Goal: Information Seeking & Learning: Learn about a topic

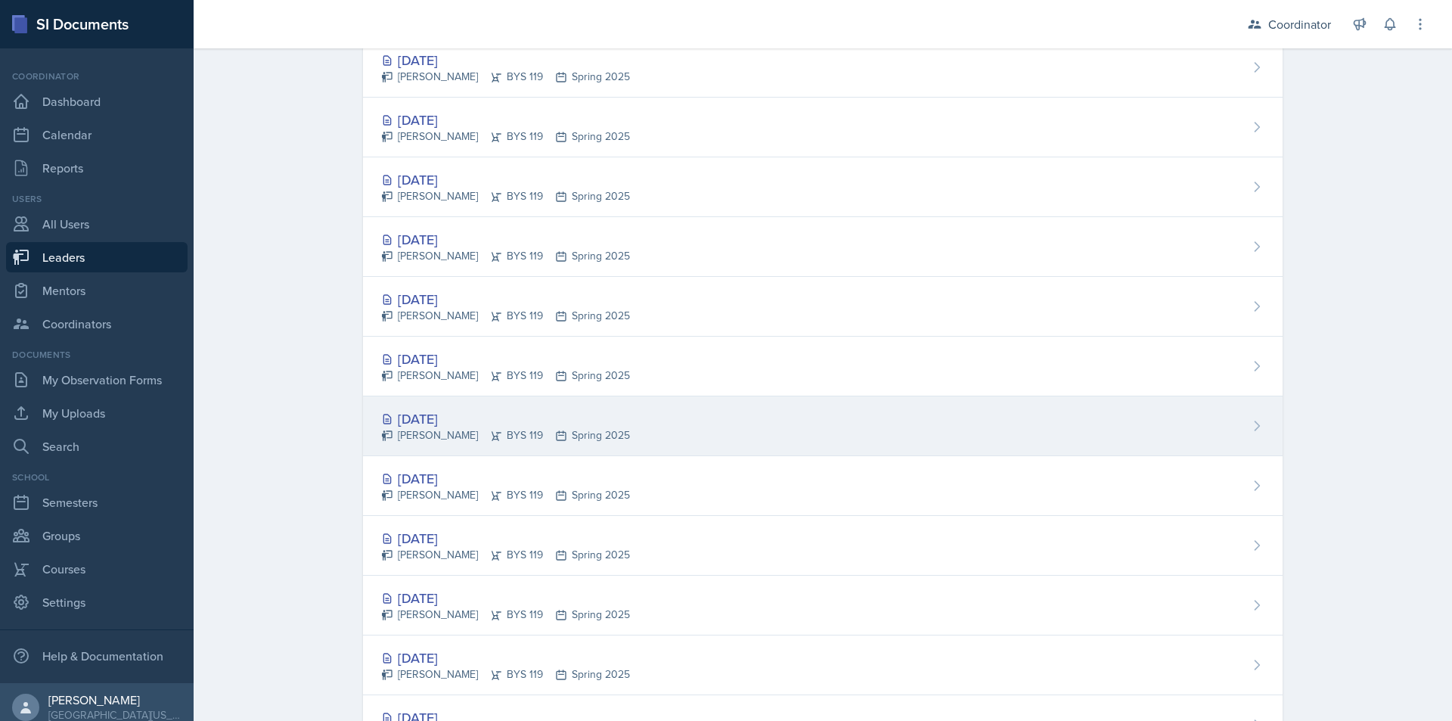
scroll to position [1210, 0]
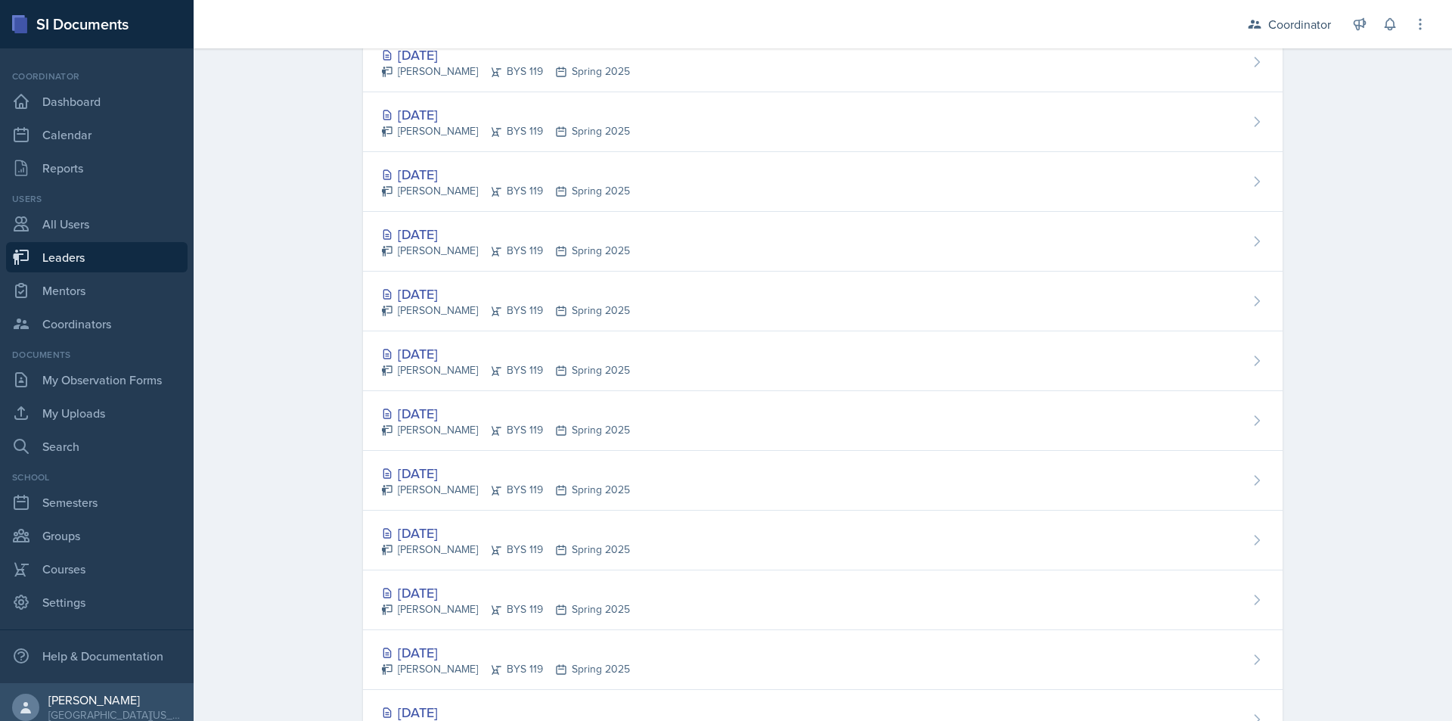
click at [723, 554] on div "[DATE] [PERSON_NAME] BYS 119 Spring 2025" at bounding box center [823, 541] width 920 height 60
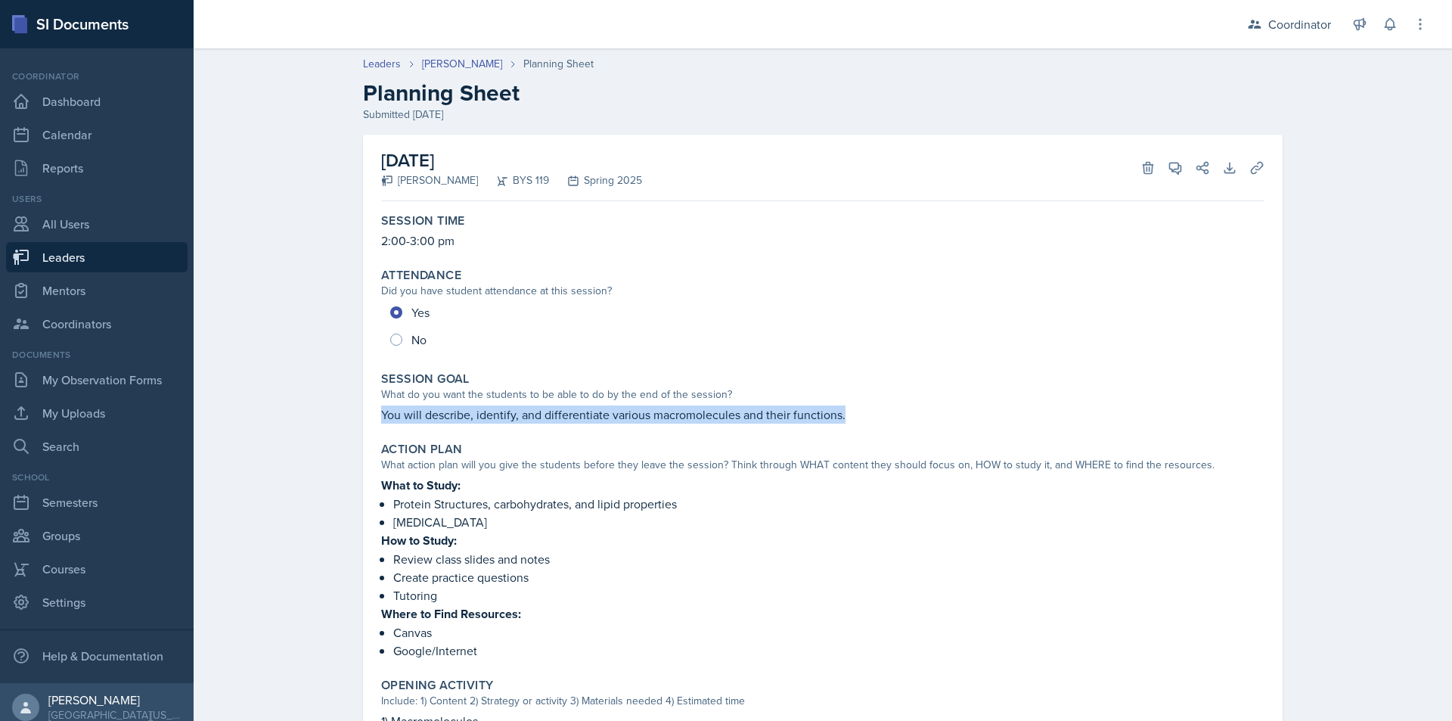
drag, startPoint x: 377, startPoint y: 415, endPoint x: 839, endPoint y: 420, distance: 462.2
click at [839, 420] on p "You will describe, identify, and differentiate various macromolecules and their…" at bounding box center [823, 414] width 884 height 18
copy p "You will describe, identify, and differentiate various macromolecules and their…"
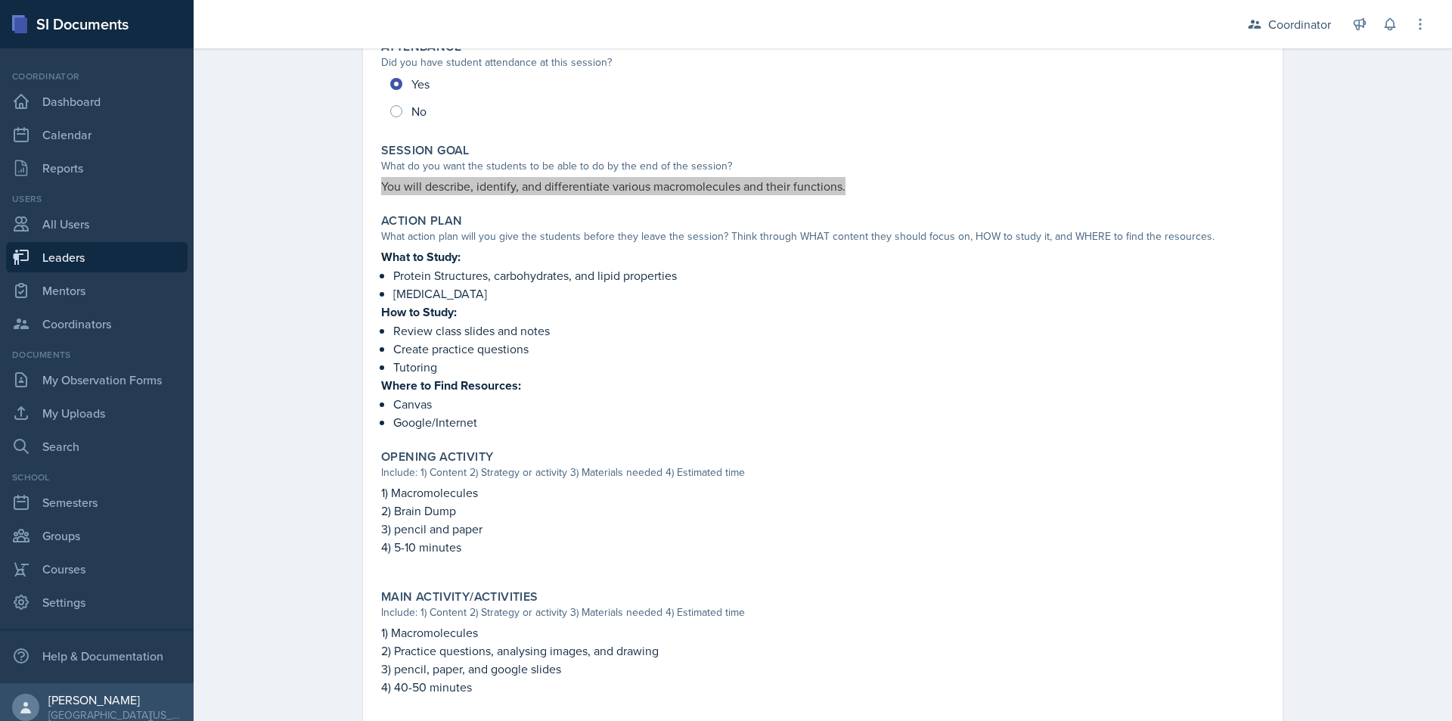
scroll to position [145, 0]
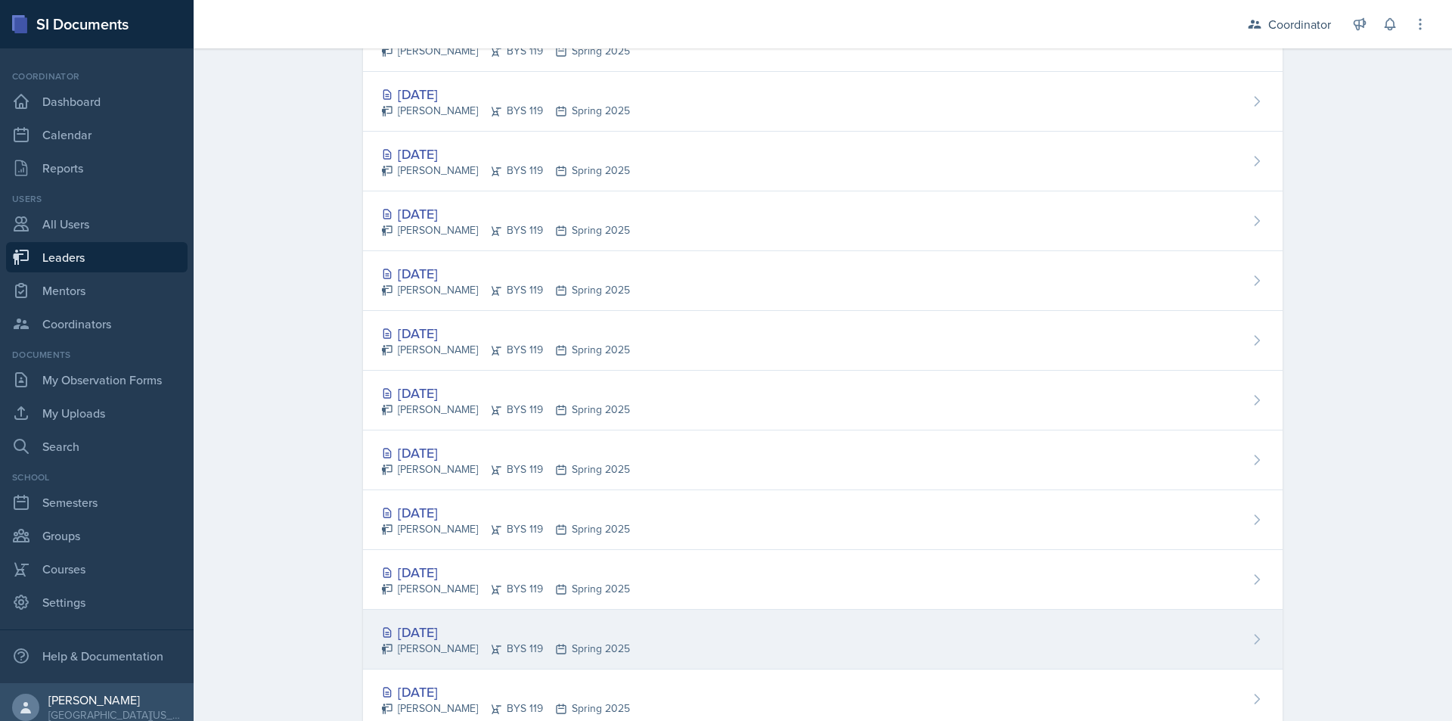
scroll to position [1573, 0]
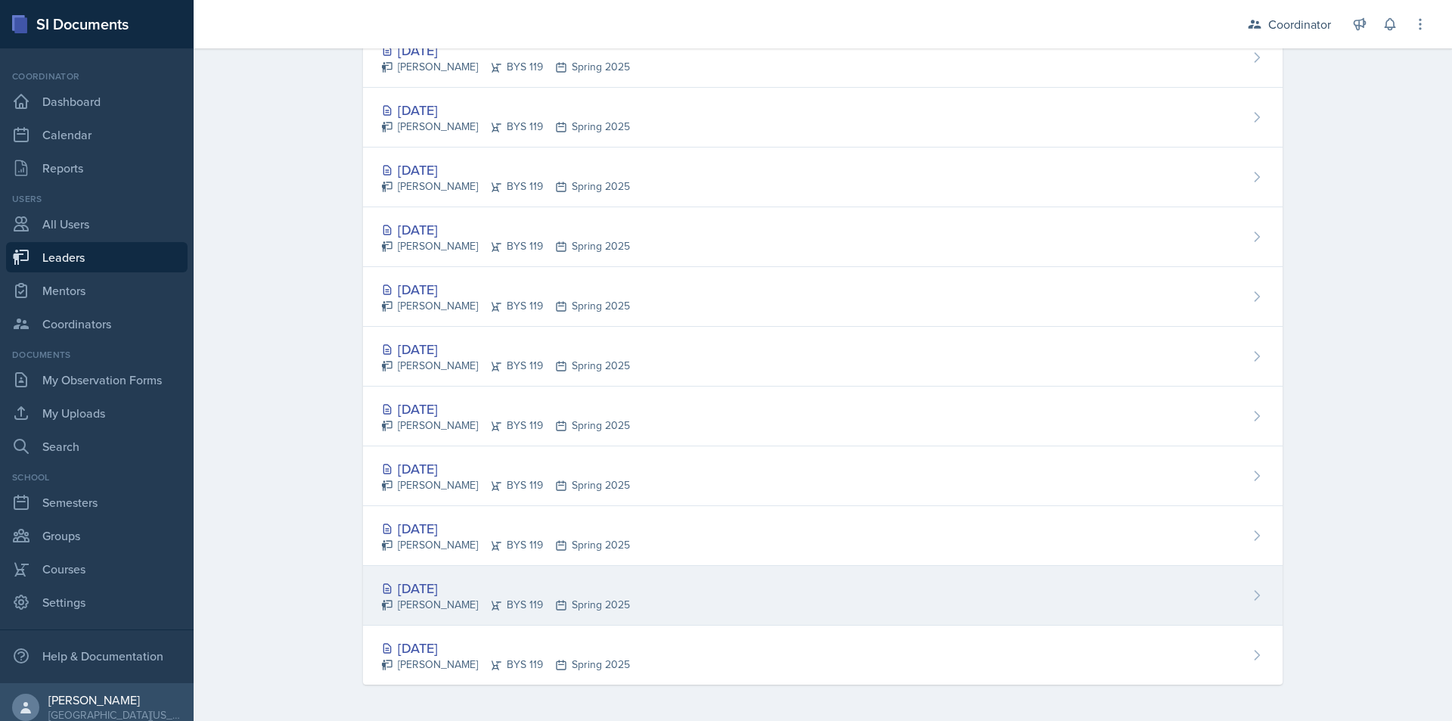
click at [622, 607] on div "[DATE] [PERSON_NAME] BYS 119 Spring 2025" at bounding box center [823, 596] width 920 height 60
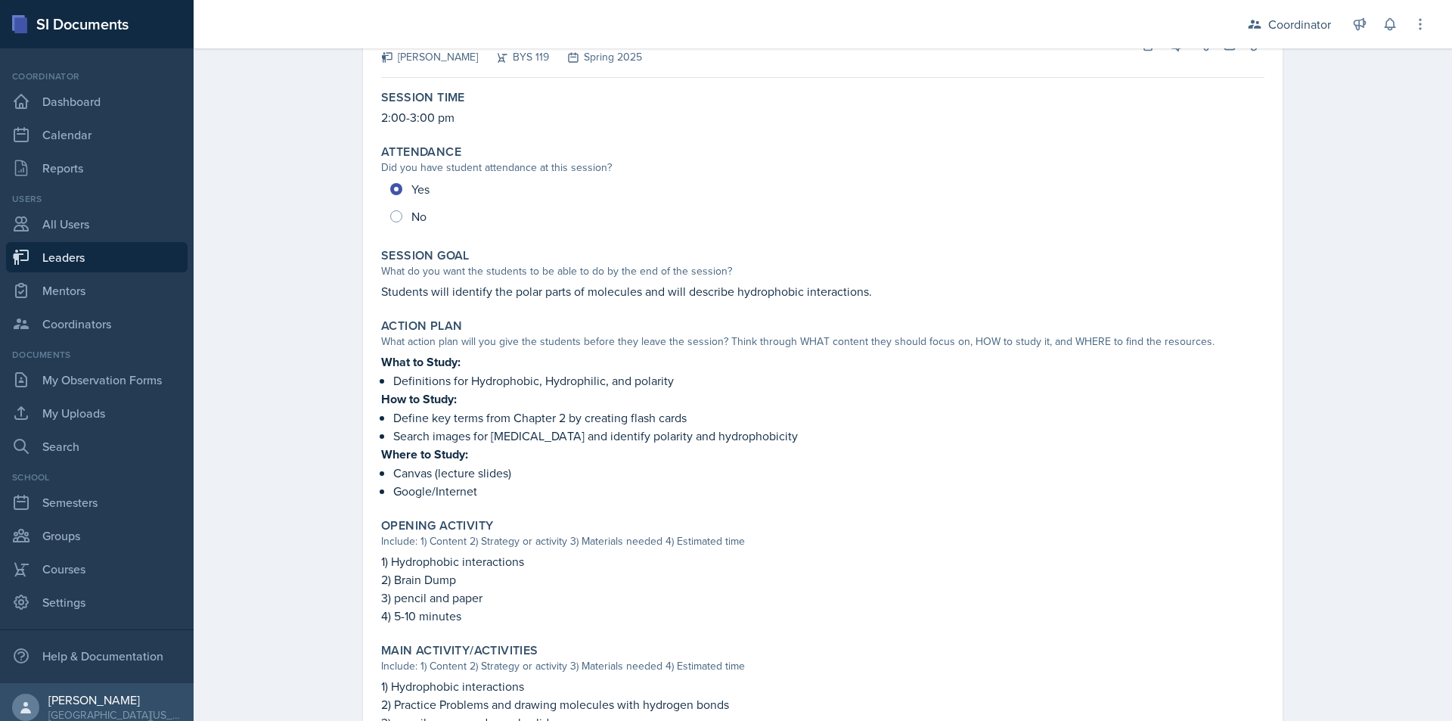
scroll to position [100, 0]
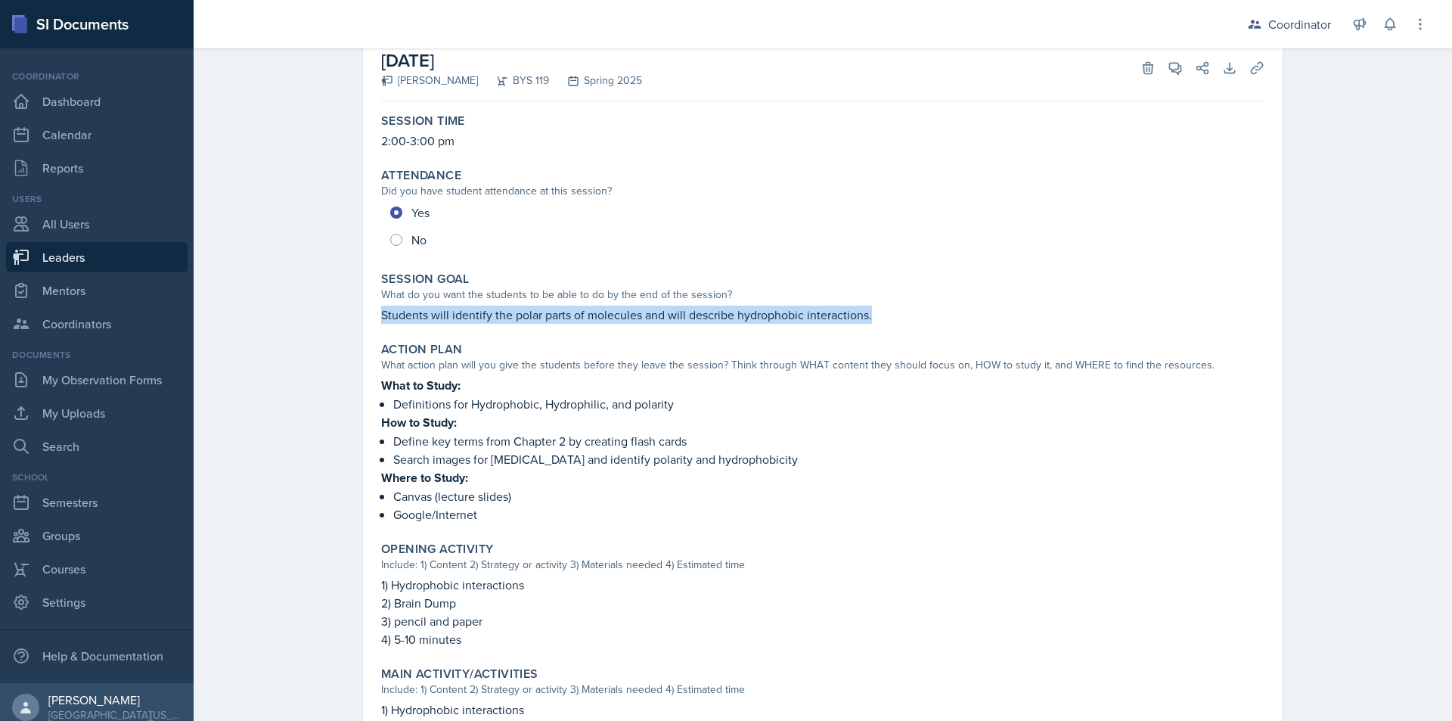
drag, startPoint x: 376, startPoint y: 313, endPoint x: 929, endPoint y: 314, distance: 553.0
click at [929, 314] on p "Students will identify the polar parts of molecules and will describe hydrophob…" at bounding box center [823, 315] width 884 height 18
copy p "Students will identify the polar parts of molecules and will describe hydrophob…"
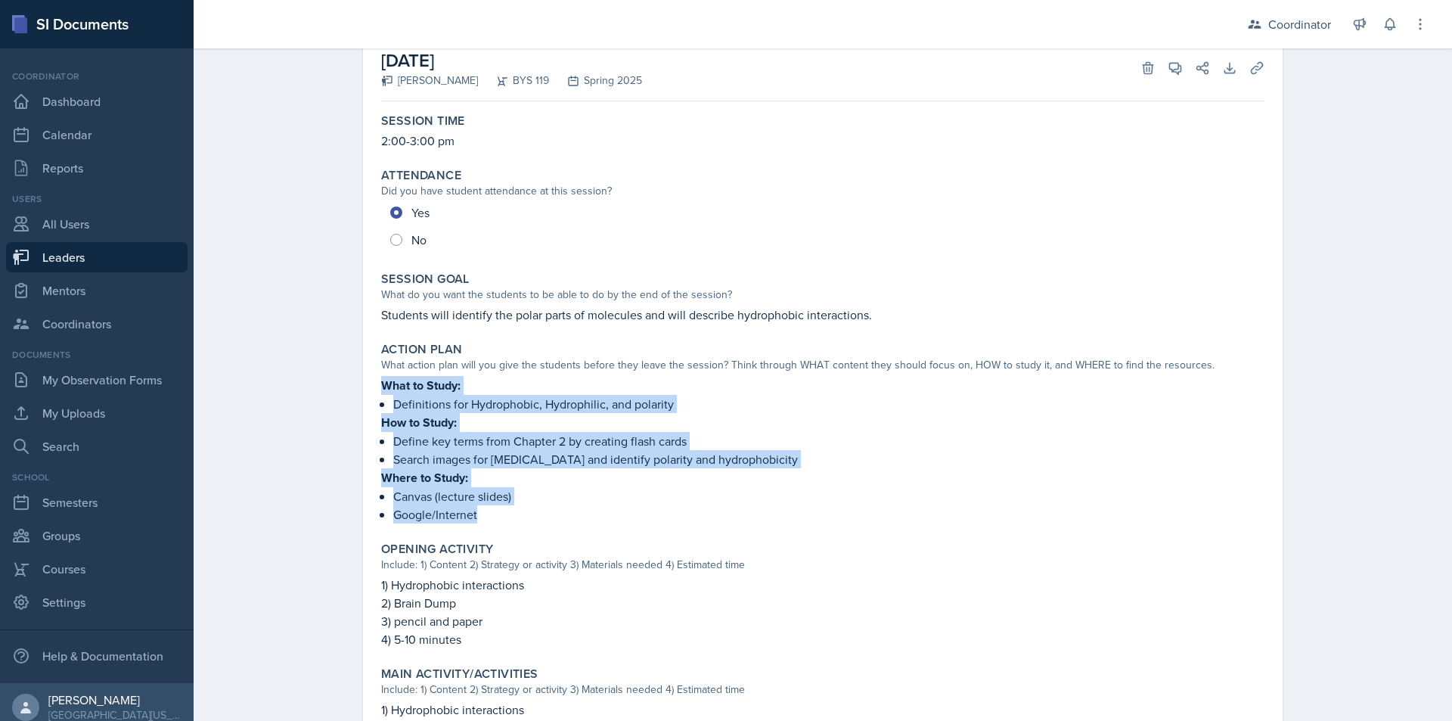
drag, startPoint x: 377, startPoint y: 387, endPoint x: 486, endPoint y: 510, distance: 164.0
click at [486, 510] on div "What to Study: Definitions for Hydrophobic, Hydrophilic, and polarity How to St…" at bounding box center [823, 450] width 884 height 148
copy div "What to Study: Definitions for Hydrophobic, Hydrophilic, and polarity How to St…"
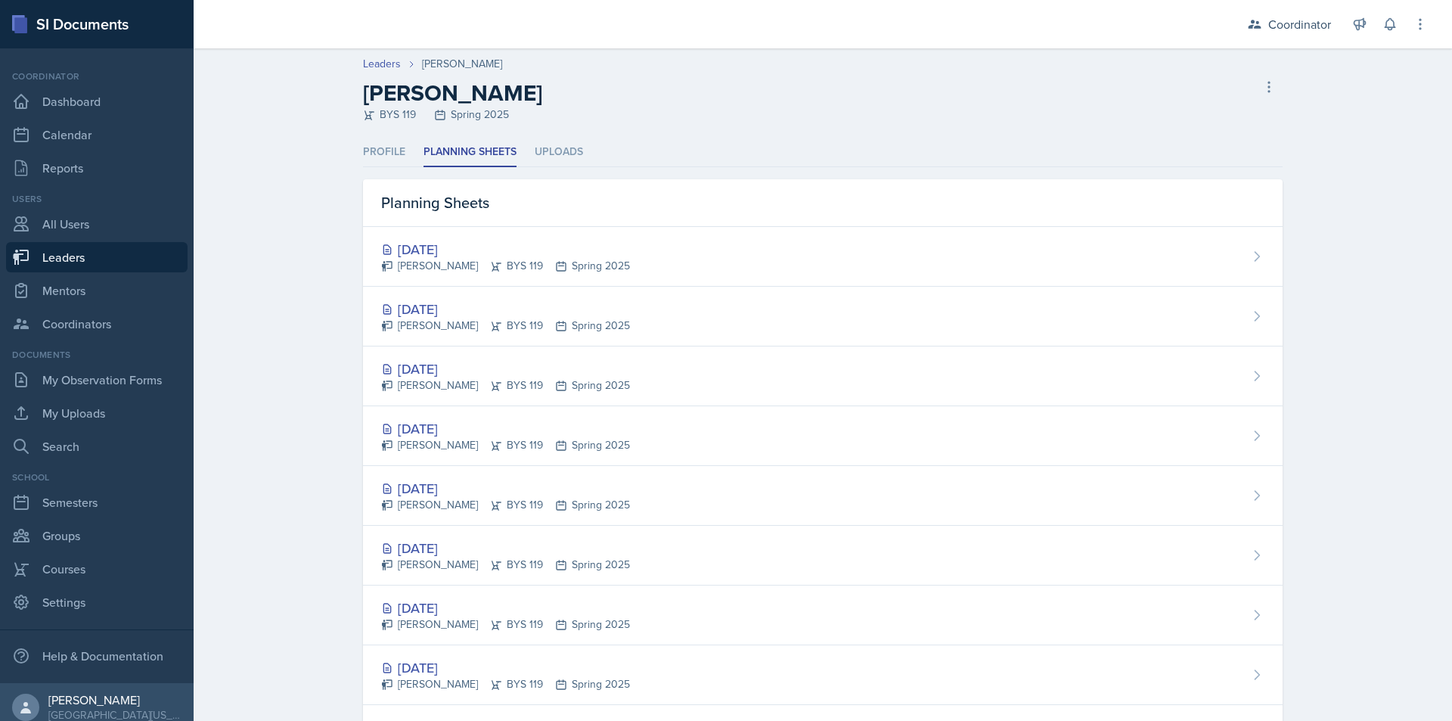
select select "8c3db506-cd10-4819-a085-b8ca3b52d6db"
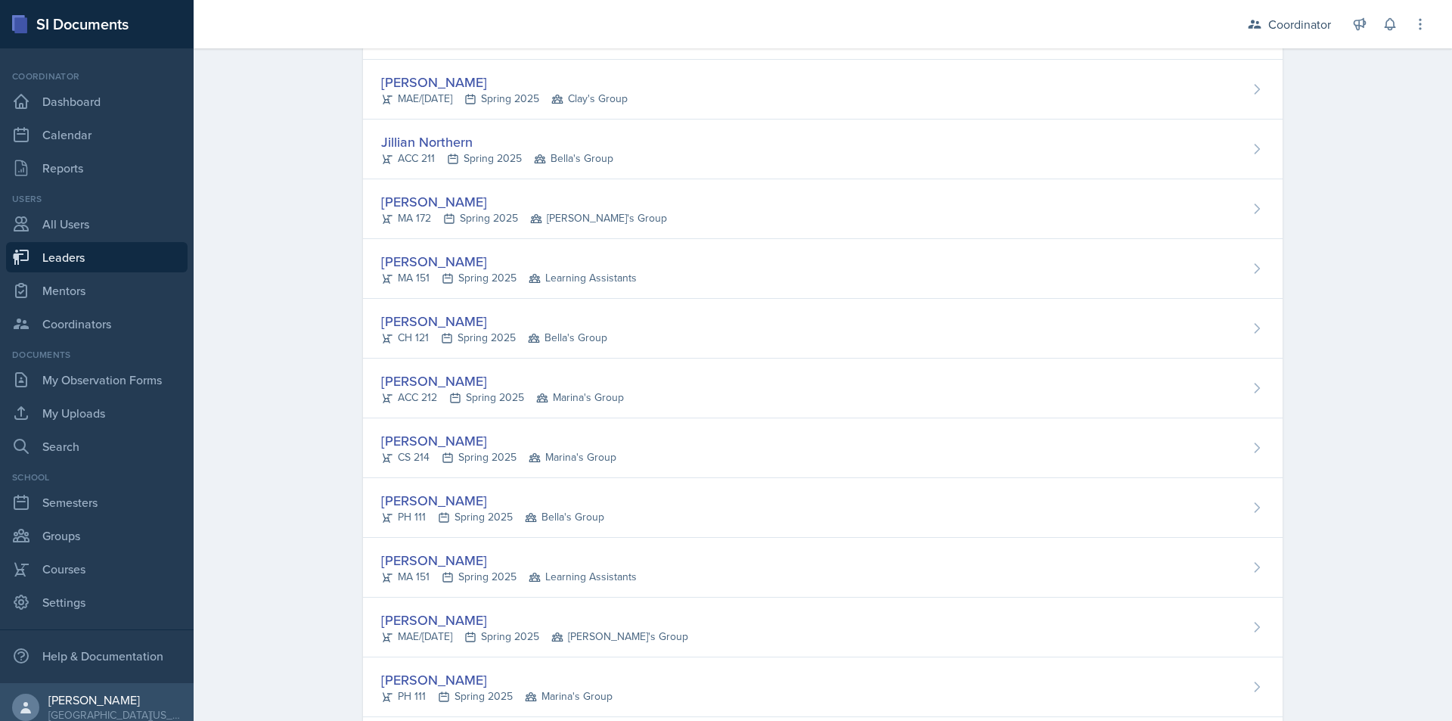
scroll to position [1719, 0]
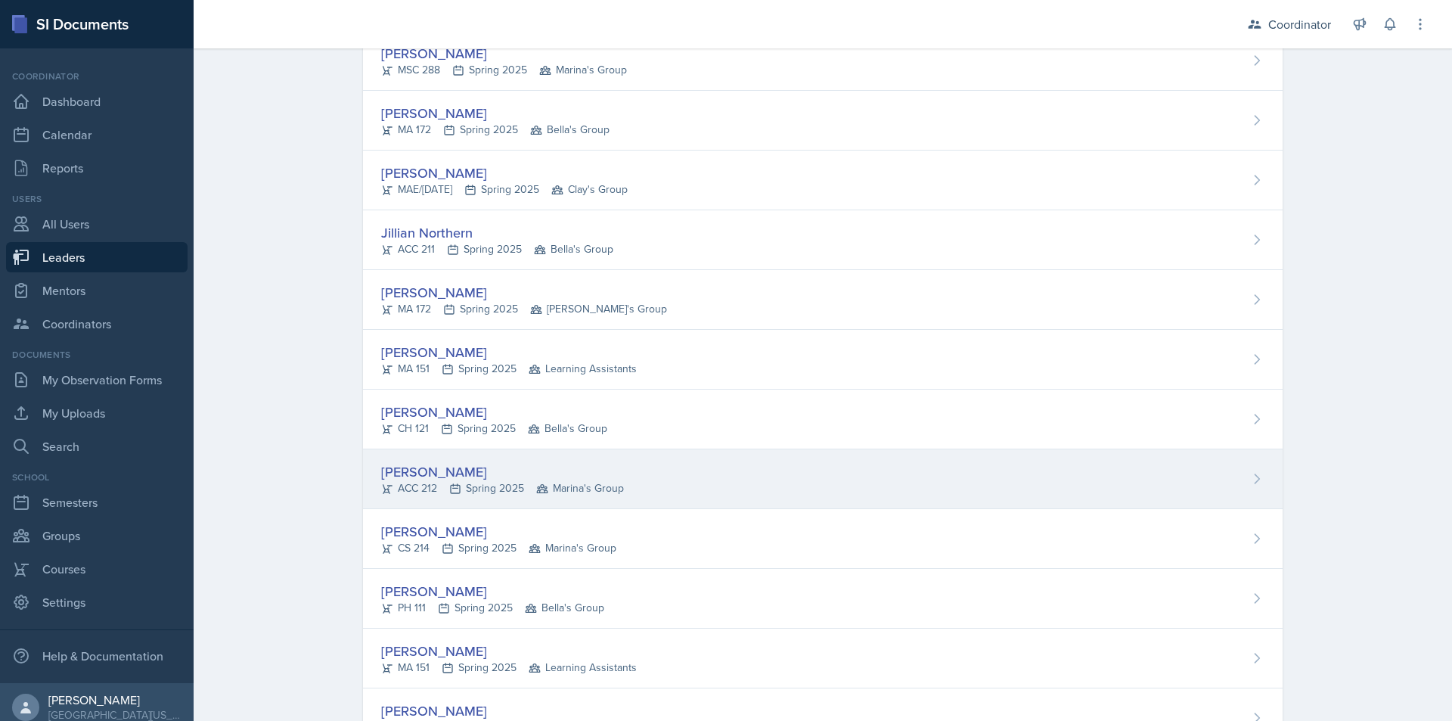
click at [699, 474] on div "[PERSON_NAME] ACC 212 Spring 2025 Marina's Group" at bounding box center [823, 479] width 920 height 60
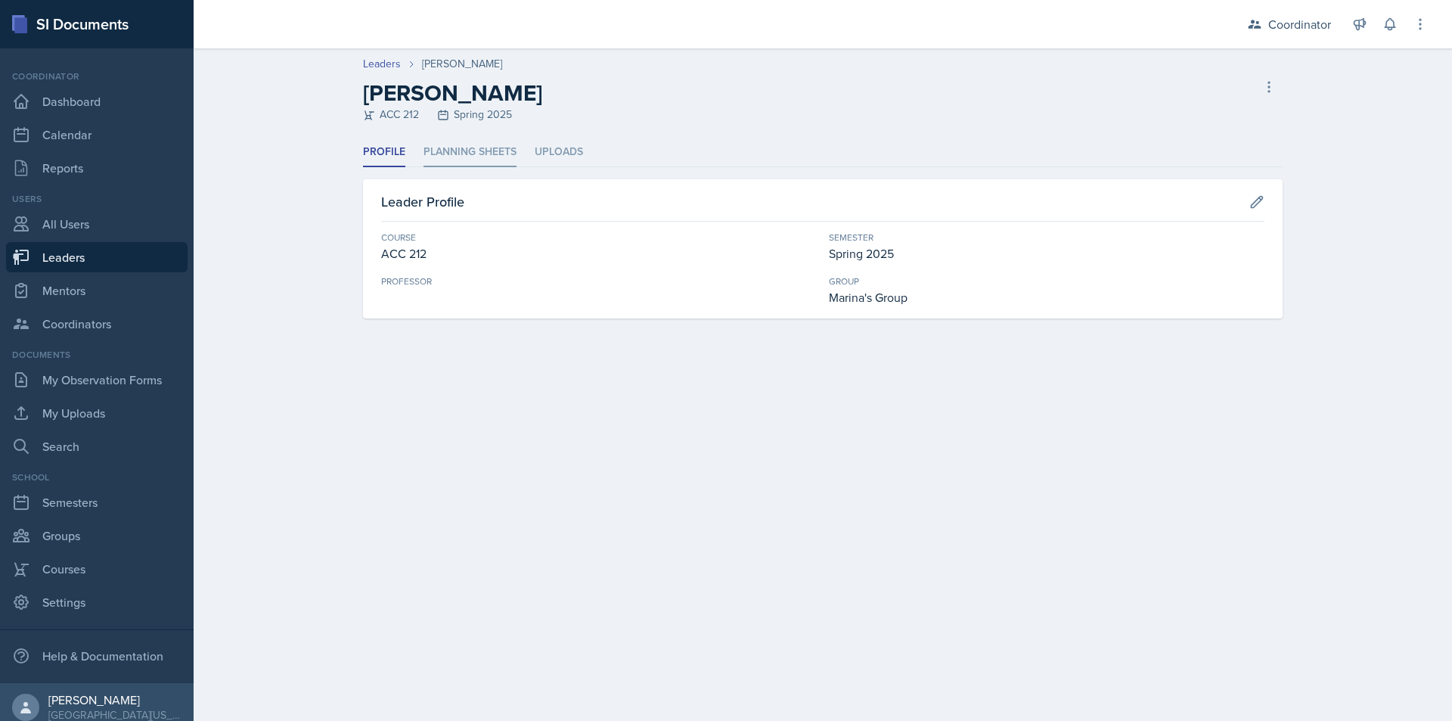
click at [497, 143] on li "Planning Sheets" at bounding box center [470, 153] width 93 height 30
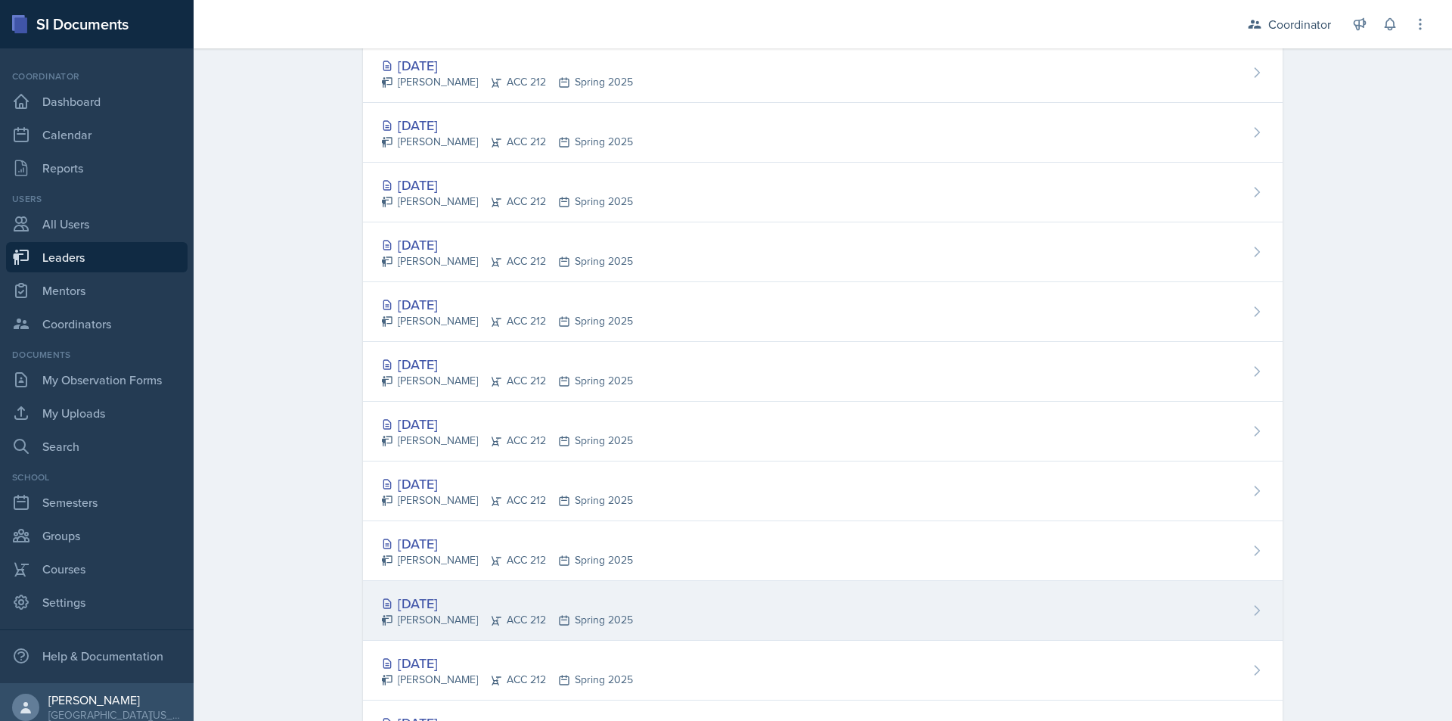
scroll to position [605, 0]
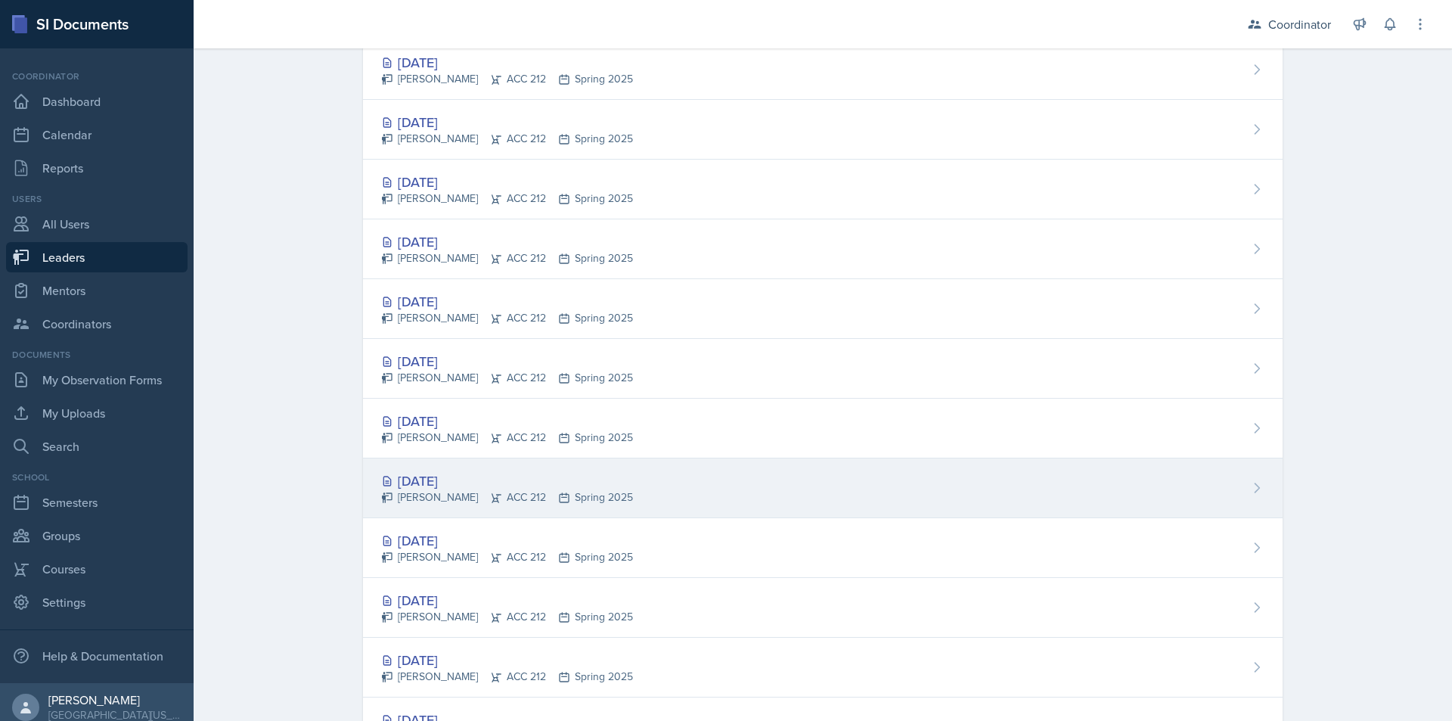
click at [891, 489] on div "[DATE] [PERSON_NAME] ACC 212 Spring 2025" at bounding box center [823, 488] width 920 height 60
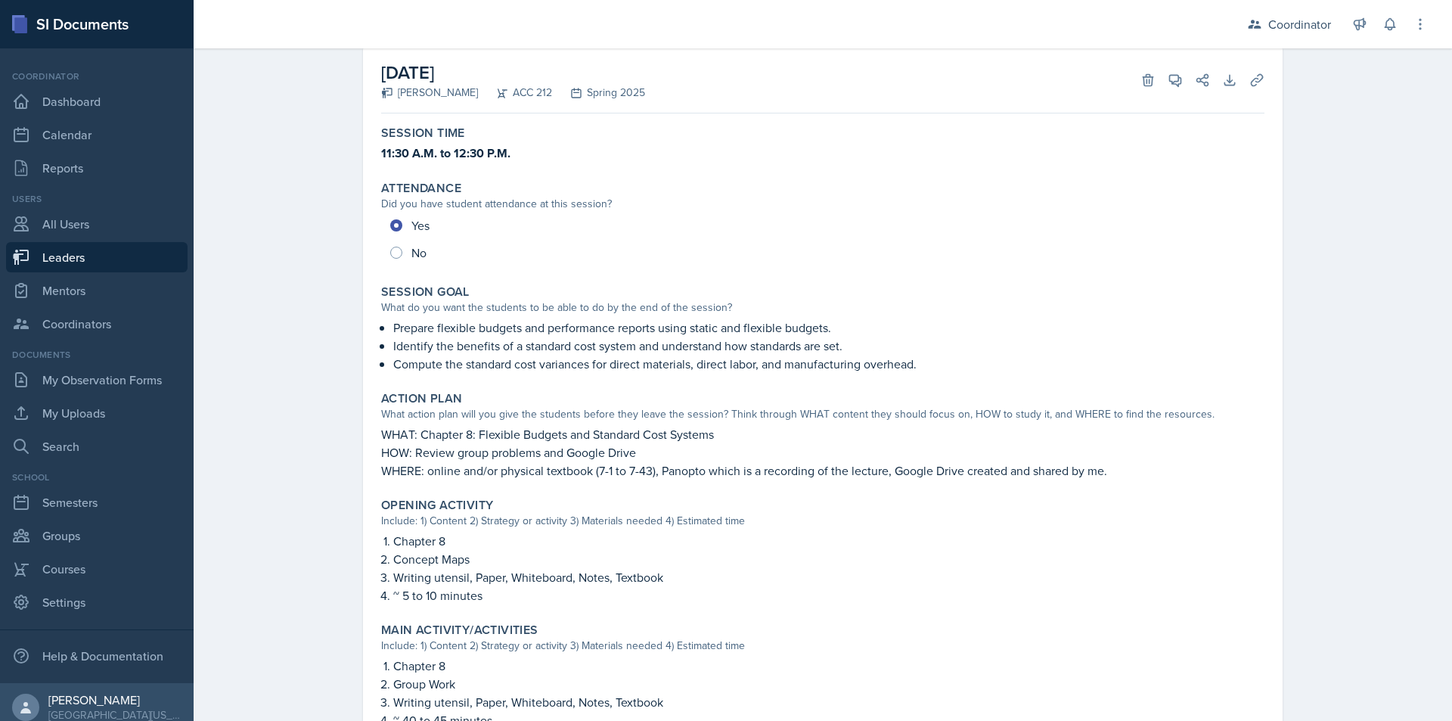
scroll to position [151, 0]
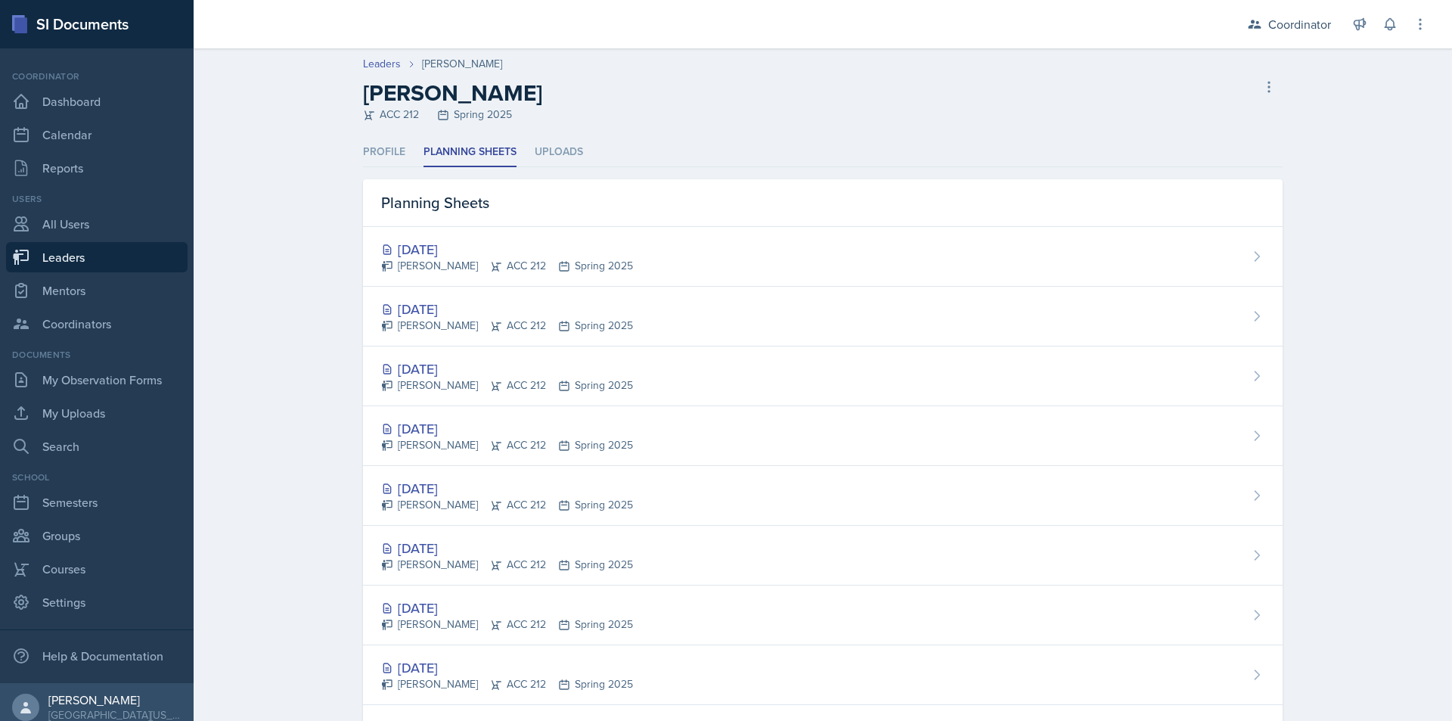
select select "8c3db506-cd10-4819-a085-b8ca3b52d6db"
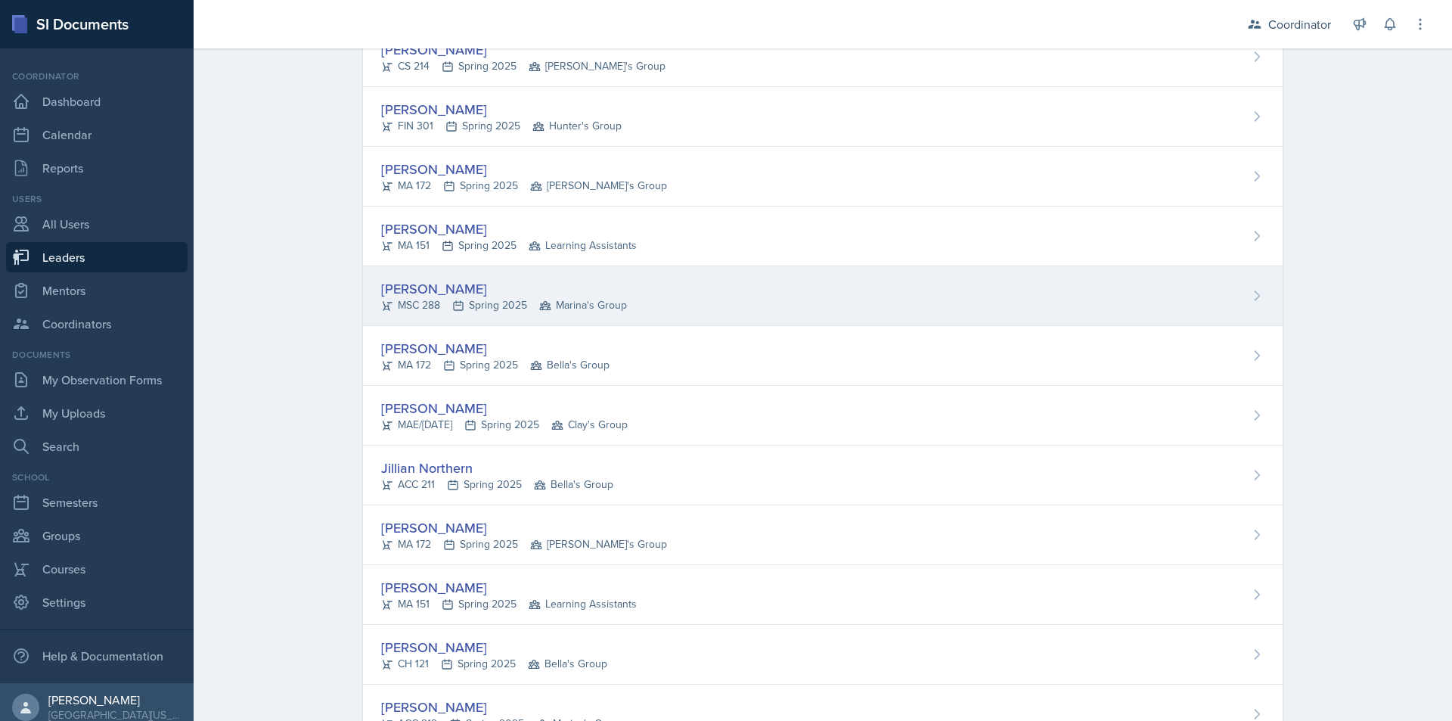
scroll to position [1513, 0]
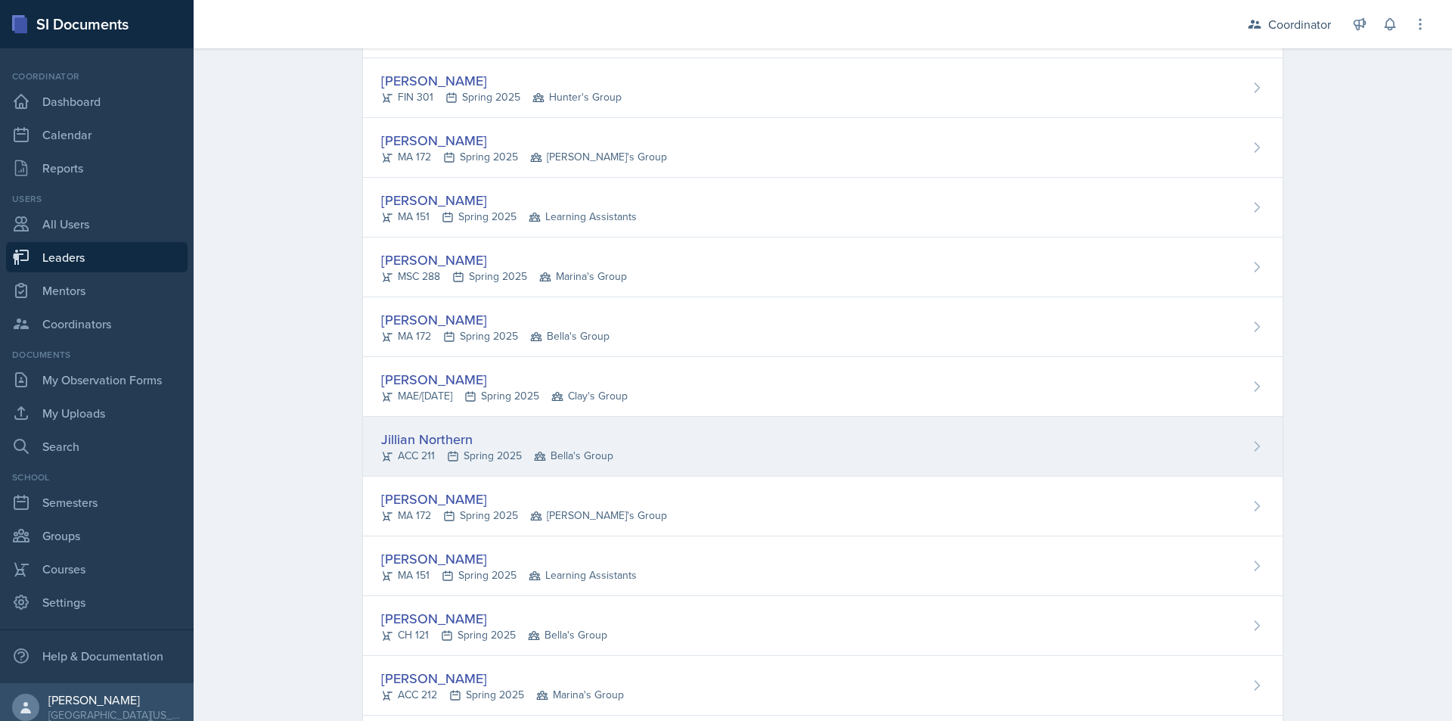
click at [731, 446] on div "Jillian Northern ACC 211 Spring 2025 Bella's Group" at bounding box center [823, 447] width 920 height 60
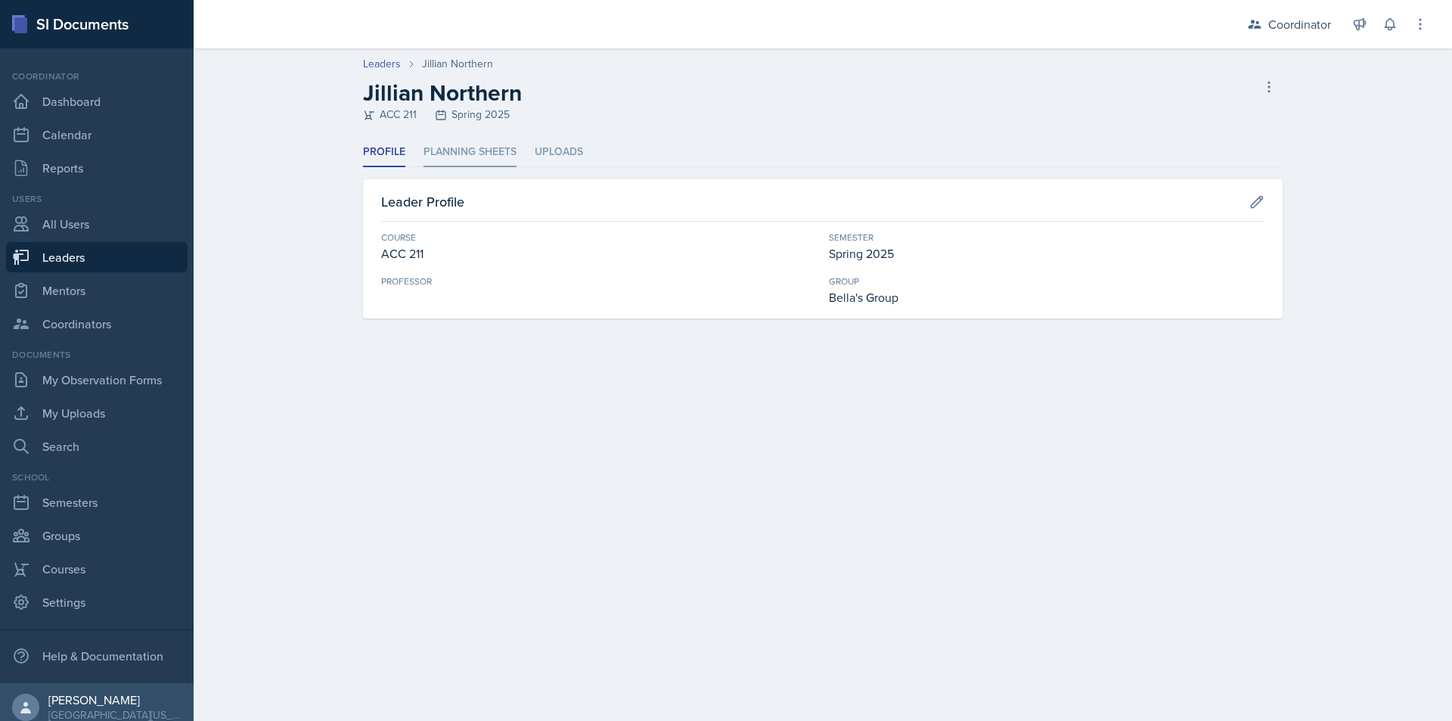
click at [486, 142] on li "Planning Sheets" at bounding box center [470, 153] width 93 height 30
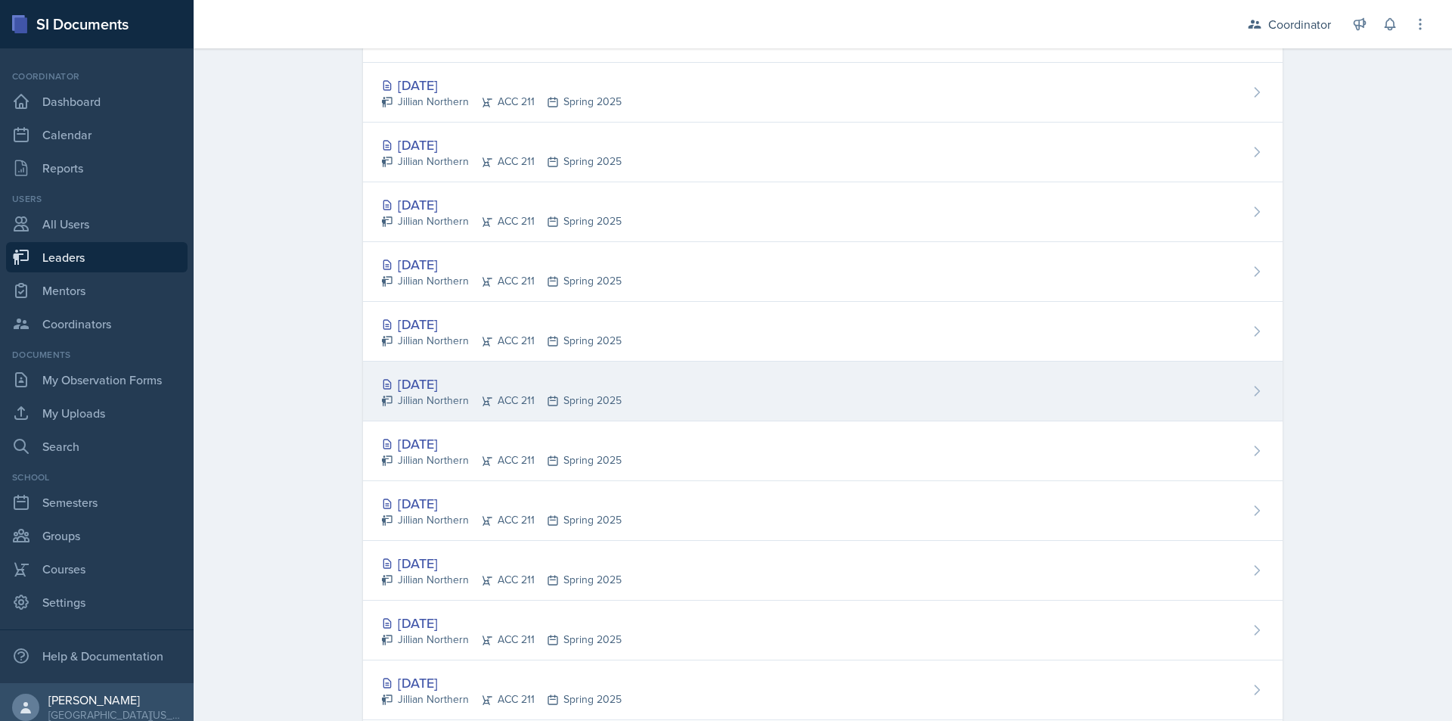
scroll to position [1633, 0]
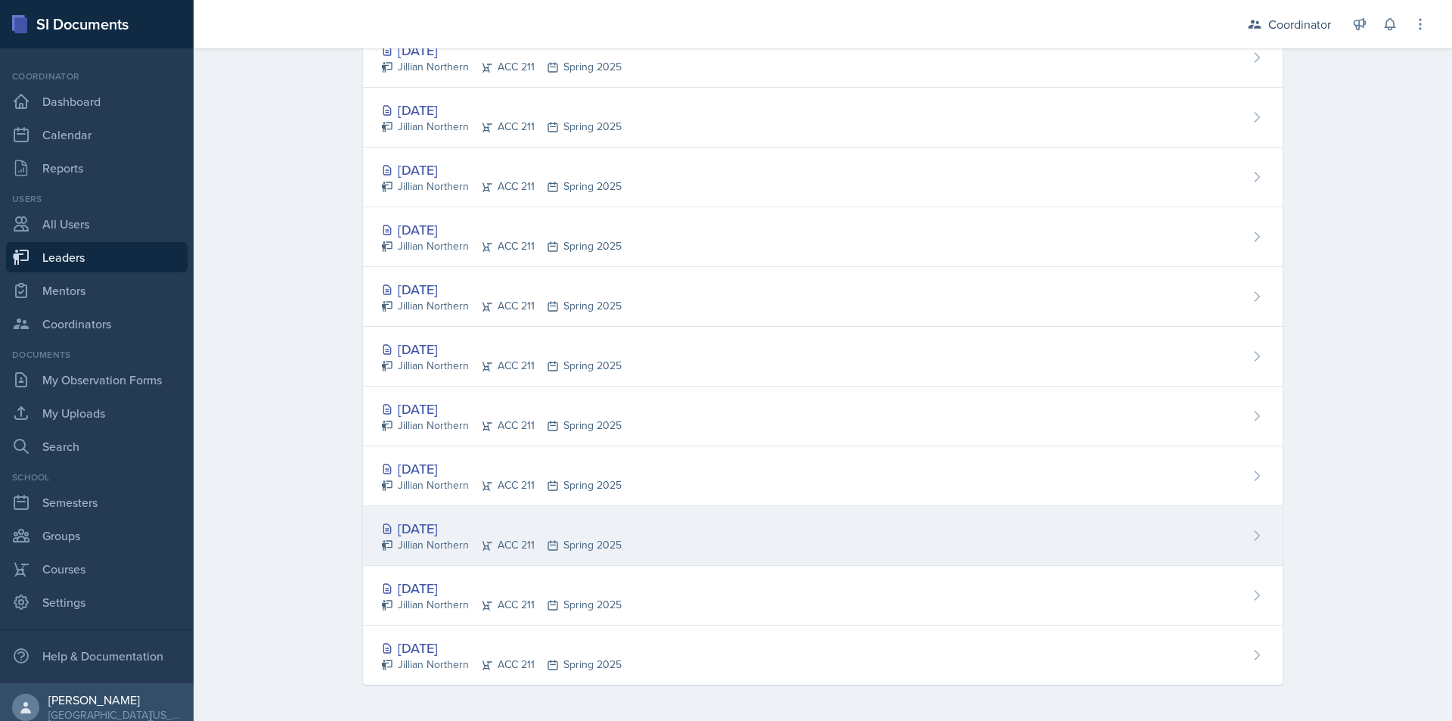
click at [862, 542] on div "[DATE] Jillian Northern ACC 211 Spring 2025" at bounding box center [823, 536] width 920 height 60
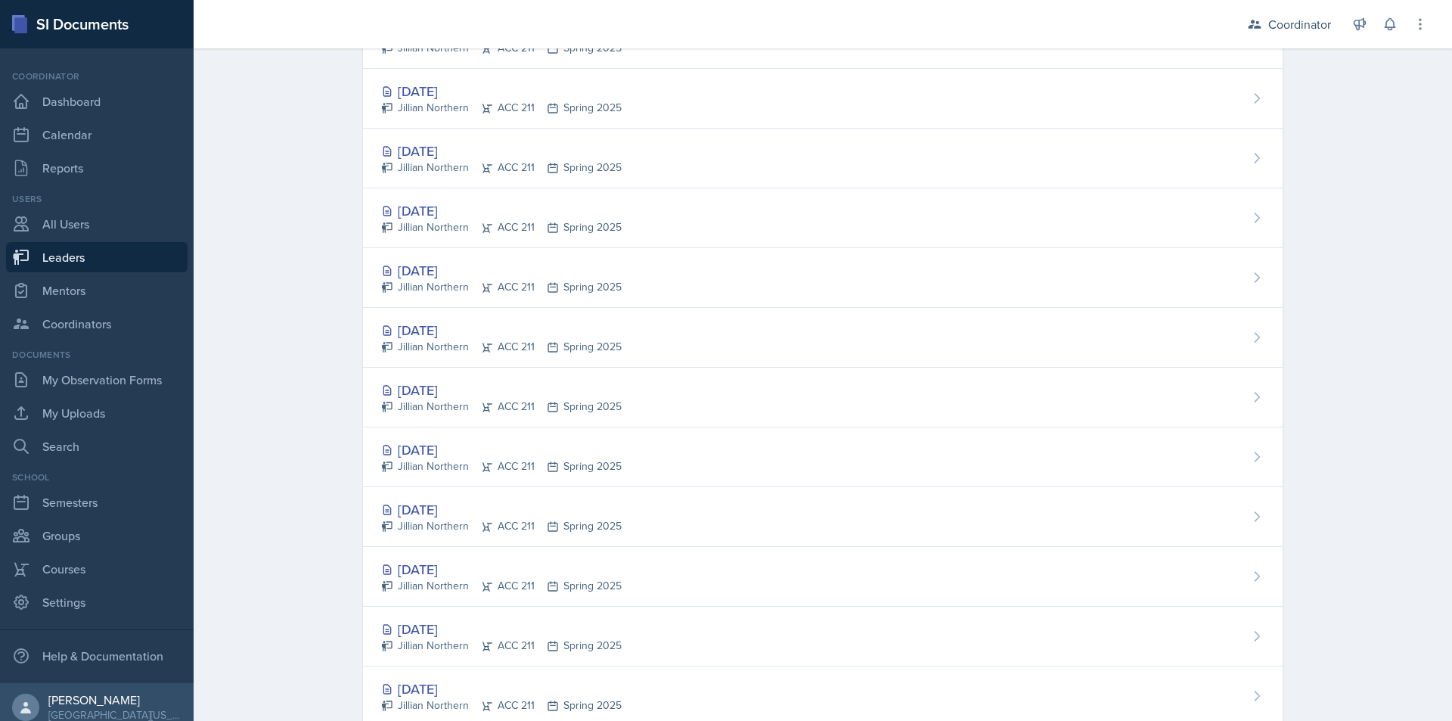
scroll to position [1135, 0]
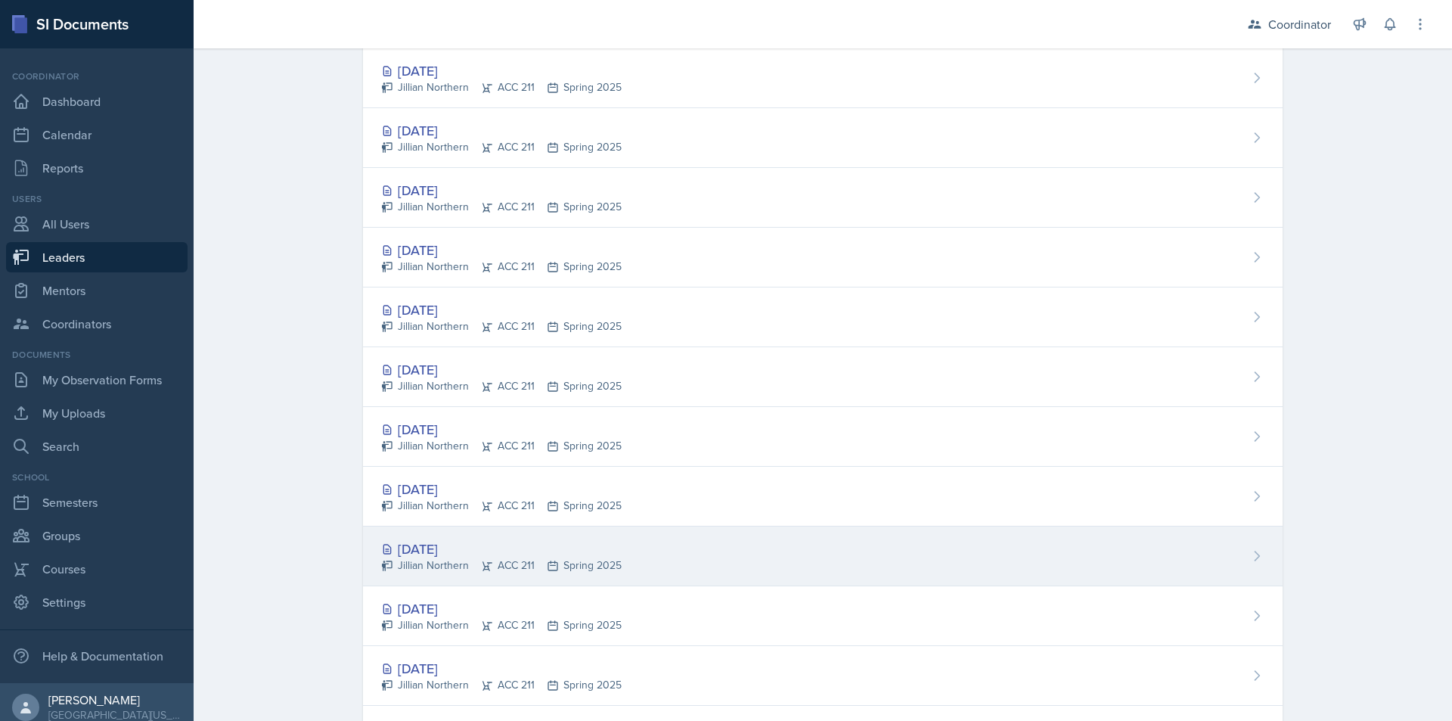
click at [912, 571] on div "[DATE] Jillian Northern ACC 211 Spring 2025" at bounding box center [823, 557] width 920 height 60
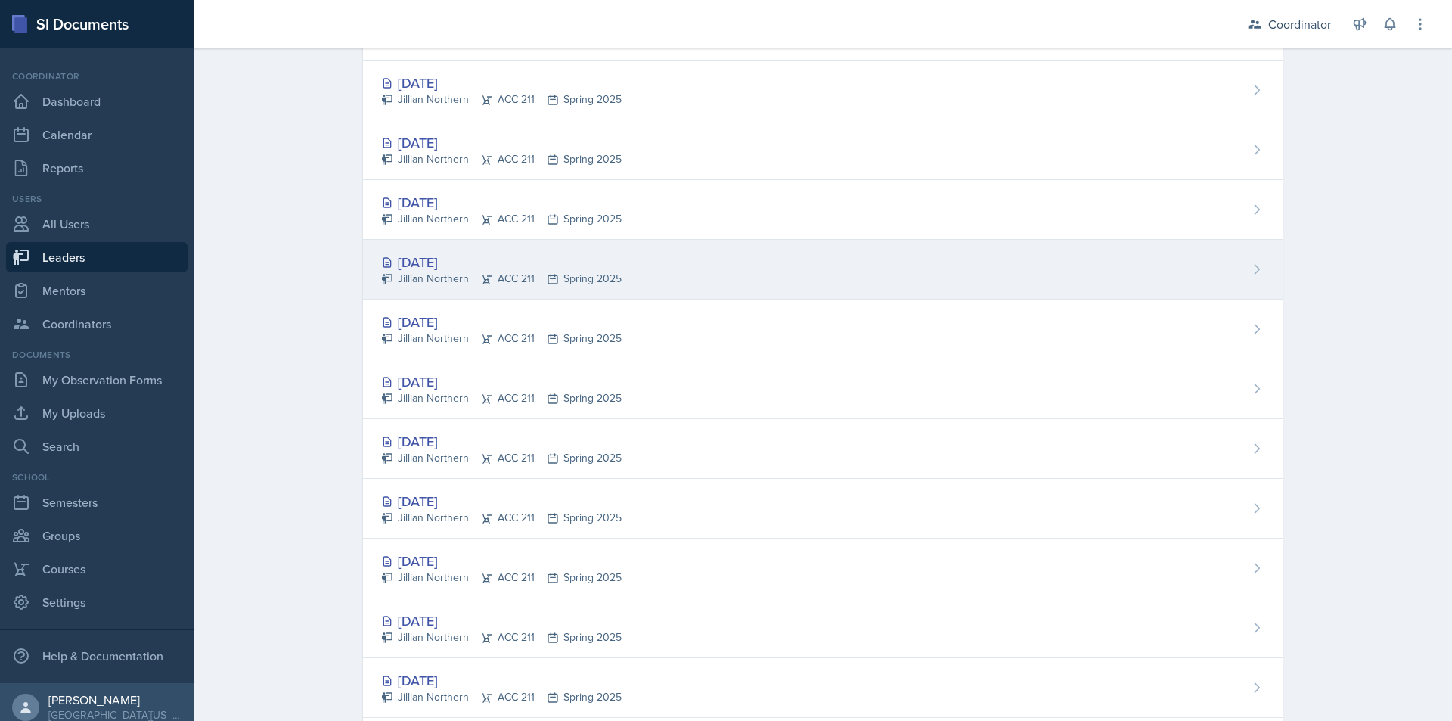
scroll to position [1633, 0]
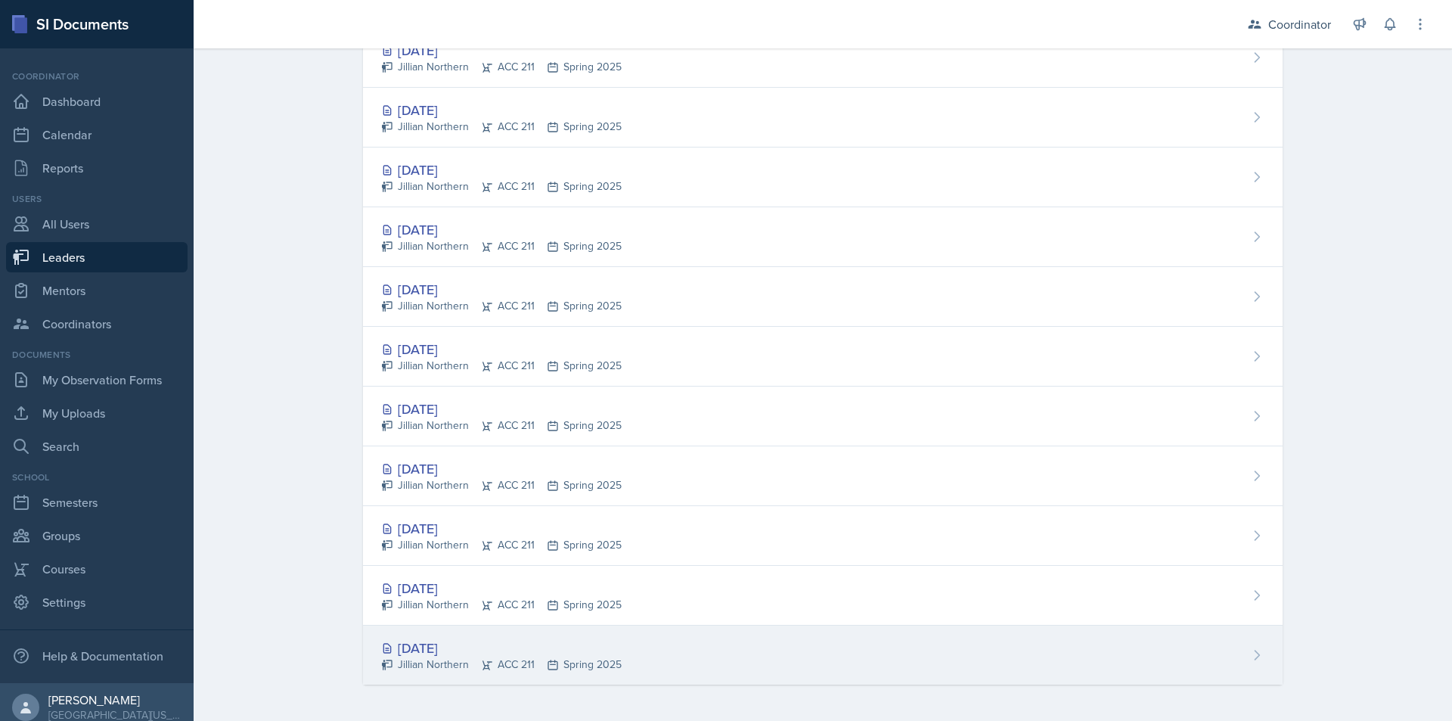
click at [815, 650] on div "[DATE] Jillian Northern ACC 211 Spring 2025" at bounding box center [823, 655] width 920 height 59
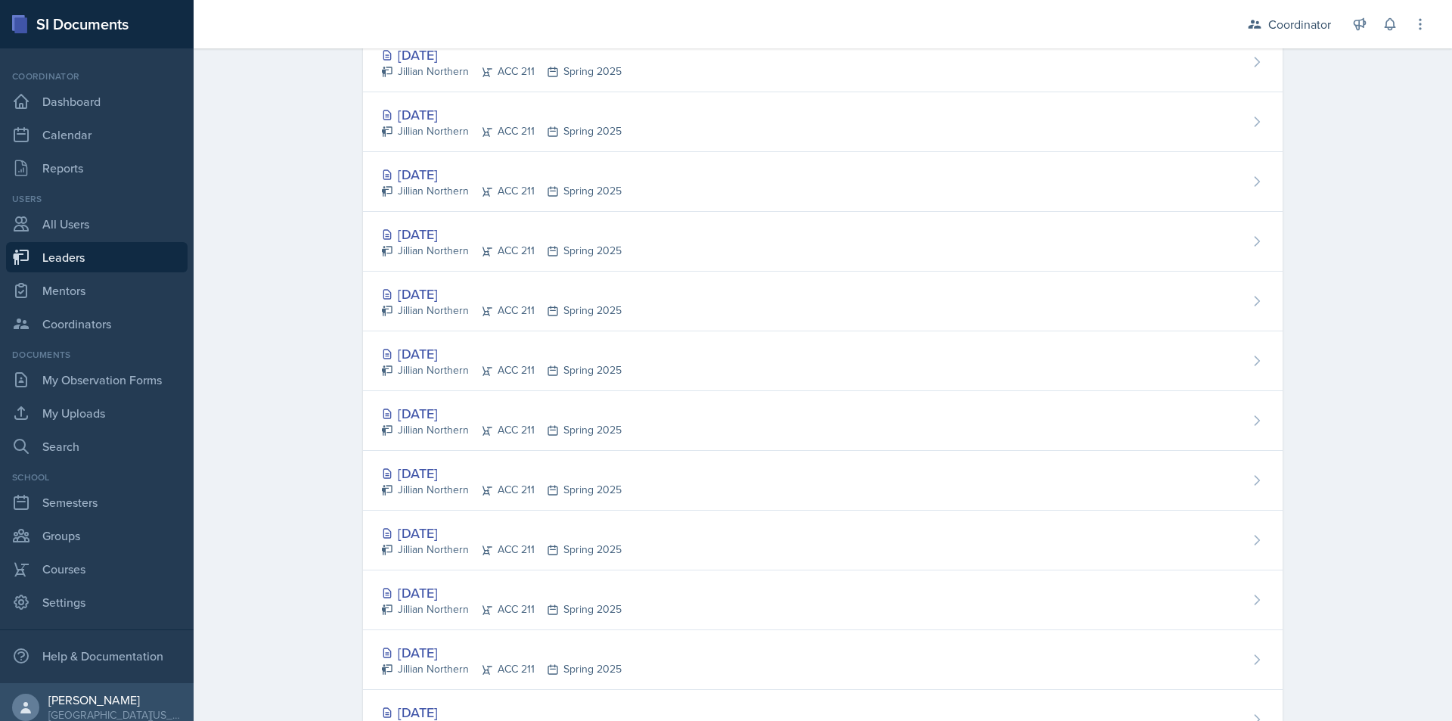
scroll to position [1633, 0]
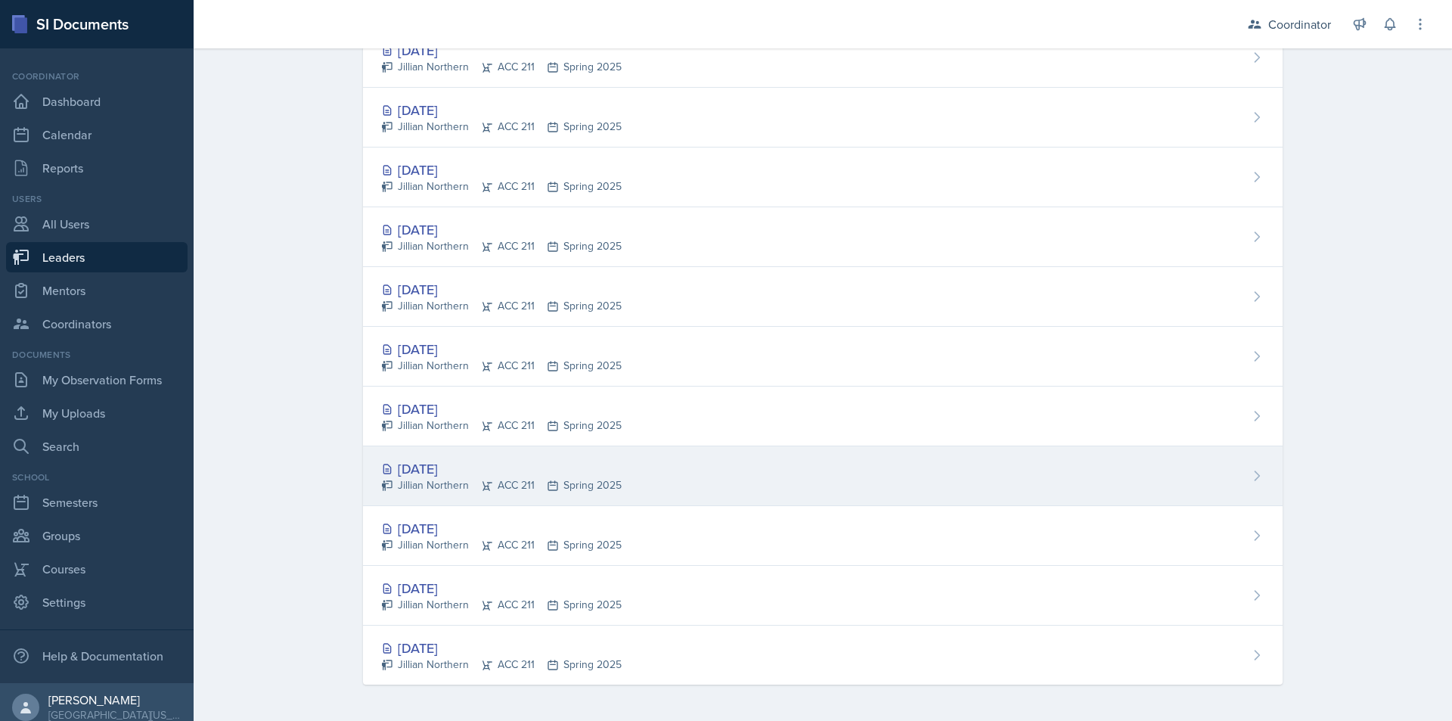
click at [834, 472] on div "[DATE] Jillian Northern ACC 211 Spring 2025" at bounding box center [823, 476] width 920 height 60
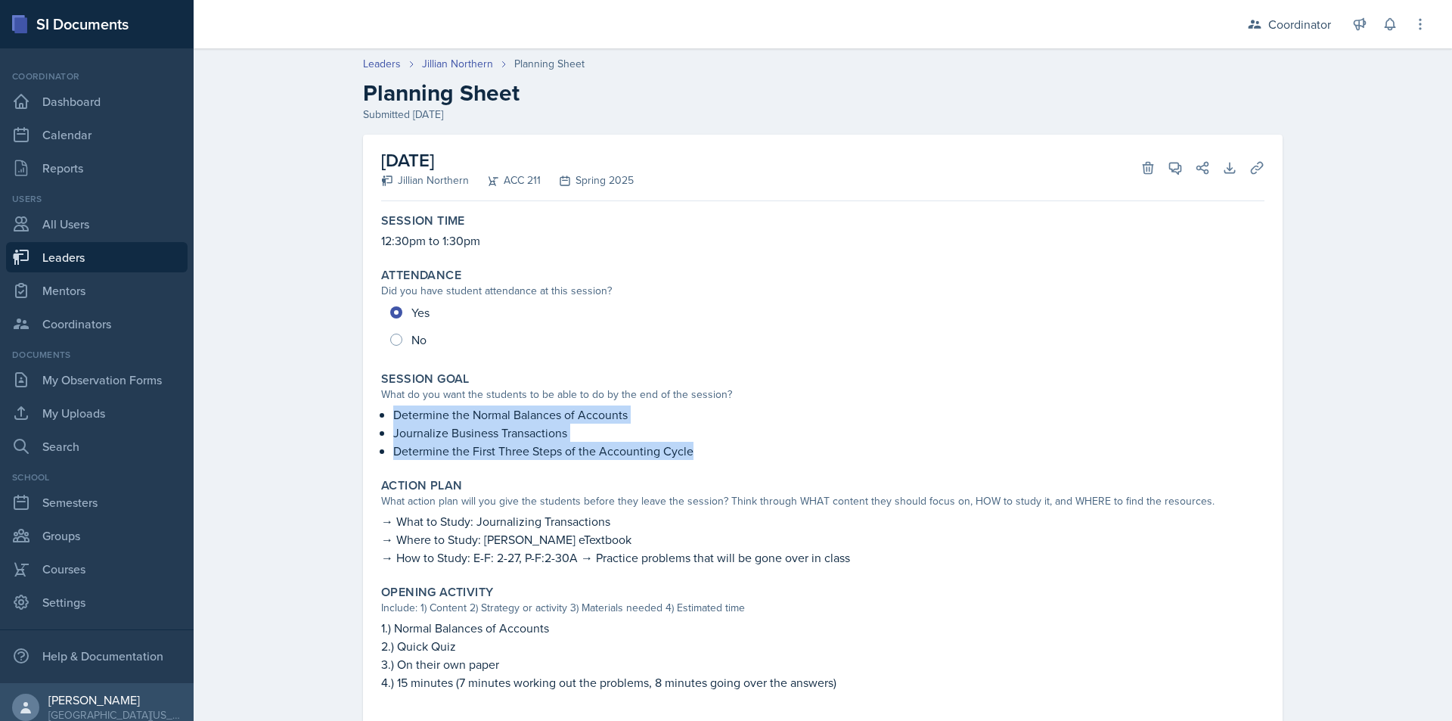
drag, startPoint x: 388, startPoint y: 413, endPoint x: 691, endPoint y: 453, distance: 306.0
click at [691, 453] on ul "Determine the Normal Balances of Accounts Journalize Business Transactions Dete…" at bounding box center [828, 432] width 871 height 54
copy ul "Determine the Normal Balances of Accounts Journalize Business Transactions Dete…"
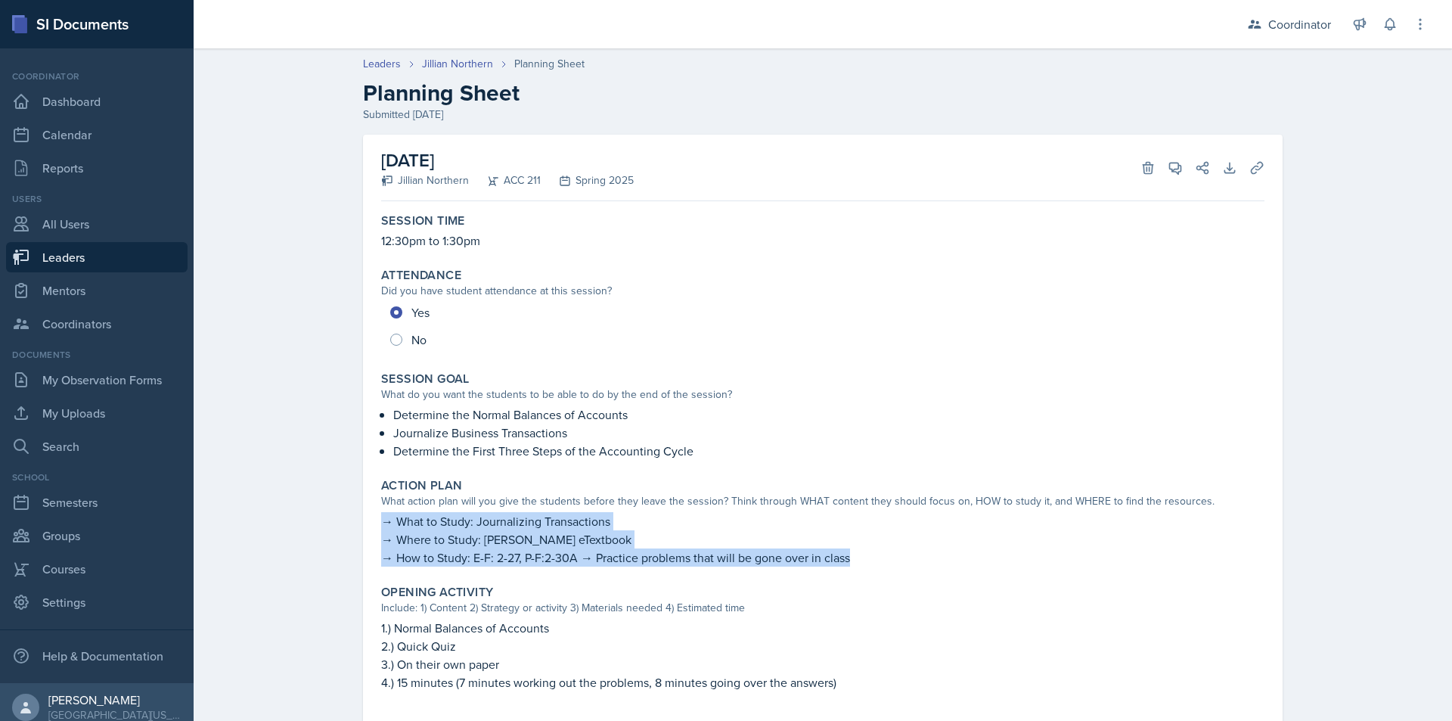
drag, startPoint x: 374, startPoint y: 523, endPoint x: 844, endPoint y: 556, distance: 470.9
click at [844, 556] on div "Action Plan What action plan will you give the students before they leave the s…" at bounding box center [823, 522] width 896 height 101
copy div "→ What to Study: Journalizing Transactions → Where to Study: [PERSON_NAME] eTex…"
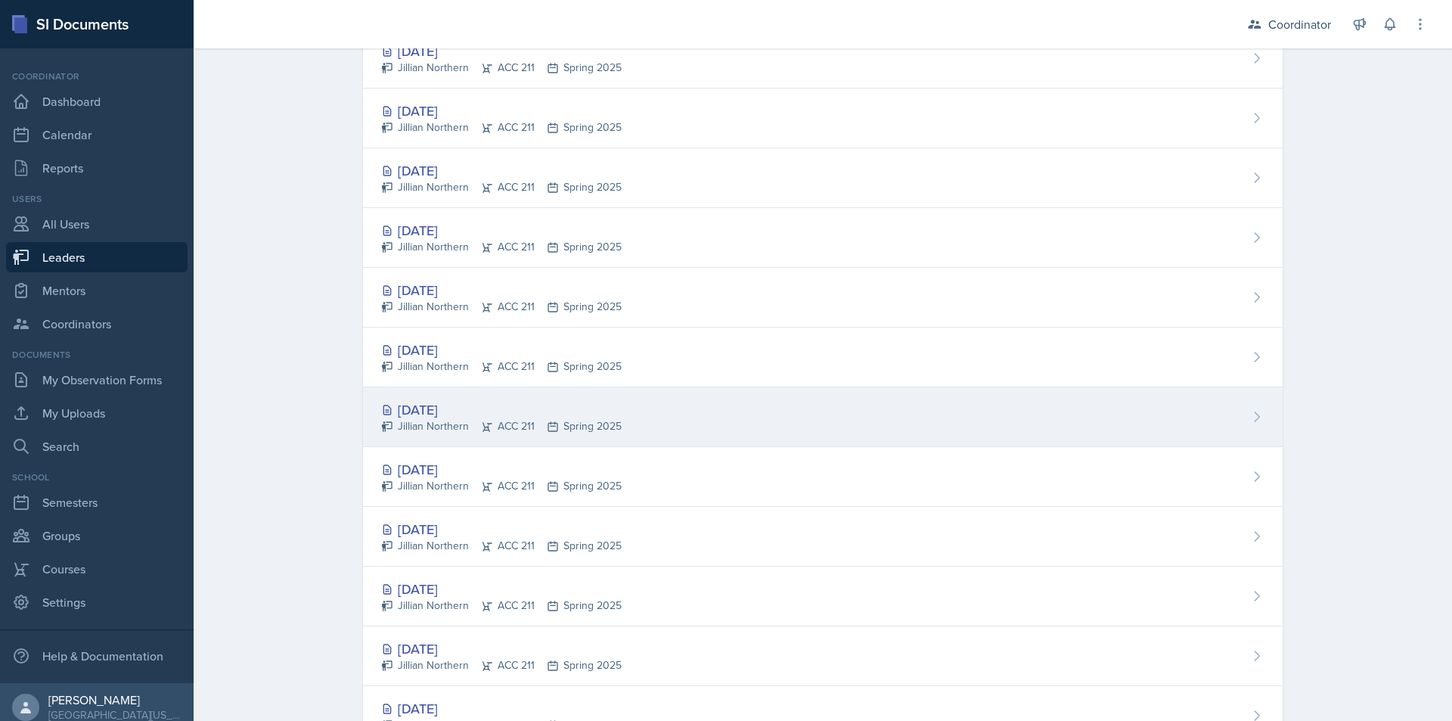
scroll to position [378, 0]
click at [802, 433] on div "[DATE] Jillian Northern ACC 211 Spring 2025" at bounding box center [823, 417] width 920 height 60
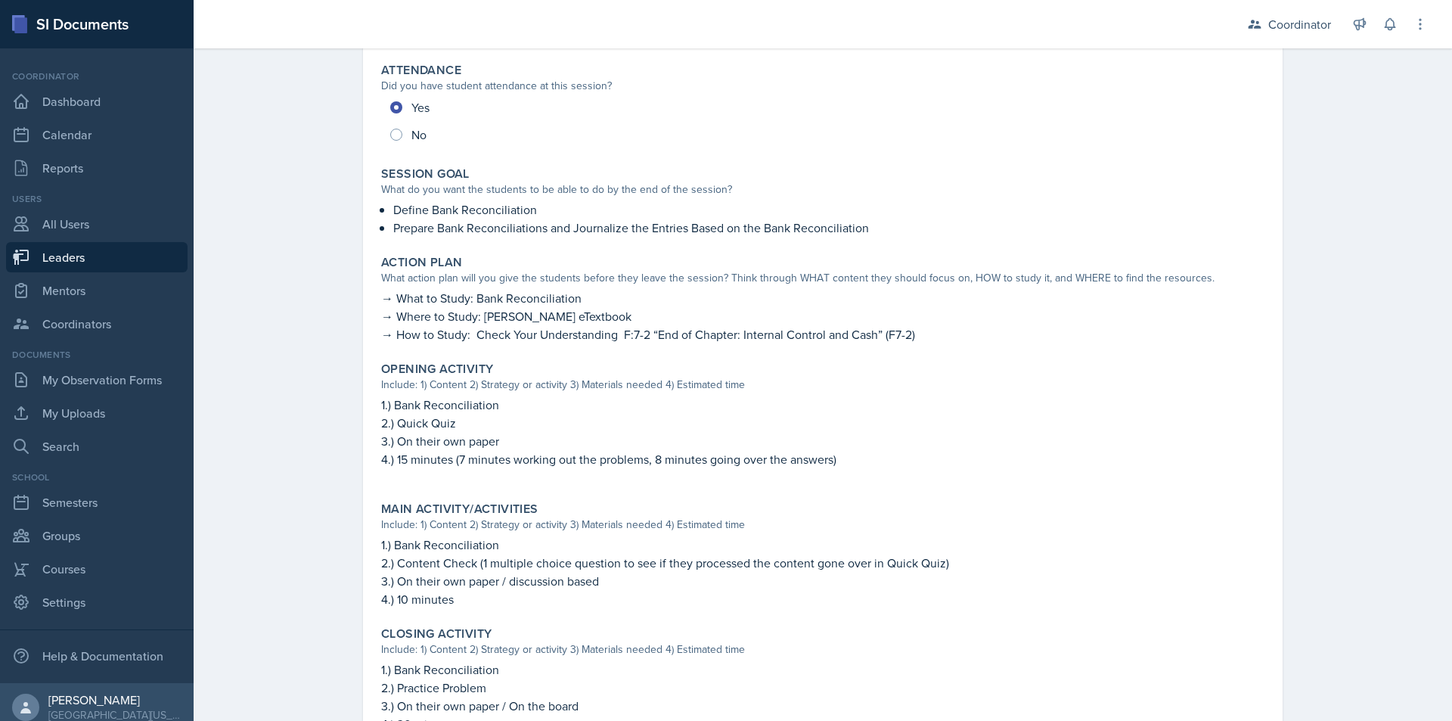
scroll to position [227, 0]
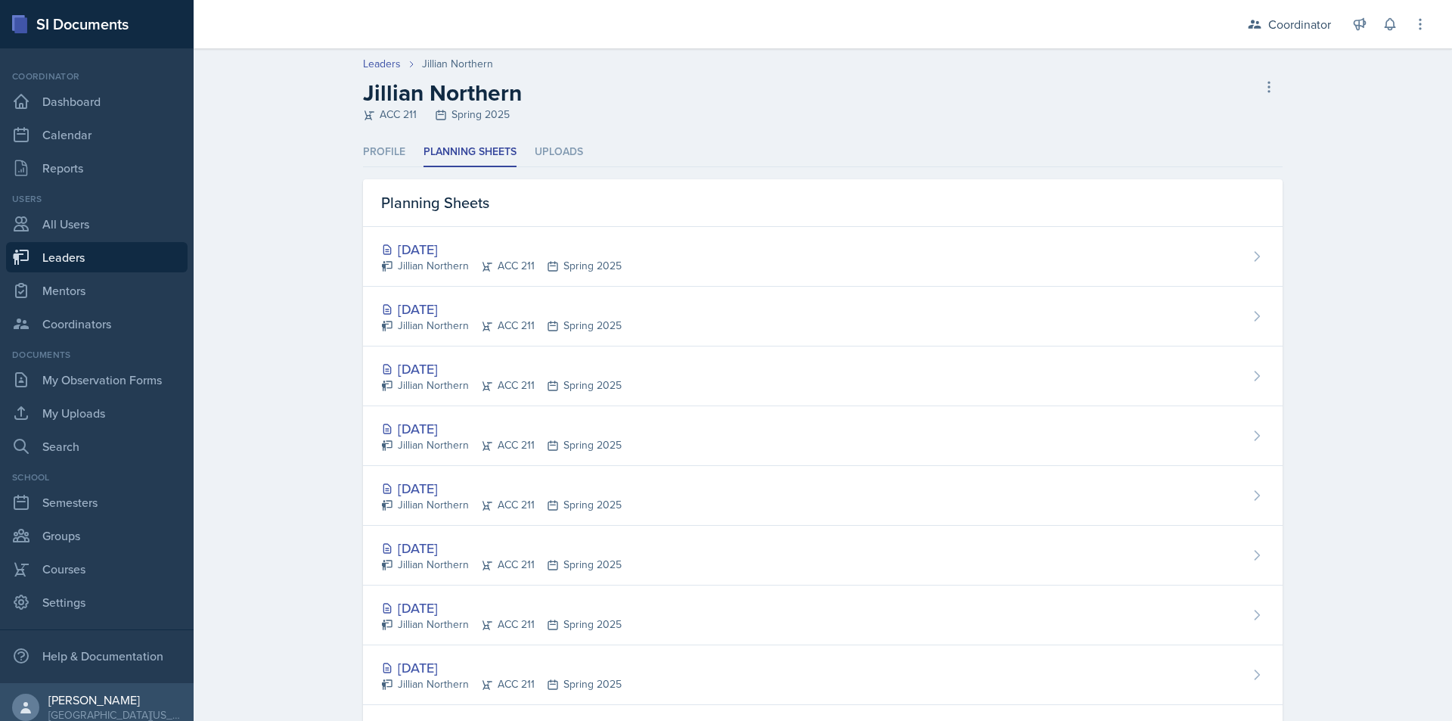
select select "8c3db506-cd10-4819-a085-b8ca3b52d6db"
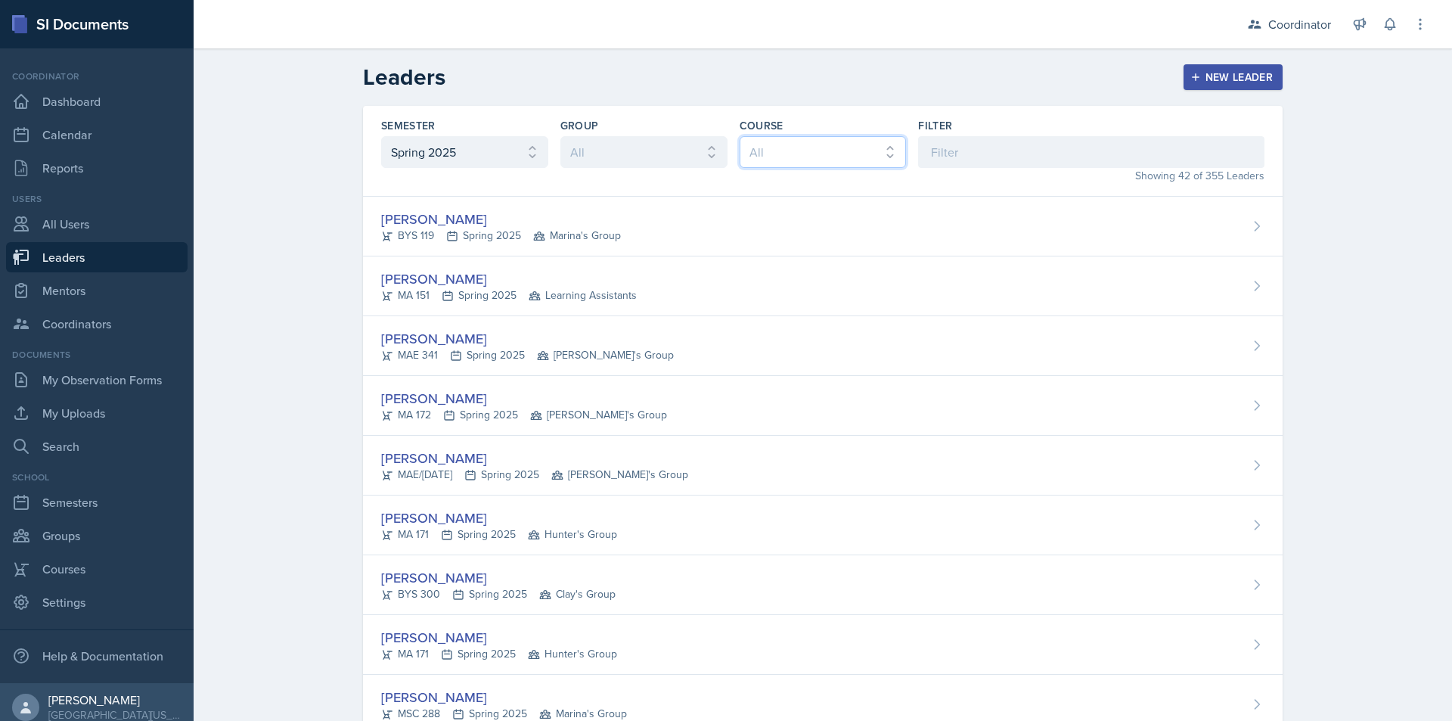
click at [827, 154] on select "All ACC 211 ACC 212 ACC 307 BYS 119 BYS 215 BYS 300 CH 101 CH 121 CH 331 CPE 21…" at bounding box center [823, 152] width 167 height 32
select select "9b8fb5b2-7103-4019-a785-b6c4379b6829"
click at [740, 136] on select "All ACC 211 ACC 212 ACC 307 BYS 119 BYS 215 BYS 300 CH 101 CH 121 CH 331 CPE 21…" at bounding box center [823, 152] width 167 height 32
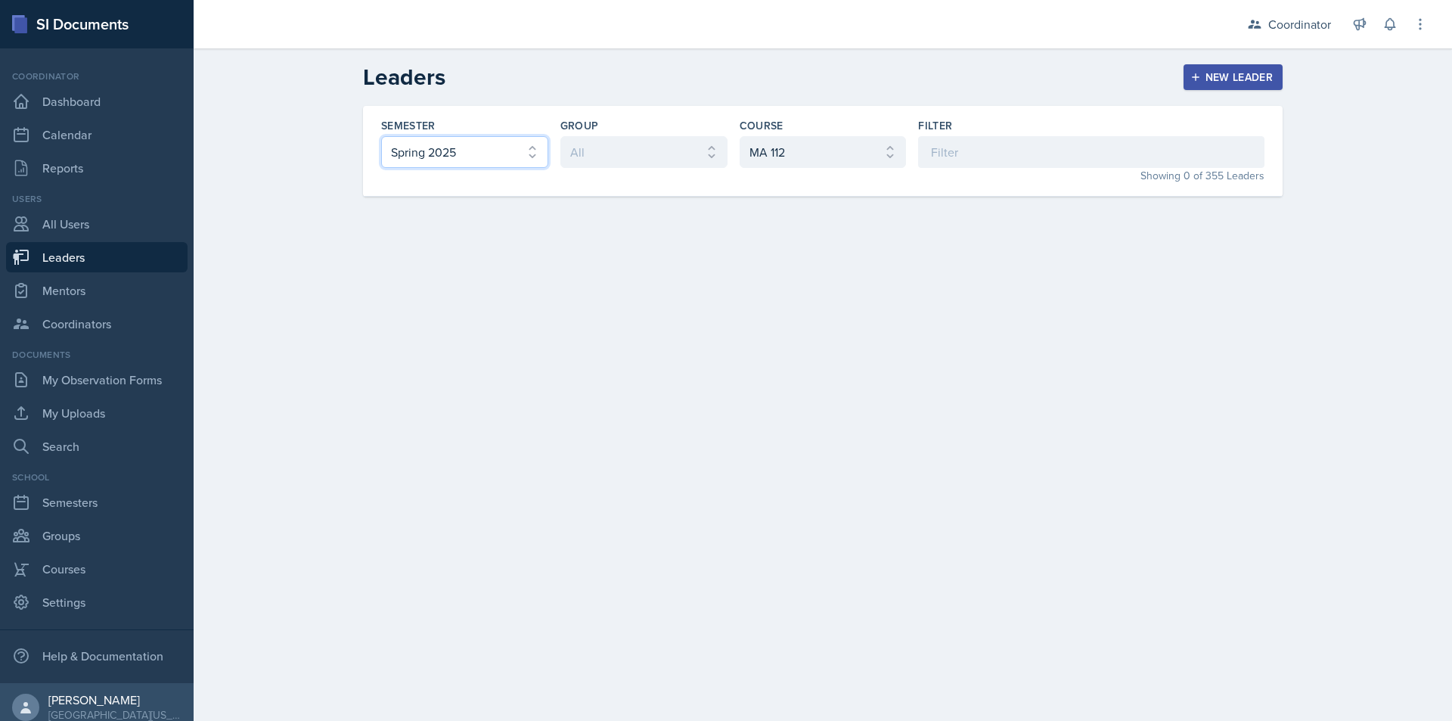
click at [456, 144] on select "All Fall 2025 Spring 2025 Fall 2024 Spring 2024 Fall 2023 Spring 2023 Fall 2022…" at bounding box center [464, 152] width 167 height 32
click at [381, 136] on select "All Fall 2025 Spring 2025 Fall 2024 Spring 2024 Fall 2023 Spring 2023 Fall 2022…" at bounding box center [464, 152] width 167 height 32
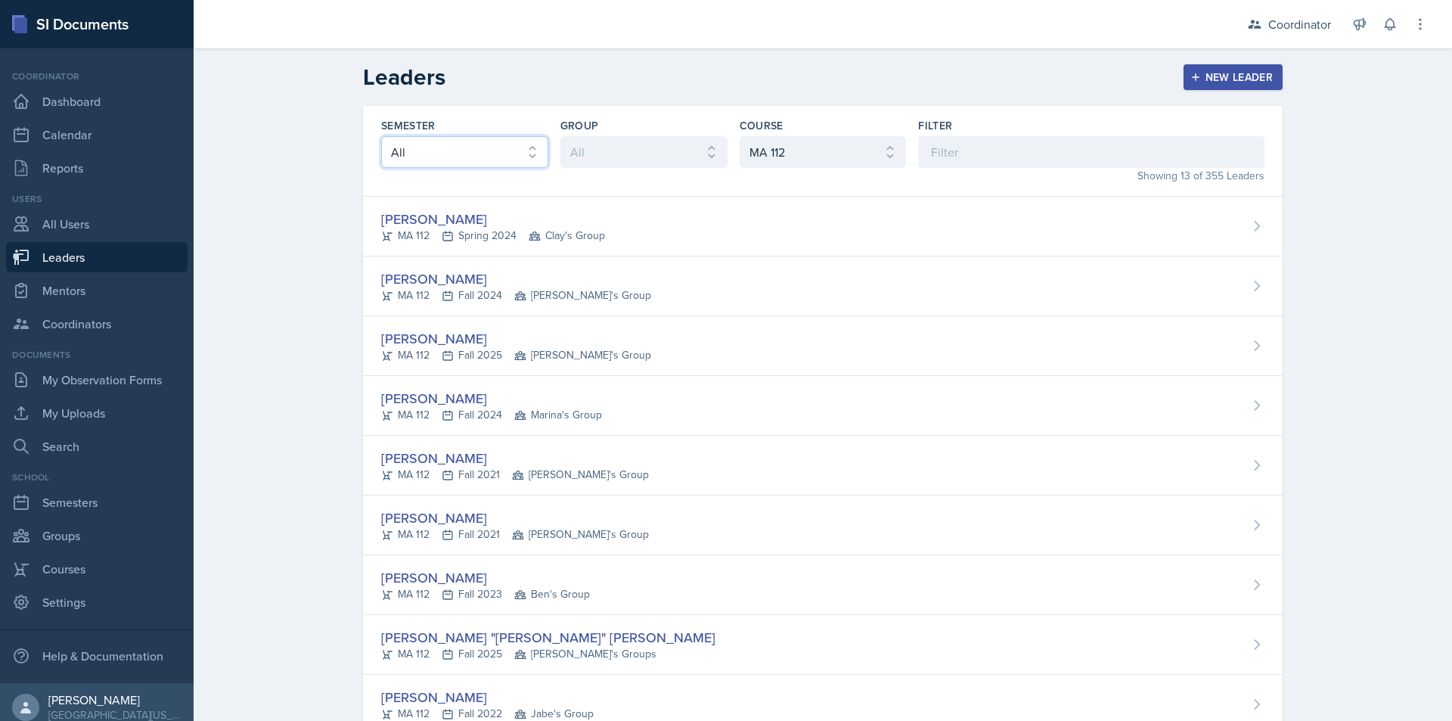
click at [418, 158] on select "All Fall 2025 Spring 2025 Fall 2024 Spring 2024 Fall 2023 Spring 2023 Fall 2022…" at bounding box center [464, 152] width 167 height 32
select select "8c3db506-cd10-4819-a085-b8ca3b52d6db"
click at [381, 136] on select "All Fall 2025 Spring 2025 Fall 2024 Spring 2024 Fall 2023 Spring 2023 Fall 2022…" at bounding box center [464, 152] width 167 height 32
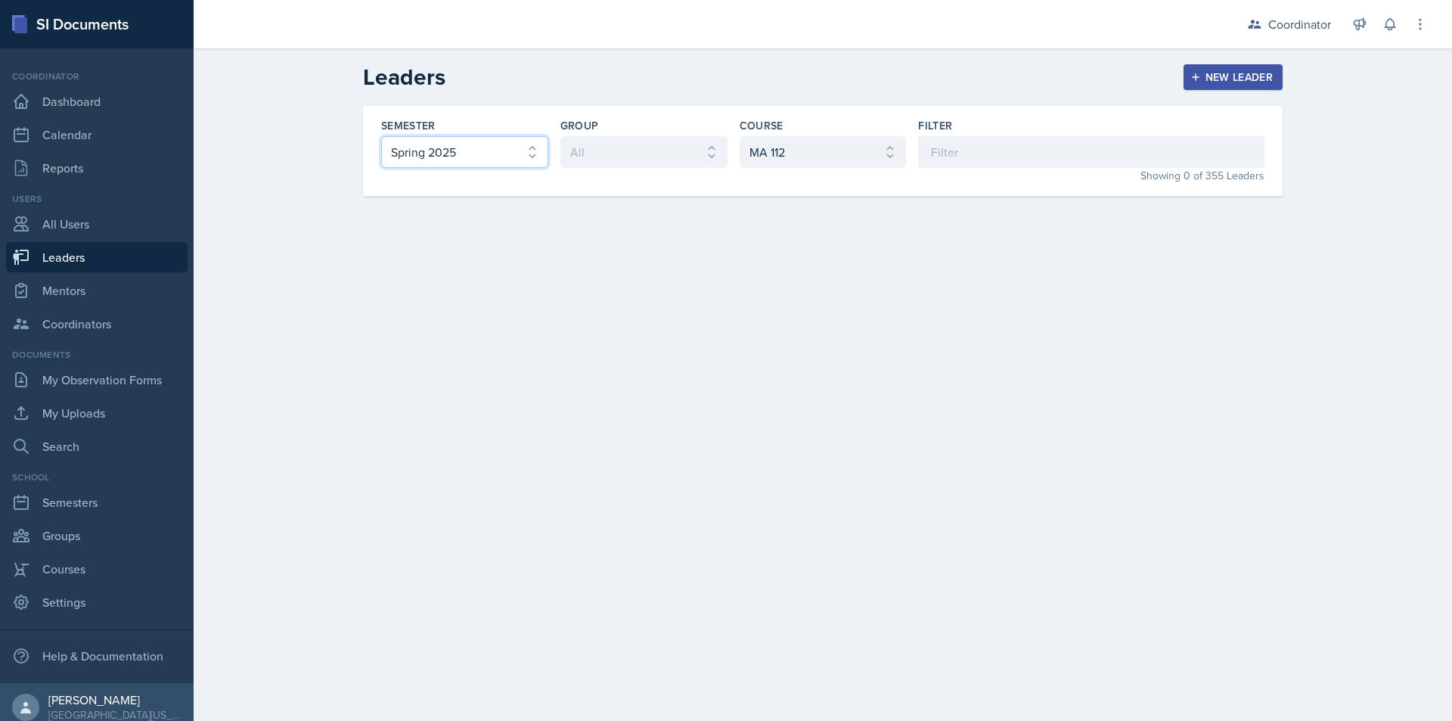
click at [427, 157] on select "All Fall 2025 Spring 2025 Fall 2024 Spring 2024 Fall 2023 Spring 2023 Fall 2022…" at bounding box center [464, 152] width 167 height 32
select select
click at [381, 136] on select "All Fall 2025 Spring 2025 Fall 2024 Spring 2024 Fall 2023 Spring 2023 Fall 2022…" at bounding box center [464, 152] width 167 height 32
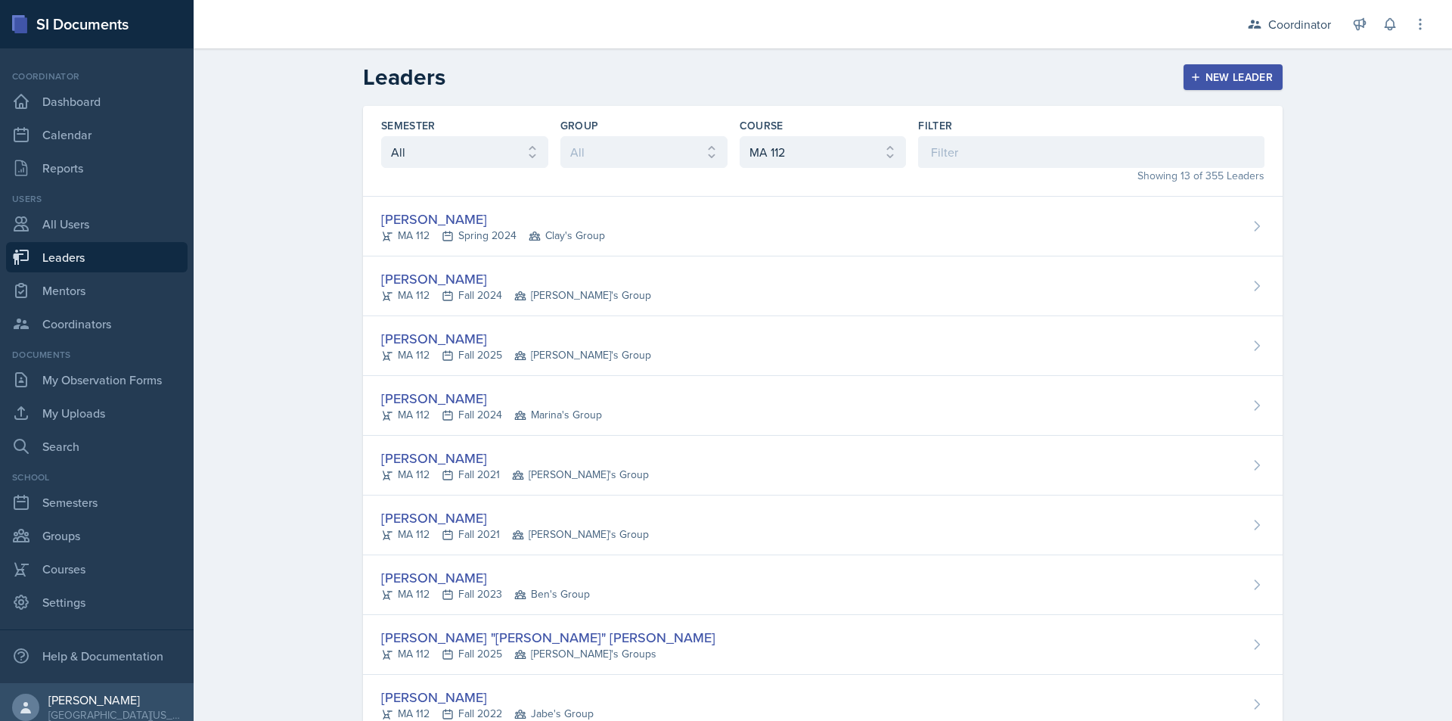
click at [339, 231] on div "Semester All Fall 2025 Spring 2025 Fall 2024 Spring 2024 Fall 2023 Spring 2023 …" at bounding box center [823, 558] width 968 height 904
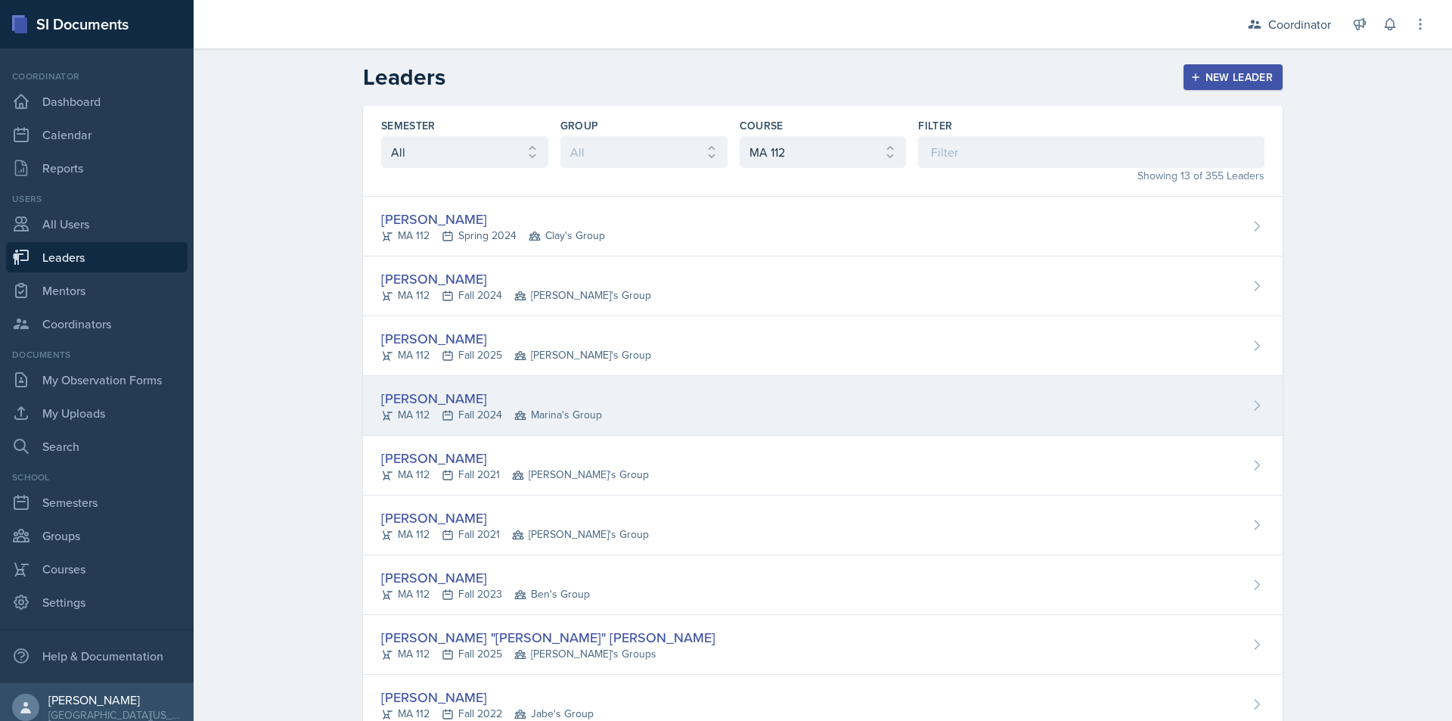
click at [770, 412] on div "[PERSON_NAME] MA 112 Fall 2024 Marina's Group" at bounding box center [823, 406] width 920 height 60
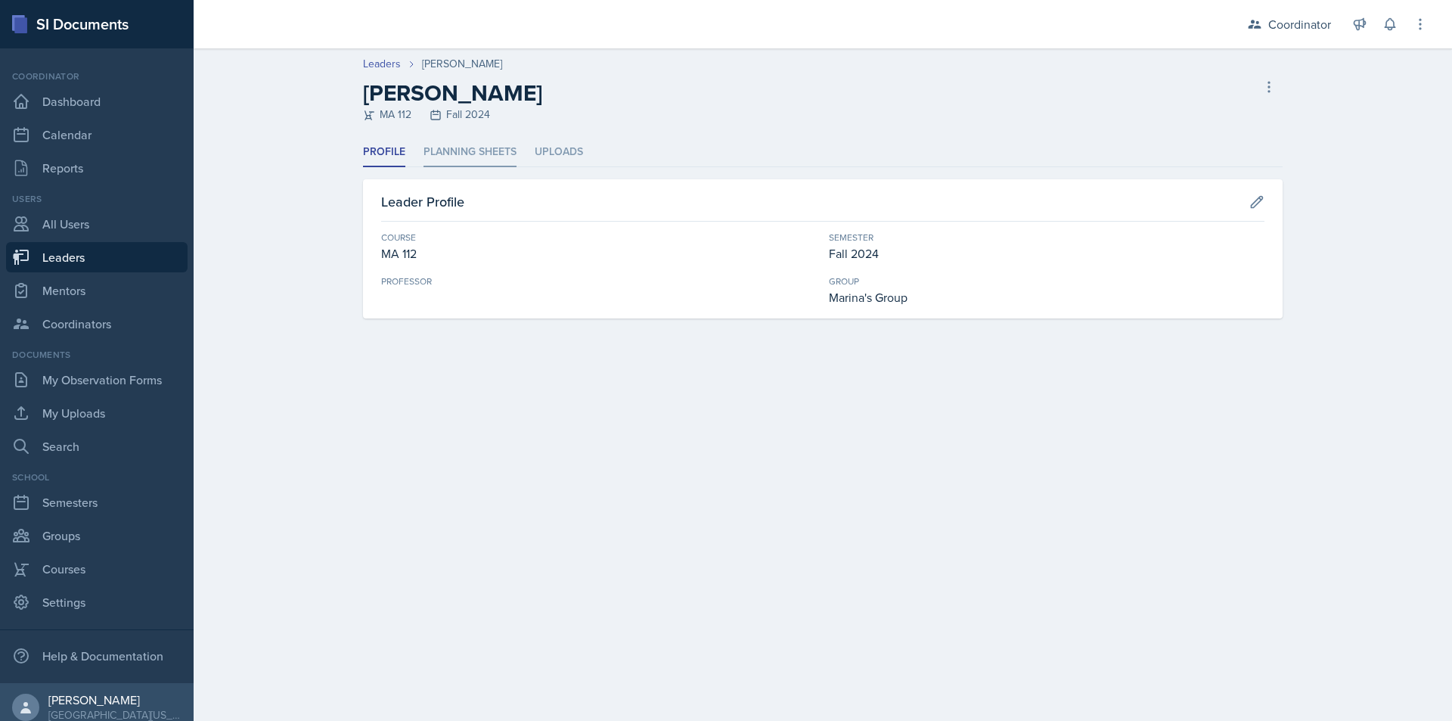
click at [471, 156] on li "Planning Sheets" at bounding box center [470, 153] width 93 height 30
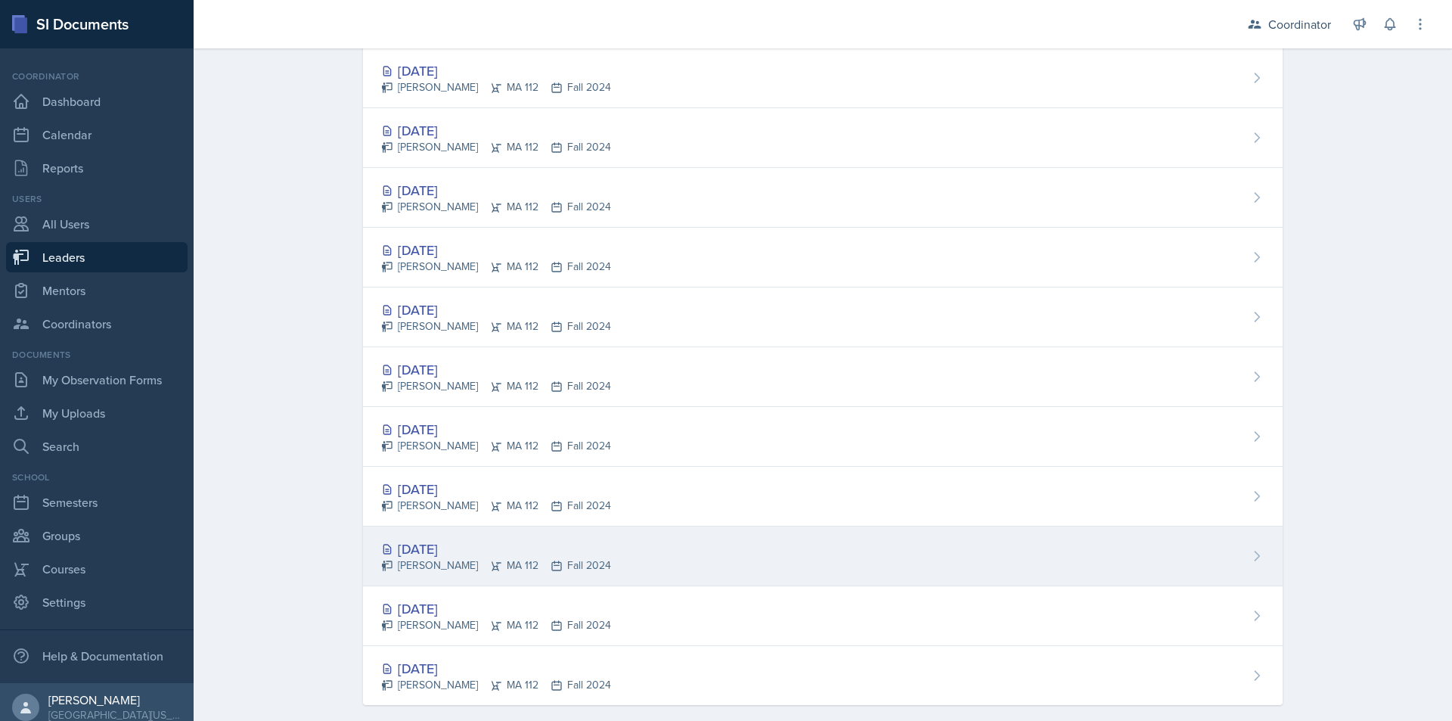
scroll to position [1872, 0]
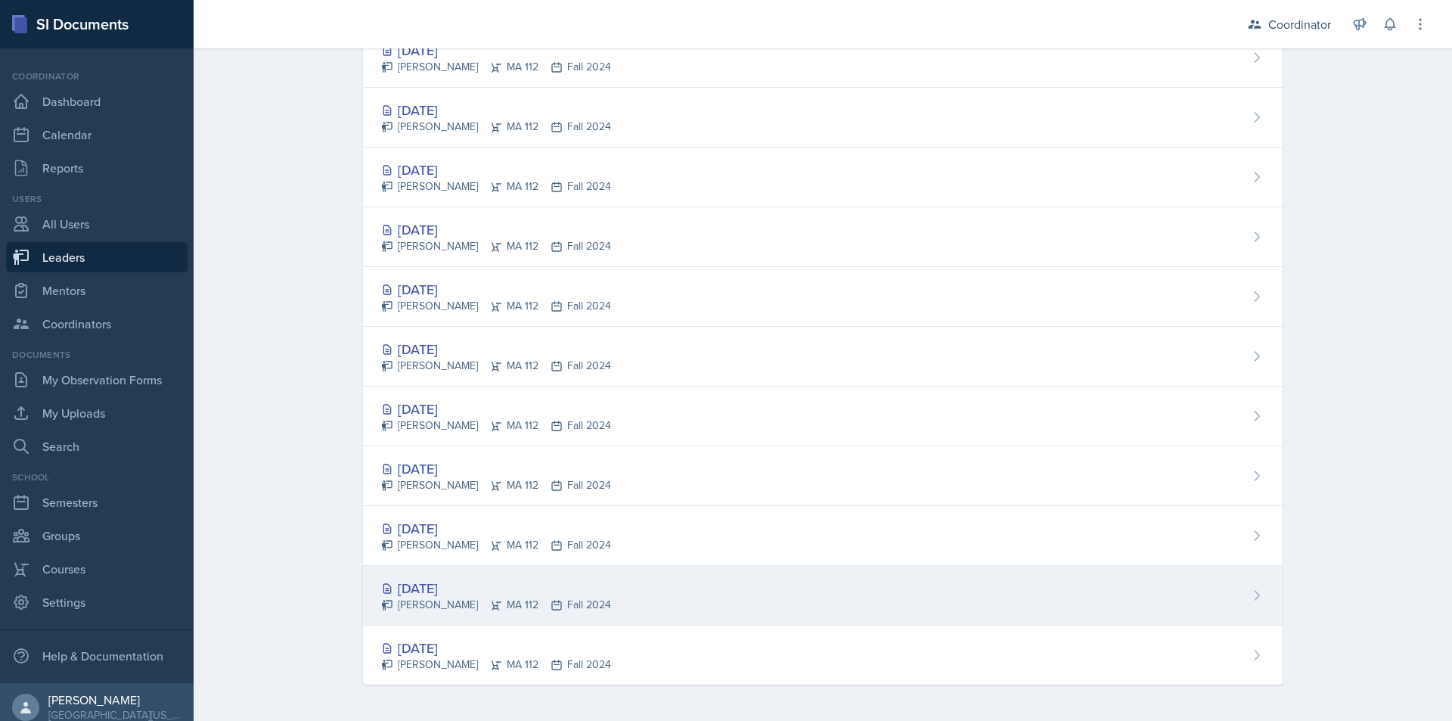
click at [800, 585] on div "[DATE] [PERSON_NAME] MA 112 Fall 2024" at bounding box center [823, 596] width 920 height 60
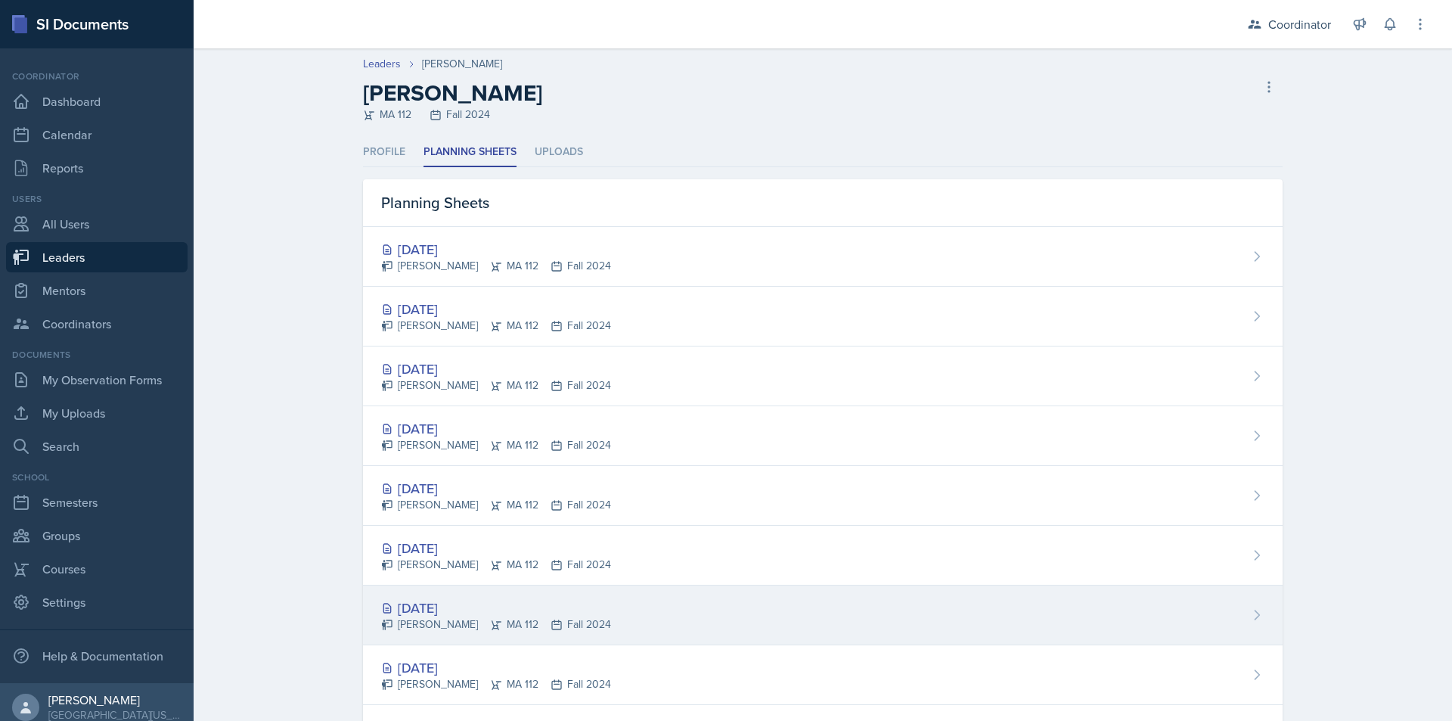
scroll to position [378, 0]
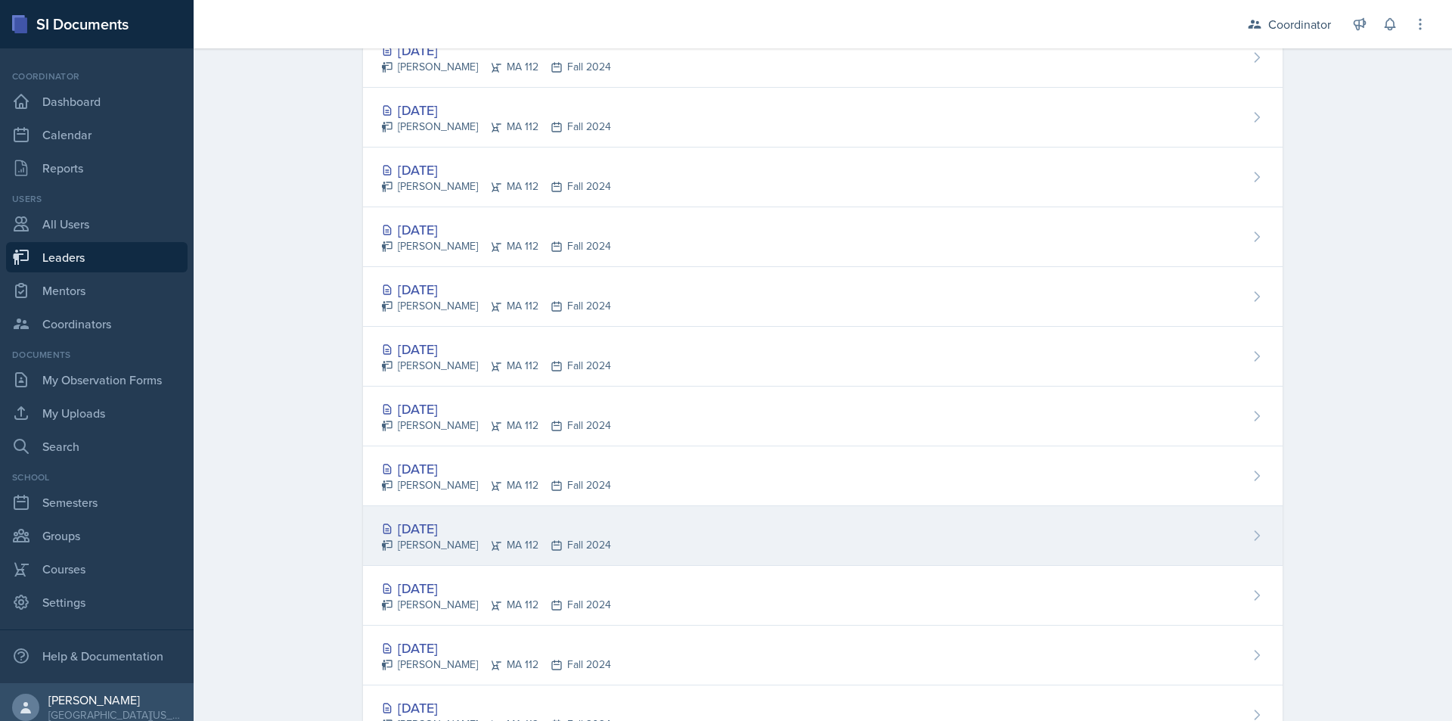
click at [778, 531] on div "[DATE] [PERSON_NAME] MA 112 Fall 2024" at bounding box center [823, 536] width 920 height 60
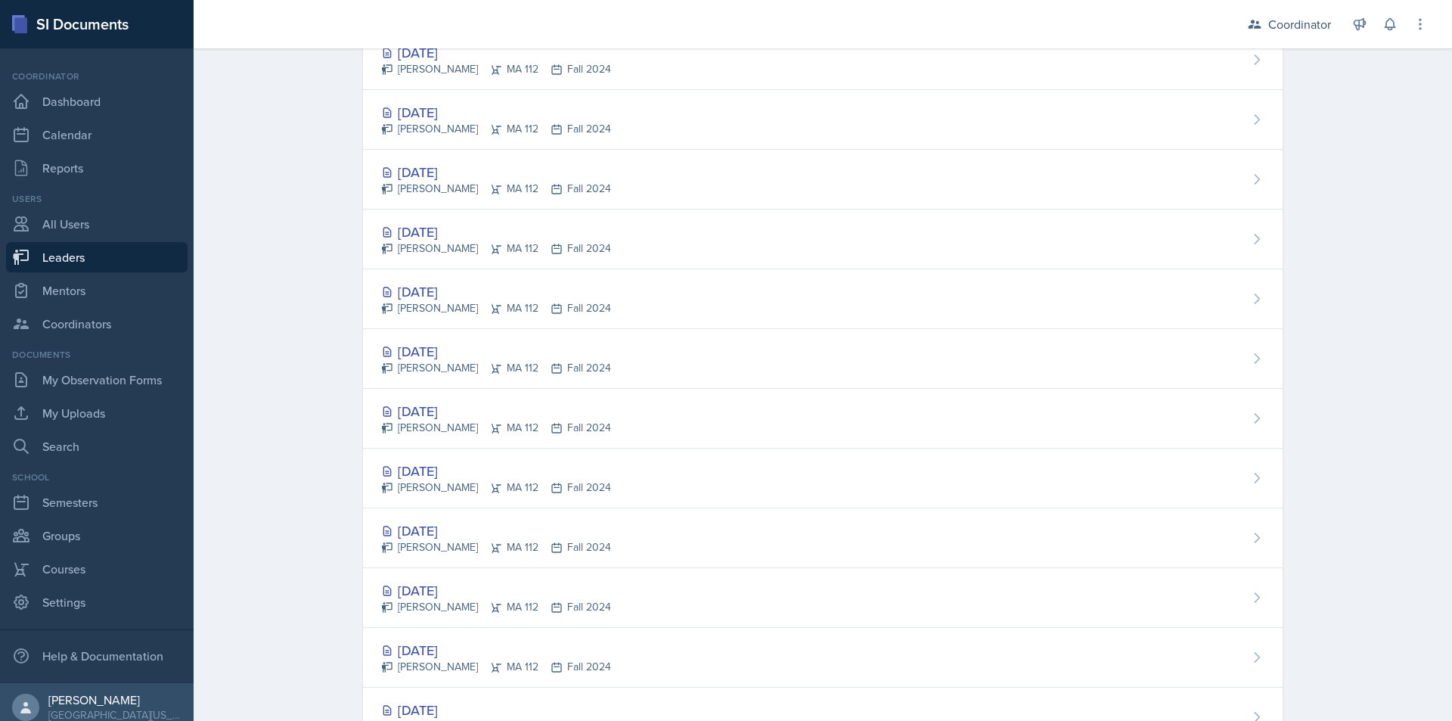
scroll to position [832, 0]
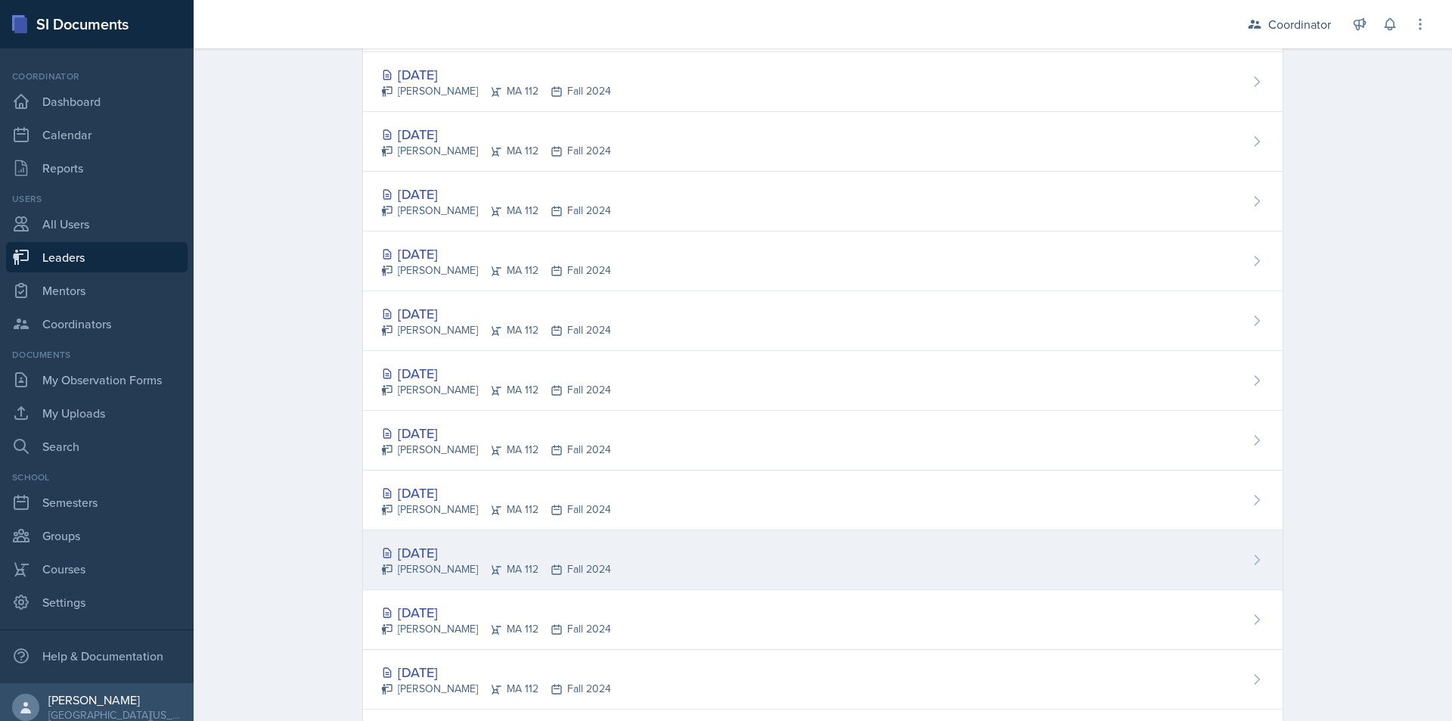
click at [765, 553] on div "[DATE] [PERSON_NAME] MA 112 Fall 2024" at bounding box center [823, 560] width 920 height 60
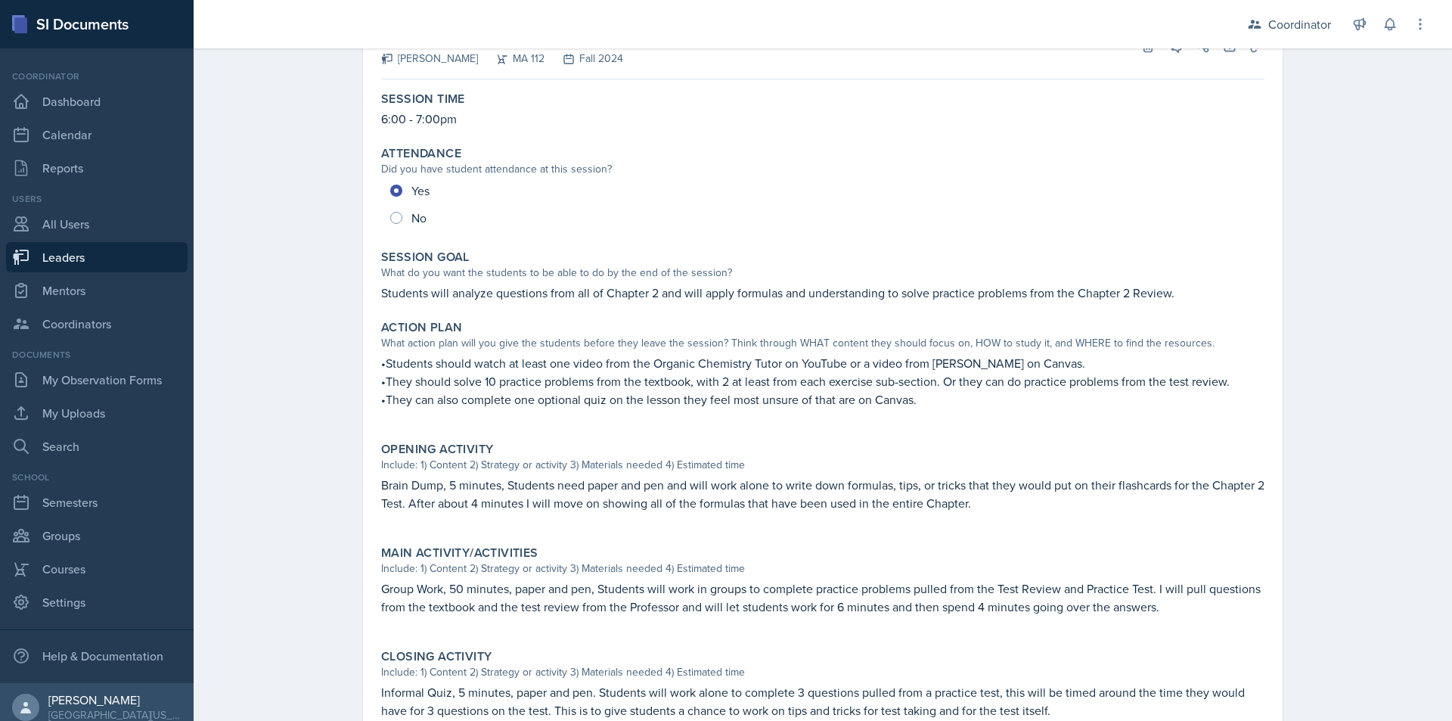
scroll to position [151, 0]
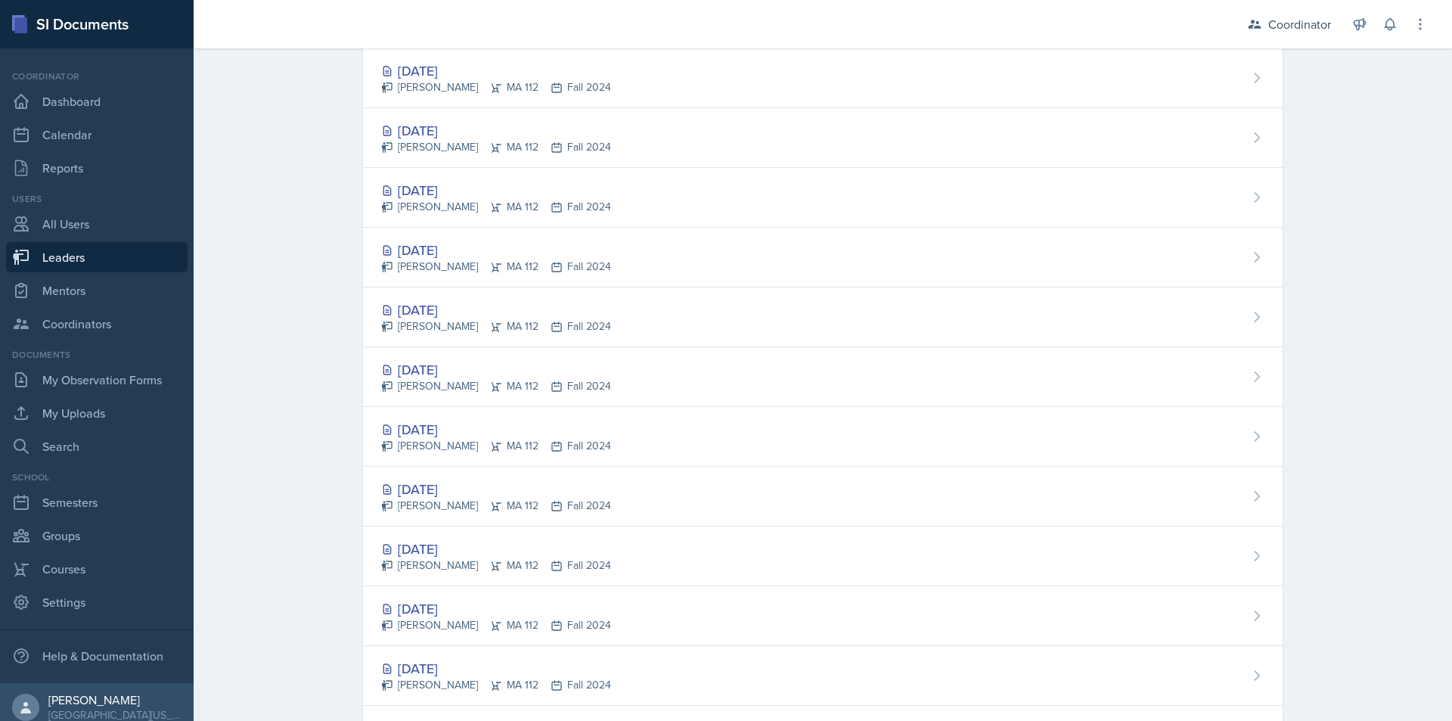
scroll to position [1664, 0]
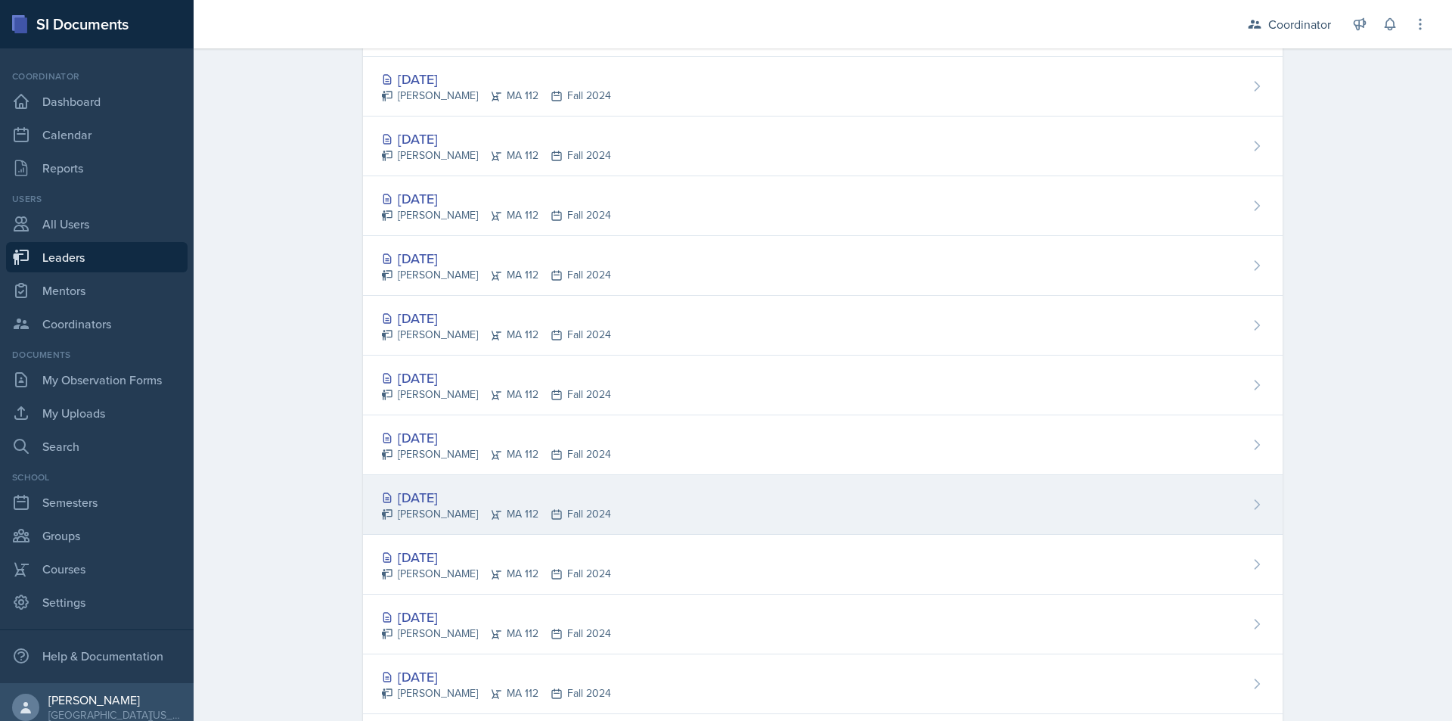
click at [742, 508] on div "[DATE] [PERSON_NAME] MA 112 Fall 2024" at bounding box center [823, 505] width 920 height 60
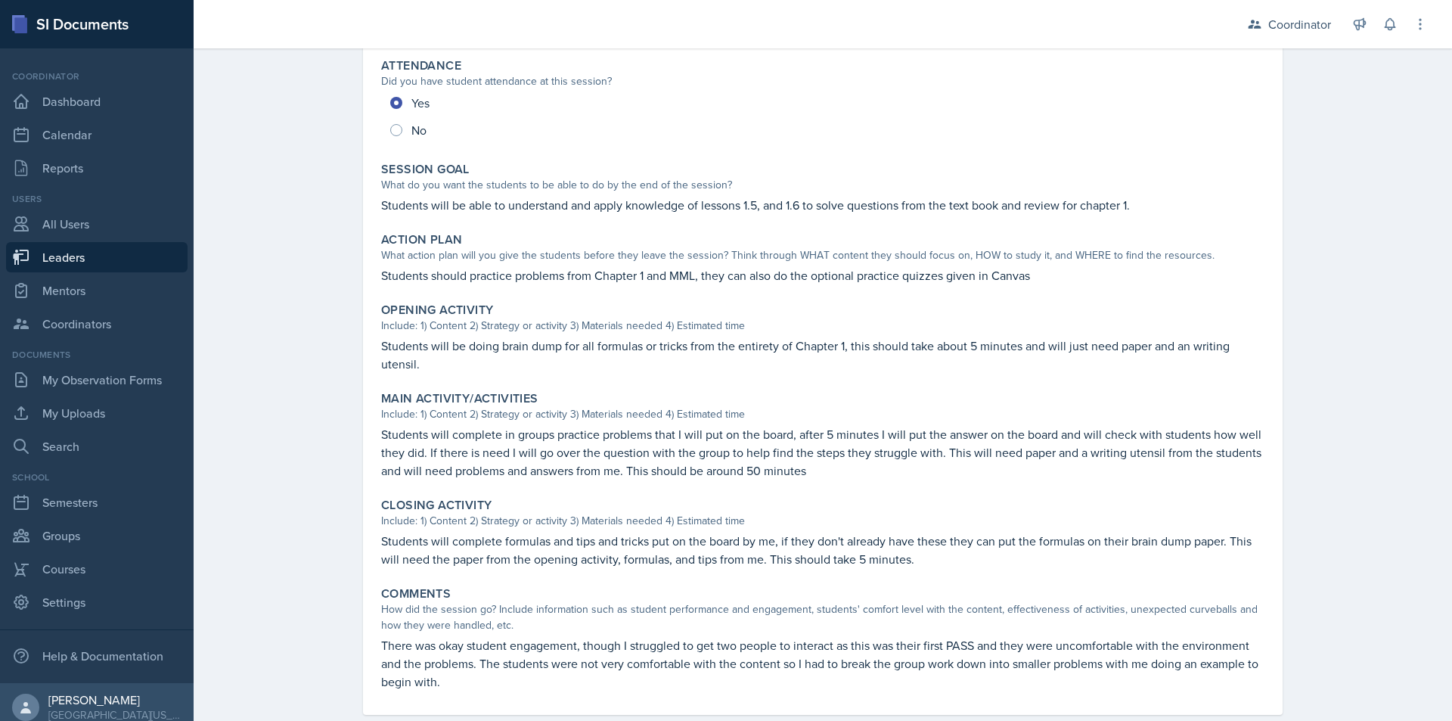
scroll to position [227, 0]
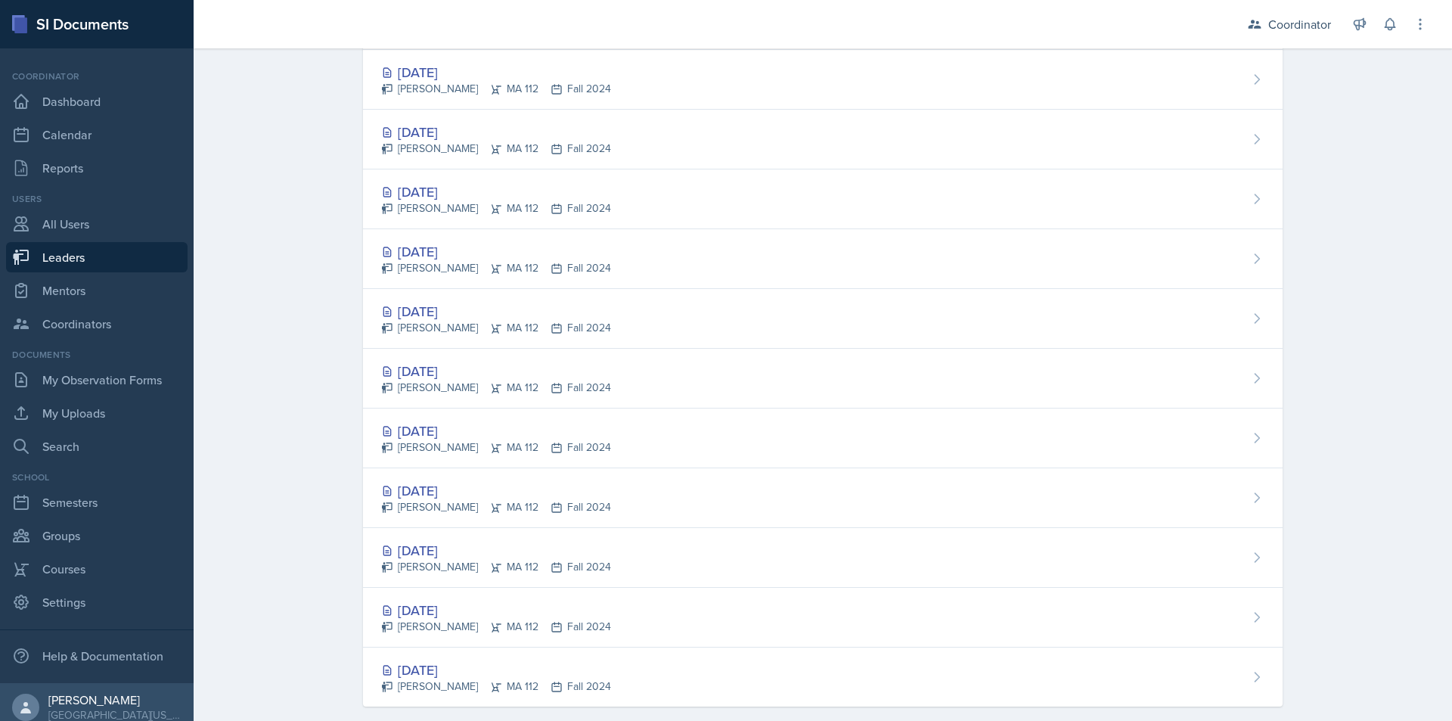
scroll to position [1872, 0]
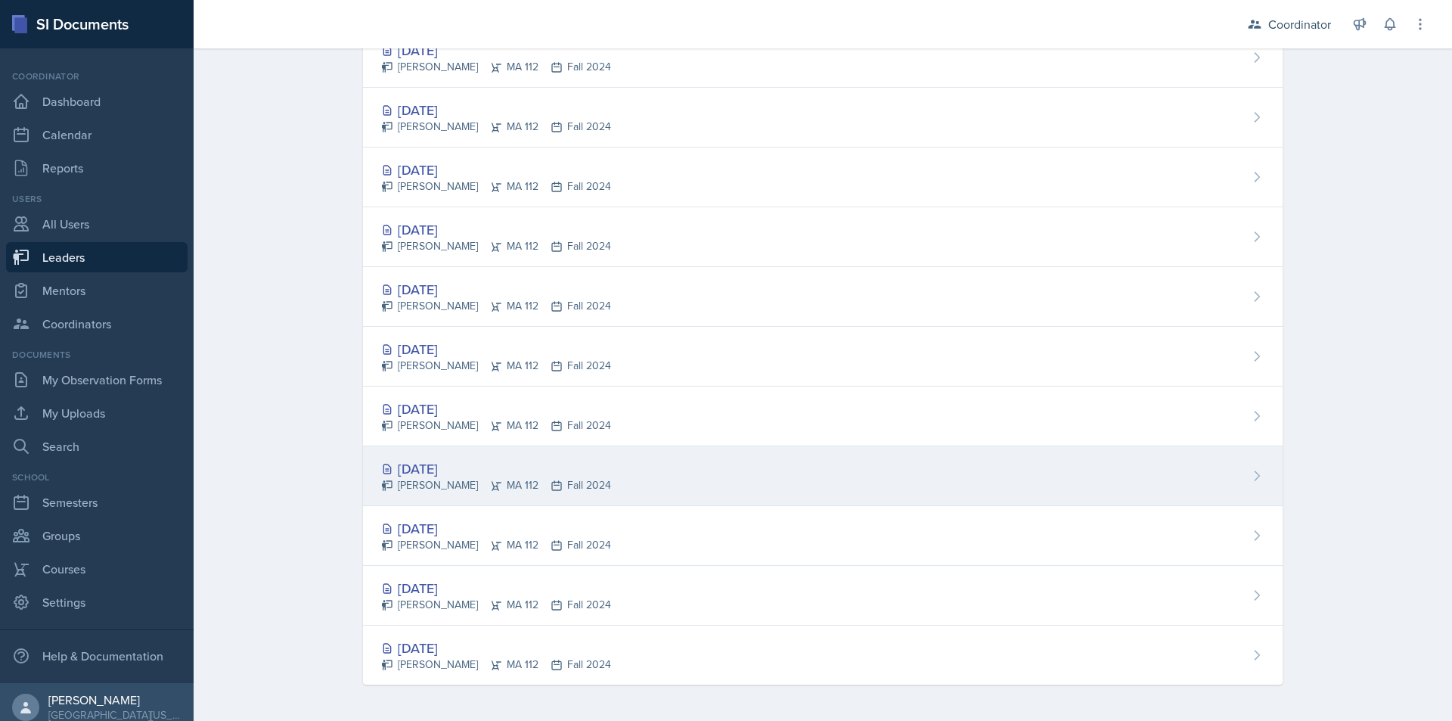
click at [819, 480] on div "[DATE] [PERSON_NAME] MA 112 Fall 2024" at bounding box center [823, 476] width 920 height 60
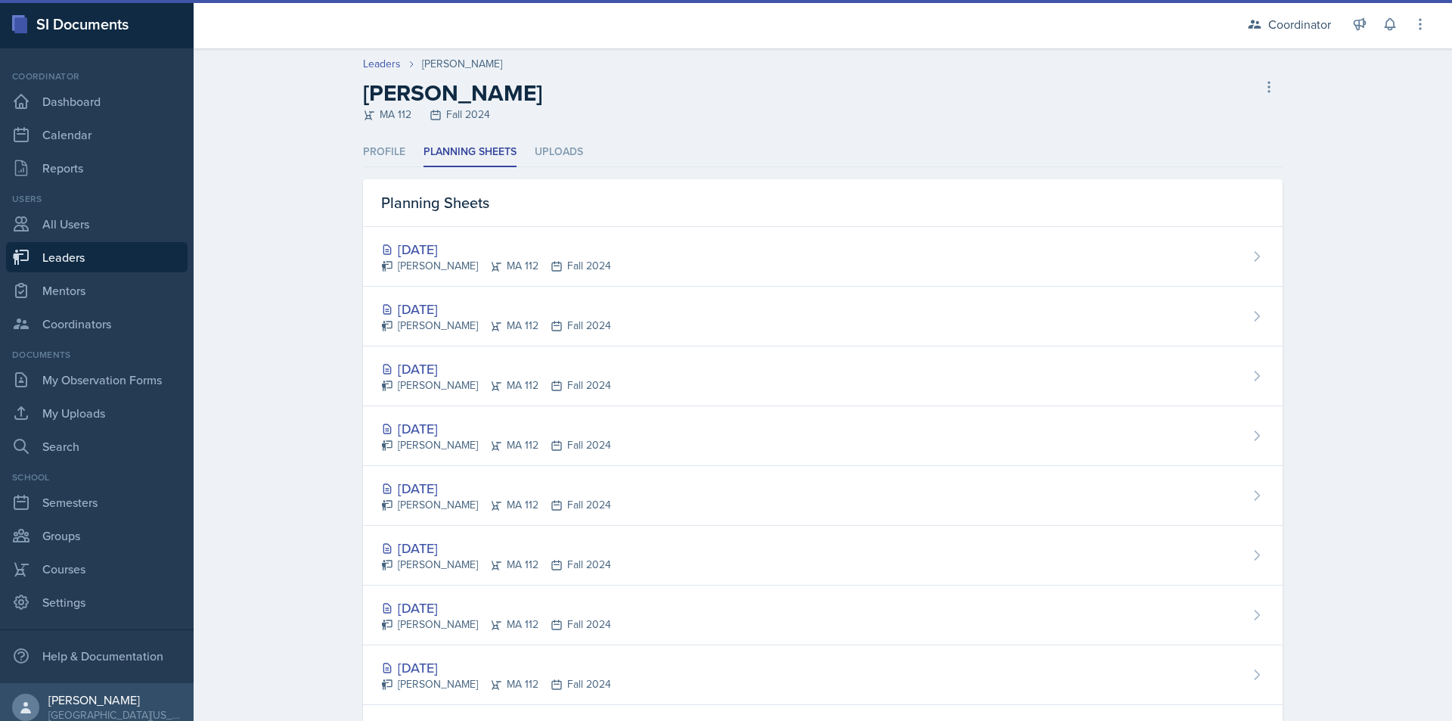
select select "9b8fb5b2-7103-4019-a785-b6c4379b6829"
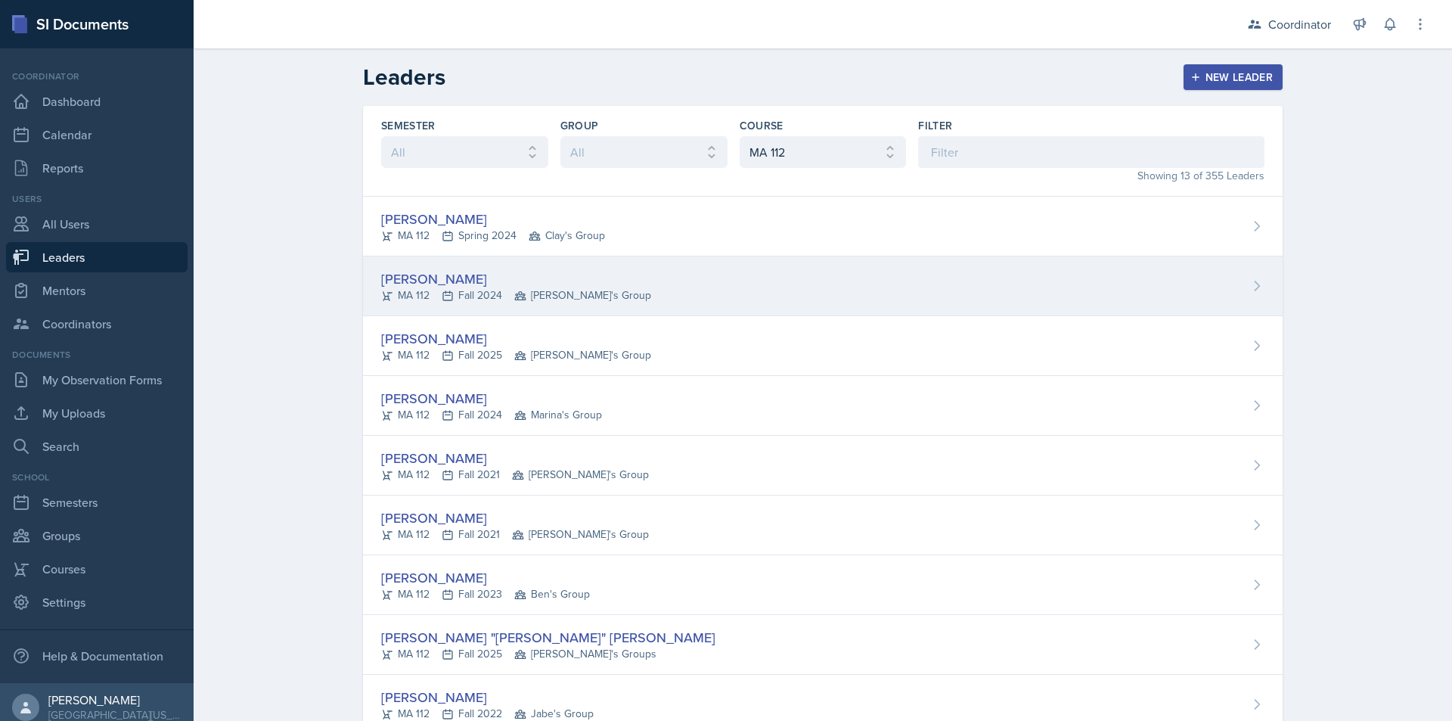
click at [691, 294] on div "[PERSON_NAME] MA 112 Fall 2024 Deanna's Group" at bounding box center [823, 286] width 920 height 60
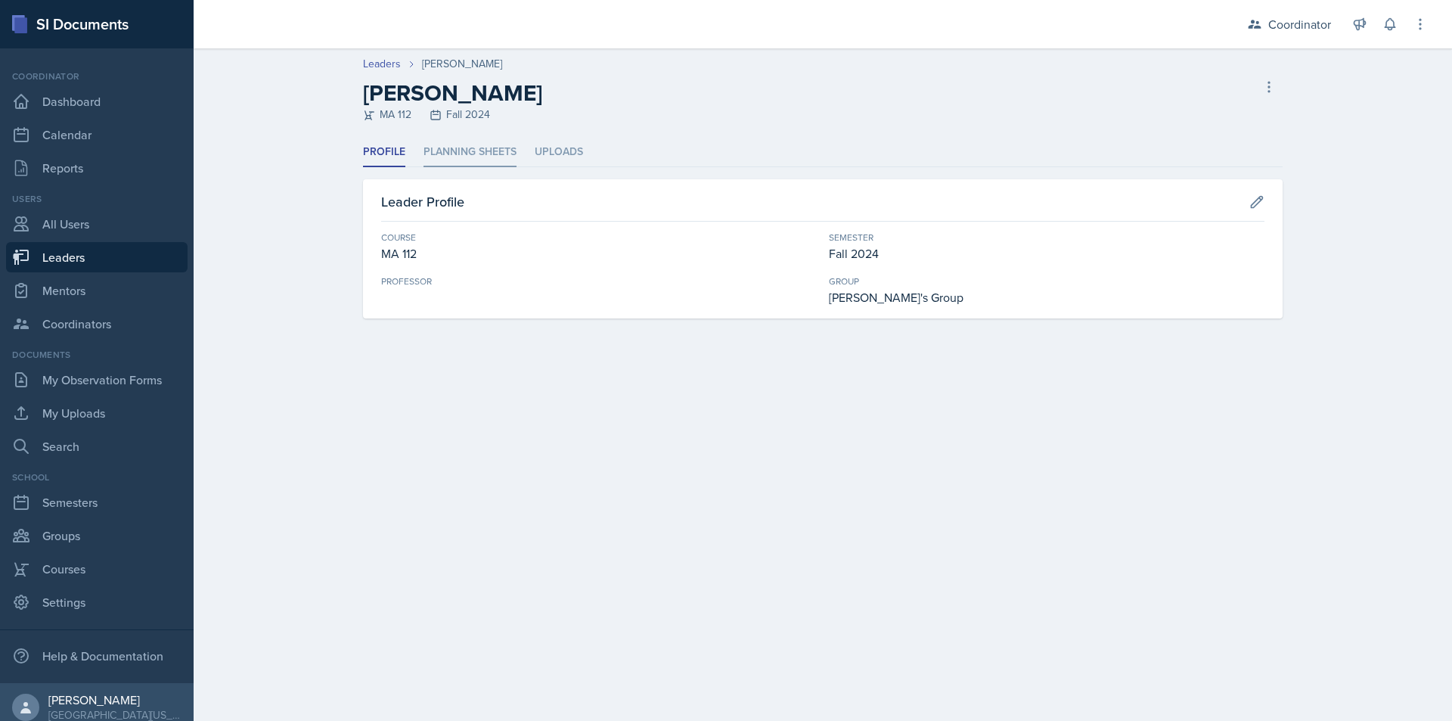
click at [490, 138] on li "Planning Sheets" at bounding box center [470, 153] width 93 height 30
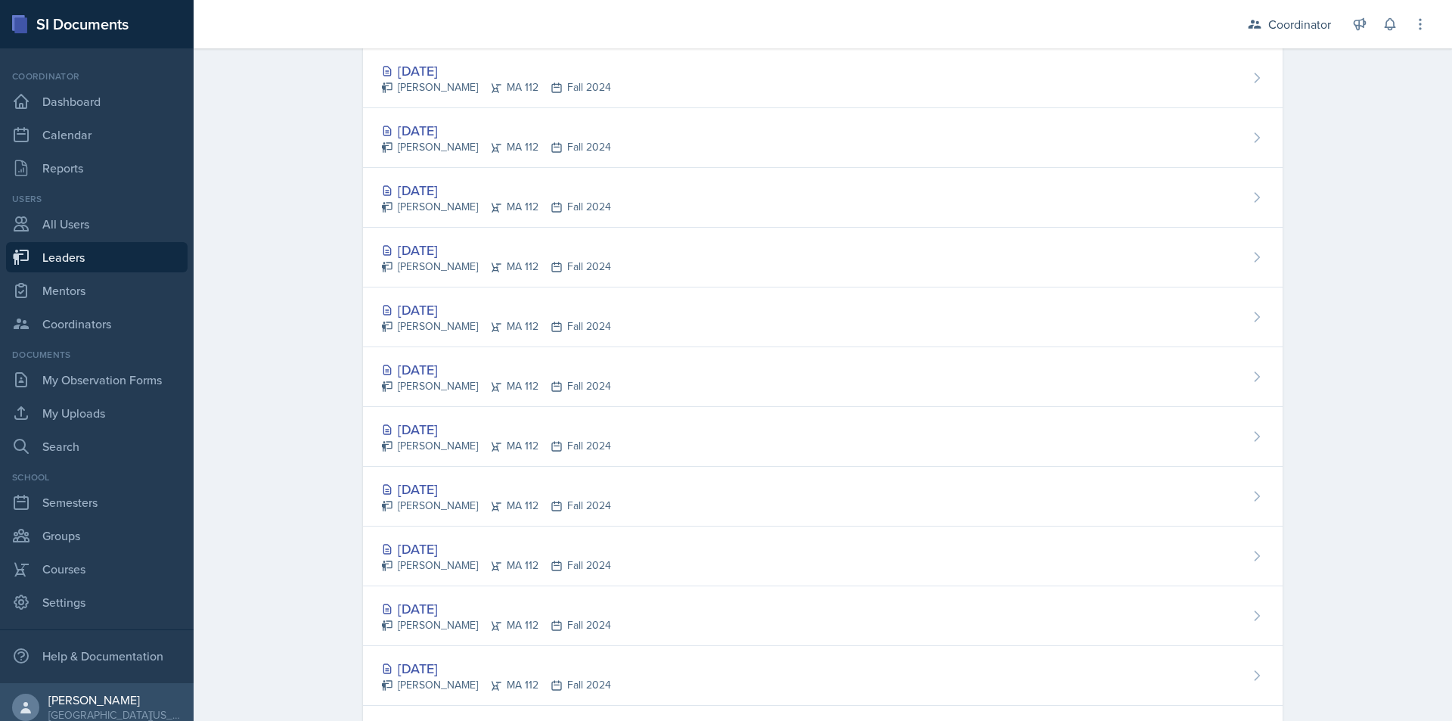
scroll to position [1454, 0]
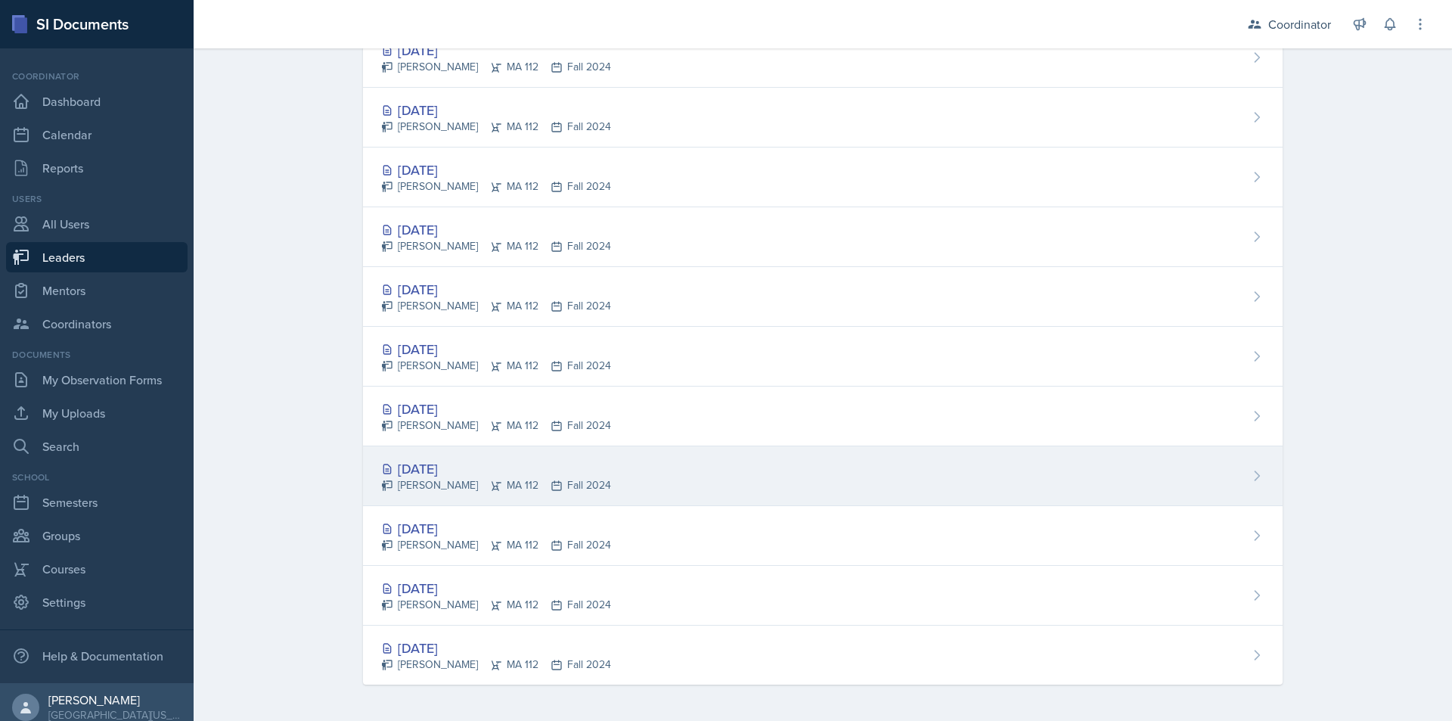
click at [834, 489] on div "[DATE] [PERSON_NAME] MA 112 Fall 2024" at bounding box center [823, 476] width 920 height 60
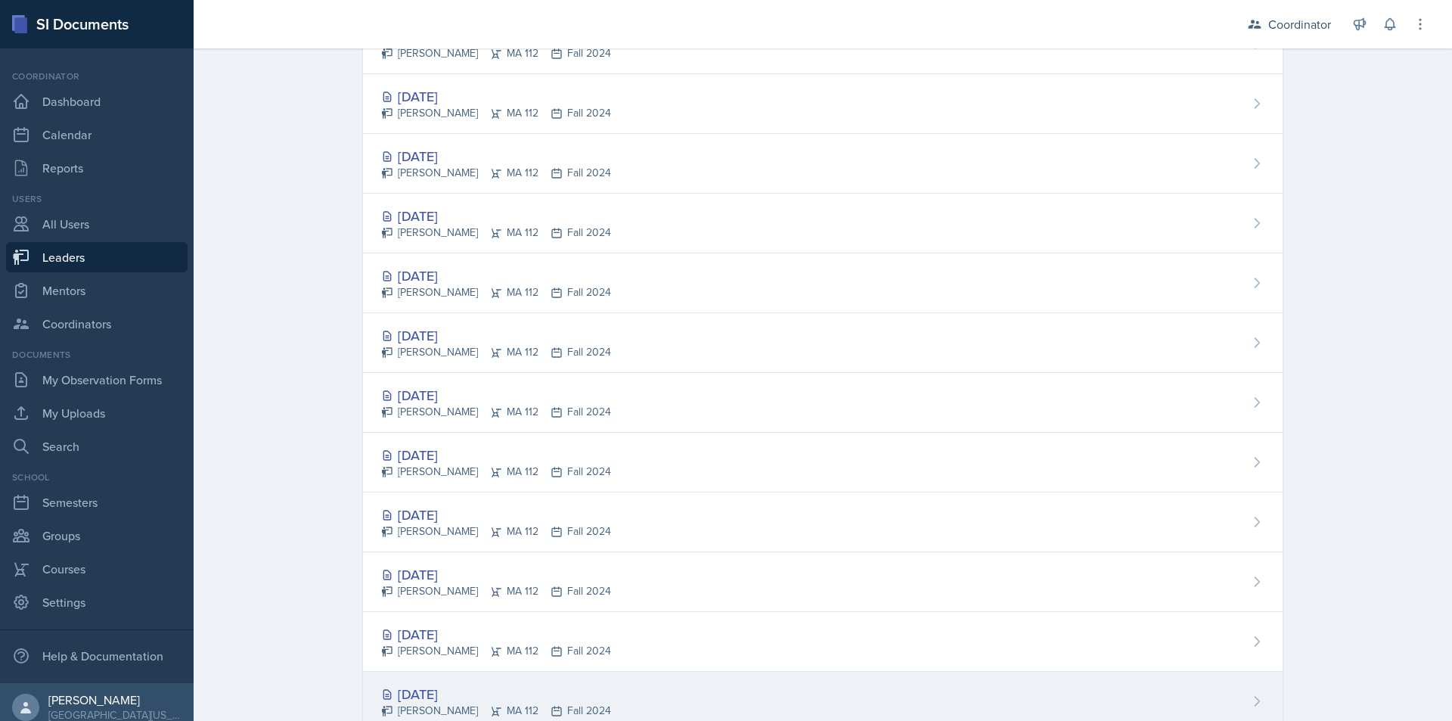
scroll to position [1454, 0]
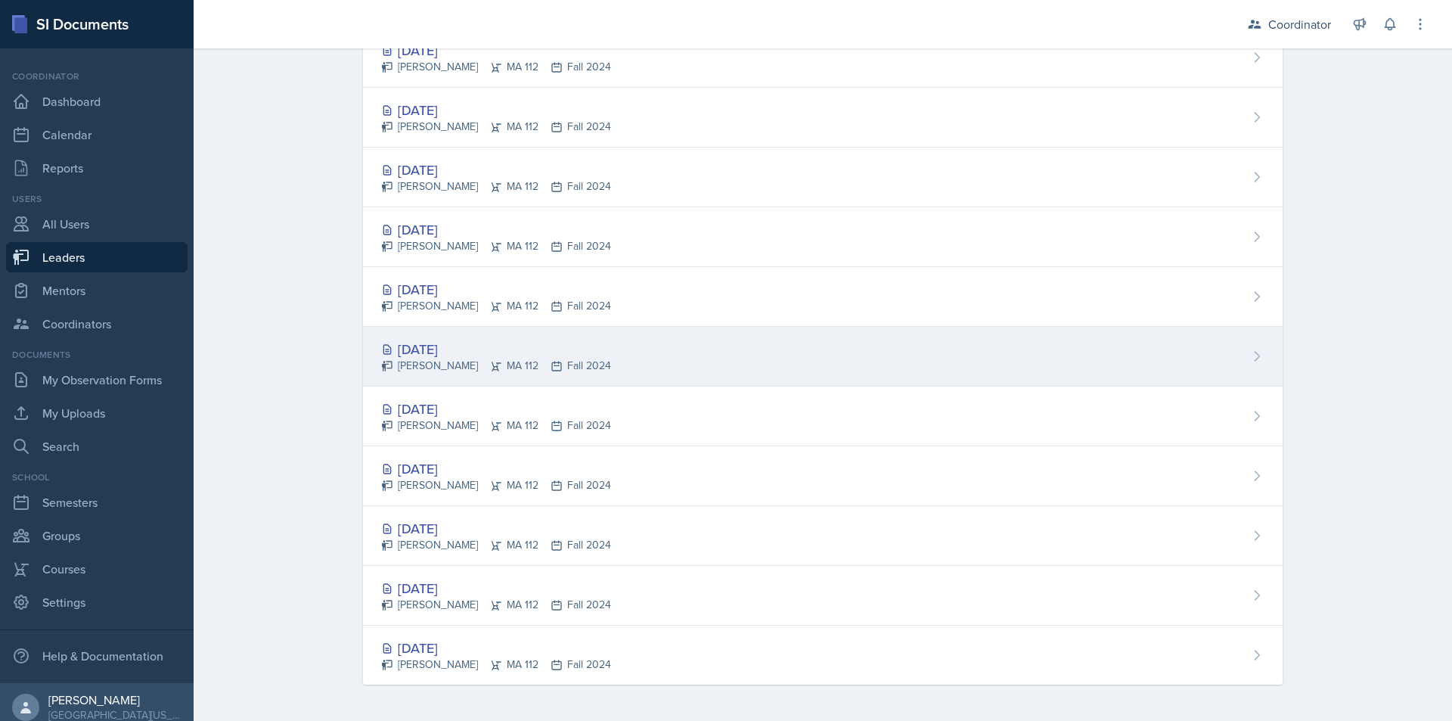
click at [729, 328] on div "[DATE] [PERSON_NAME] MA 112 Fall 2024" at bounding box center [823, 357] width 920 height 60
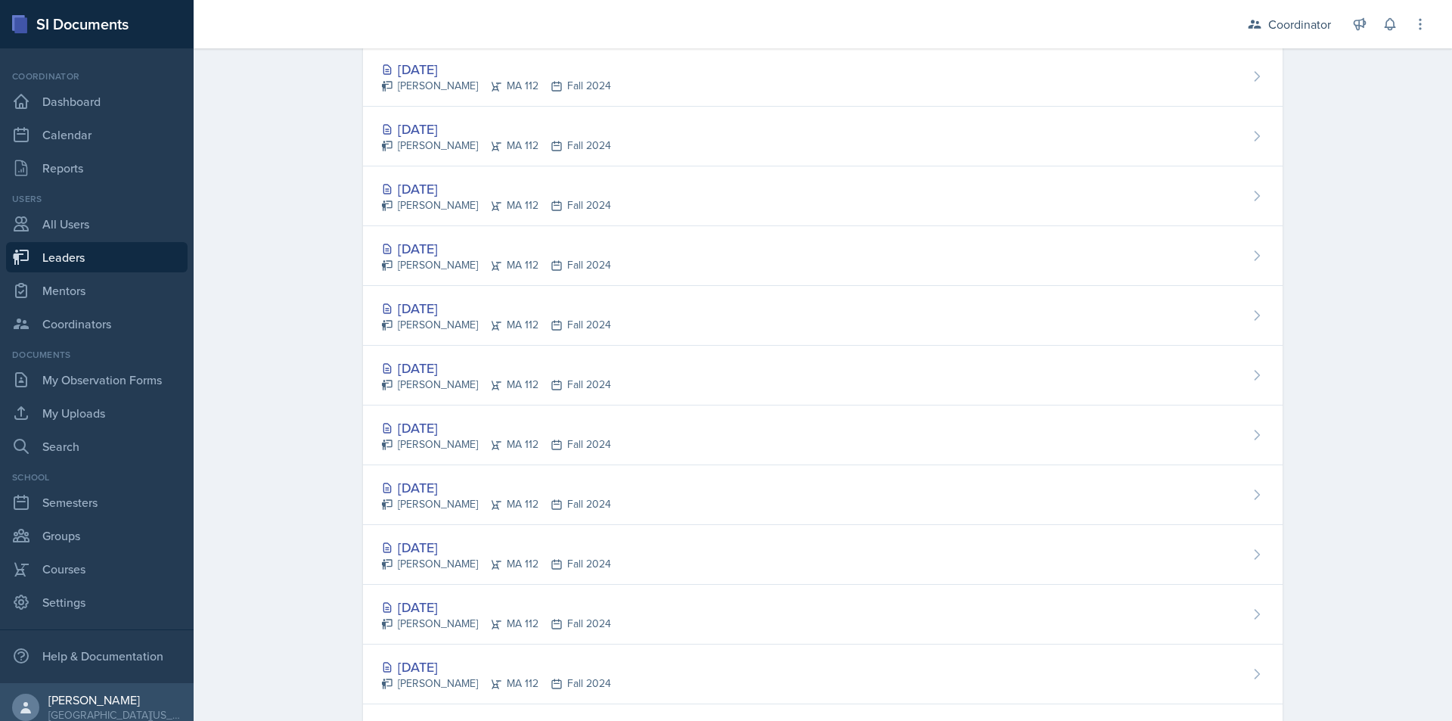
scroll to position [1210, 0]
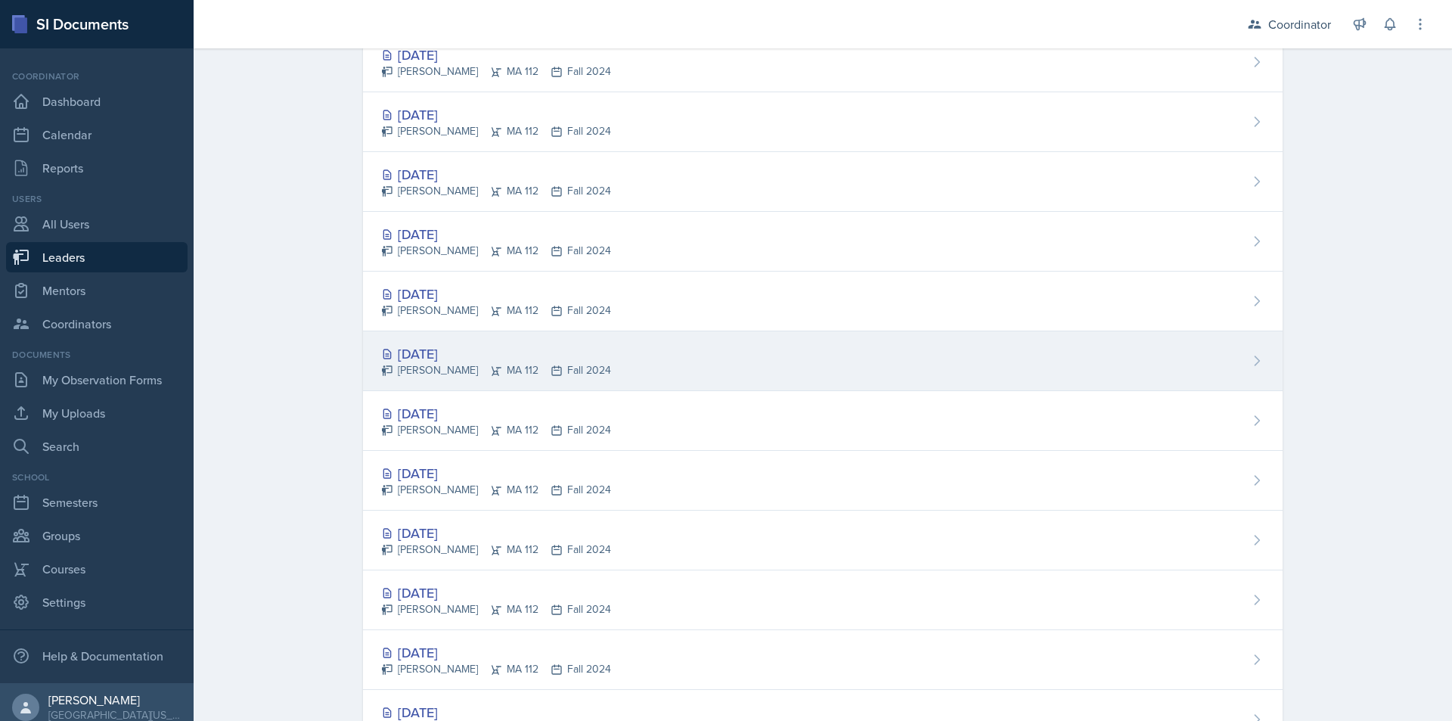
click at [734, 359] on div "[DATE] [PERSON_NAME] MA 112 Fall 2024" at bounding box center [823, 361] width 920 height 60
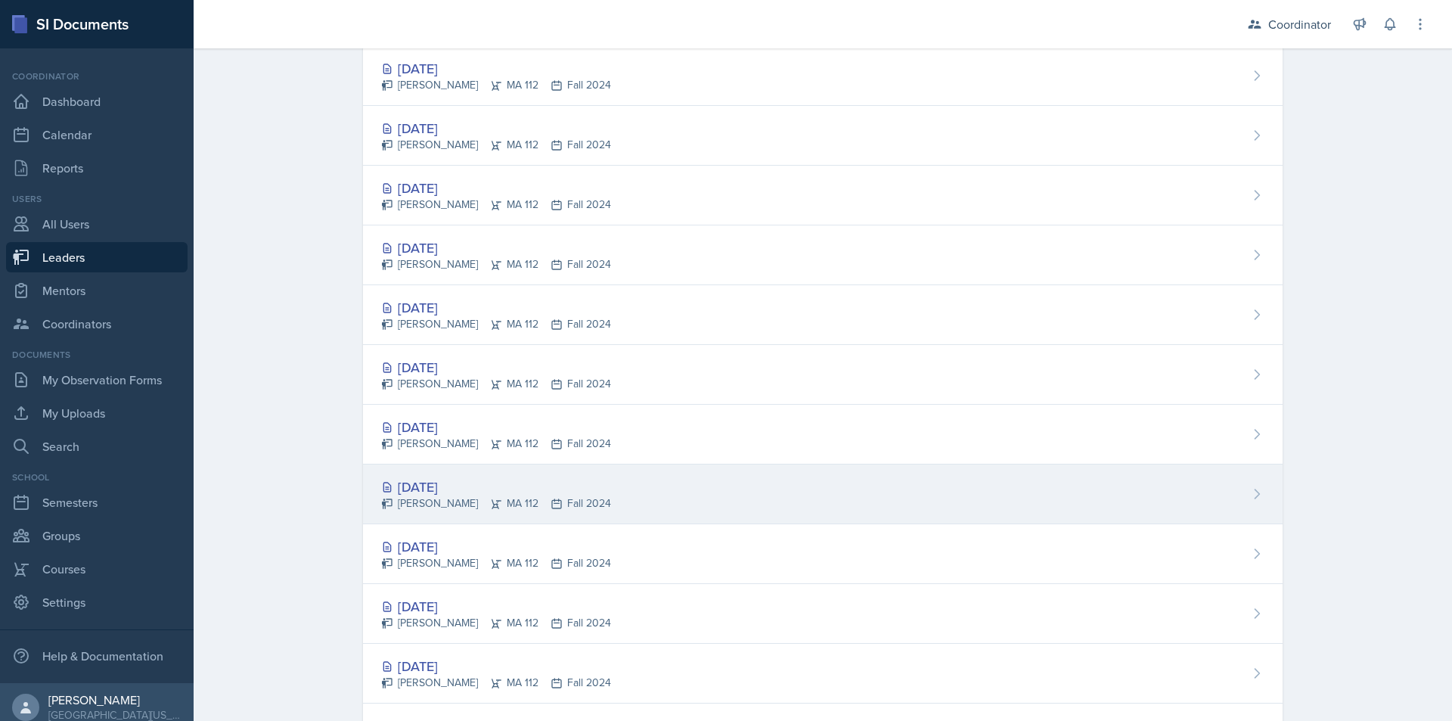
scroll to position [1454, 0]
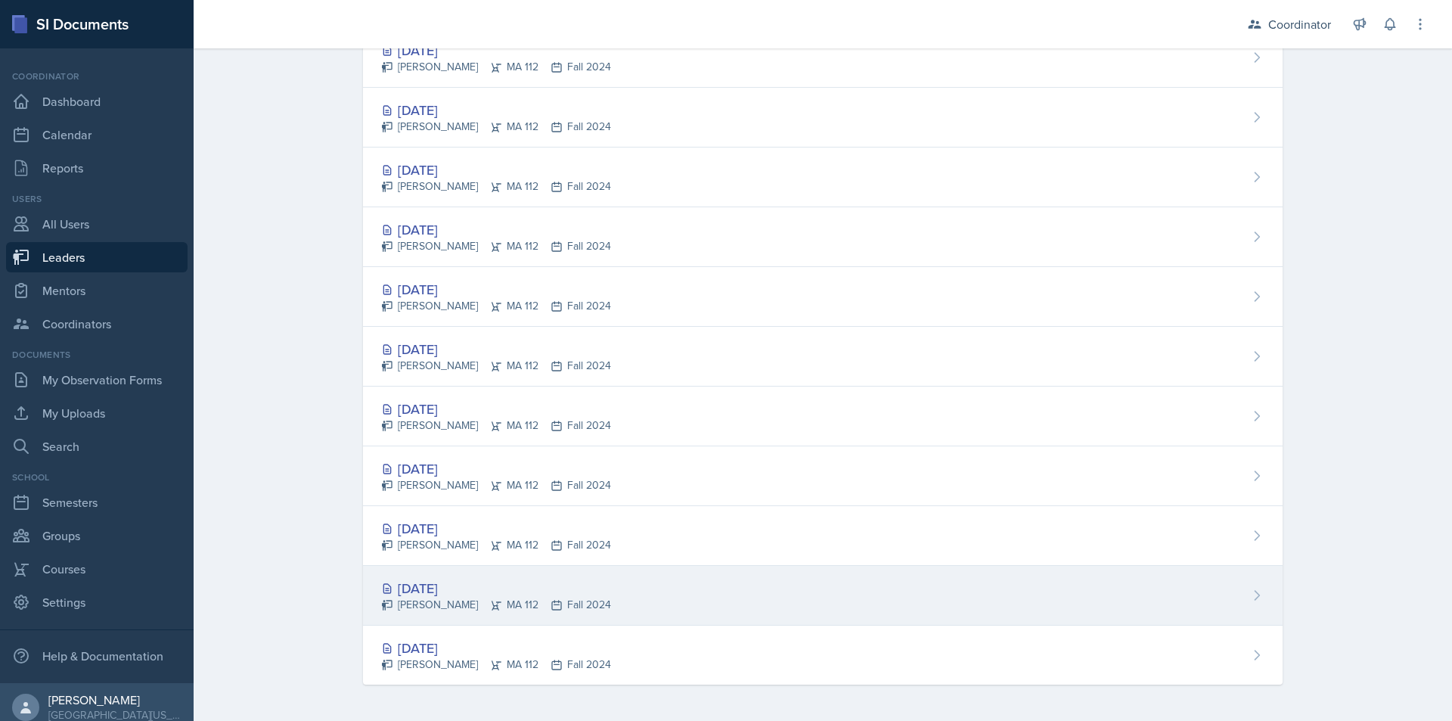
click at [783, 595] on div "[DATE] [PERSON_NAME] MA 112 Fall 2024" at bounding box center [823, 596] width 920 height 60
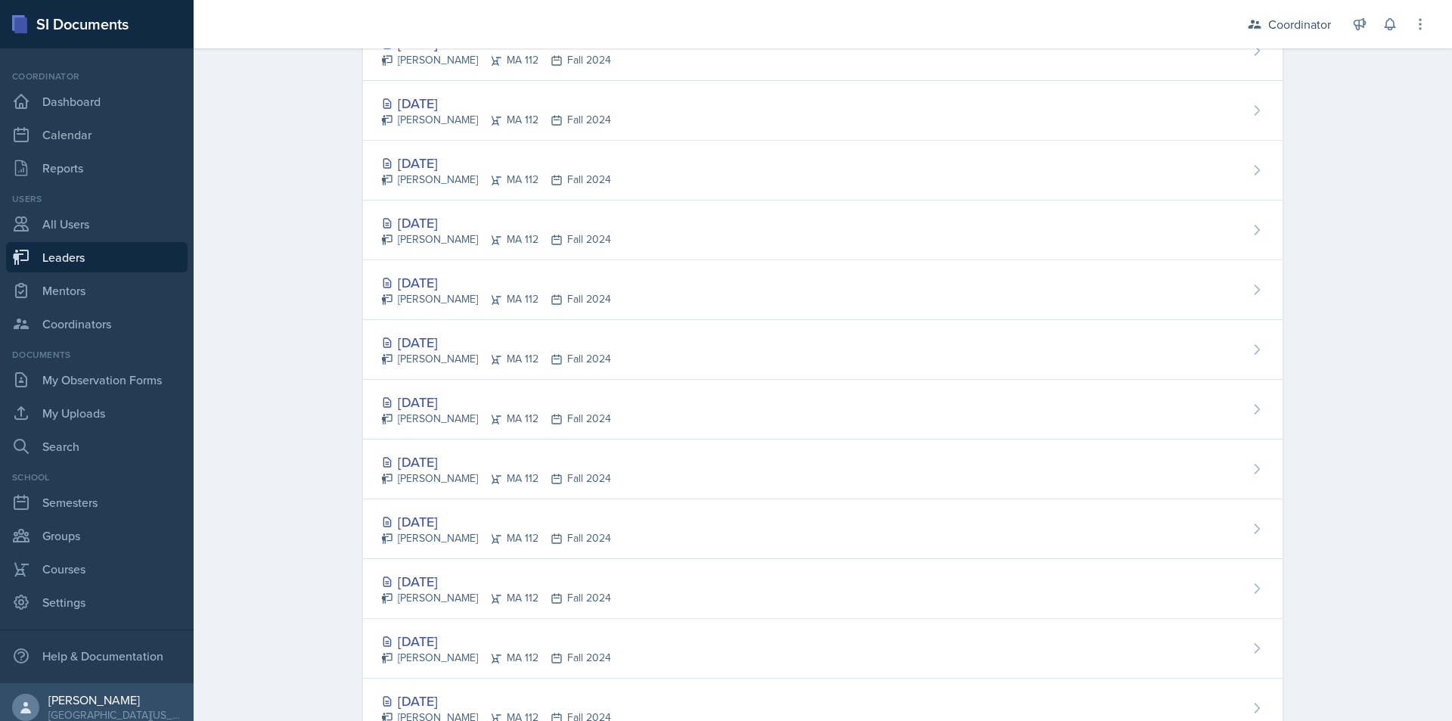
scroll to position [1454, 0]
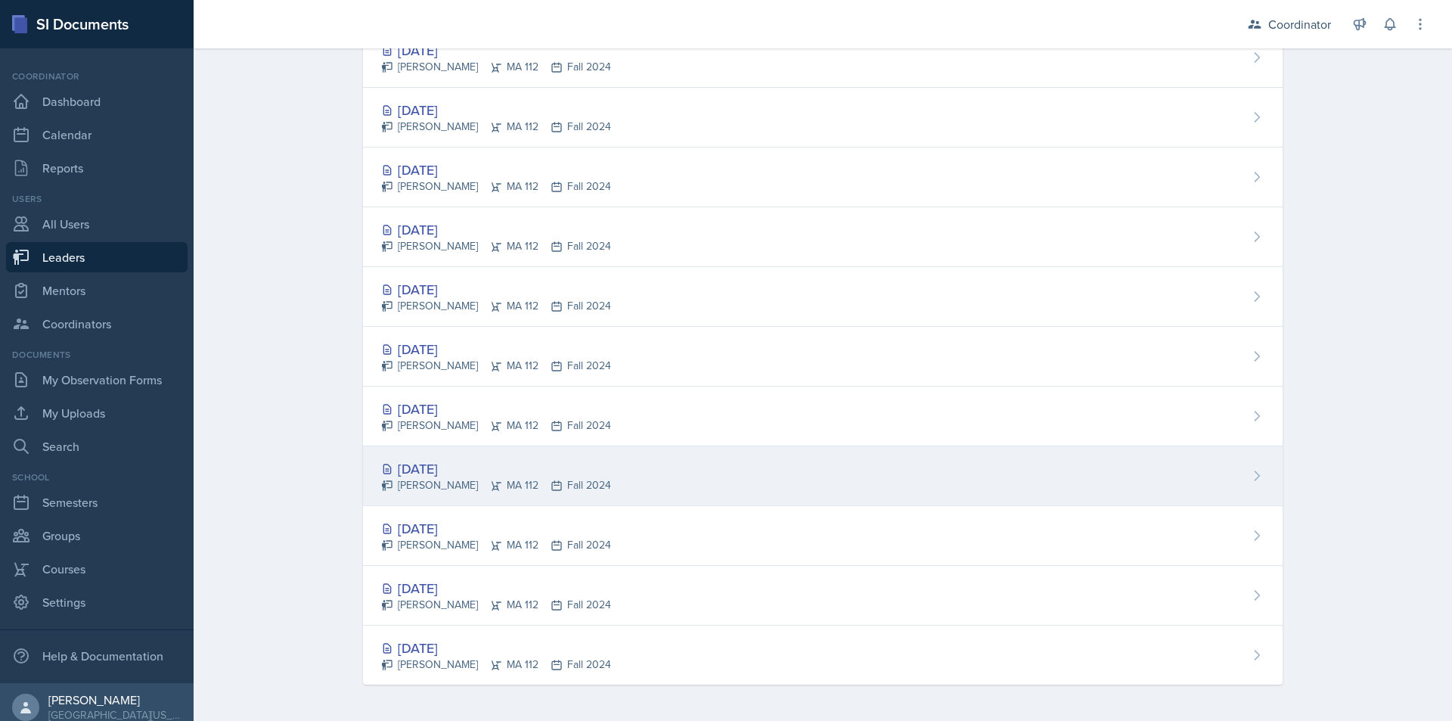
click at [732, 478] on div "[DATE] [PERSON_NAME] MA 112 Fall 2024" at bounding box center [823, 476] width 920 height 60
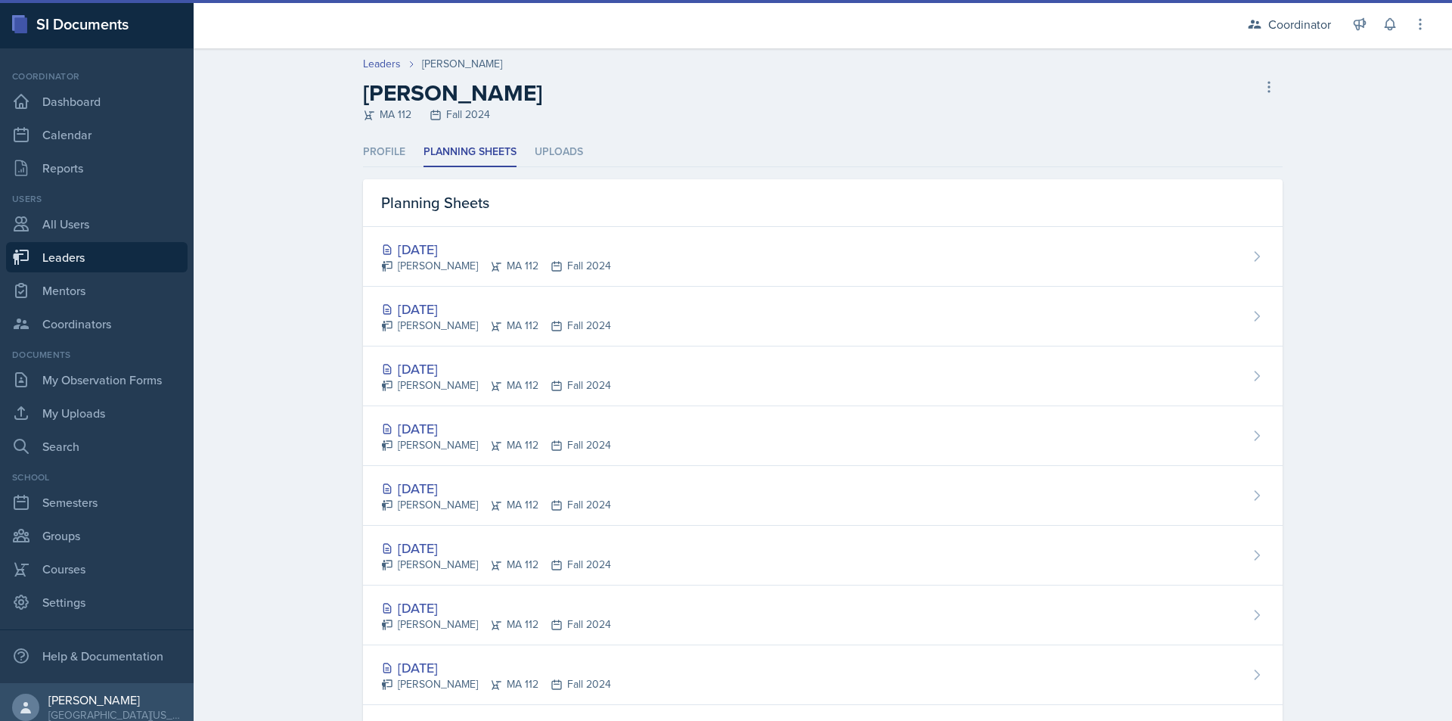
select select "9b8fb5b2-7103-4019-a785-b6c4379b6829"
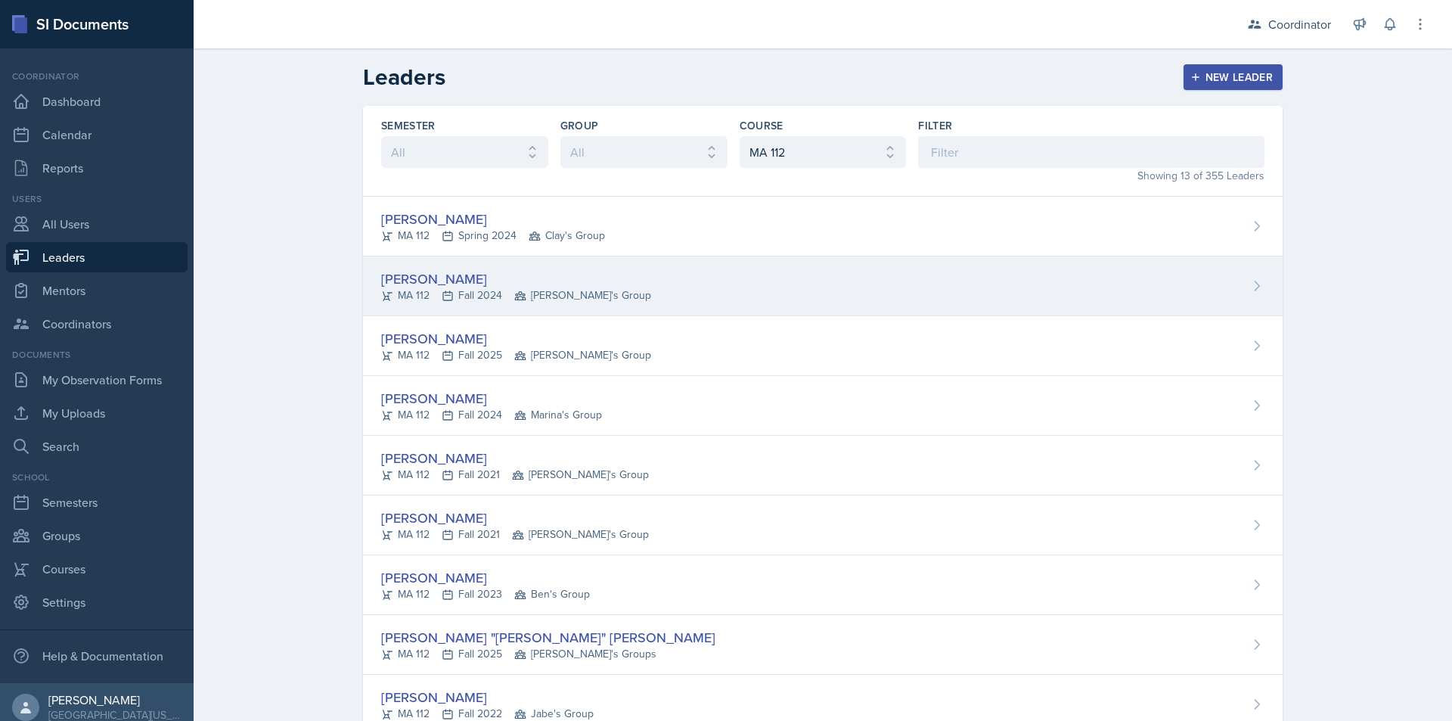
click at [779, 300] on div "[PERSON_NAME] MA 112 Fall 2024 Deanna's Group" at bounding box center [823, 286] width 920 height 60
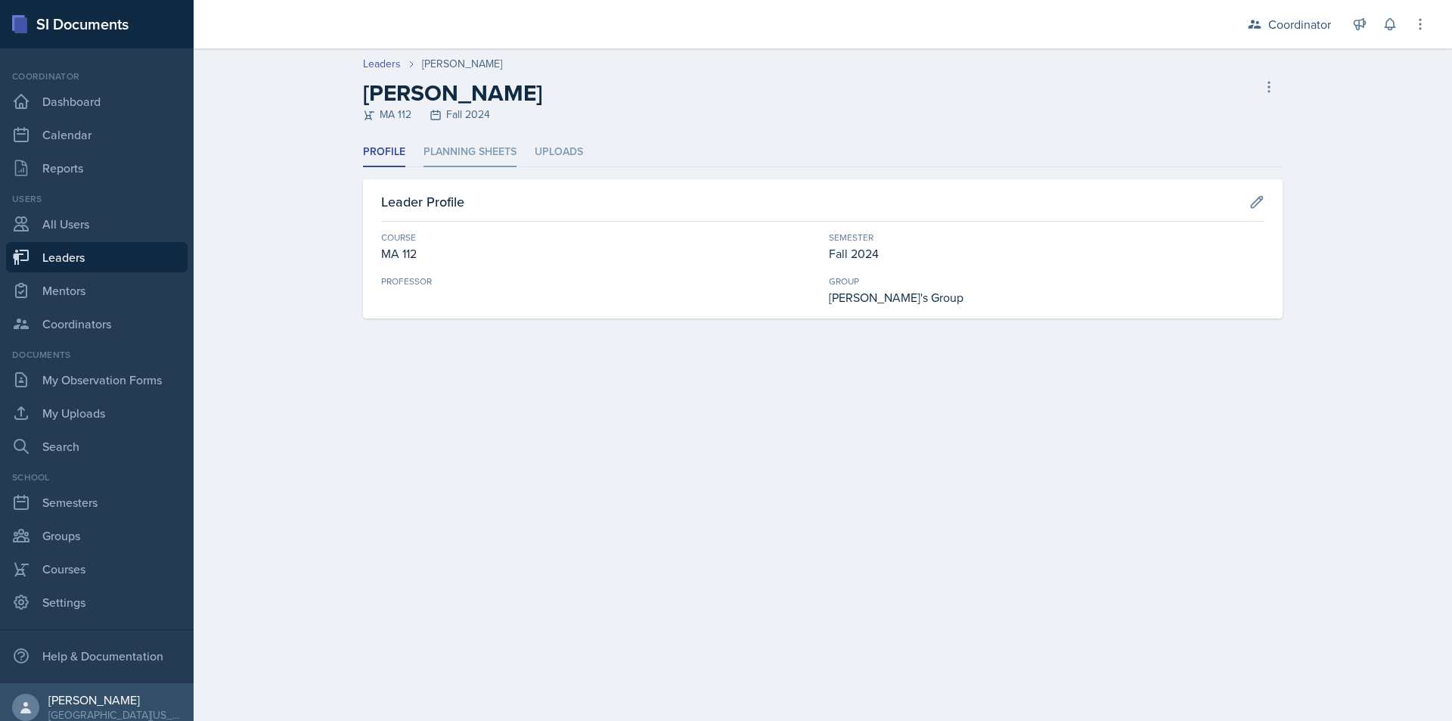
click at [490, 144] on li "Planning Sheets" at bounding box center [470, 153] width 93 height 30
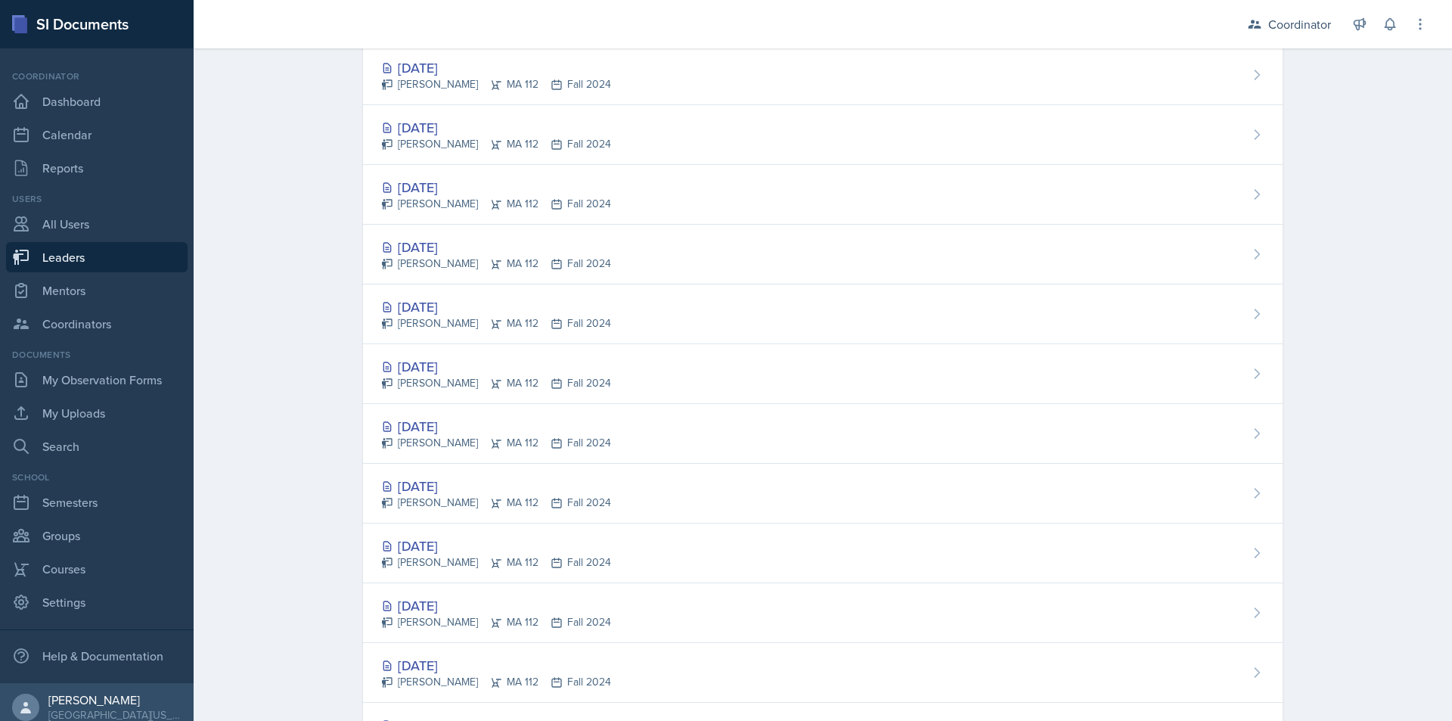
scroll to position [1454, 0]
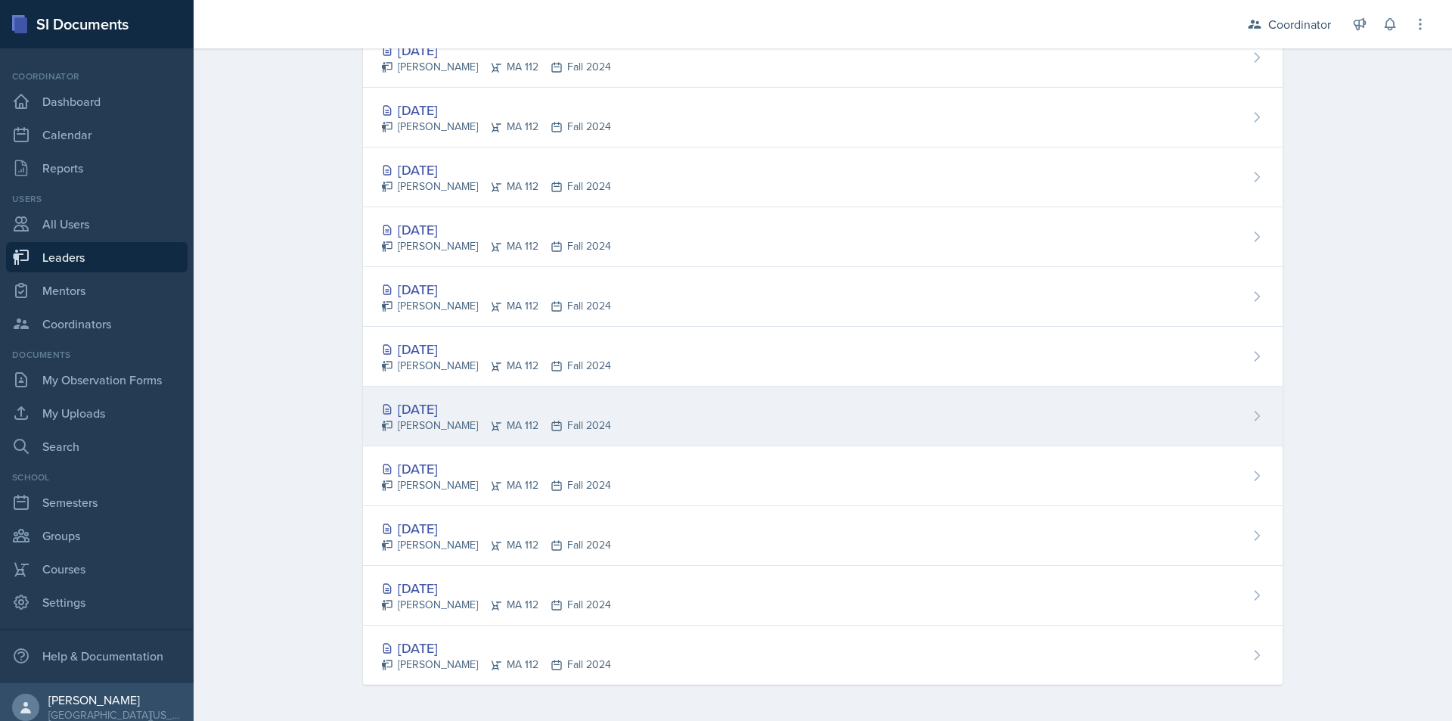
click at [797, 437] on div "[DATE] [PERSON_NAME] MA 112 Fall 2024" at bounding box center [823, 417] width 920 height 60
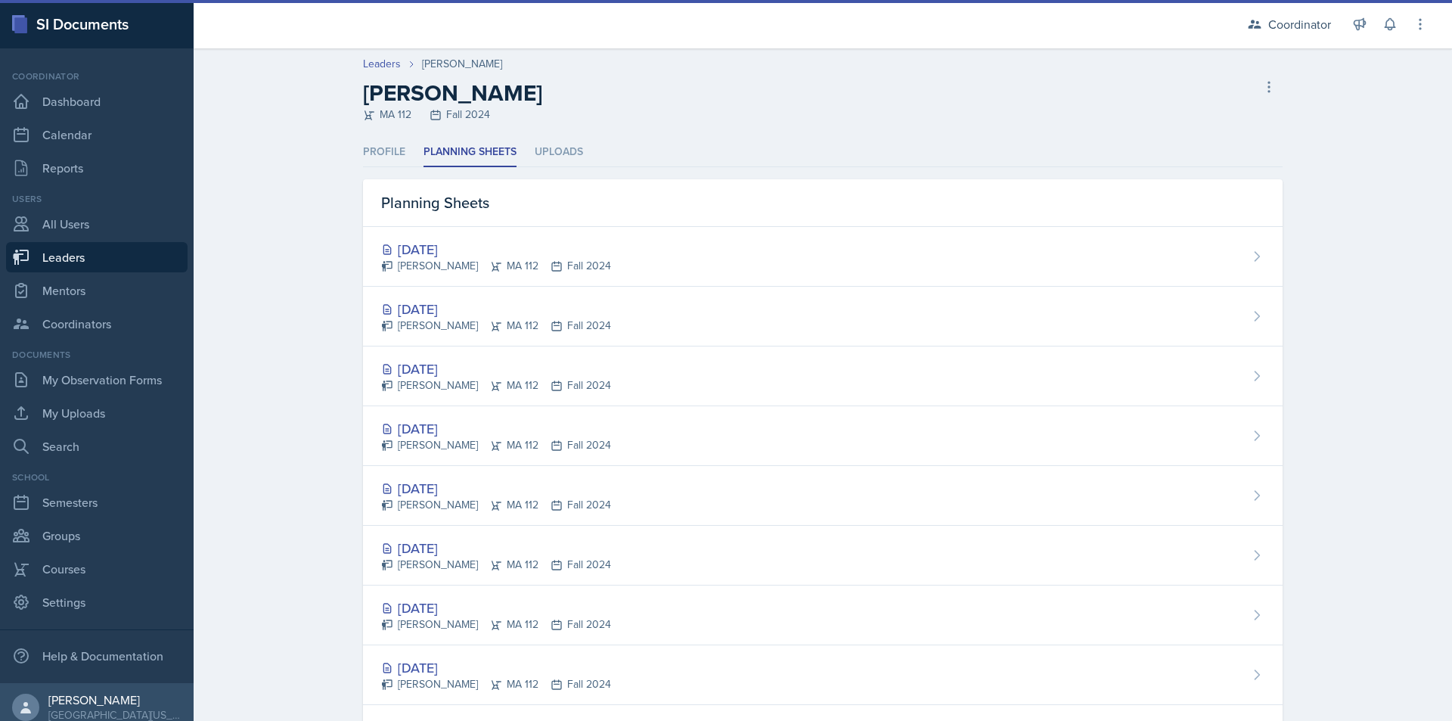
select select "9b8fb5b2-7103-4019-a785-b6c4379b6829"
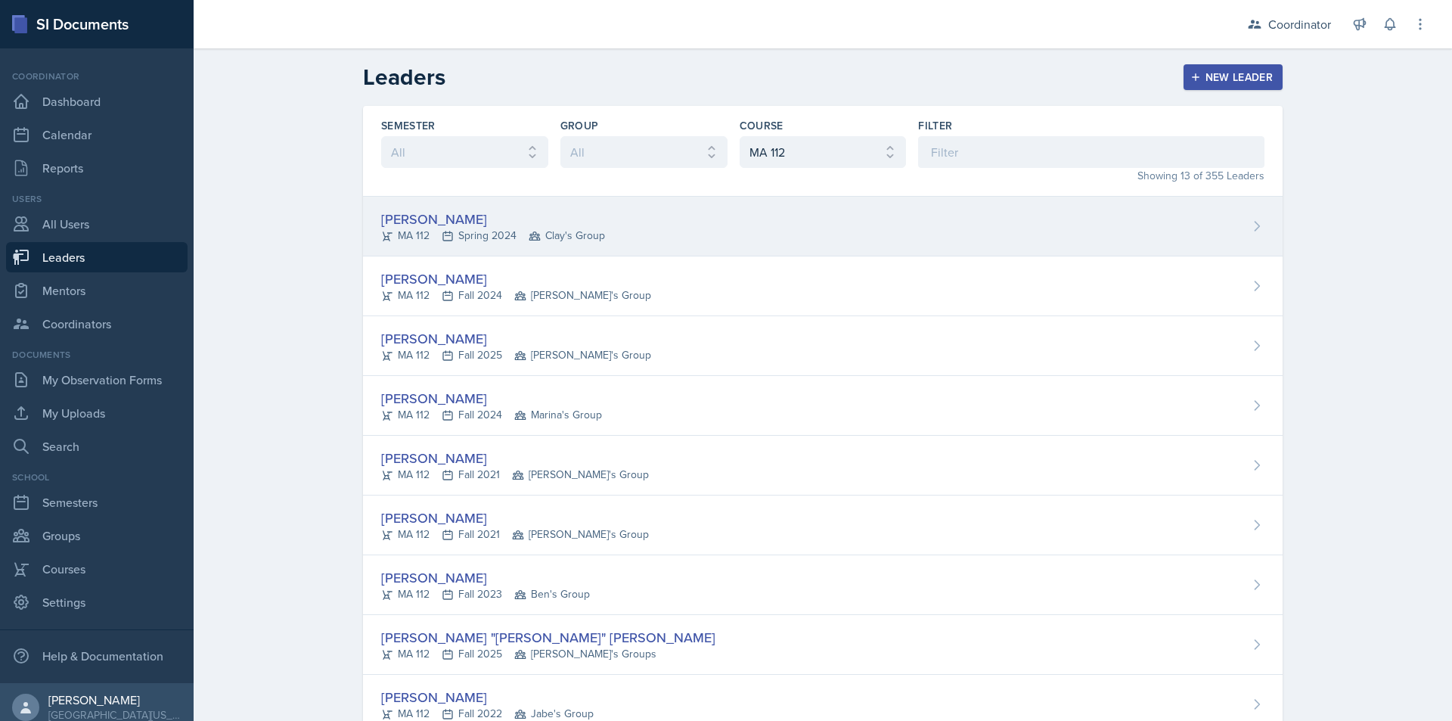
click at [648, 237] on div "[PERSON_NAME] MA 112 Spring 2024 Clay's Group" at bounding box center [823, 227] width 920 height 60
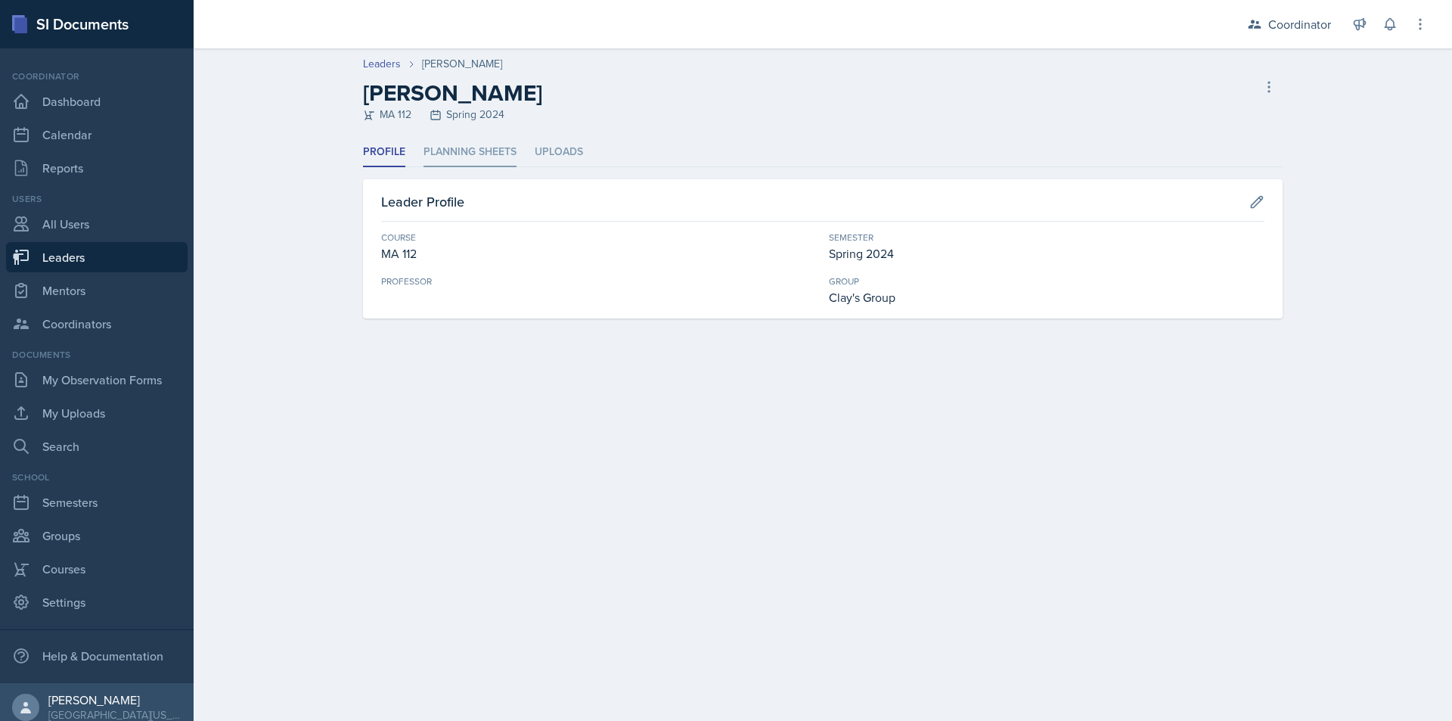
click at [498, 148] on li "Planning Sheets" at bounding box center [470, 153] width 93 height 30
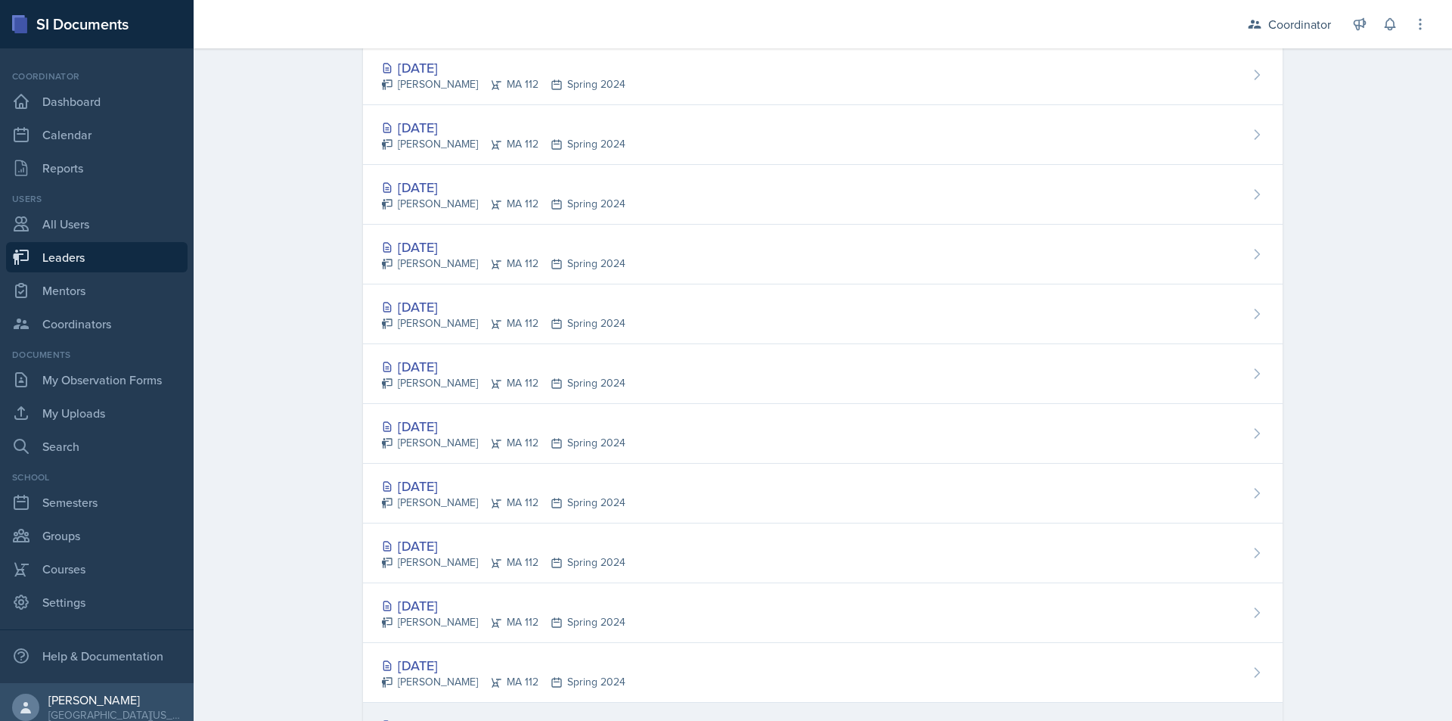
scroll to position [1693, 0]
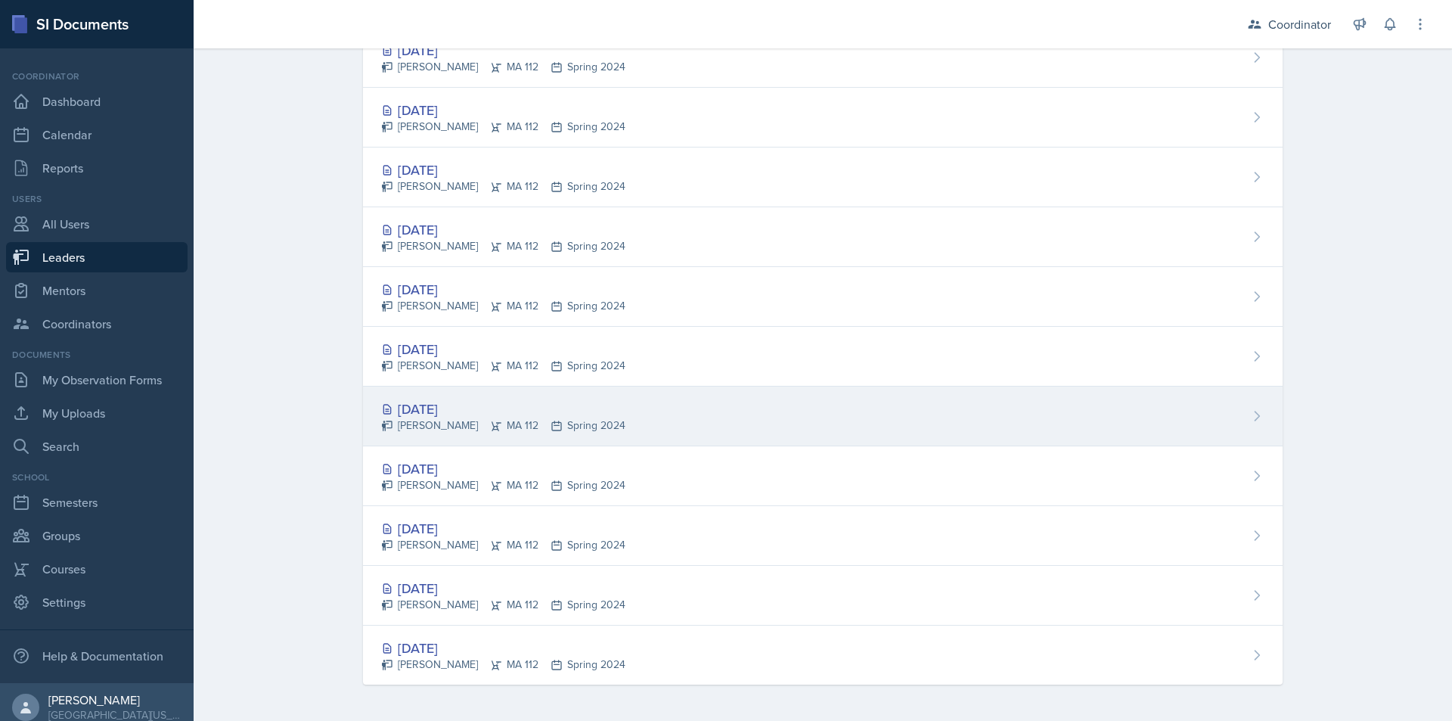
click at [821, 421] on div "[DATE] [PERSON_NAME] MA 112 Spring 2024" at bounding box center [823, 417] width 920 height 60
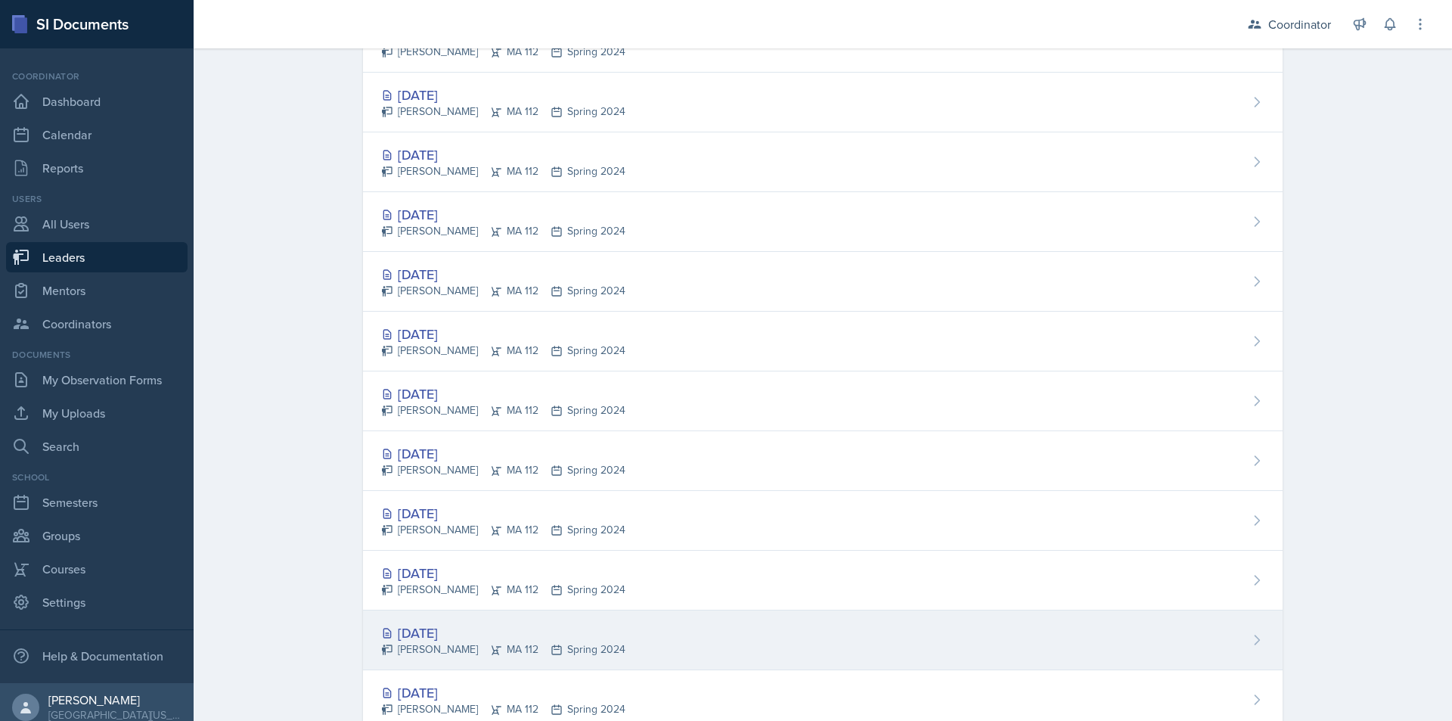
scroll to position [1135, 0]
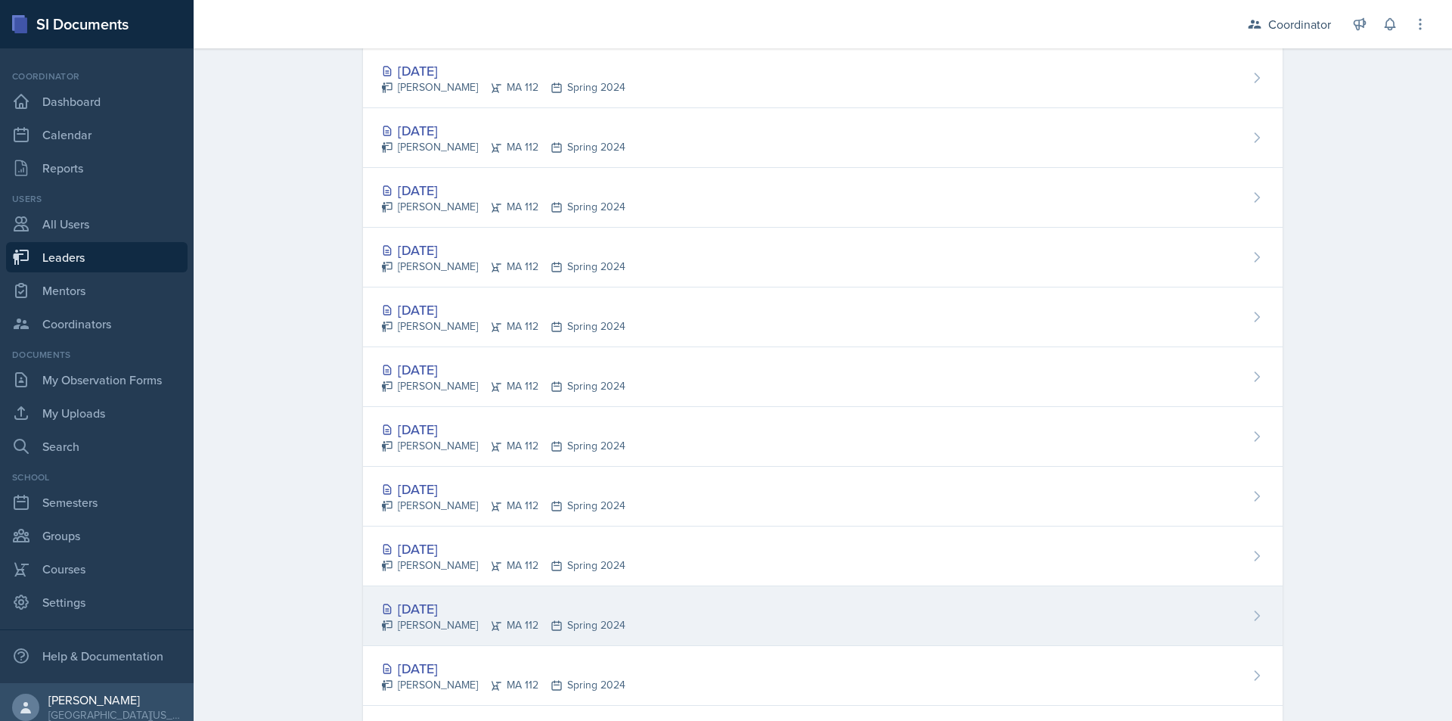
click at [792, 603] on div "[DATE] [PERSON_NAME] MA 112 Spring 2024" at bounding box center [823, 616] width 920 height 60
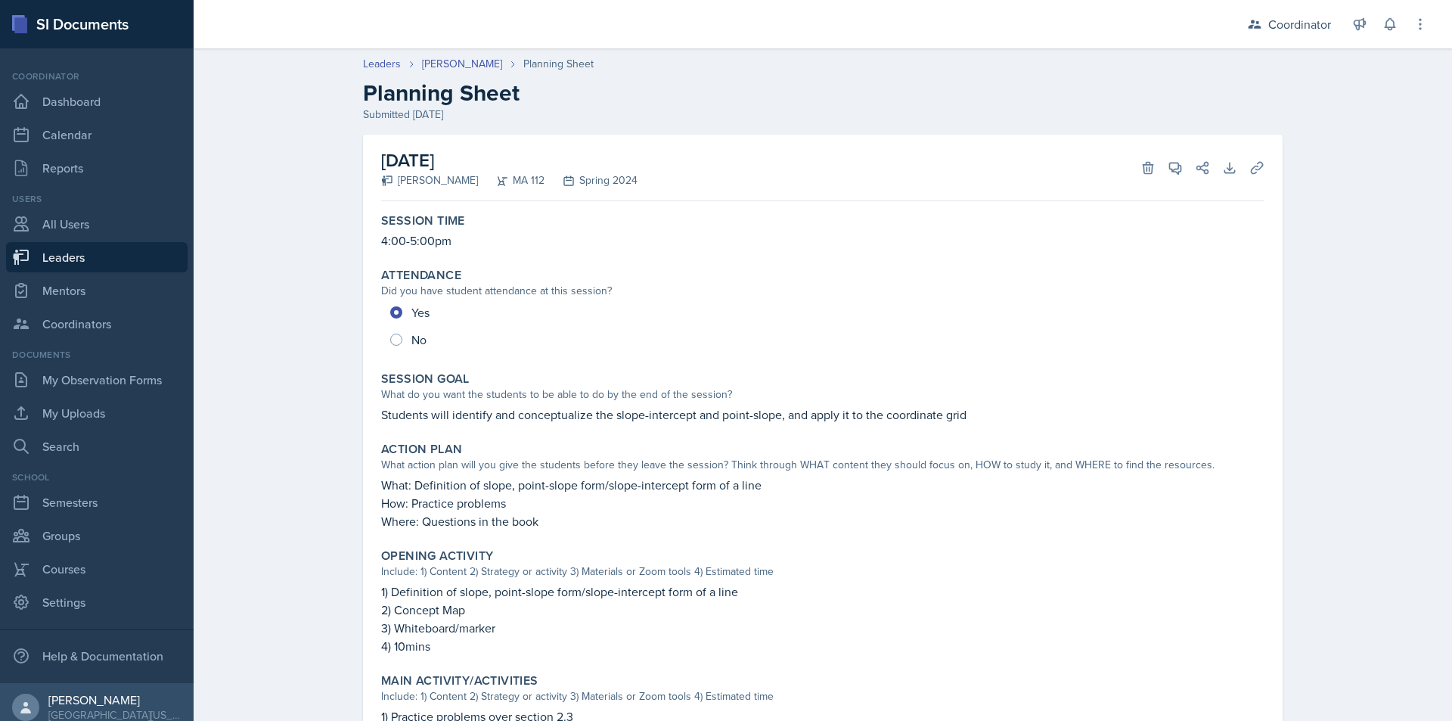
click at [529, 416] on p "Students will identify and conceptualize the slope-intercept and point-slope, a…" at bounding box center [823, 414] width 884 height 18
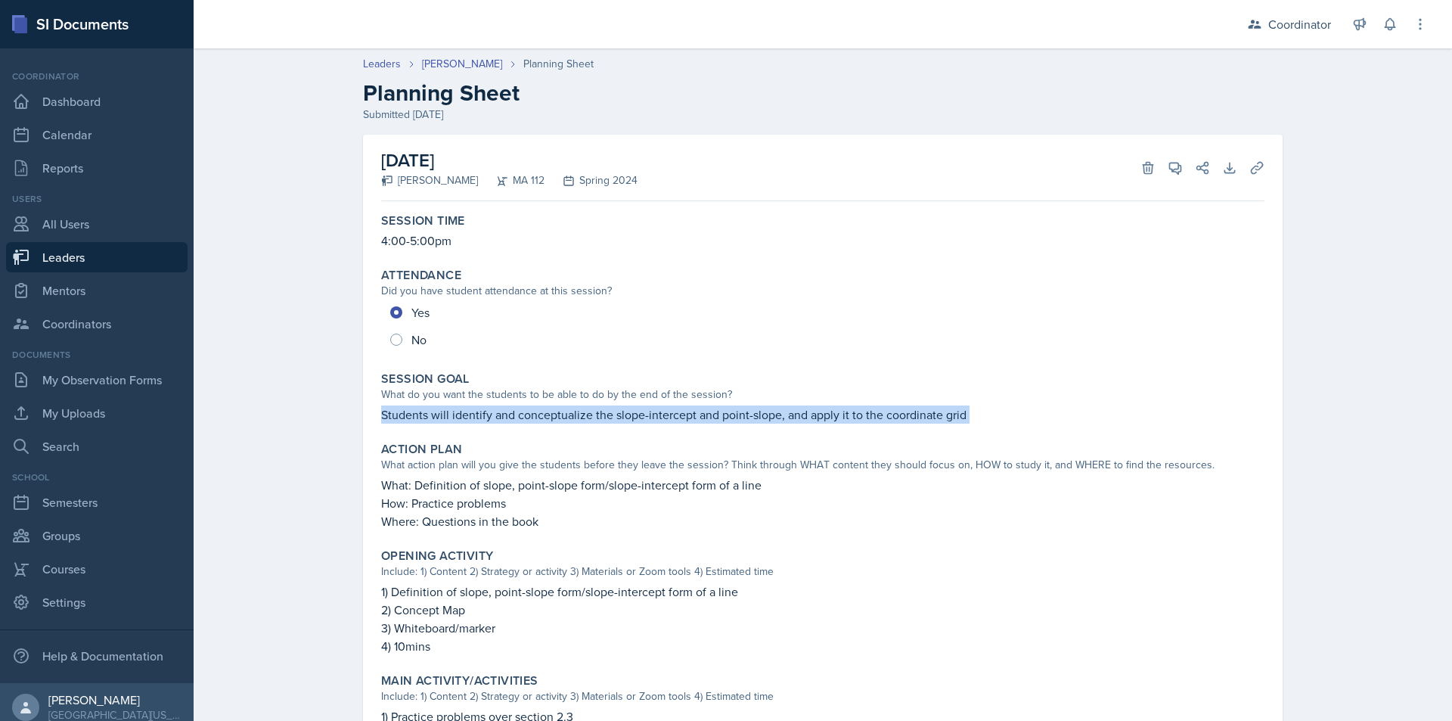
click at [529, 416] on p "Students will identify and conceptualize the slope-intercept and point-slope, a…" at bounding box center [823, 414] width 884 height 18
copy div "Students will identify and conceptualize the slope-intercept and point-slope, a…"
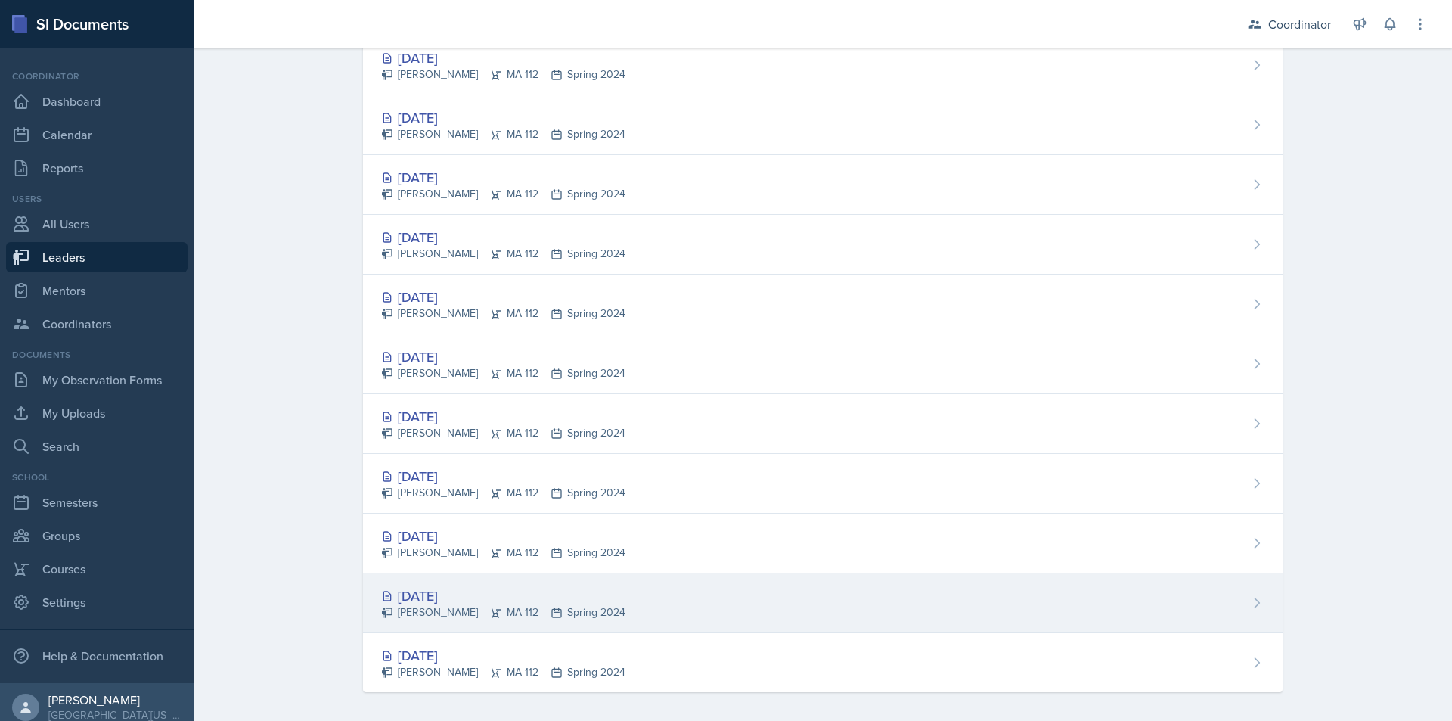
scroll to position [1693, 0]
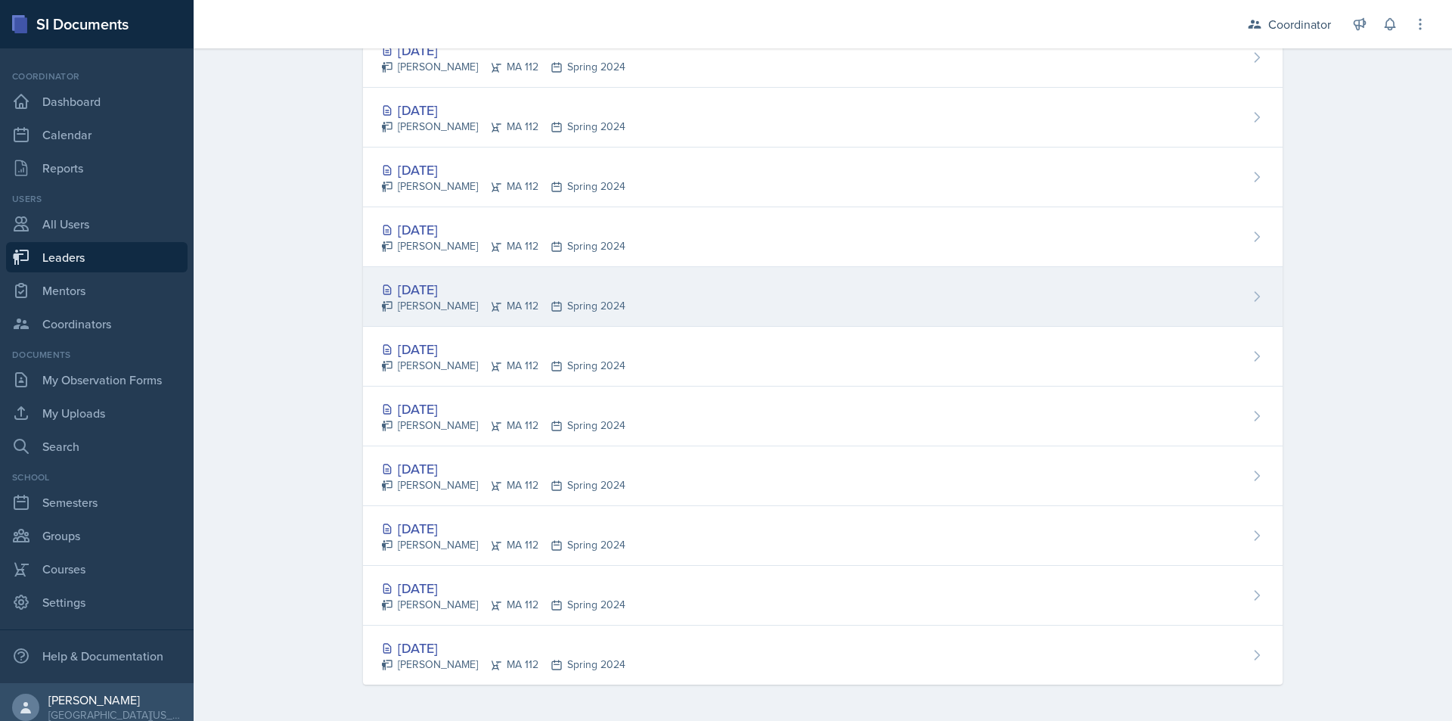
click at [800, 296] on div "[DATE] [PERSON_NAME] MA 112 Spring 2024" at bounding box center [823, 297] width 920 height 60
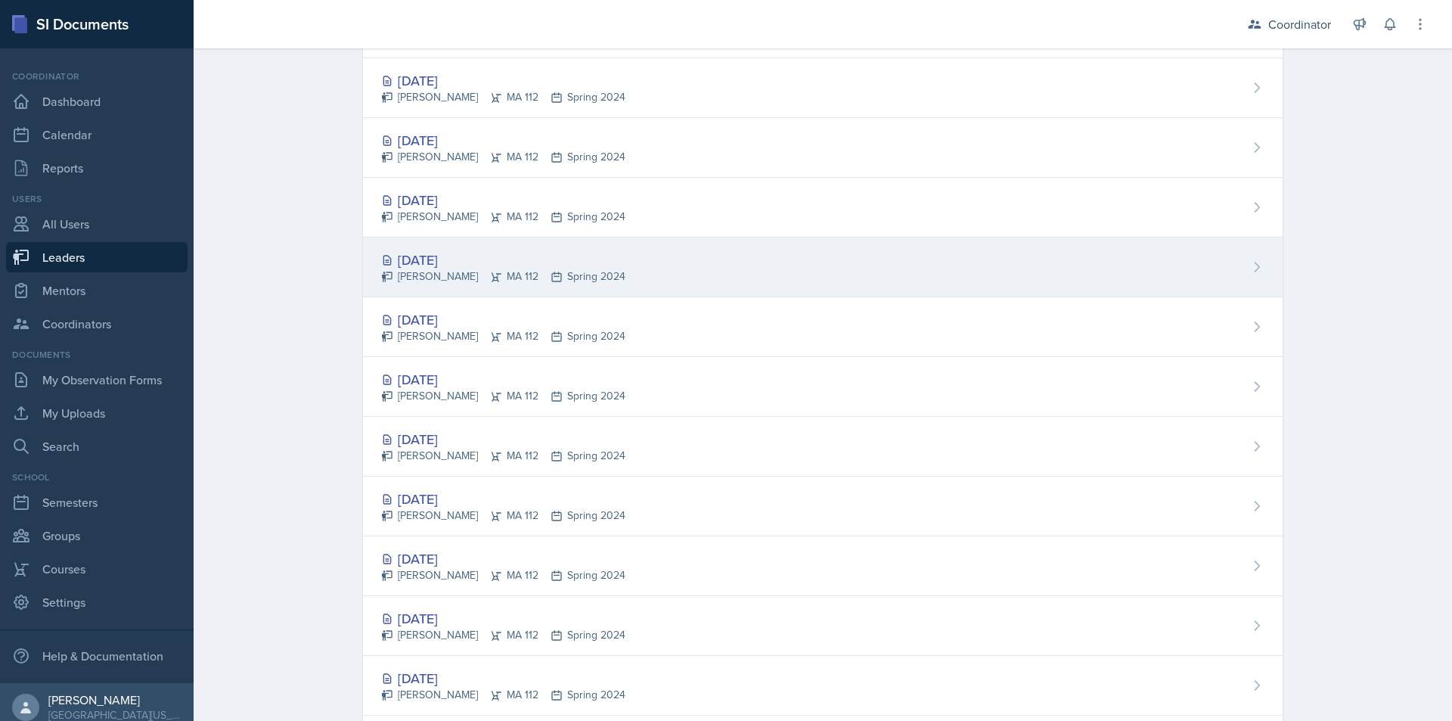
scroll to position [1390, 0]
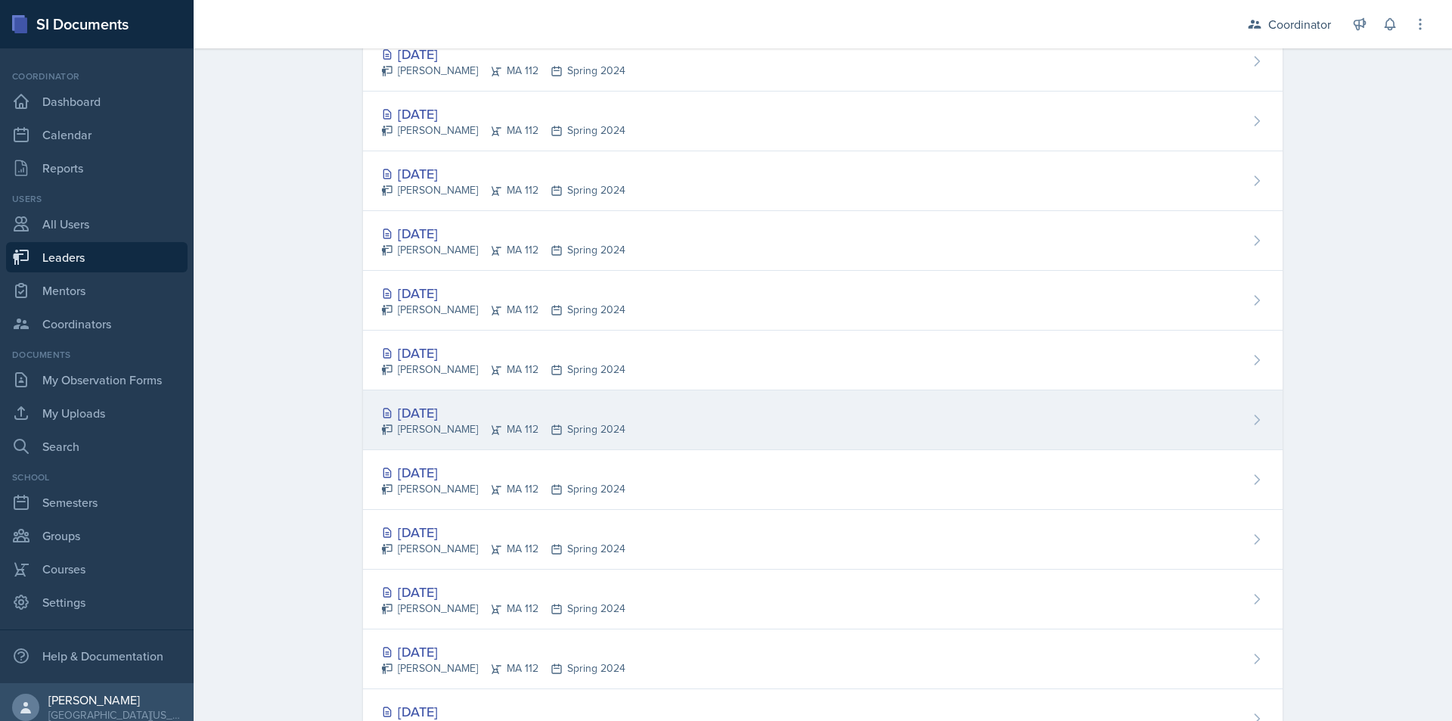
click at [852, 223] on div "[DATE] [PERSON_NAME] MA 112 Spring 2024" at bounding box center [823, 241] width 920 height 60
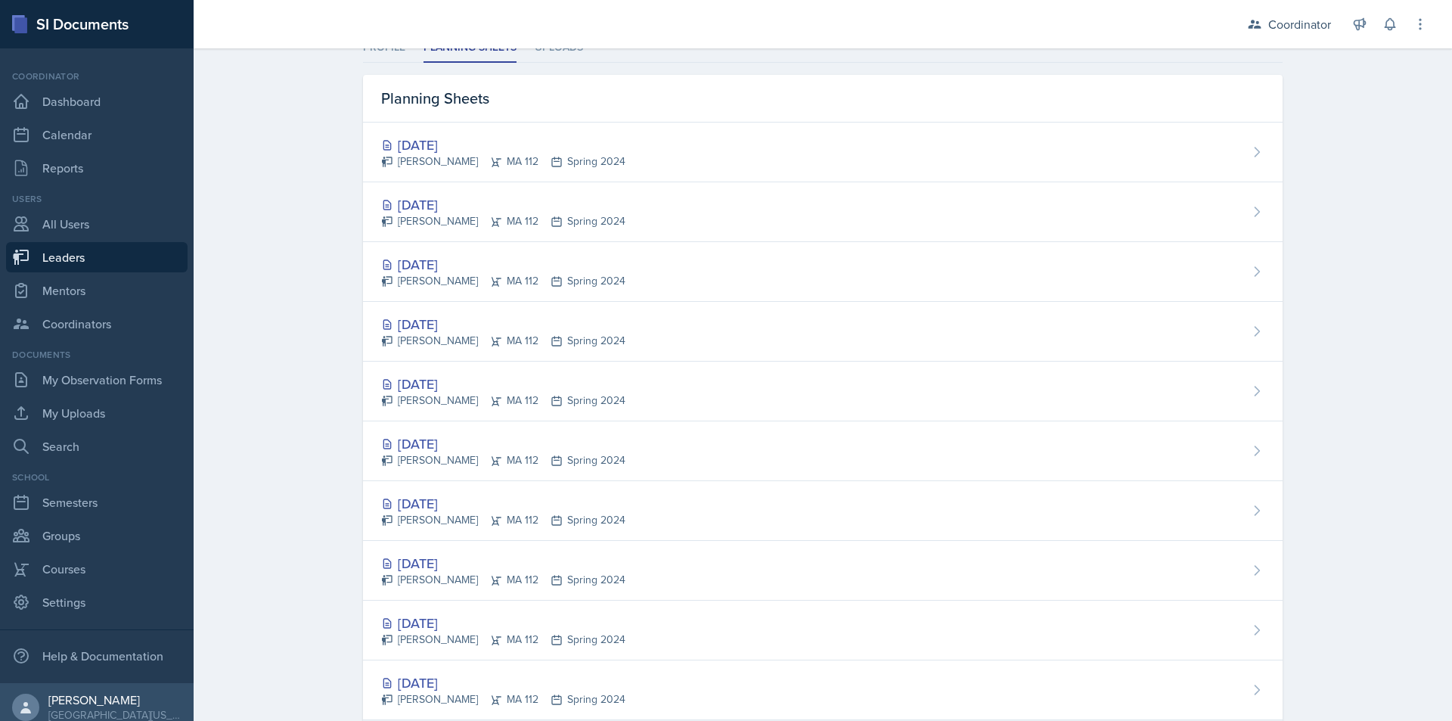
scroll to position [454, 0]
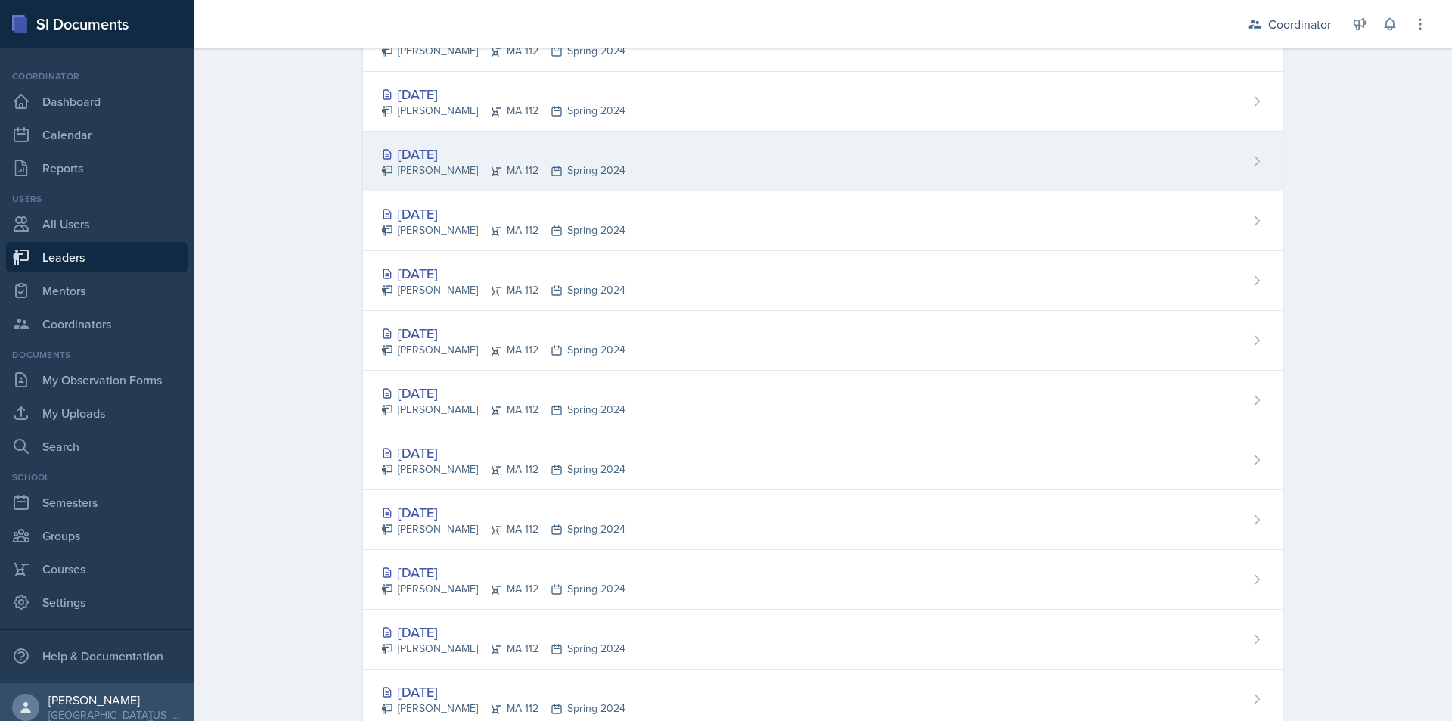
click at [794, 181] on div "[DATE] [PERSON_NAME] MA 112 Spring 2024" at bounding box center [823, 162] width 920 height 60
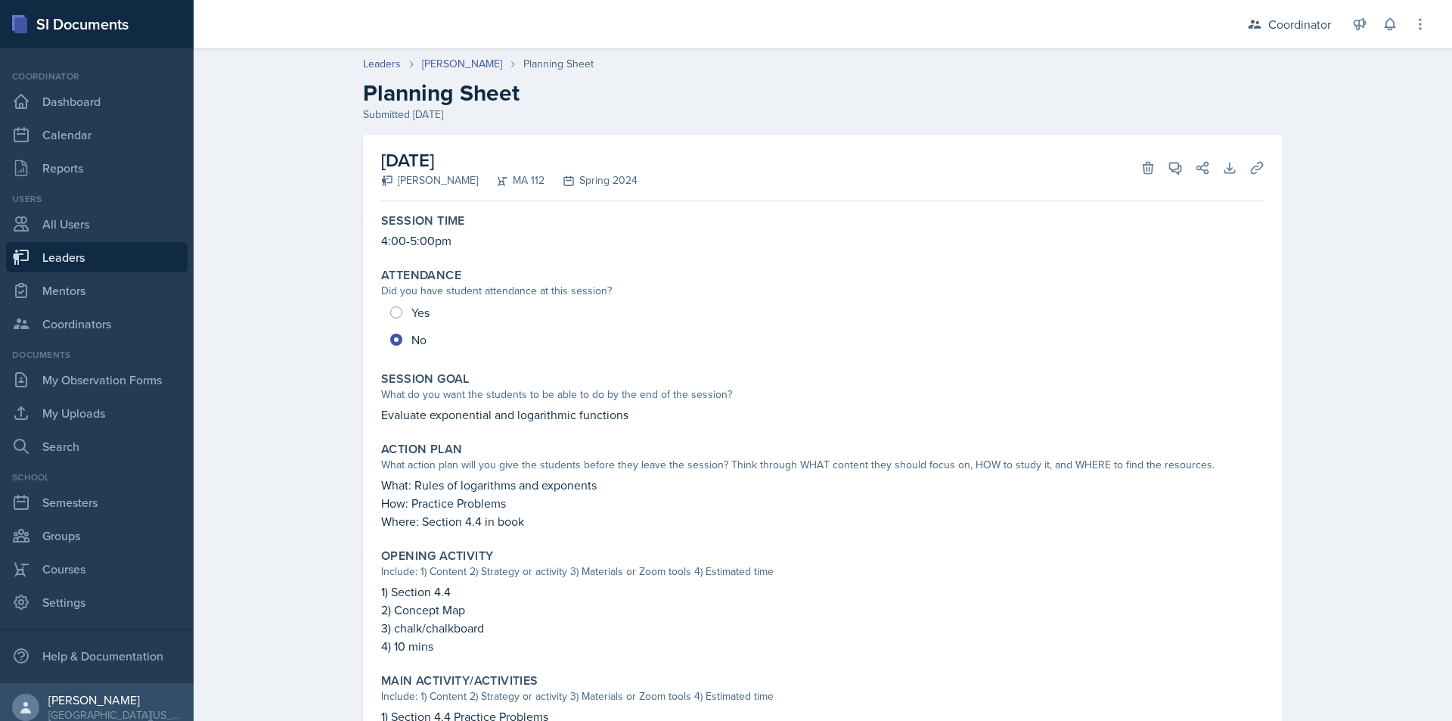
click at [460, 415] on p "Evaluate exponential and logarithmic functions" at bounding box center [823, 414] width 884 height 18
drag, startPoint x: 378, startPoint y: 487, endPoint x: 534, endPoint y: 521, distance: 159.5
click at [534, 521] on div "What: Rules of logarithms and exponents How: Practice Problems Where: Section 4…" at bounding box center [823, 503] width 884 height 54
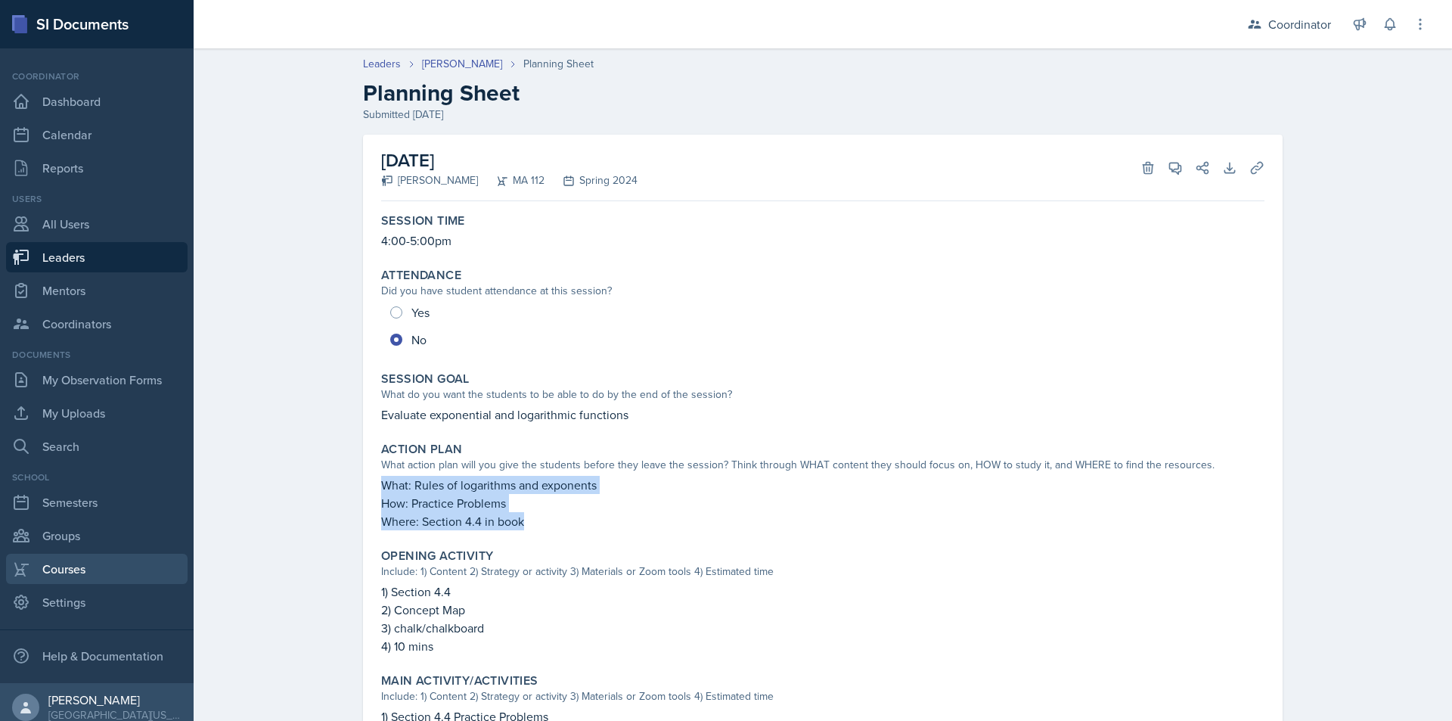
copy div "What: Rules of logarithms and exponents How: Practice Problems Where: Section 4…"
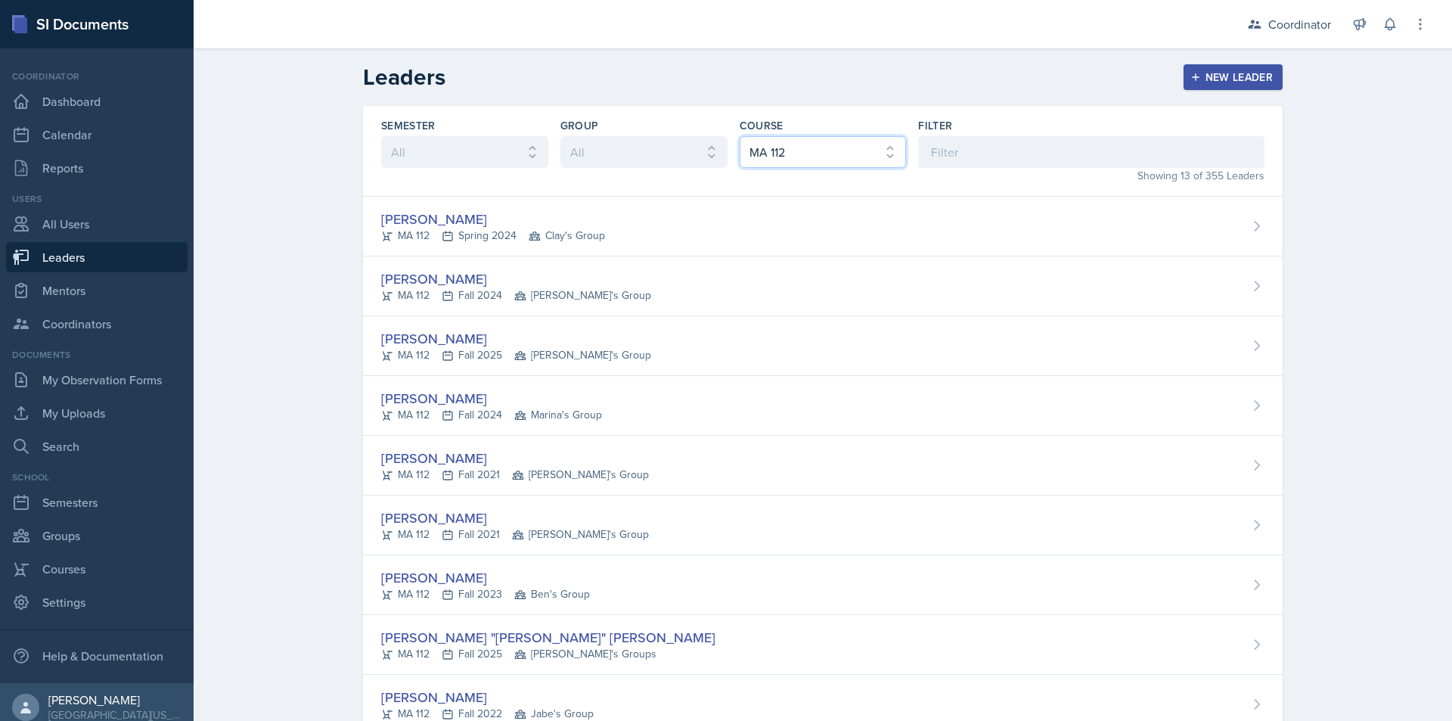
click at [841, 154] on select "All ACC 211 ACC 212 ACC 307 BYS 119 BYS 215 BYS 300 CH 101 CH 121 CH 331 CPE 21…" at bounding box center [823, 152] width 167 height 32
select select "004a3946-904a-4f55-893e-2e74a70bfb3b"
click at [740, 136] on select "All ACC 211 ACC 212 ACC 307 BYS 119 BYS 215 BYS 300 CH 101 CH 121 CH 331 CPE 21…" at bounding box center [823, 152] width 167 height 32
click at [308, 325] on div "Leaders New Leader Semester All Fall 2025 Spring 2025 Fall 2024 Spring 2024 Fal…" at bounding box center [823, 528] width 1259 height 961
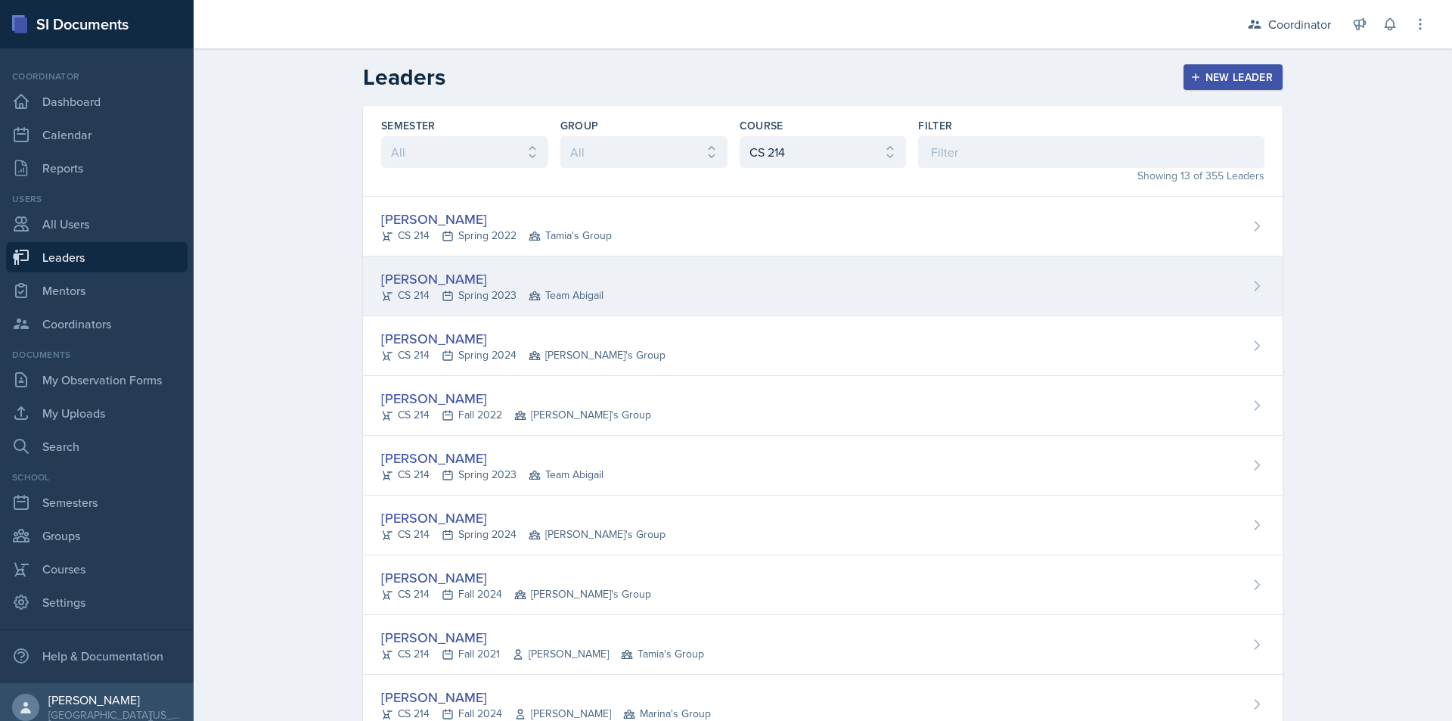
click at [872, 272] on div "[PERSON_NAME] CS 214 Spring 2023 Team Abigail" at bounding box center [823, 286] width 920 height 60
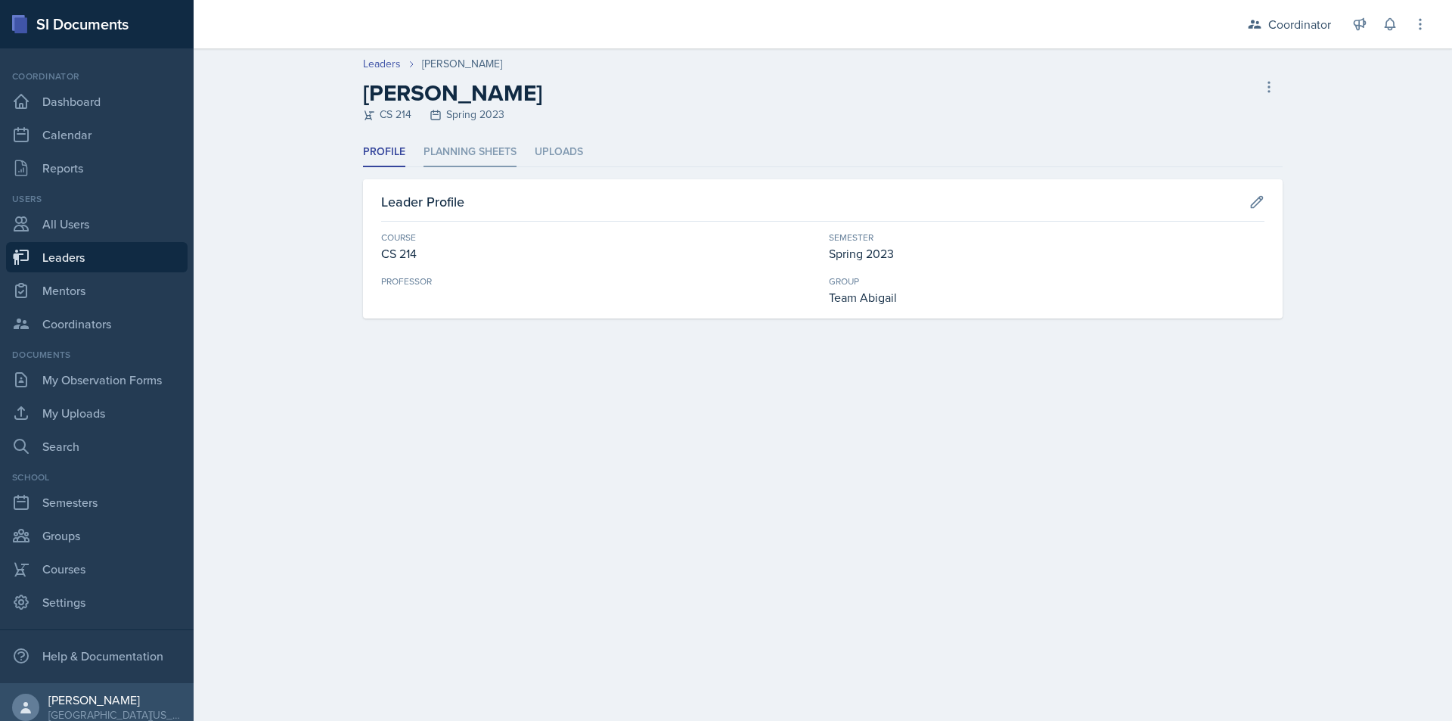
click at [464, 158] on li "Planning Sheets" at bounding box center [470, 153] width 93 height 30
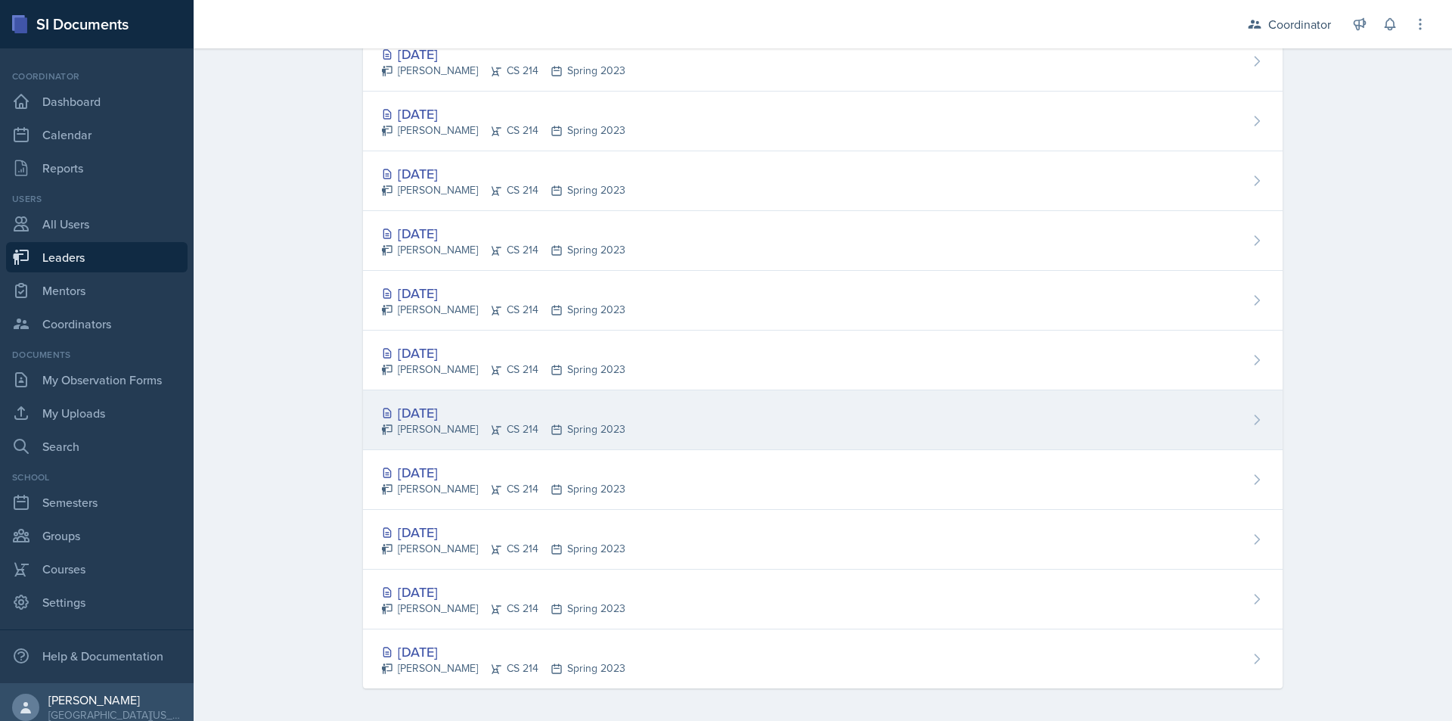
scroll to position [1394, 0]
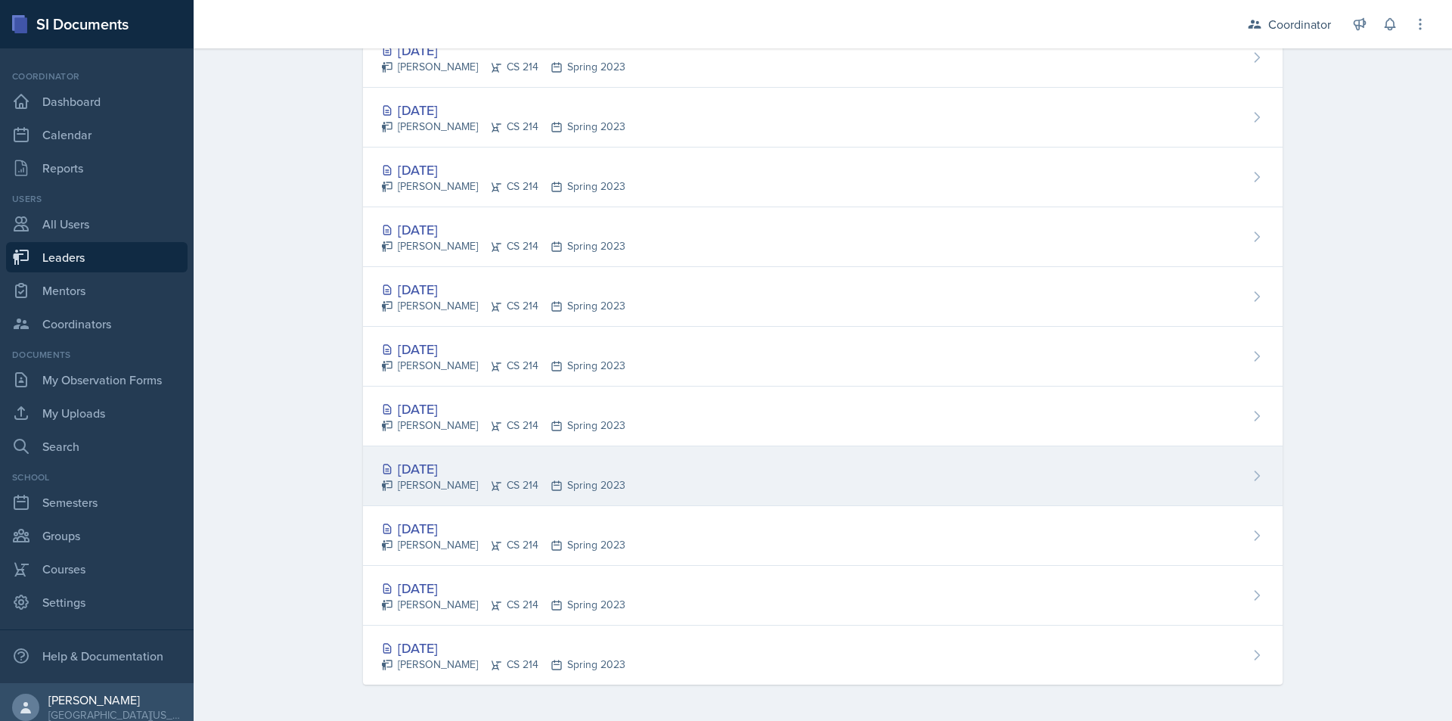
click at [781, 491] on div "[DATE] [PERSON_NAME] CS 214 Spring 2023" at bounding box center [823, 476] width 920 height 60
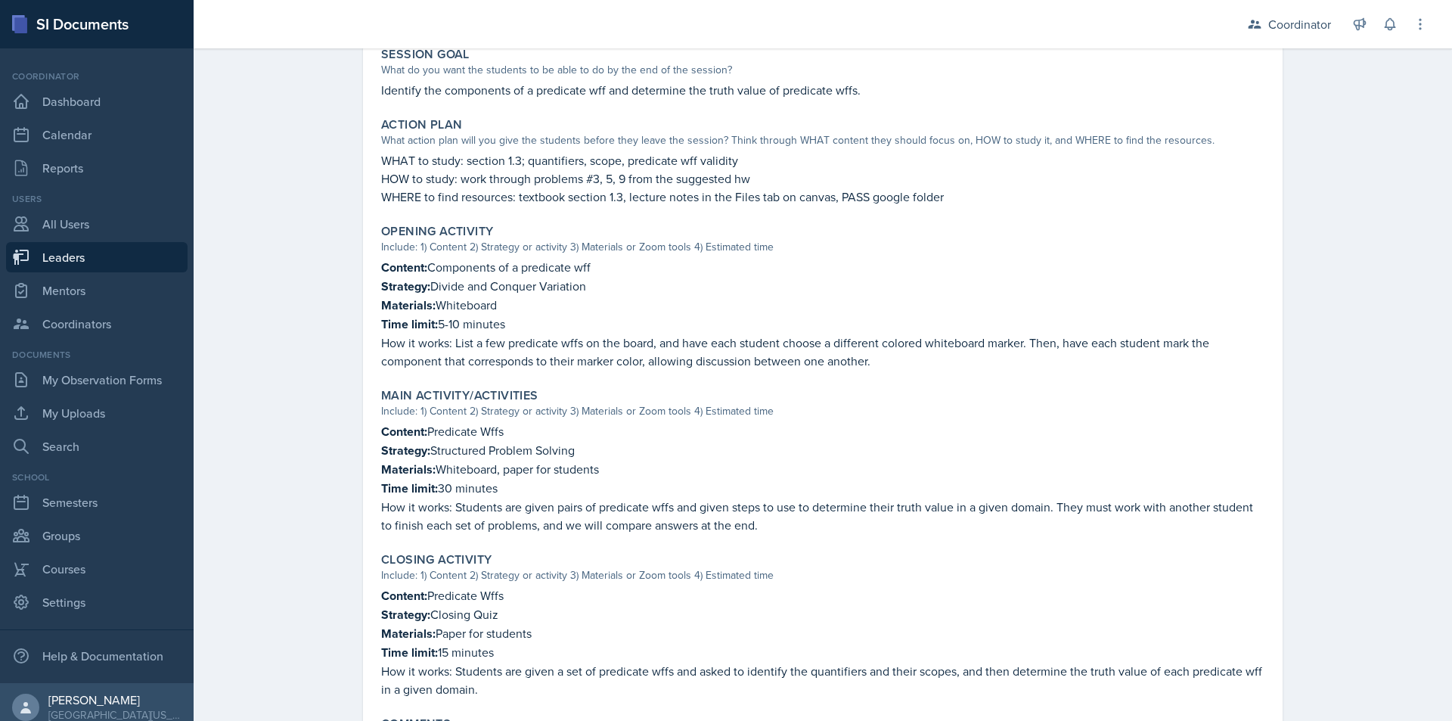
scroll to position [328, 0]
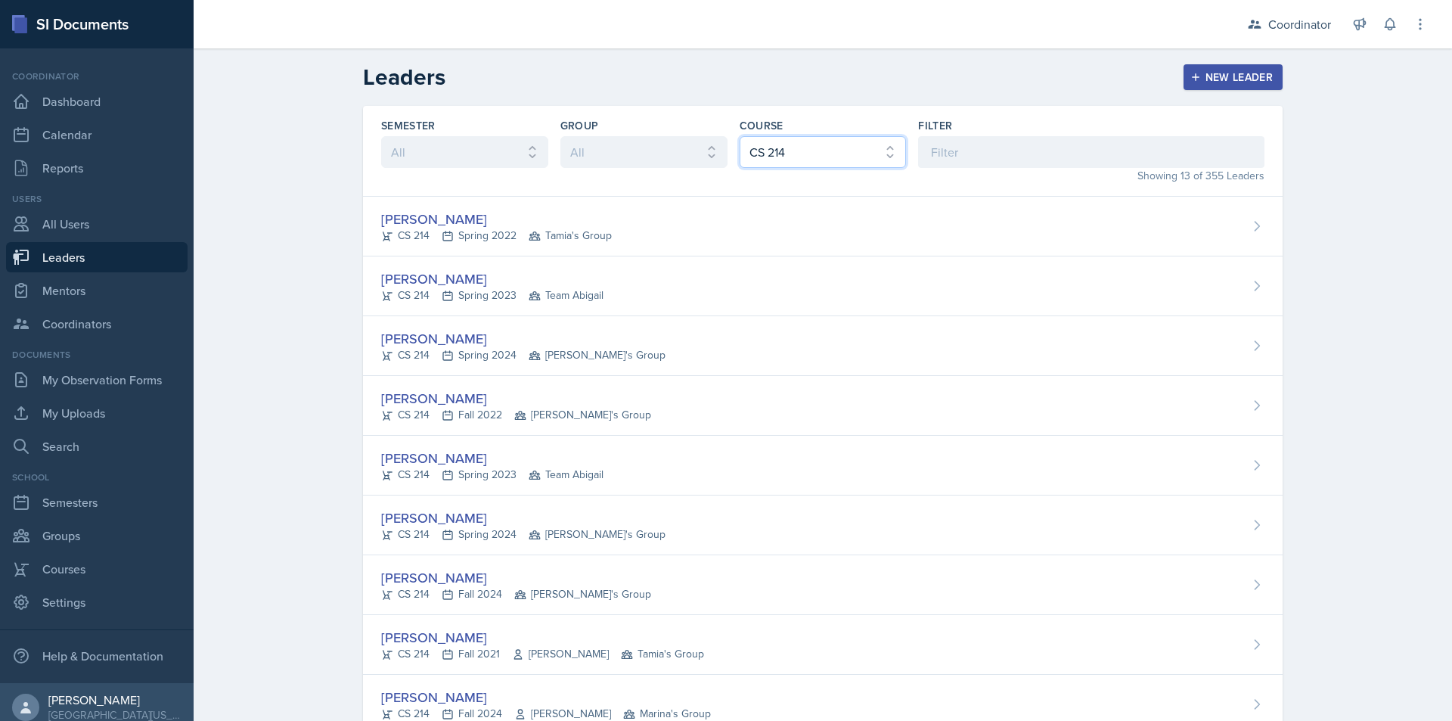
click at [828, 163] on select "All ACC 211 ACC 212 ACC 307 BYS 119 BYS 215 BYS 300 CH 101 CH 121 CH 331 CPE 21…" at bounding box center [823, 152] width 167 height 32
select select "e311161d-9862-4636-9c81-d48af42686b4"
click at [740, 136] on select "All ACC 211 ACC 212 ACC 307 BYS 119 BYS 215 BYS 300 CH 101 CH 121 CH 331 CPE 21…" at bounding box center [823, 152] width 167 height 32
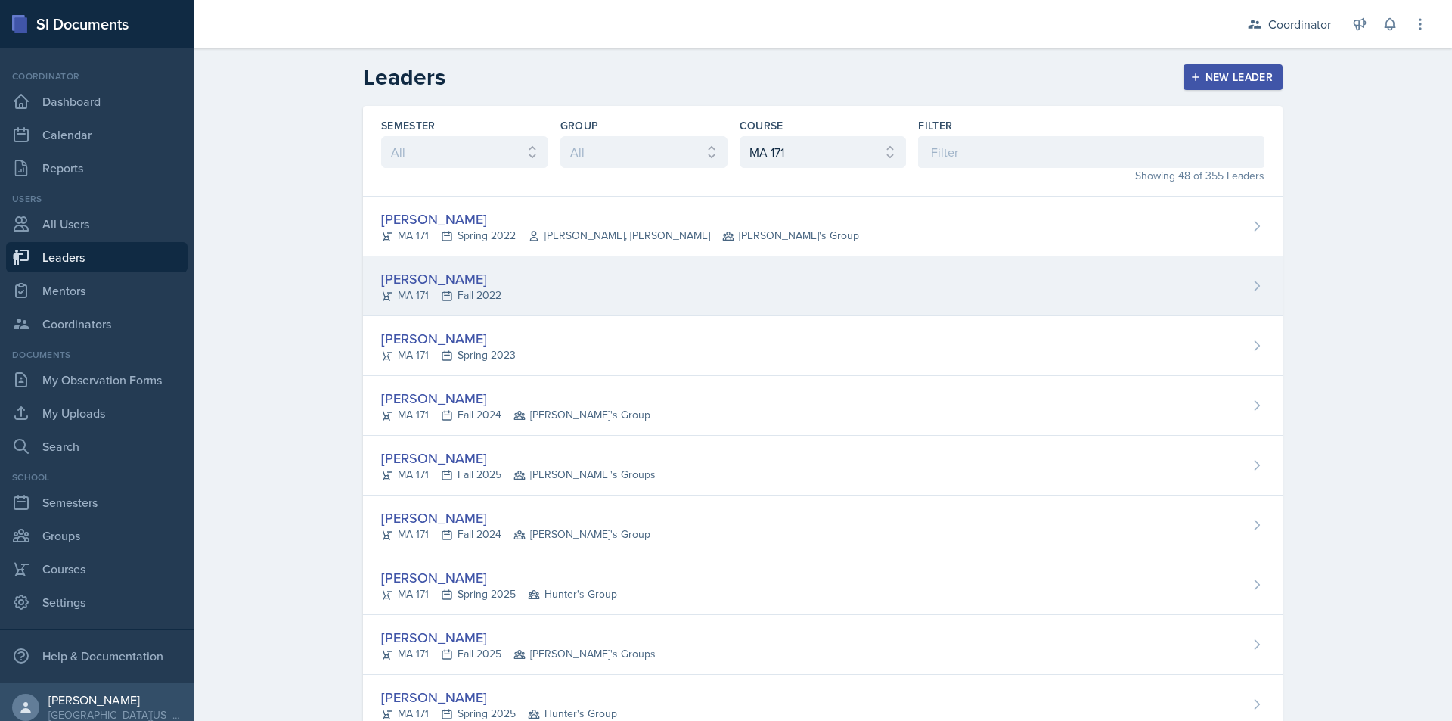
click at [841, 282] on div "[PERSON_NAME]-[PERSON_NAME] 171 Fall 2022" at bounding box center [823, 286] width 920 height 60
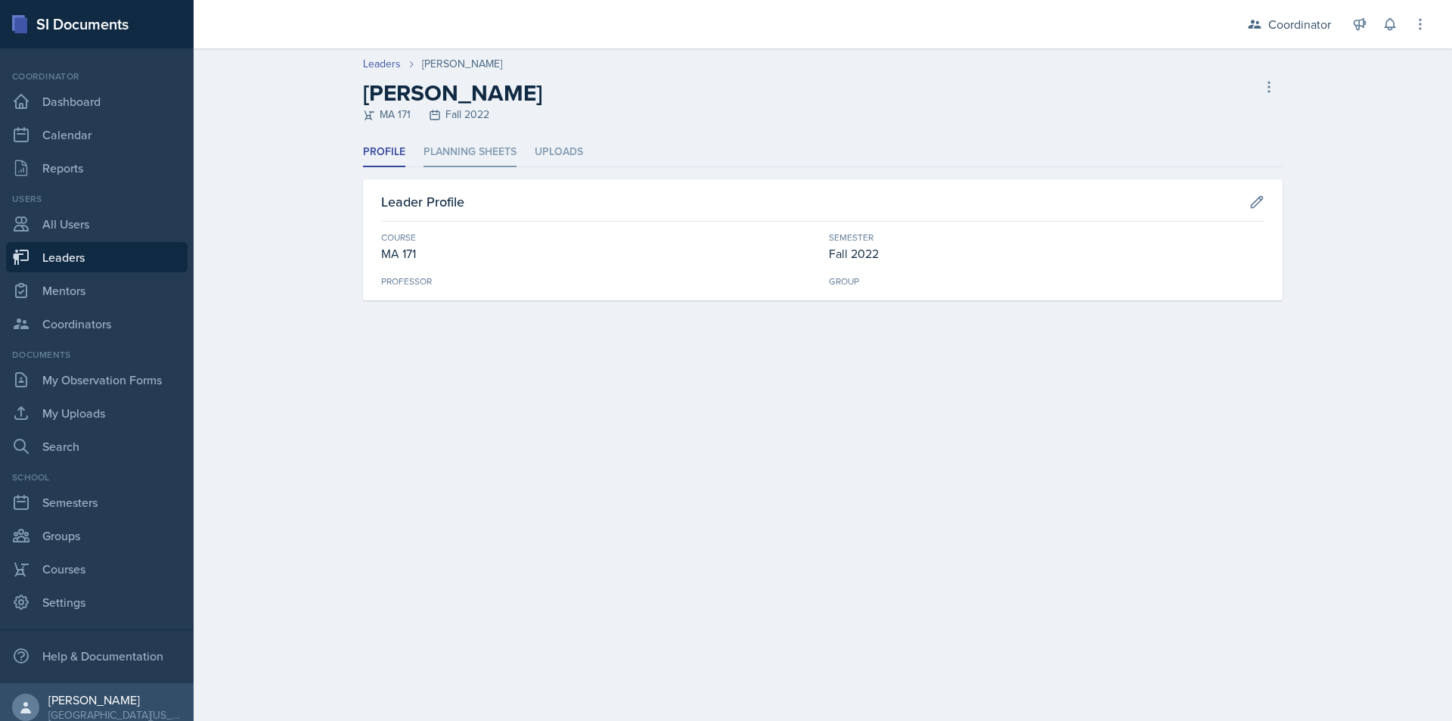
click at [452, 151] on li "Planning Sheets" at bounding box center [470, 153] width 93 height 30
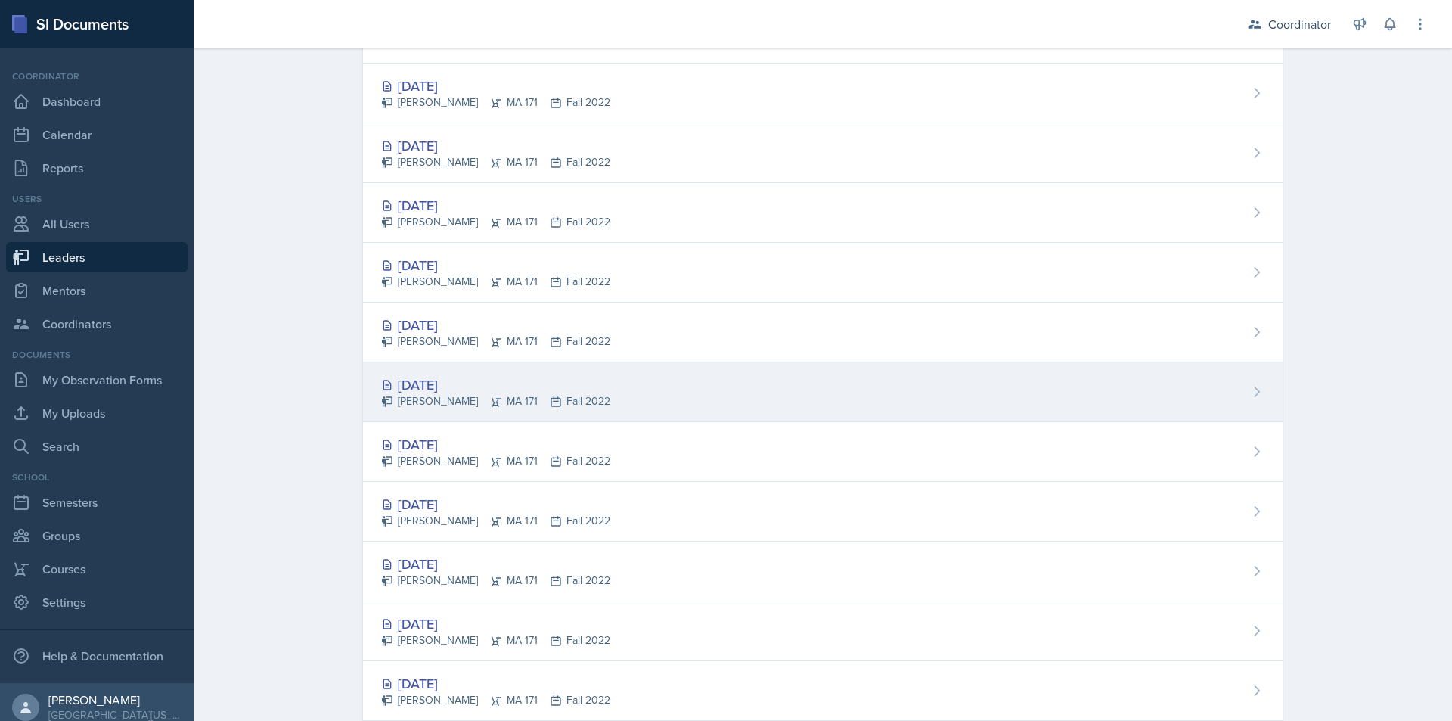
scroll to position [1513, 0]
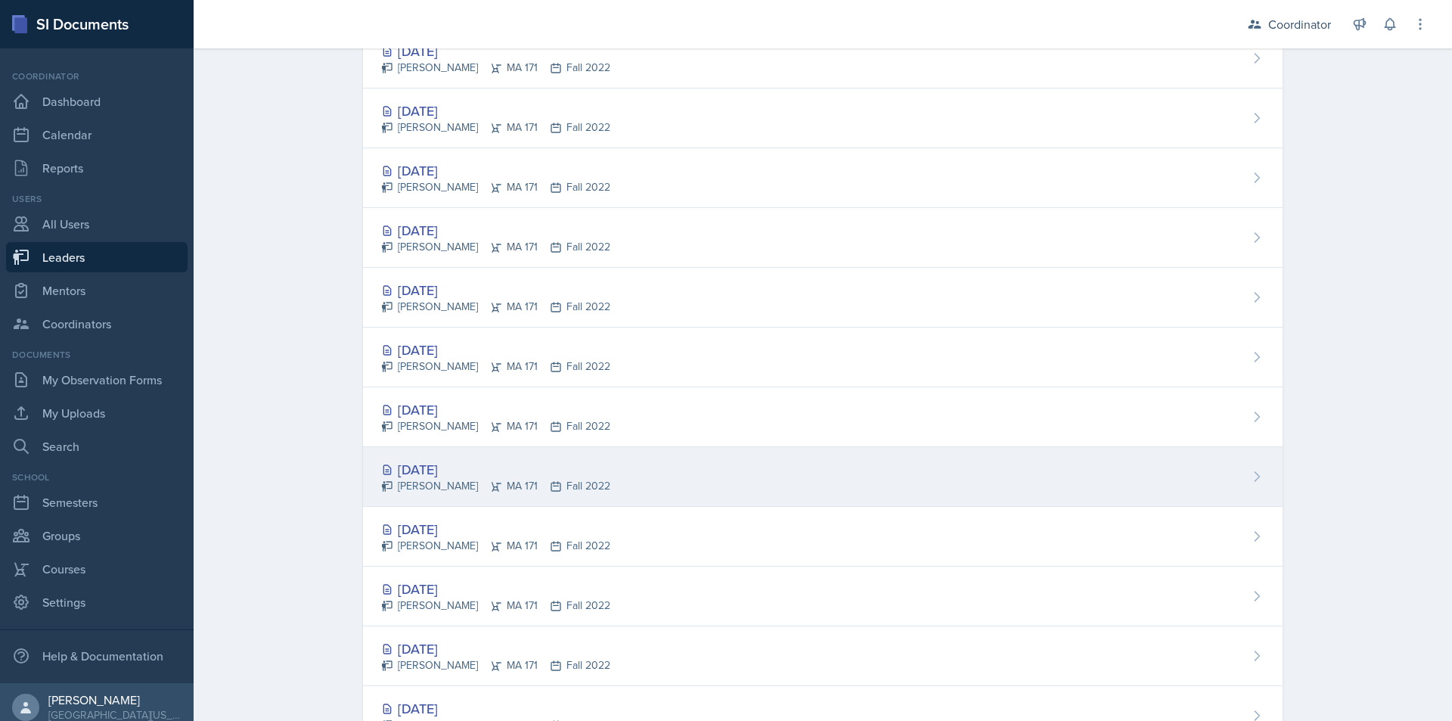
click at [823, 483] on div "[DATE] [PERSON_NAME]-[PERSON_NAME] 171 Fall 2022" at bounding box center [823, 477] width 920 height 60
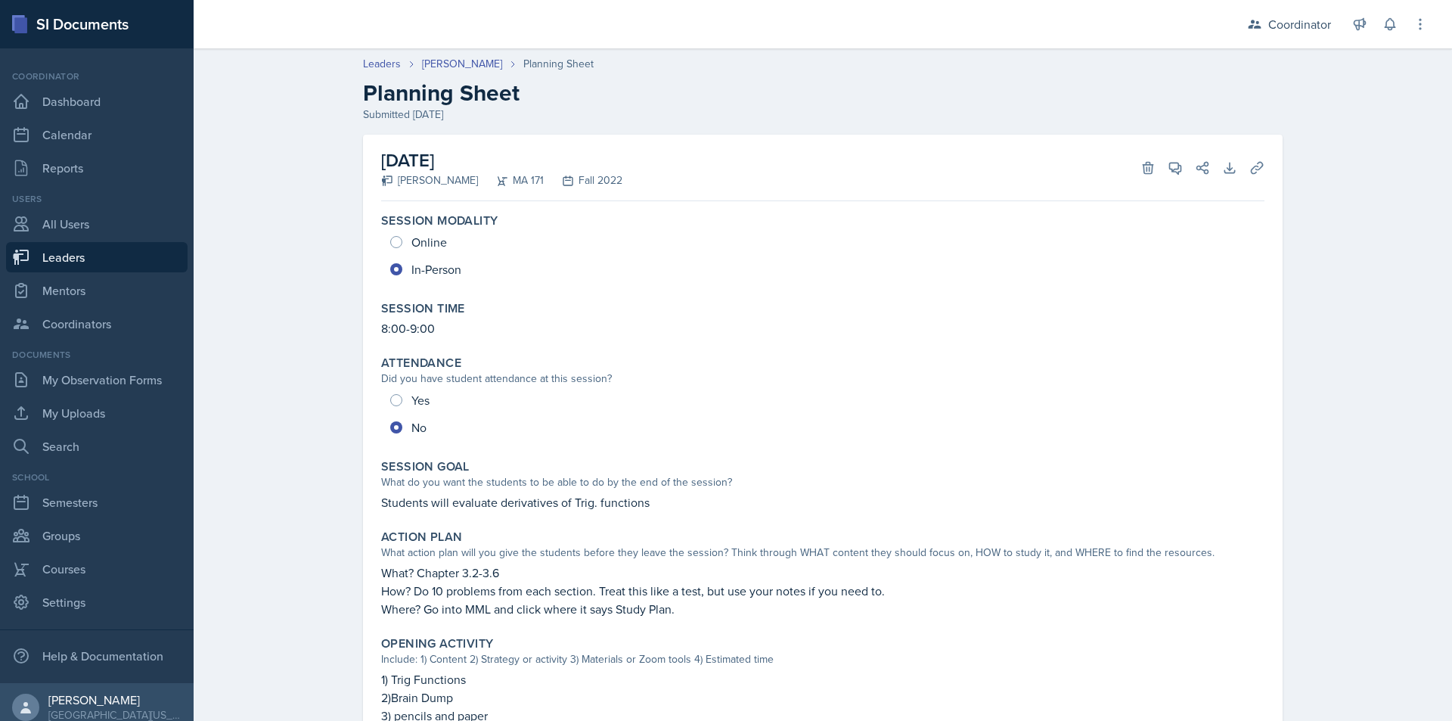
scroll to position [76, 0]
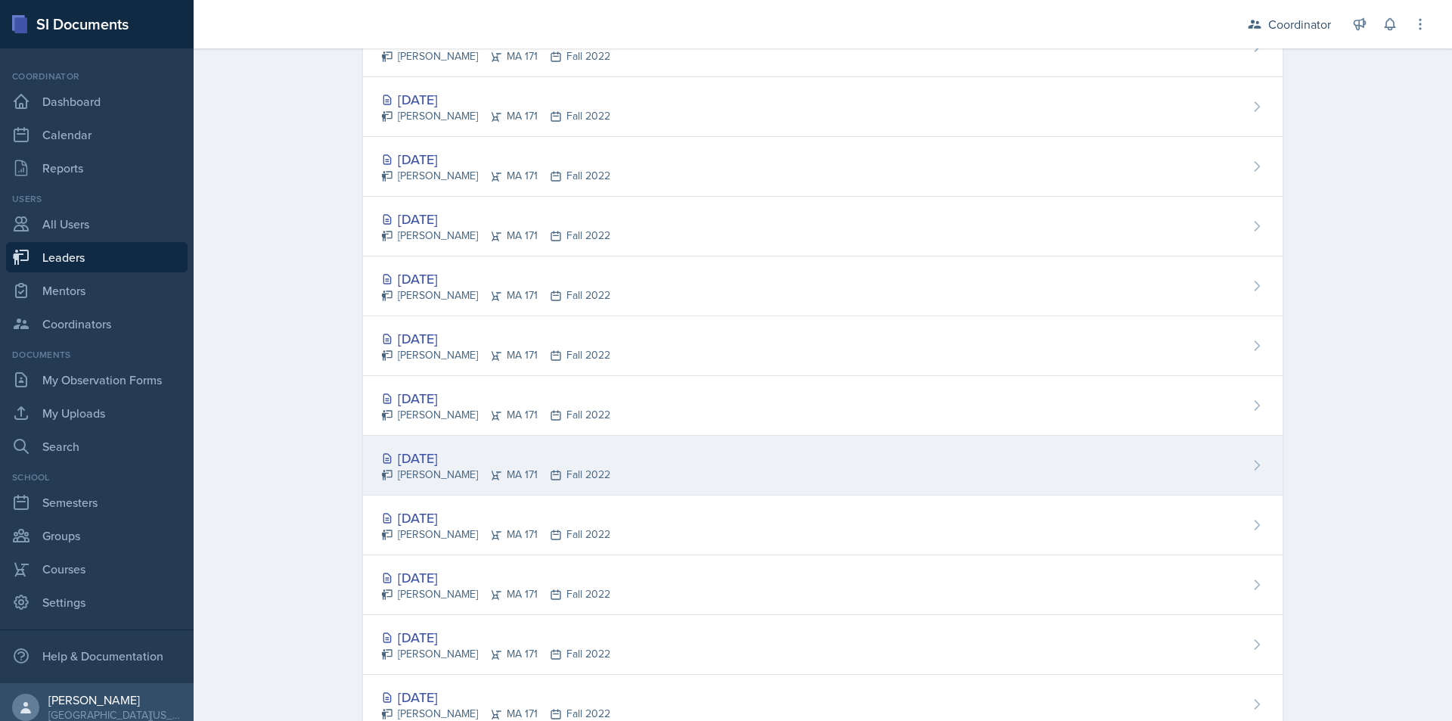
scroll to position [378, 0]
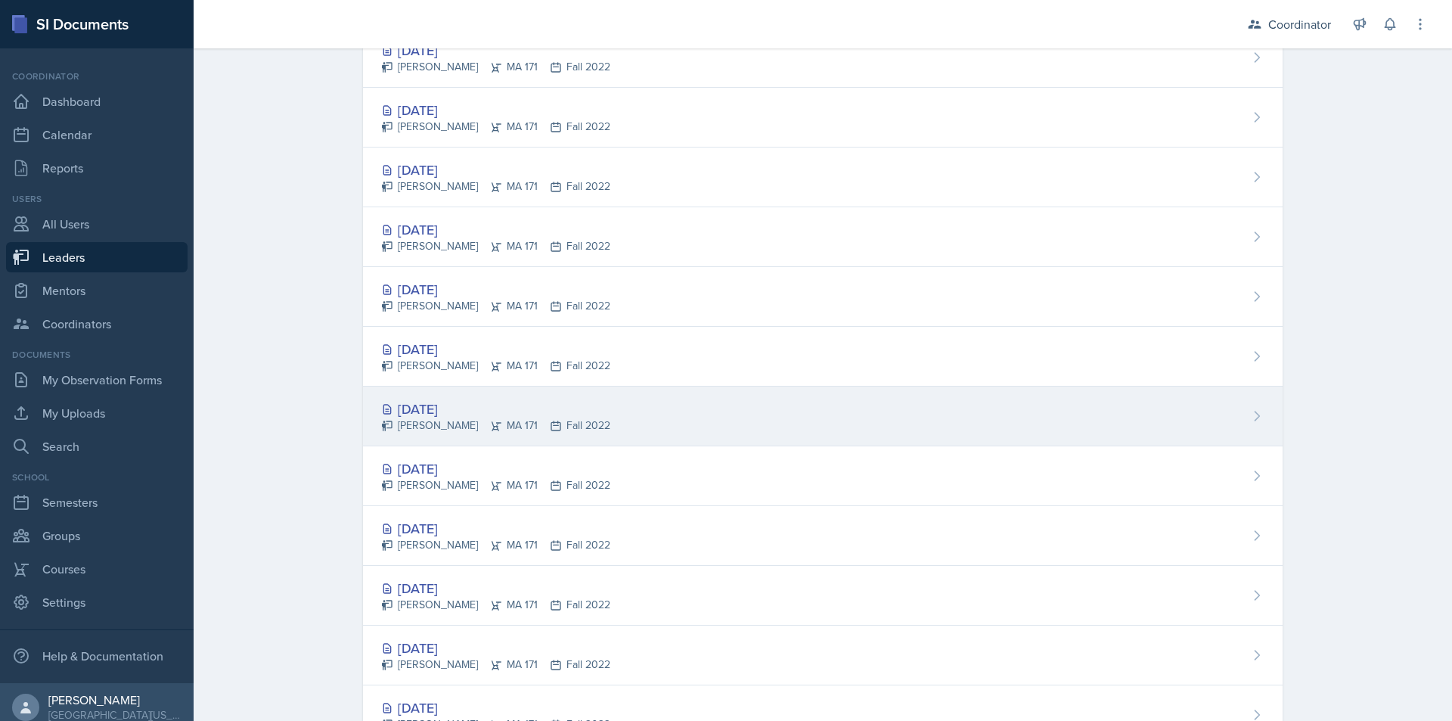
click at [934, 401] on div "[DATE] [PERSON_NAME]-[PERSON_NAME] 171 Fall 2022" at bounding box center [823, 417] width 920 height 60
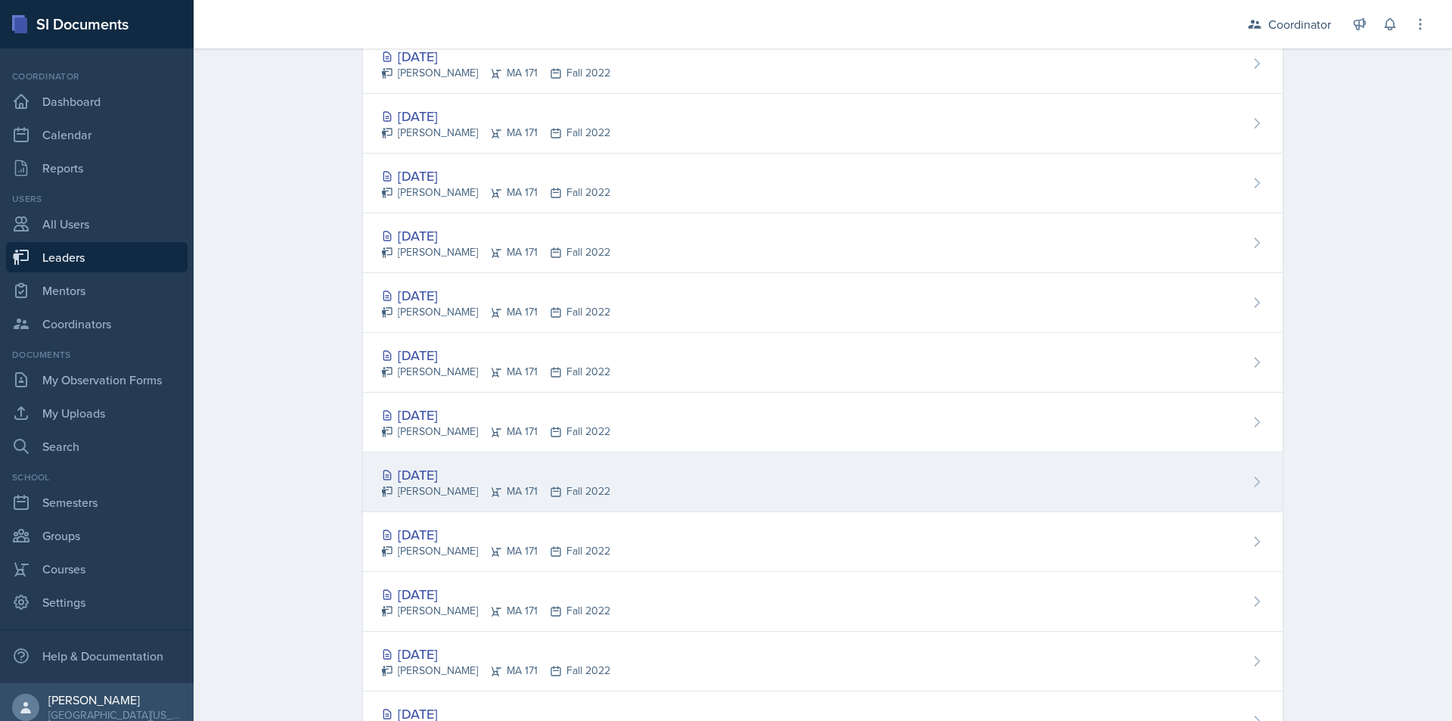
scroll to position [530, 0]
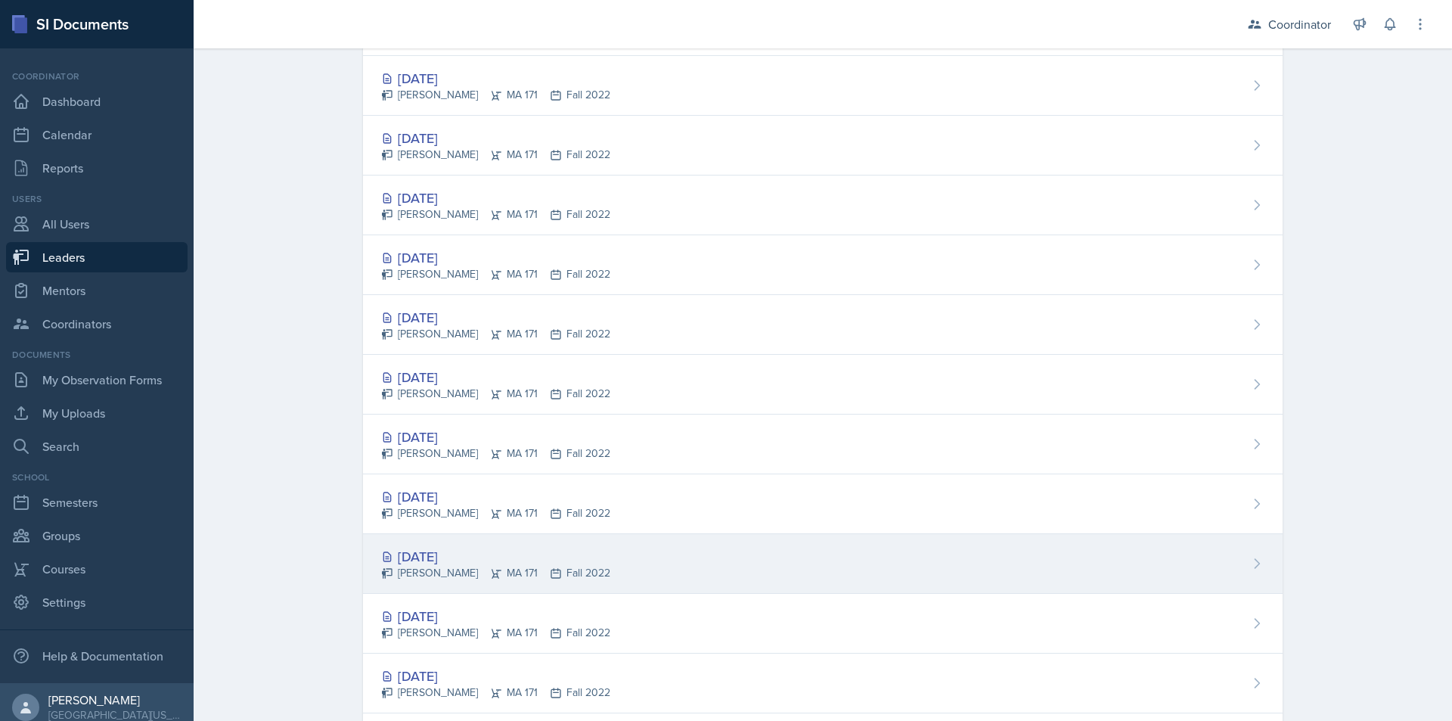
click at [878, 546] on div "[DATE] [PERSON_NAME]-[PERSON_NAME] 171 Fall 2022" at bounding box center [823, 564] width 920 height 60
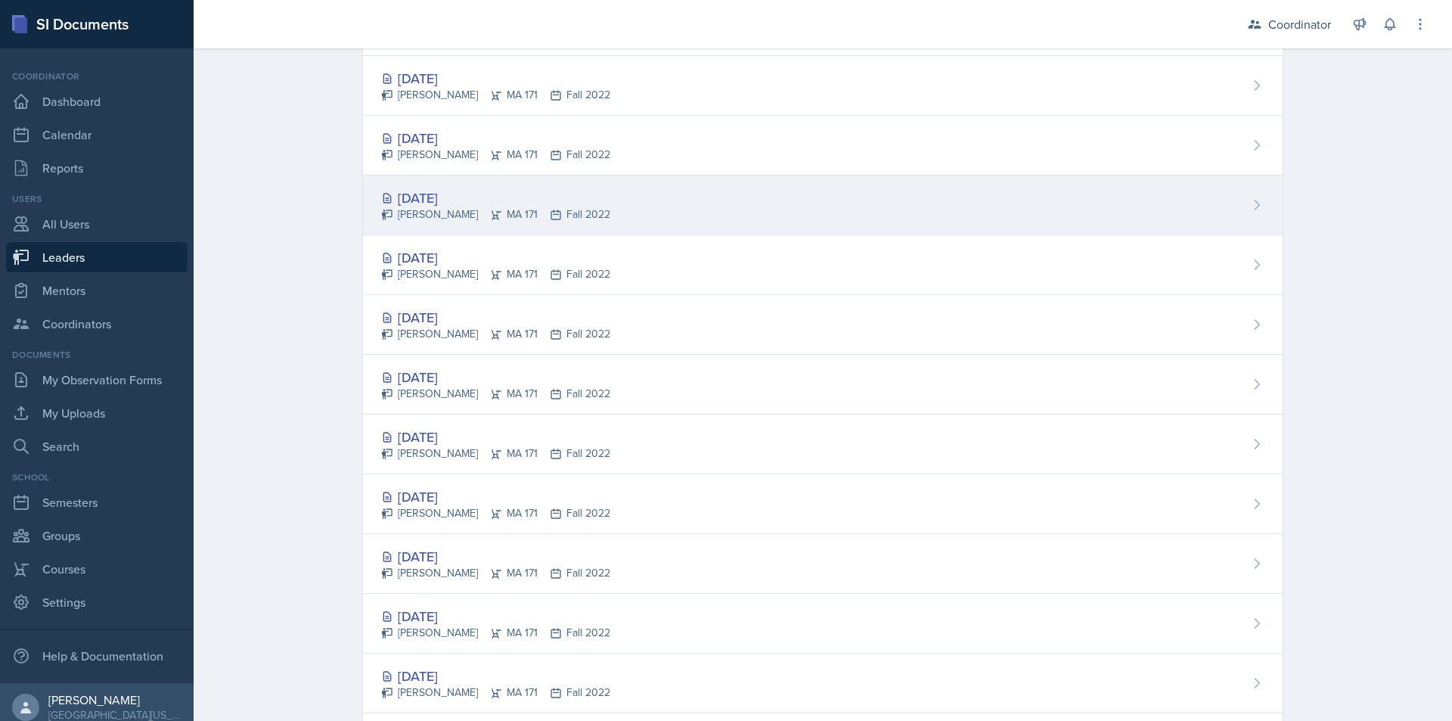
scroll to position [1210, 0]
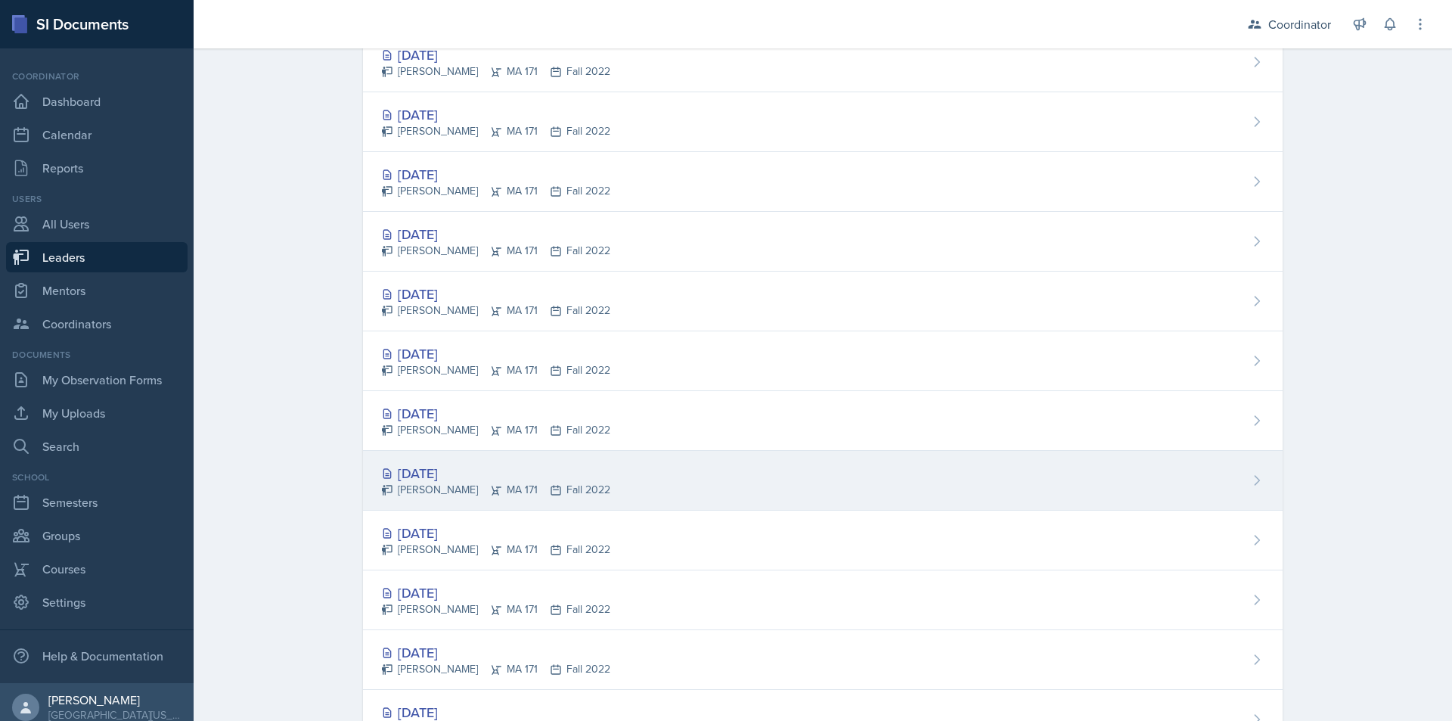
click at [892, 493] on div "[DATE] [PERSON_NAME]-[PERSON_NAME] 171 Fall 2022" at bounding box center [823, 481] width 920 height 60
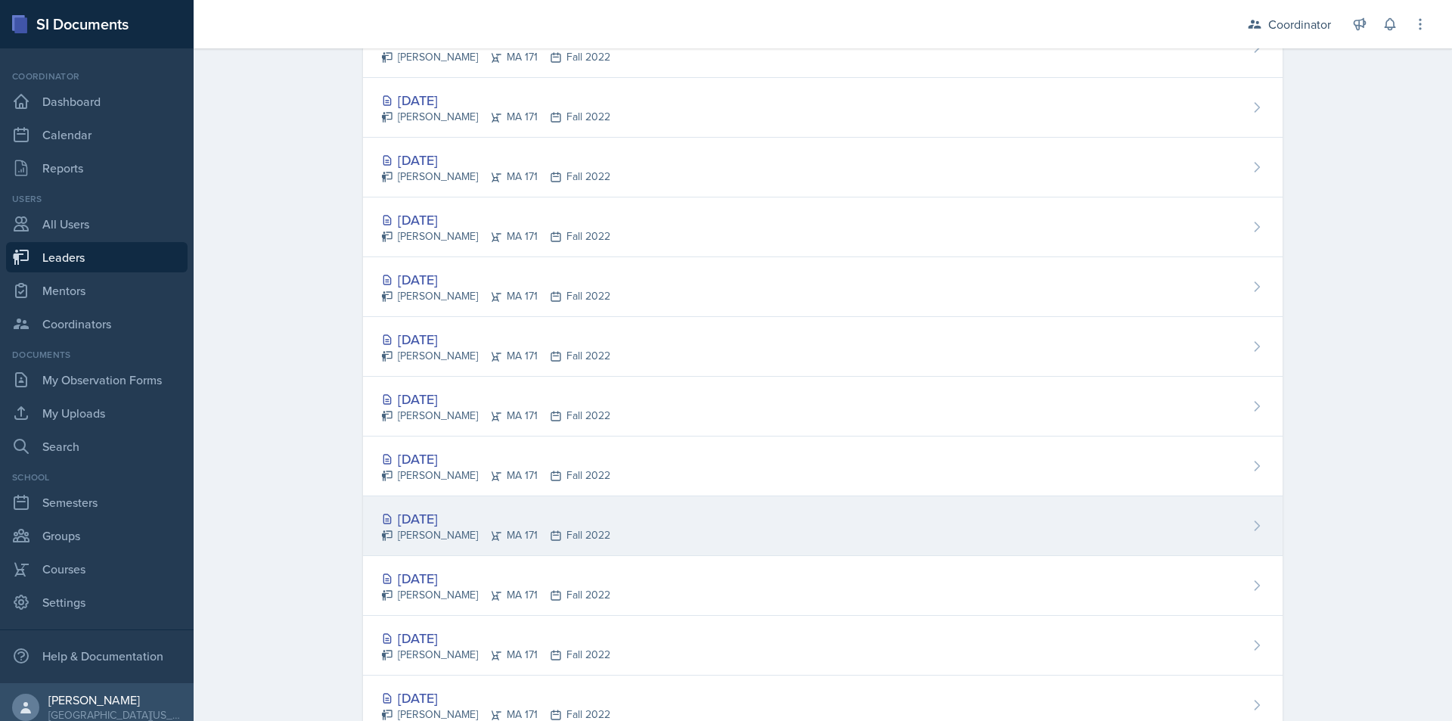
scroll to position [2111, 0]
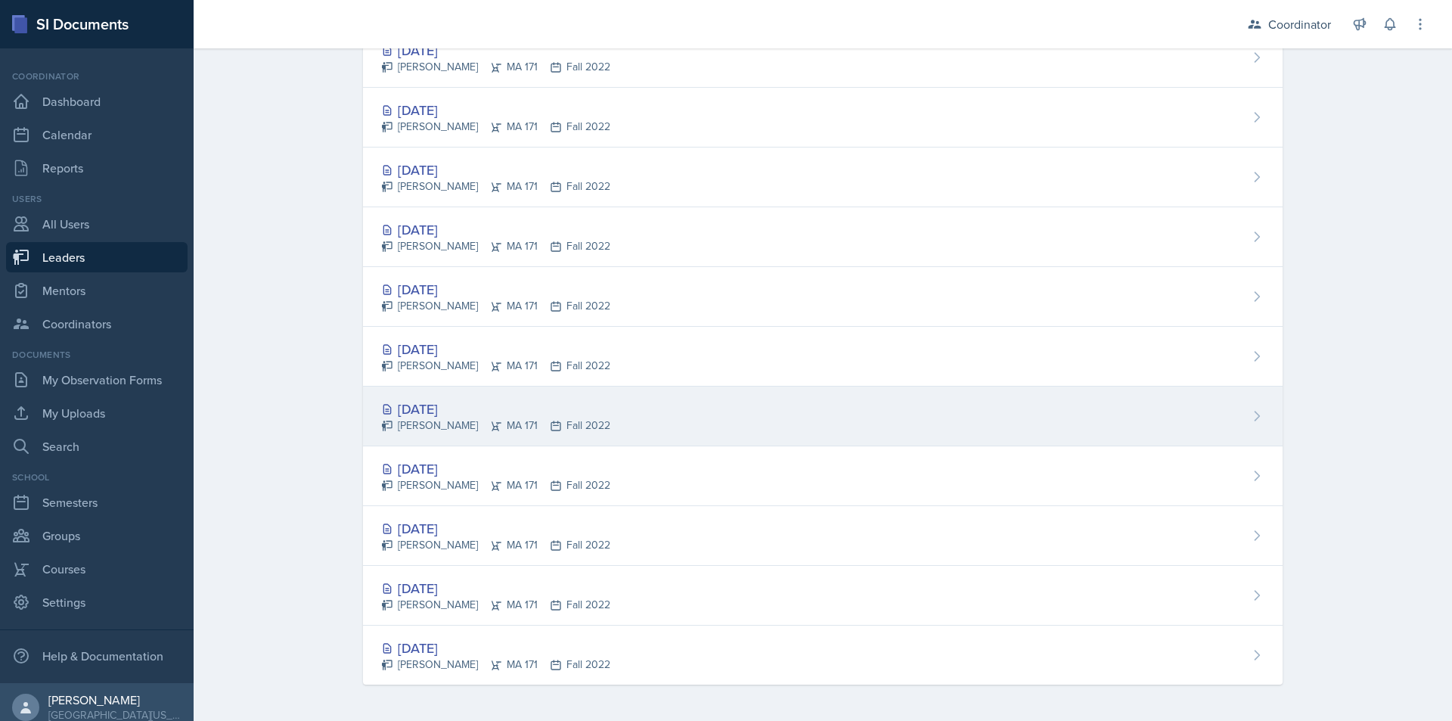
click at [899, 428] on div "[DATE] [PERSON_NAME]-[PERSON_NAME] 171 Fall 2022" at bounding box center [823, 417] width 920 height 60
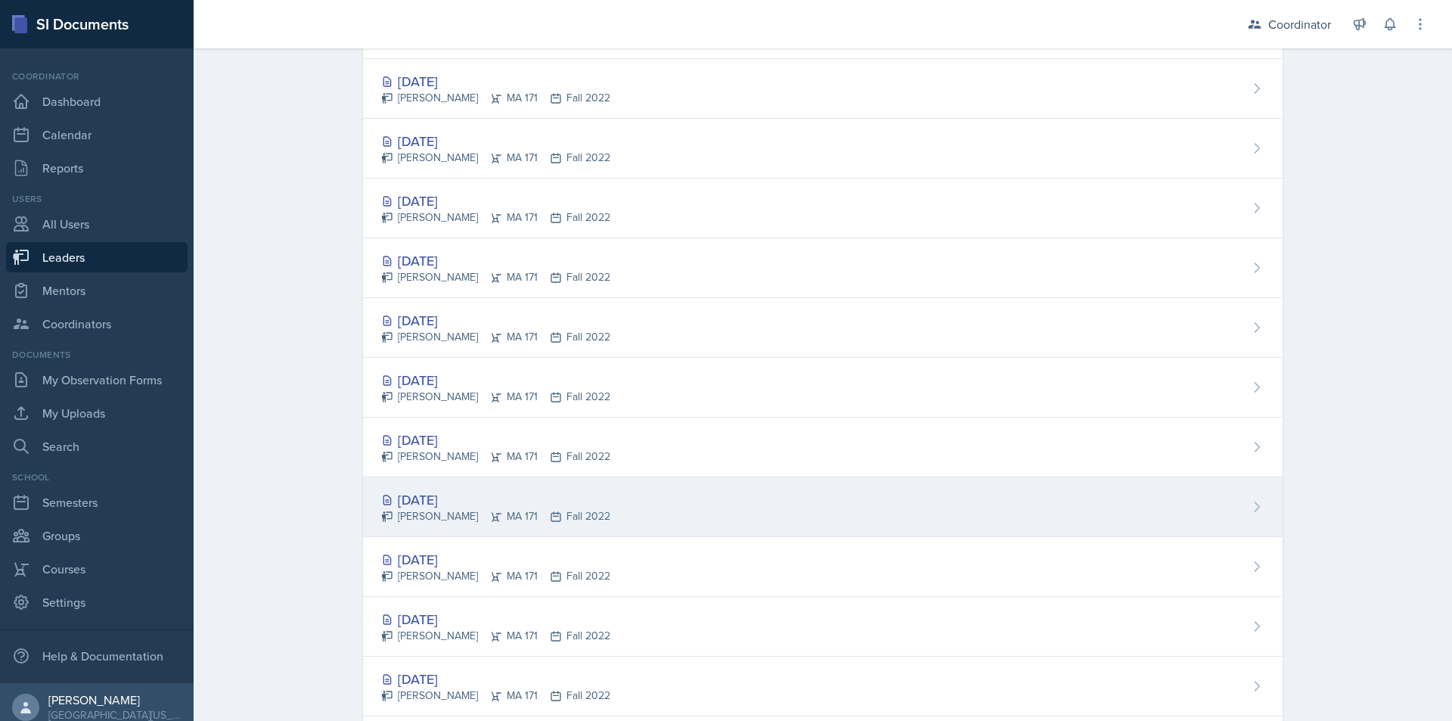
scroll to position [1960, 0]
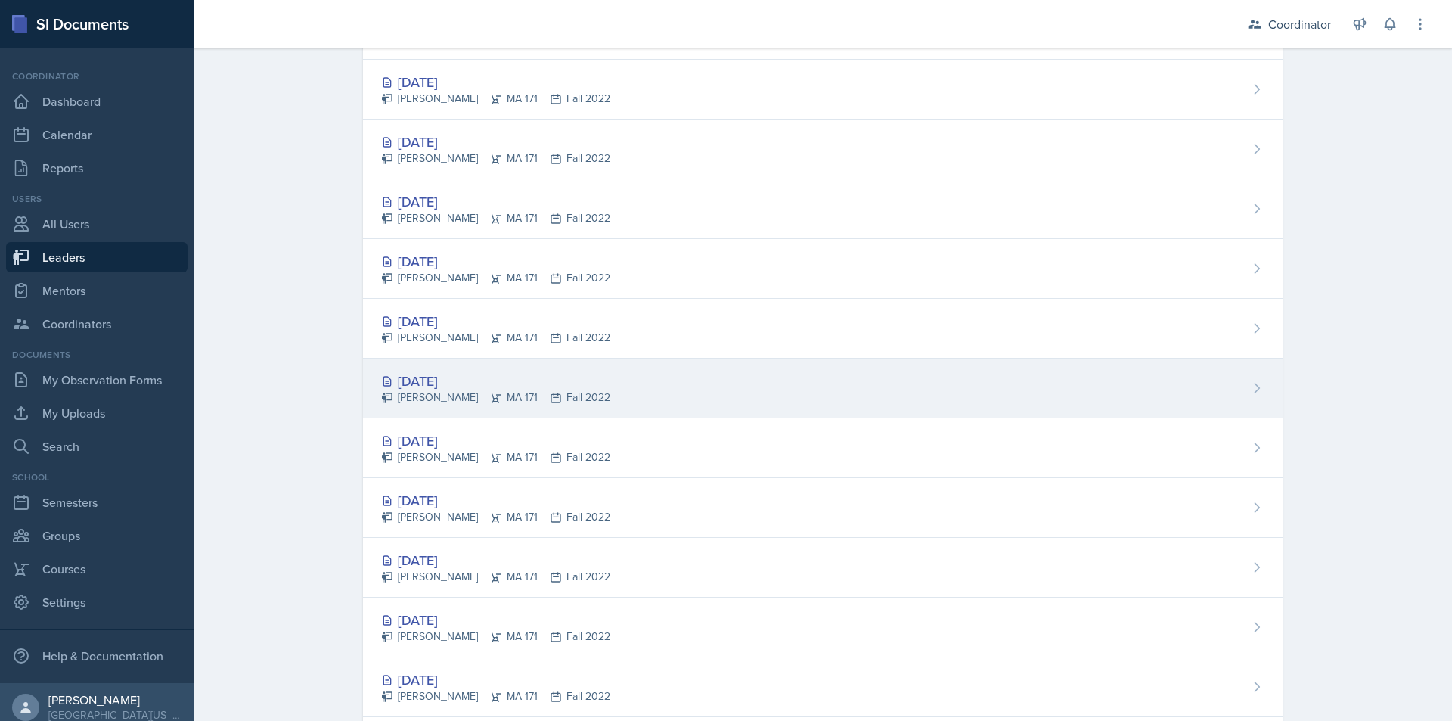
click at [821, 378] on div "[DATE] [PERSON_NAME]-[PERSON_NAME] 171 Fall 2022" at bounding box center [823, 389] width 920 height 60
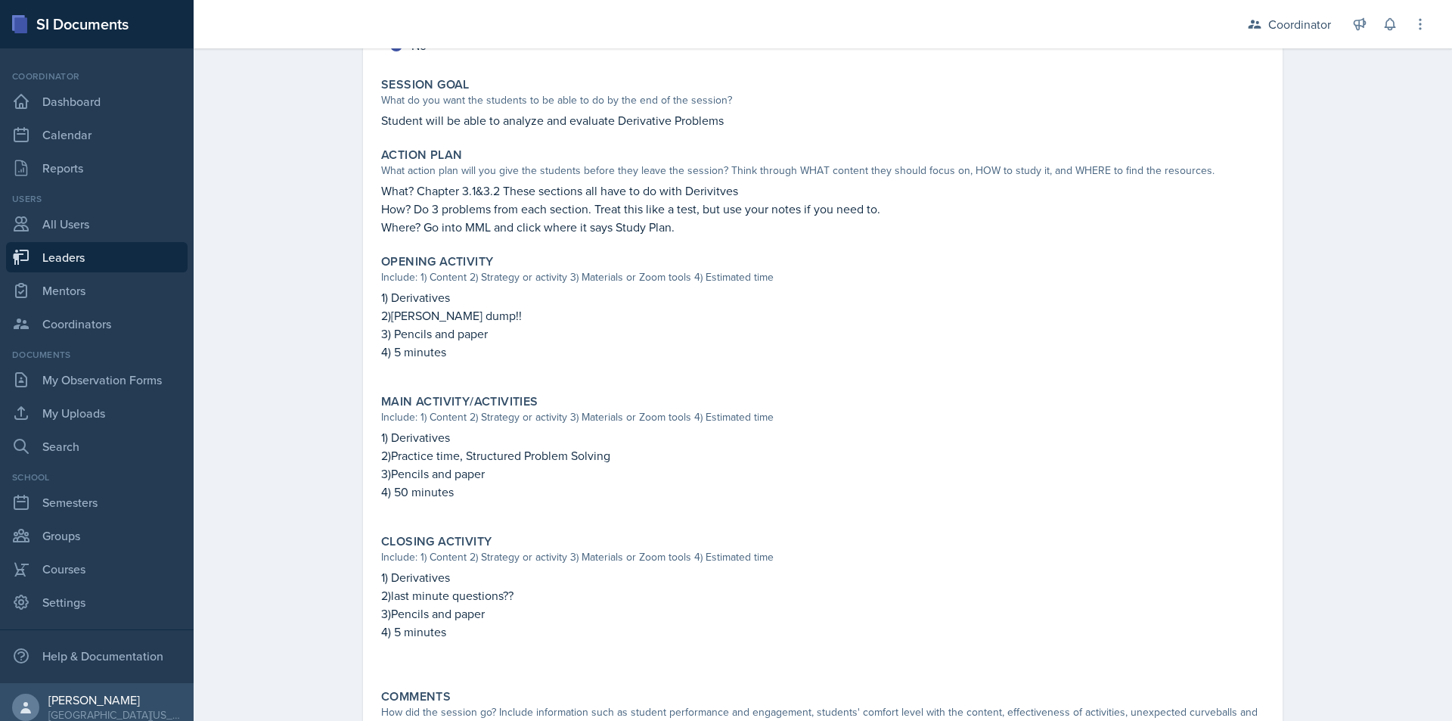
scroll to position [479, 0]
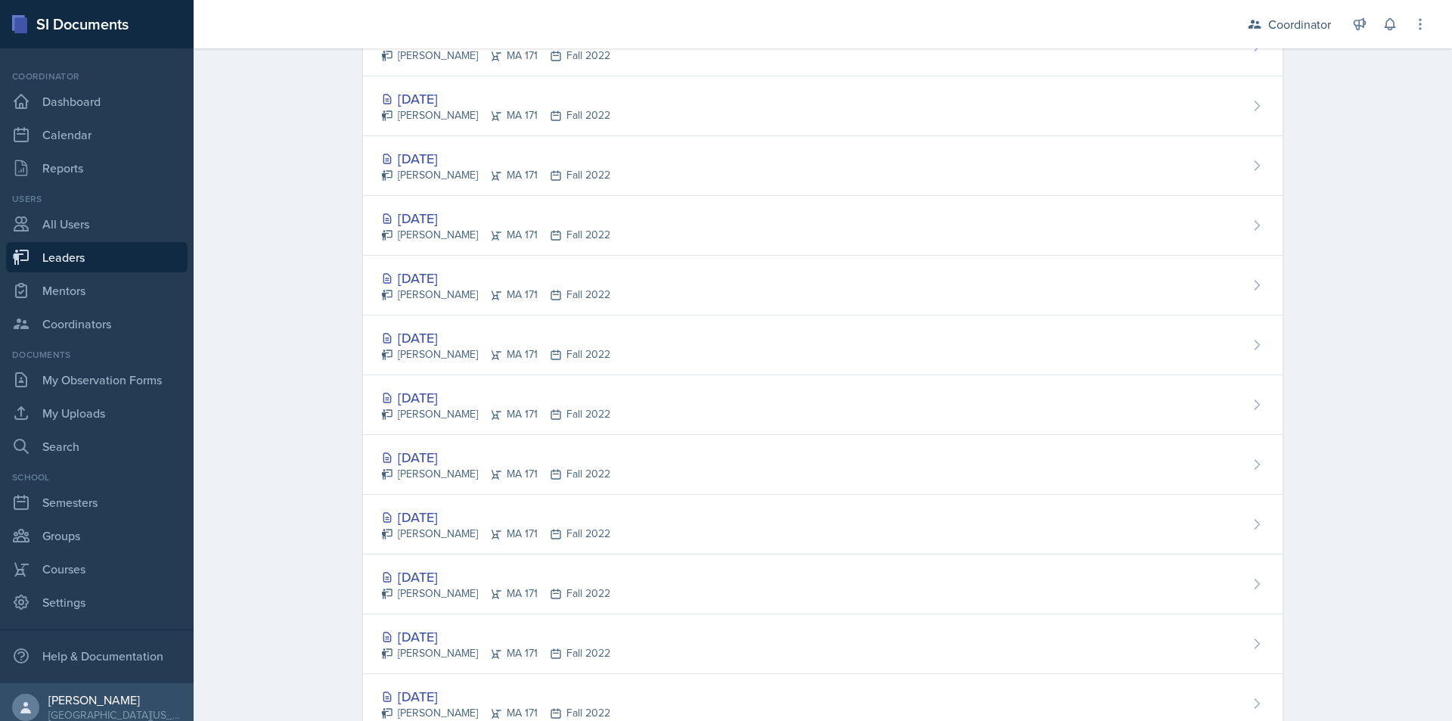
scroll to position [1816, 0]
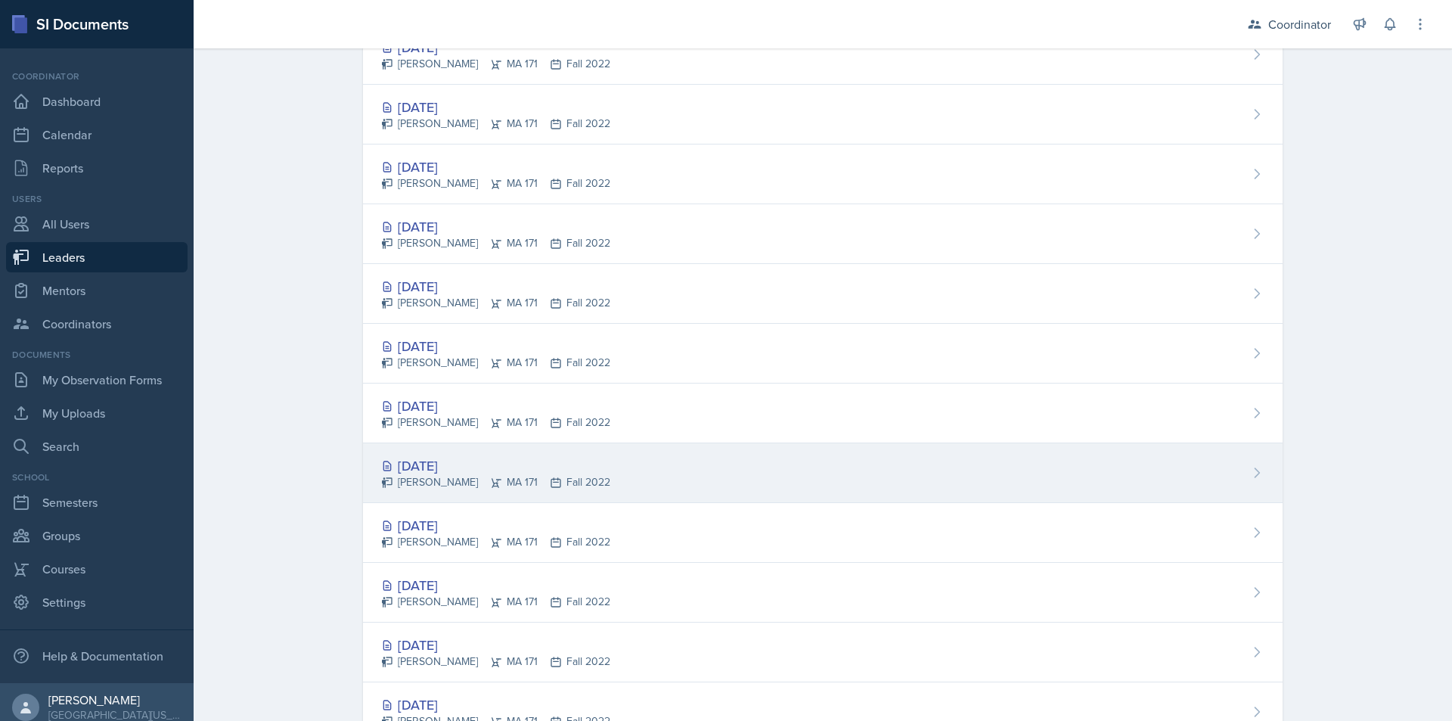
click at [756, 474] on div "[DATE] [PERSON_NAME]-[PERSON_NAME] 171 Fall 2022" at bounding box center [823, 473] width 920 height 60
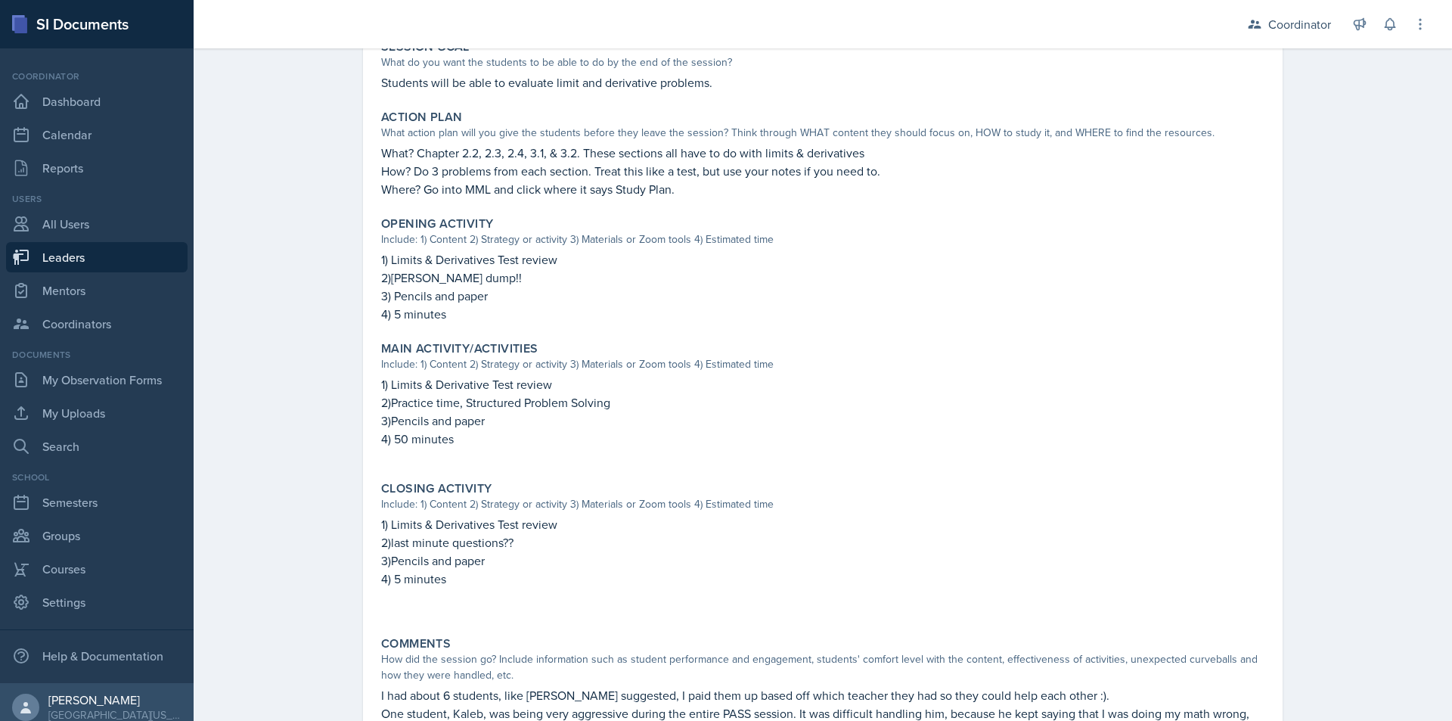
scroll to position [173, 0]
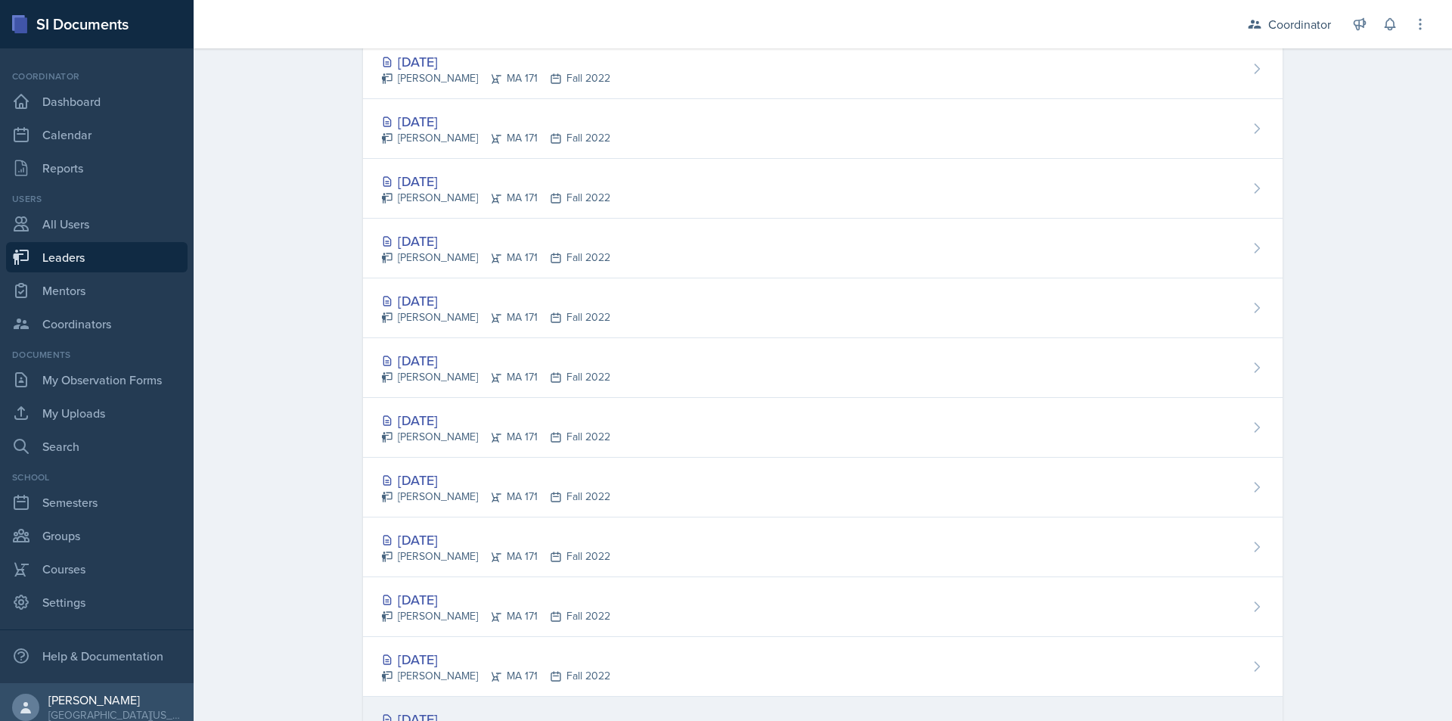
scroll to position [1740, 0]
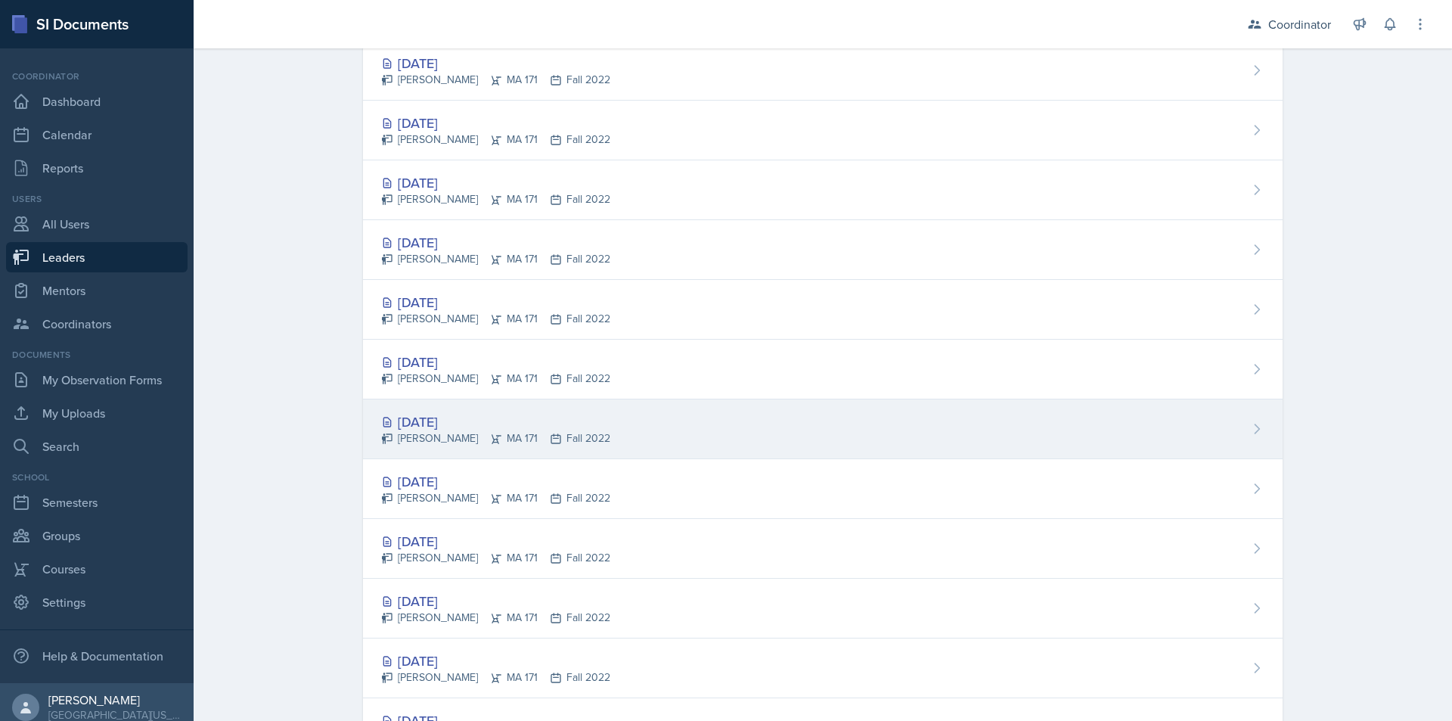
click at [792, 445] on div "[DATE] [PERSON_NAME]-[PERSON_NAME] 171 Fall 2022" at bounding box center [823, 429] width 920 height 60
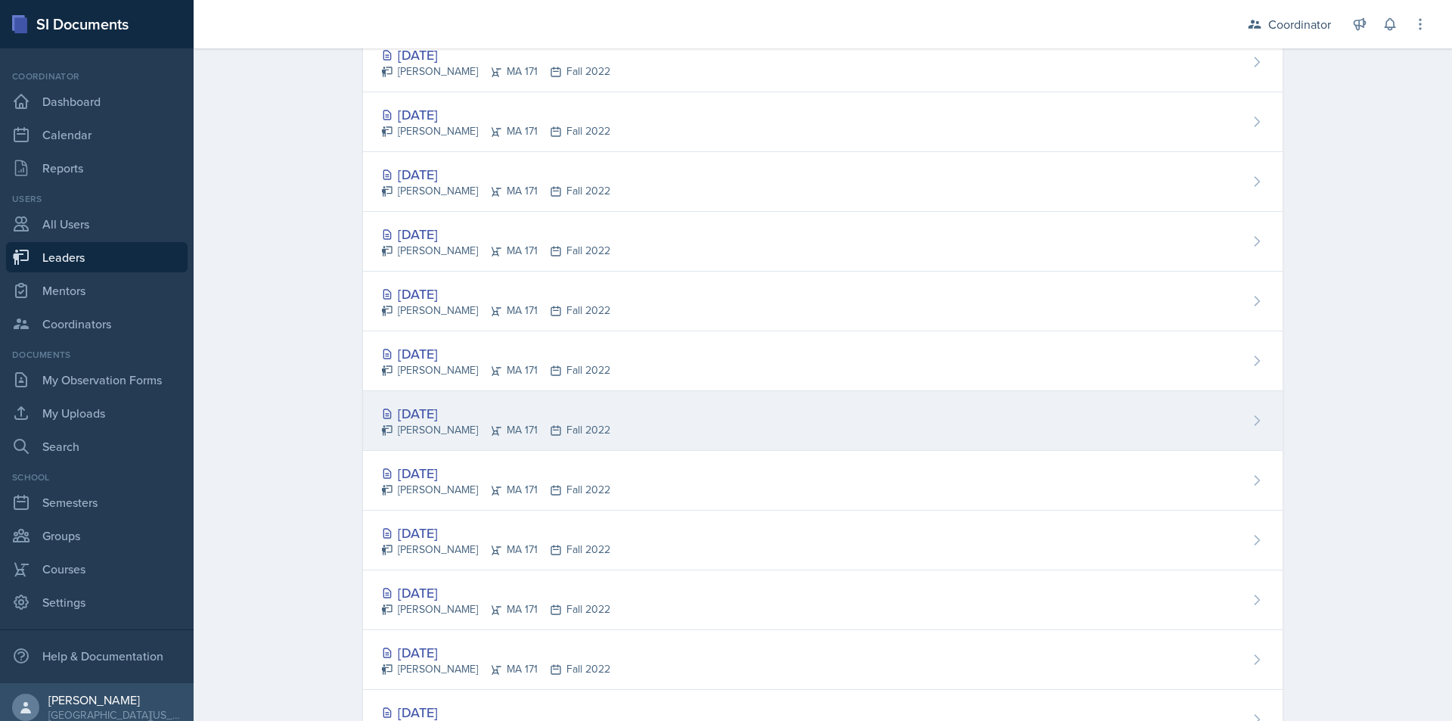
scroll to position [832, 0]
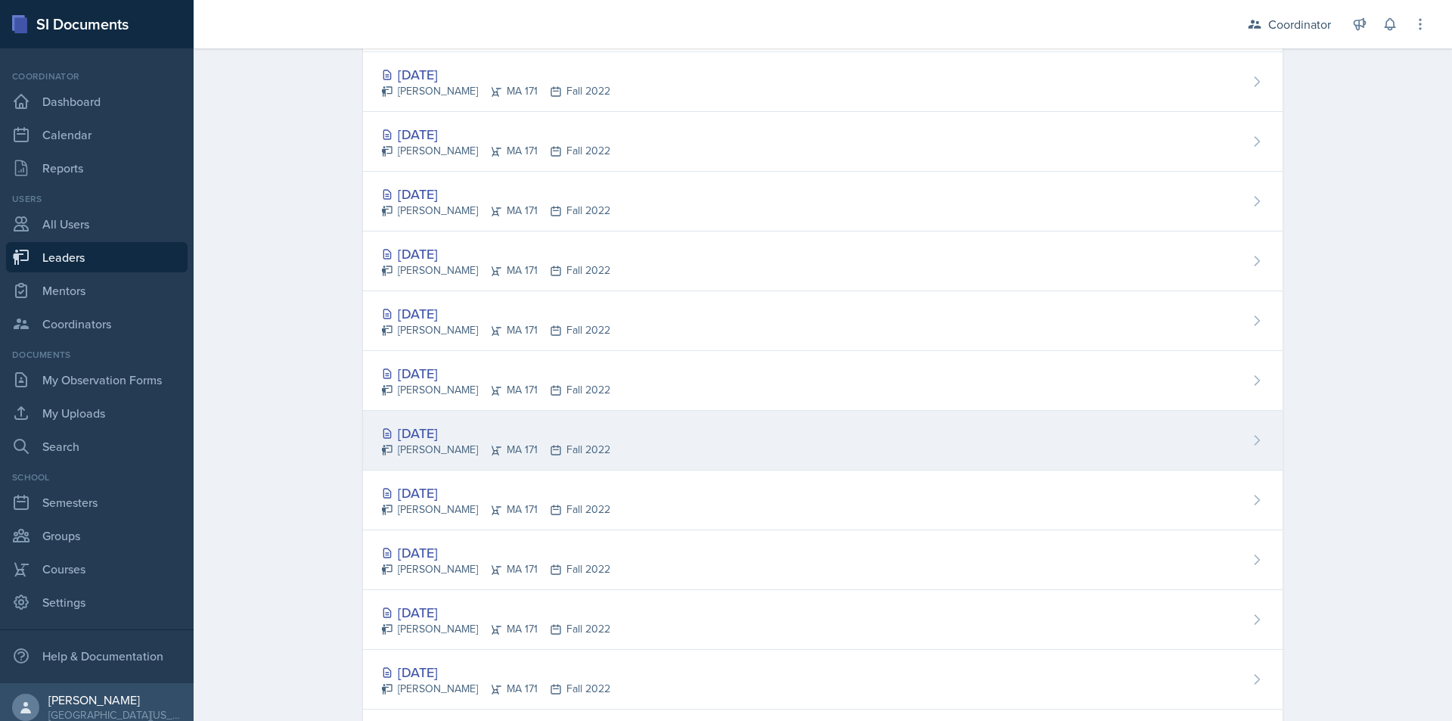
click at [819, 430] on div "[DATE] [PERSON_NAME]-[PERSON_NAME] 171 Fall 2022" at bounding box center [823, 441] width 920 height 60
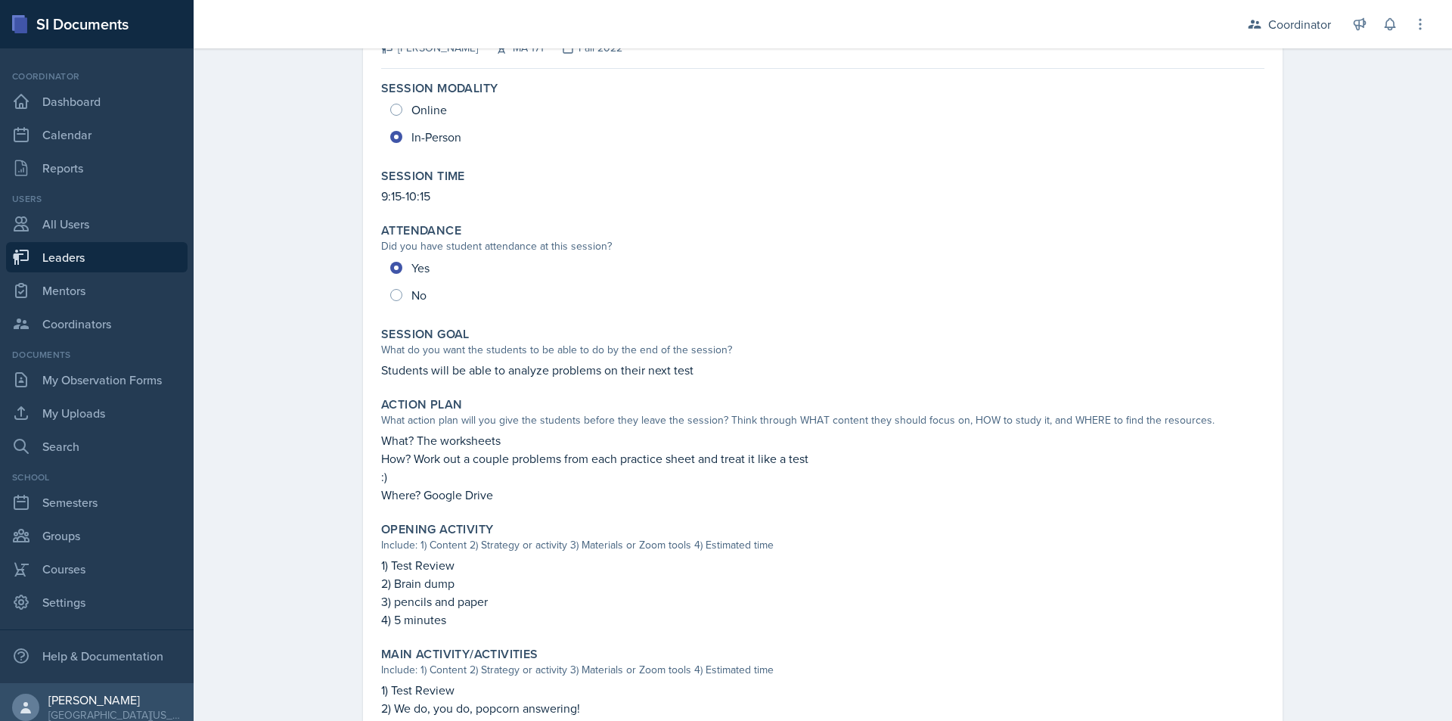
scroll to position [92, 0]
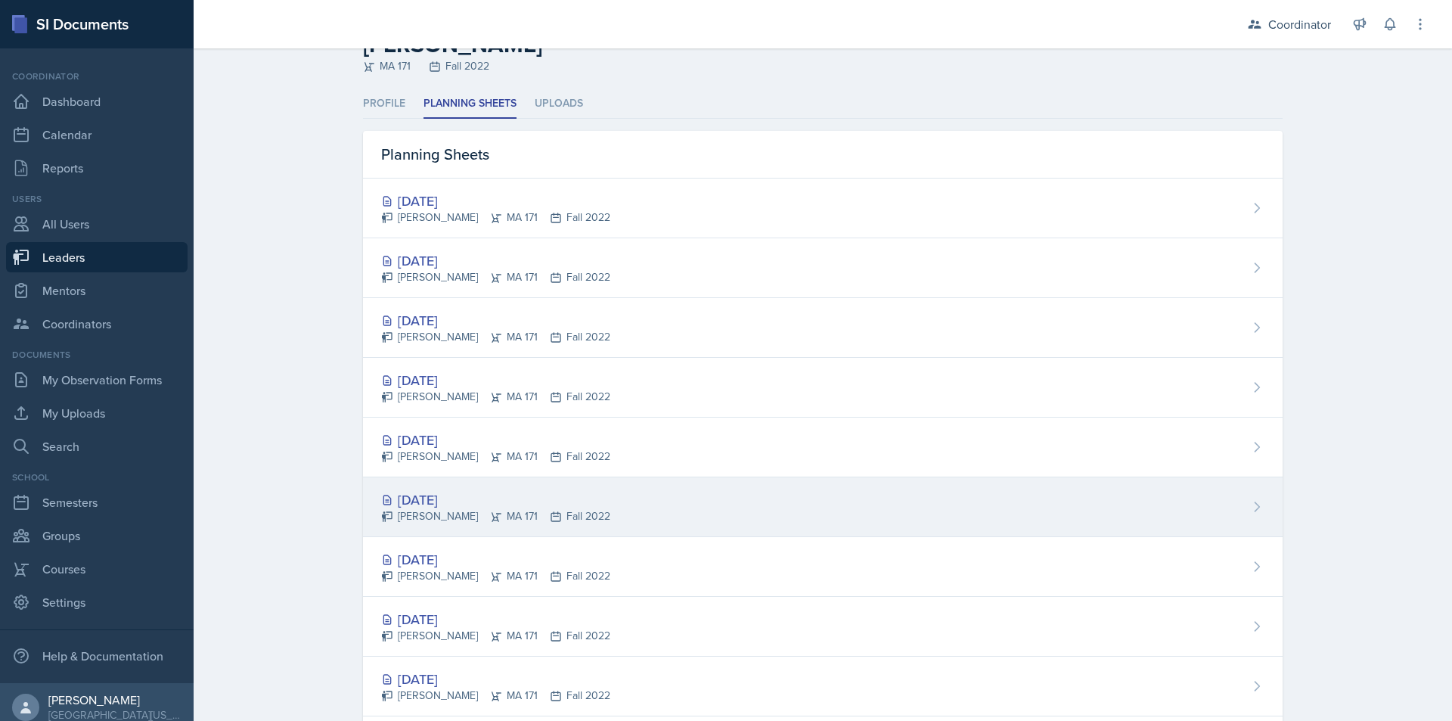
scroll to position [76, 0]
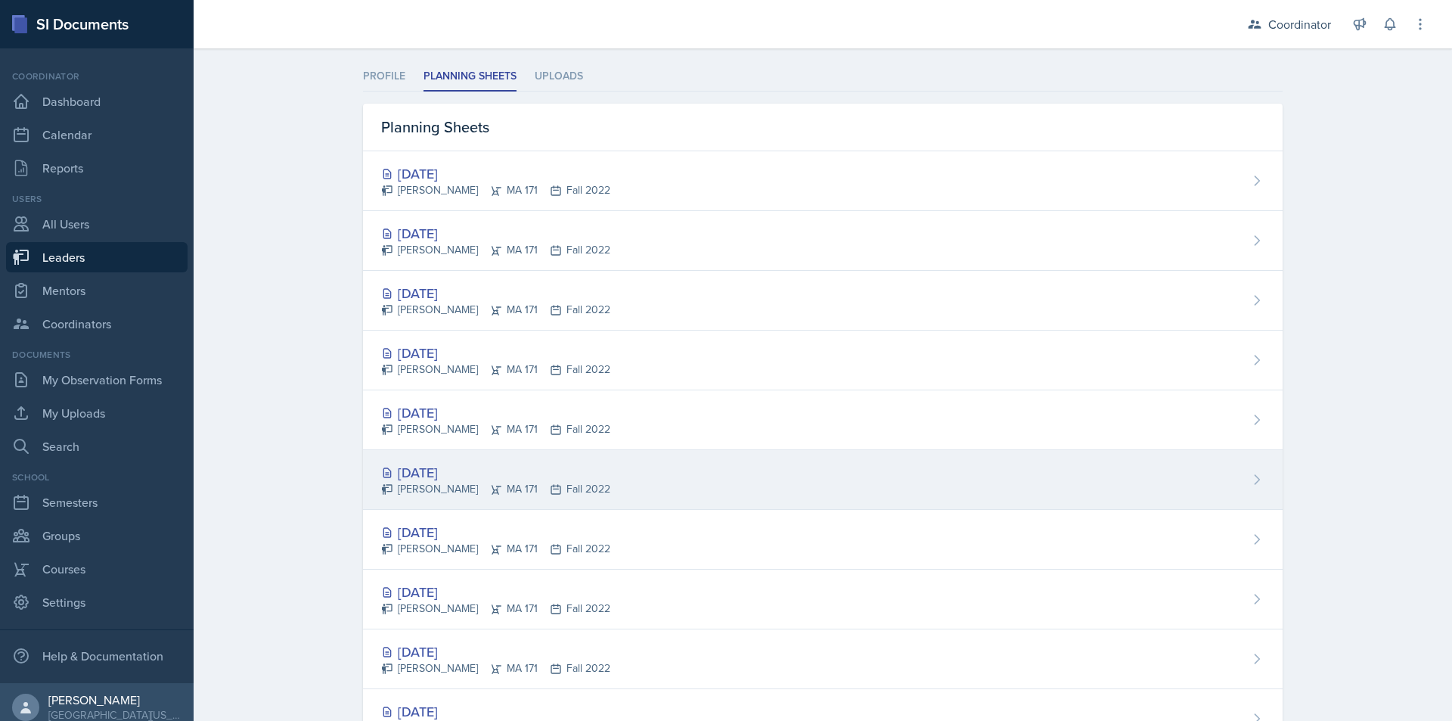
click at [1011, 472] on div "[DATE] [PERSON_NAME]-[PERSON_NAME] 171 Fall 2022" at bounding box center [823, 480] width 920 height 60
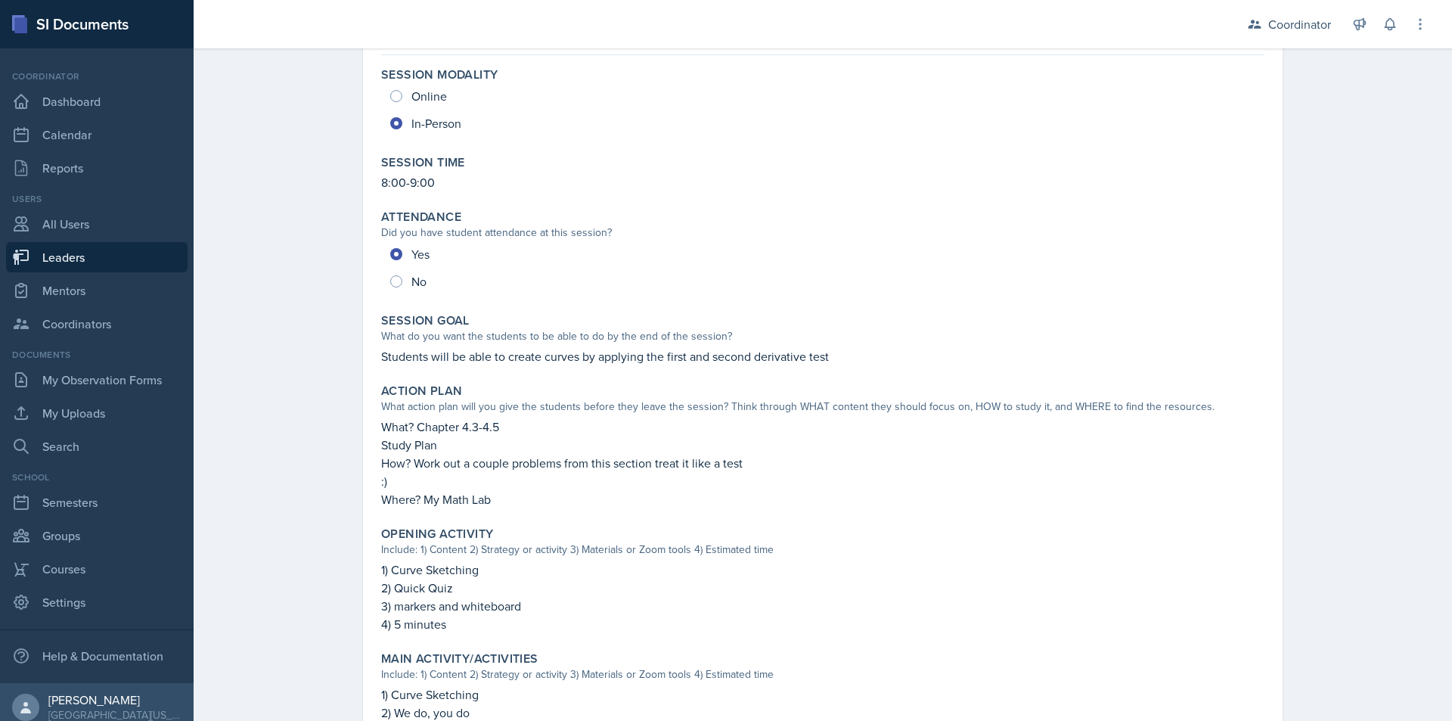
scroll to position [143, 0]
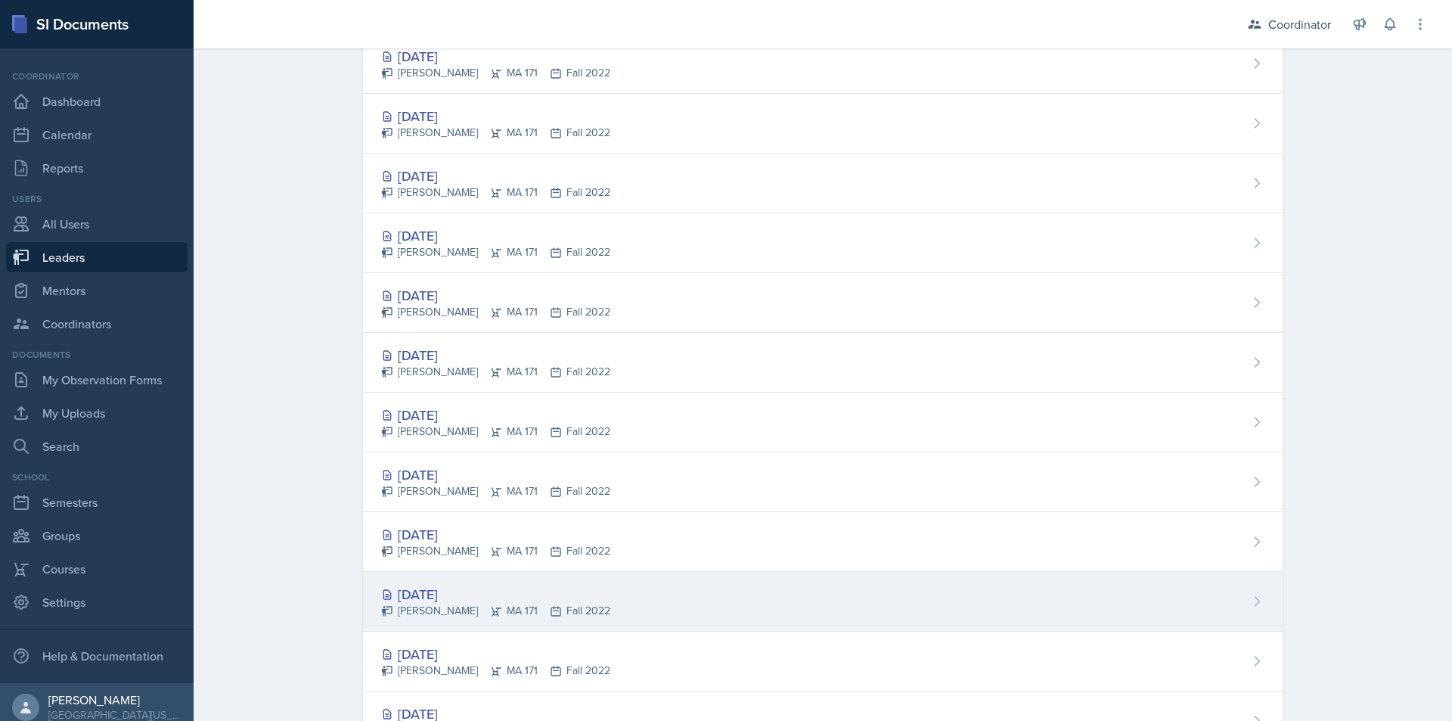
scroll to position [2111, 0]
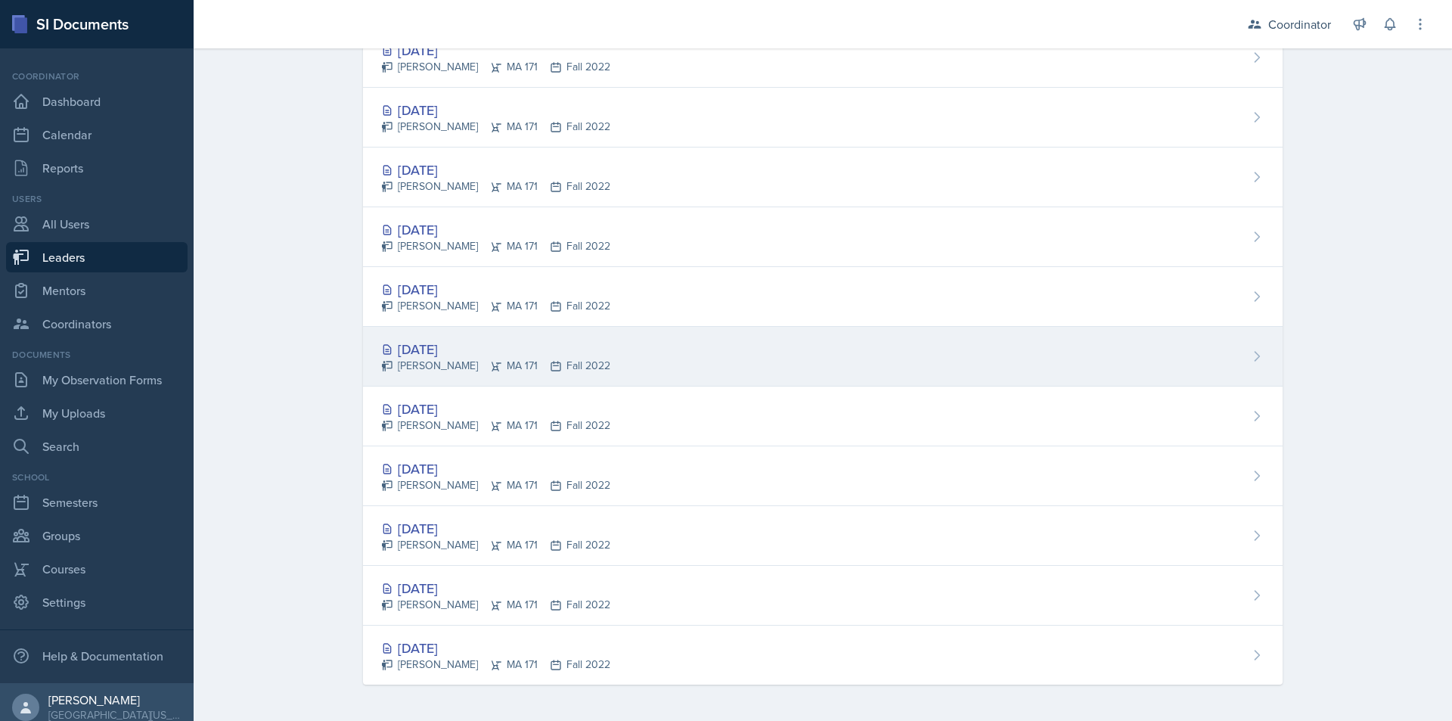
click at [852, 362] on div "[DATE] [PERSON_NAME]-[PERSON_NAME] 171 Fall 2022" at bounding box center [823, 357] width 920 height 60
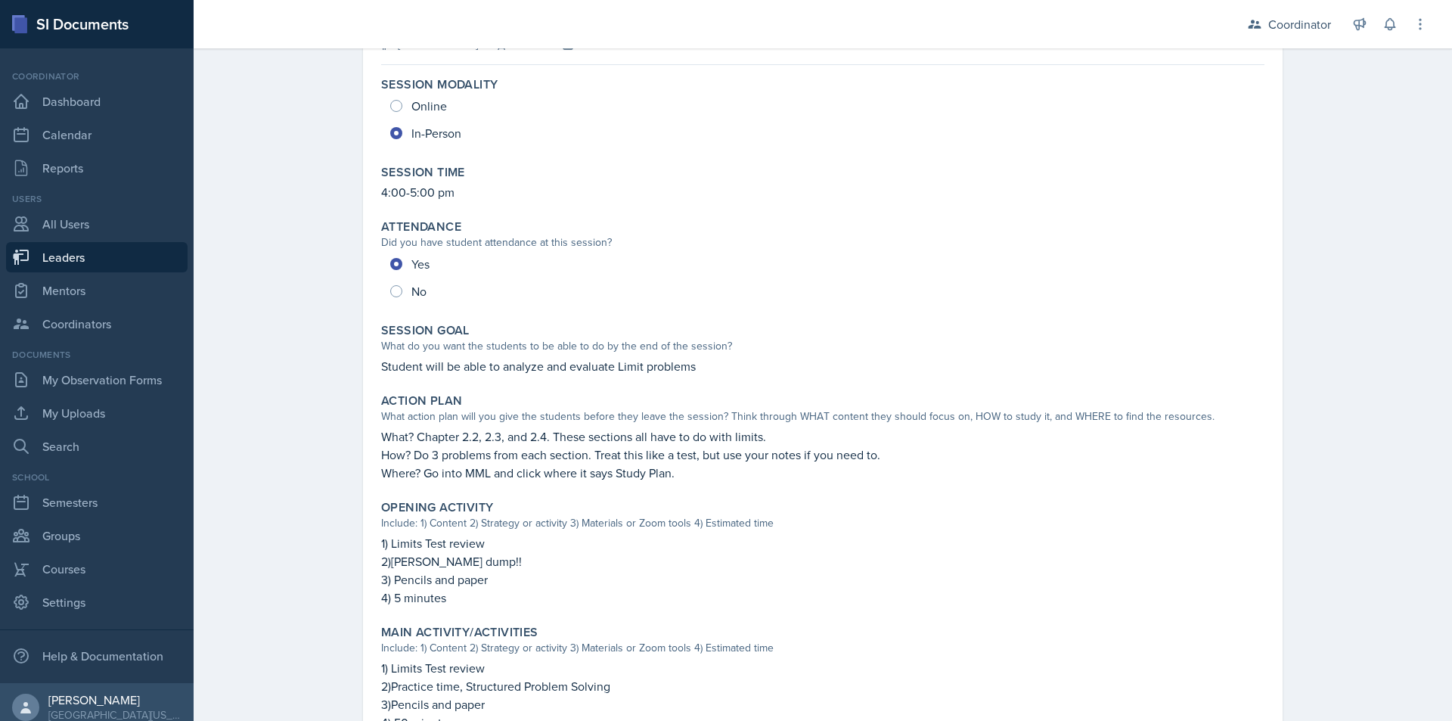
scroll to position [107, 0]
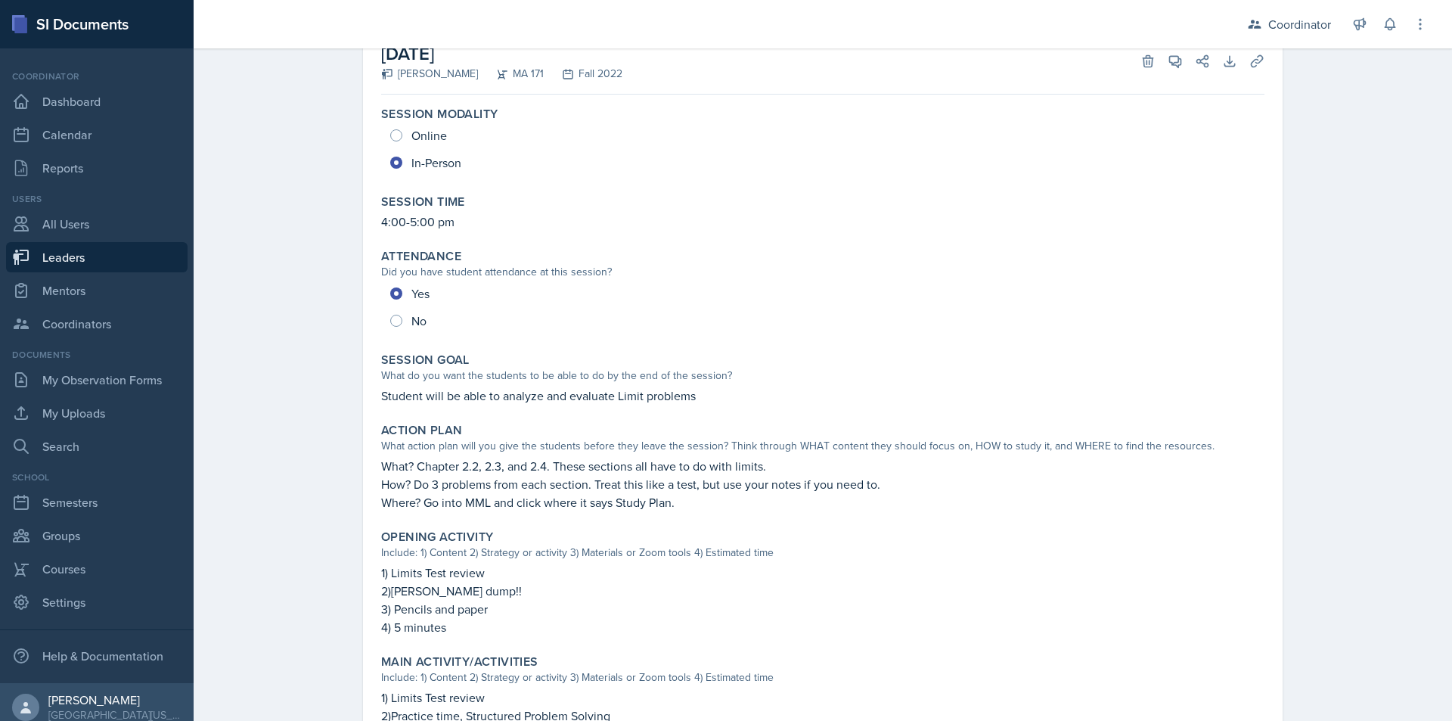
click at [553, 393] on p "Student will be able to analyze and evaluate Limit problems" at bounding box center [823, 396] width 884 height 18
click at [249, 297] on div "Leaders [PERSON_NAME] Planning Sheet Planning Sheet Submitted [DATE] [DATE] [PE…" at bounding box center [823, 516] width 1259 height 1165
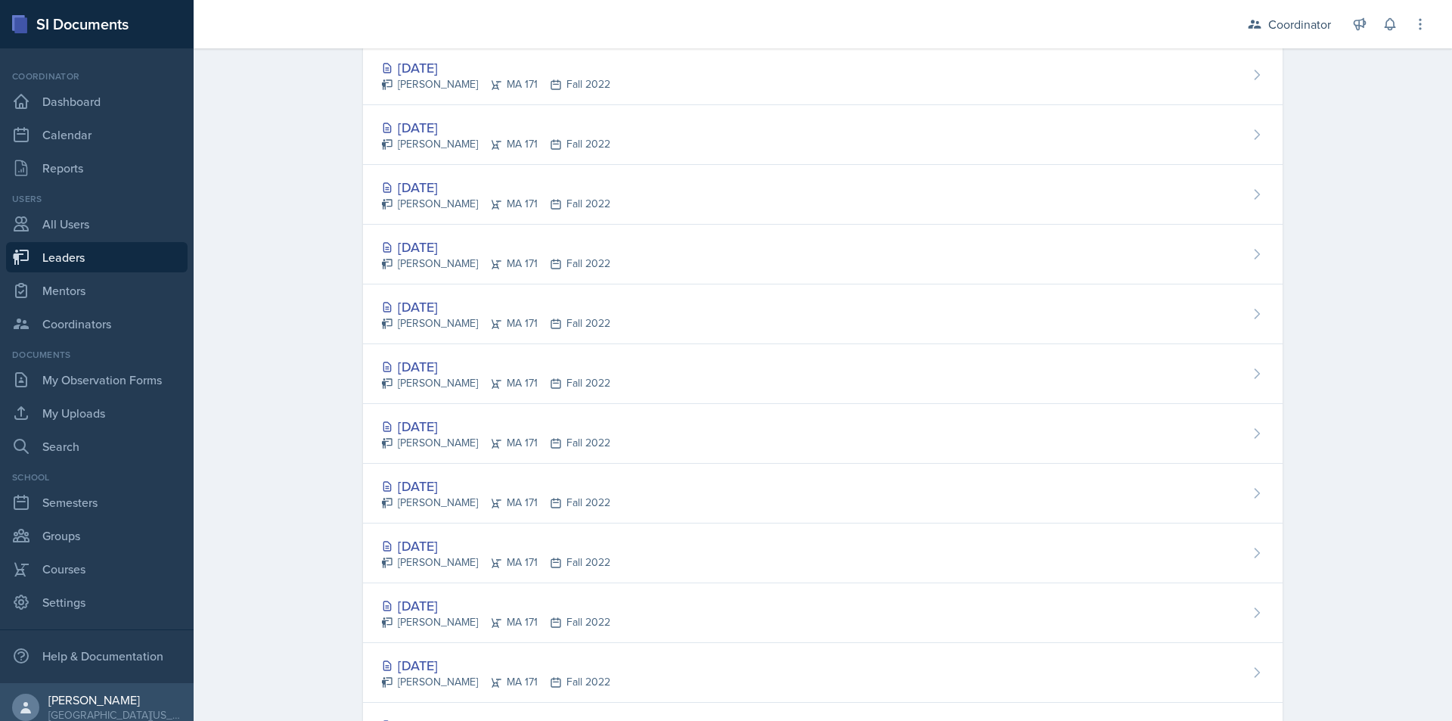
scroll to position [1967, 0]
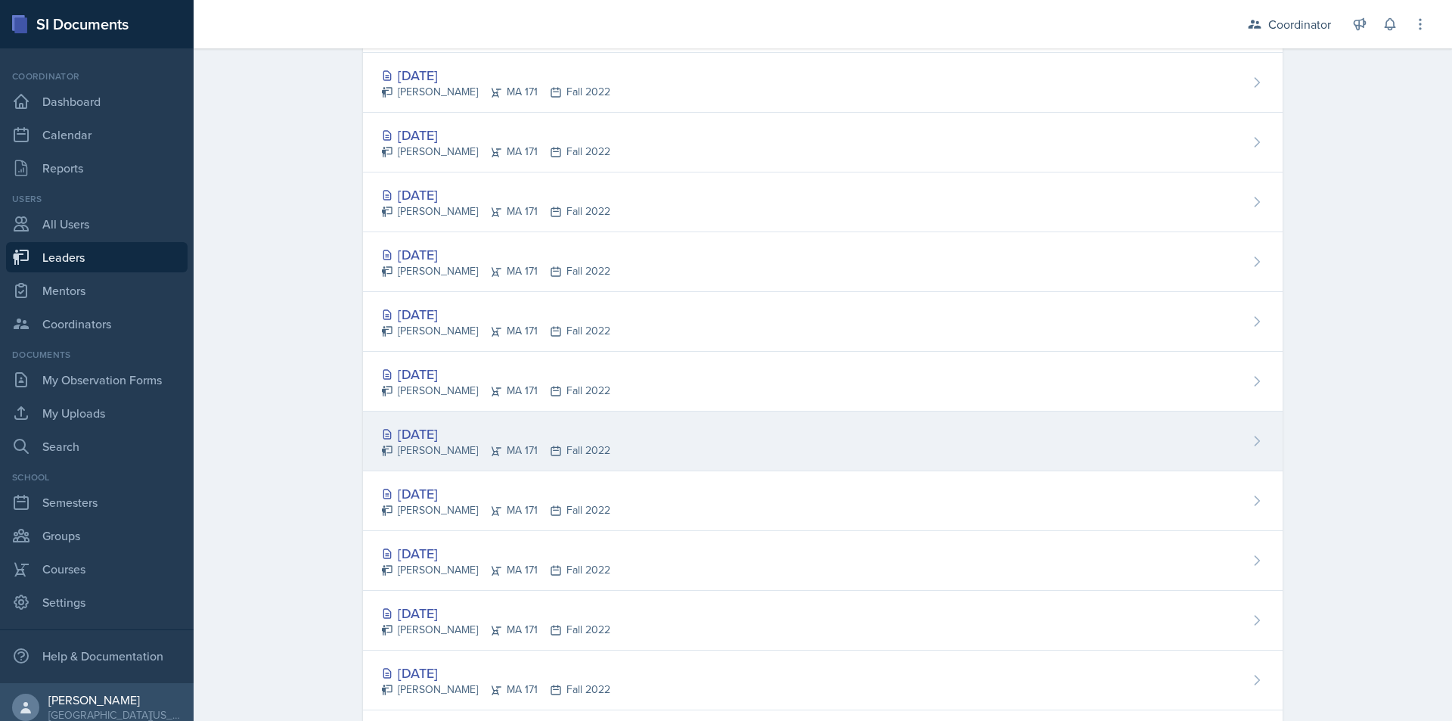
click at [813, 439] on div "[DATE] [PERSON_NAME]-[PERSON_NAME] 171 Fall 2022" at bounding box center [823, 442] width 920 height 60
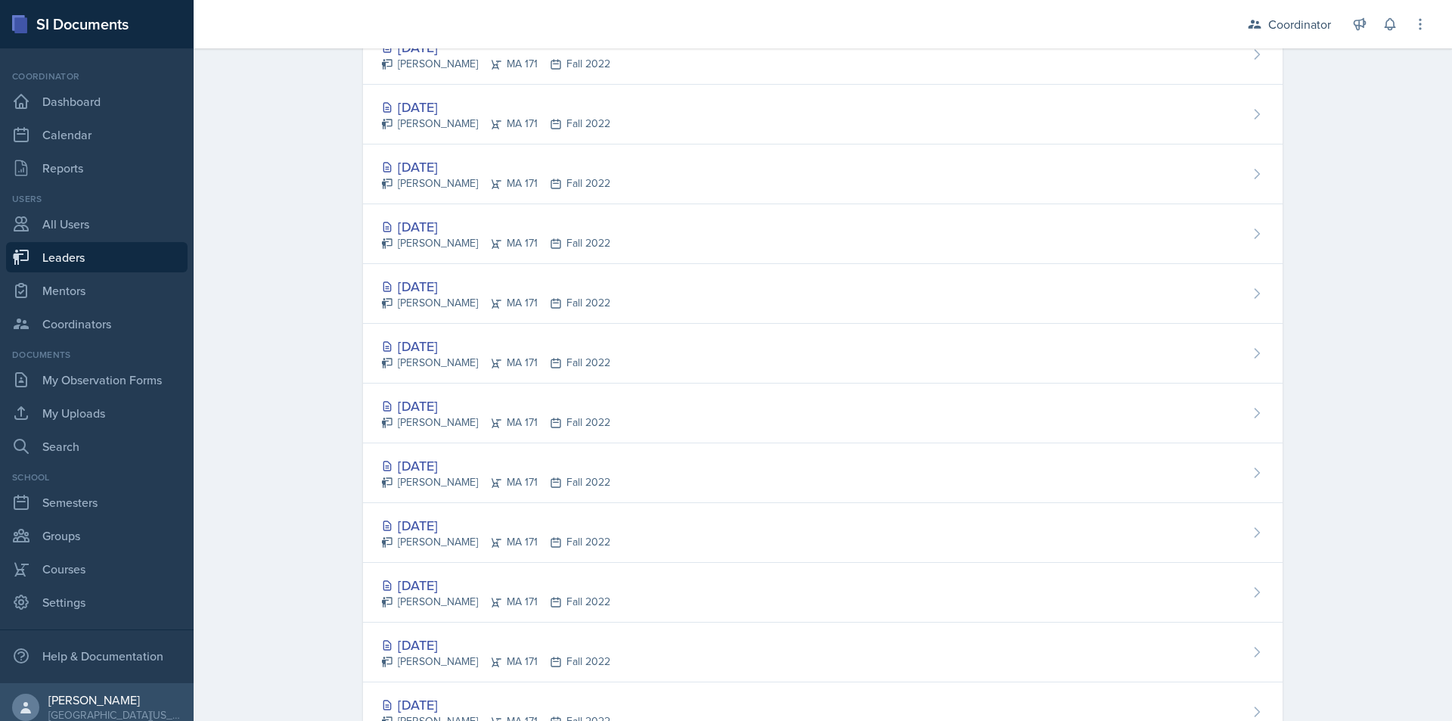
scroll to position [2111, 0]
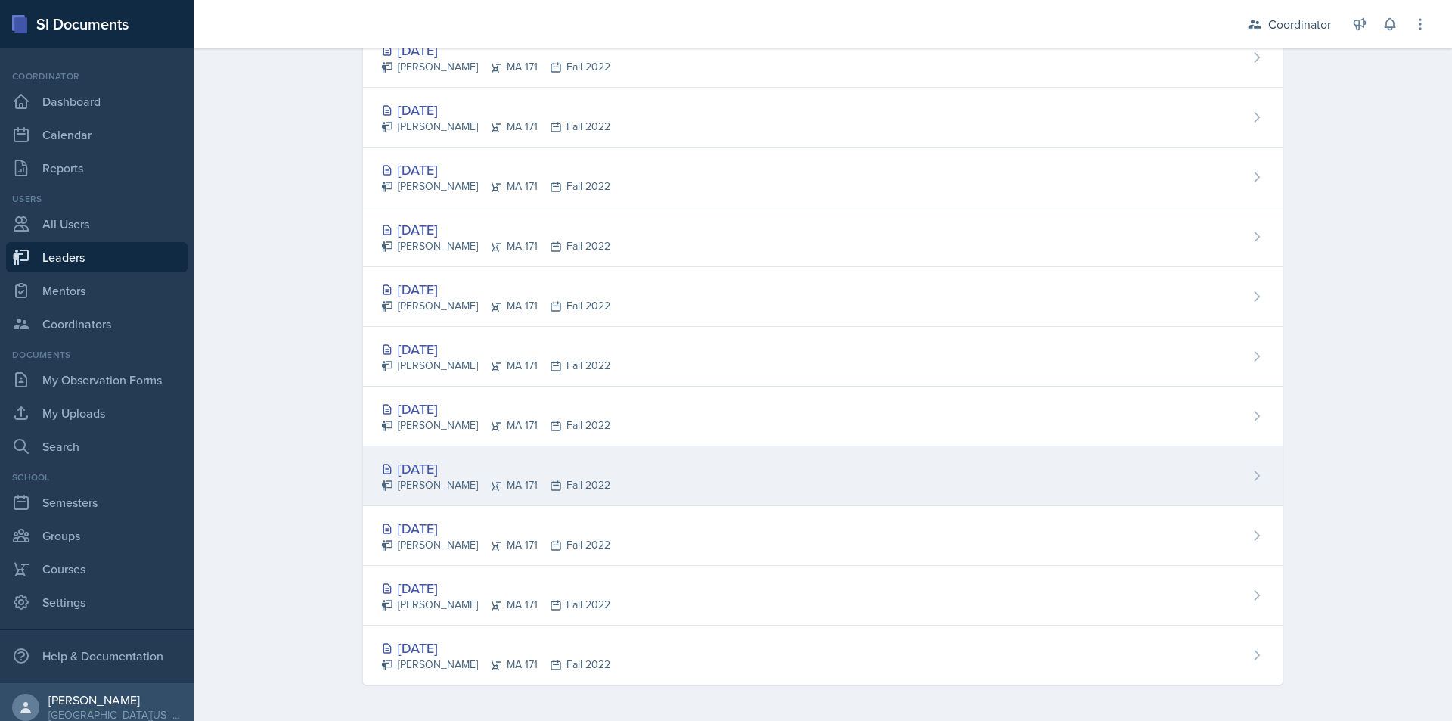
click at [709, 482] on div "[DATE] [PERSON_NAME]-[PERSON_NAME] 171 Fall 2022" at bounding box center [823, 476] width 920 height 60
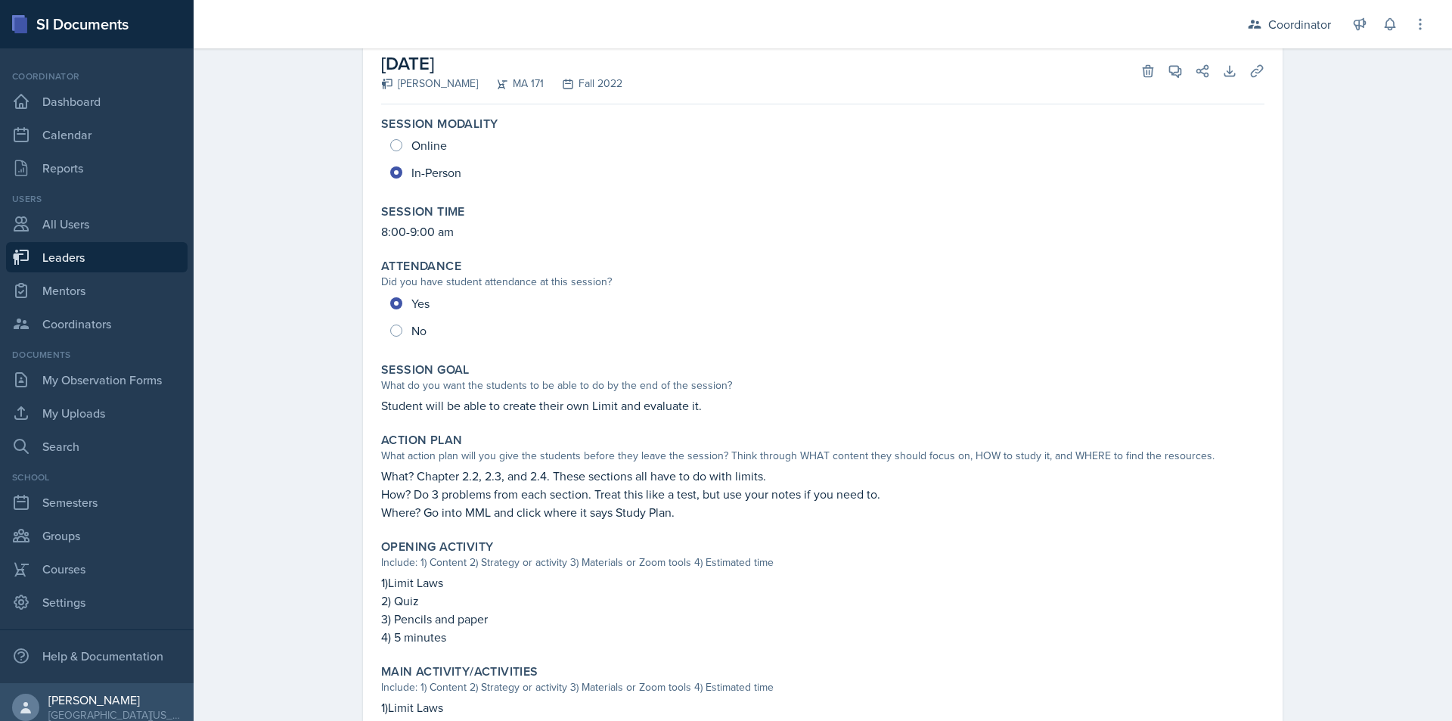
scroll to position [76, 0]
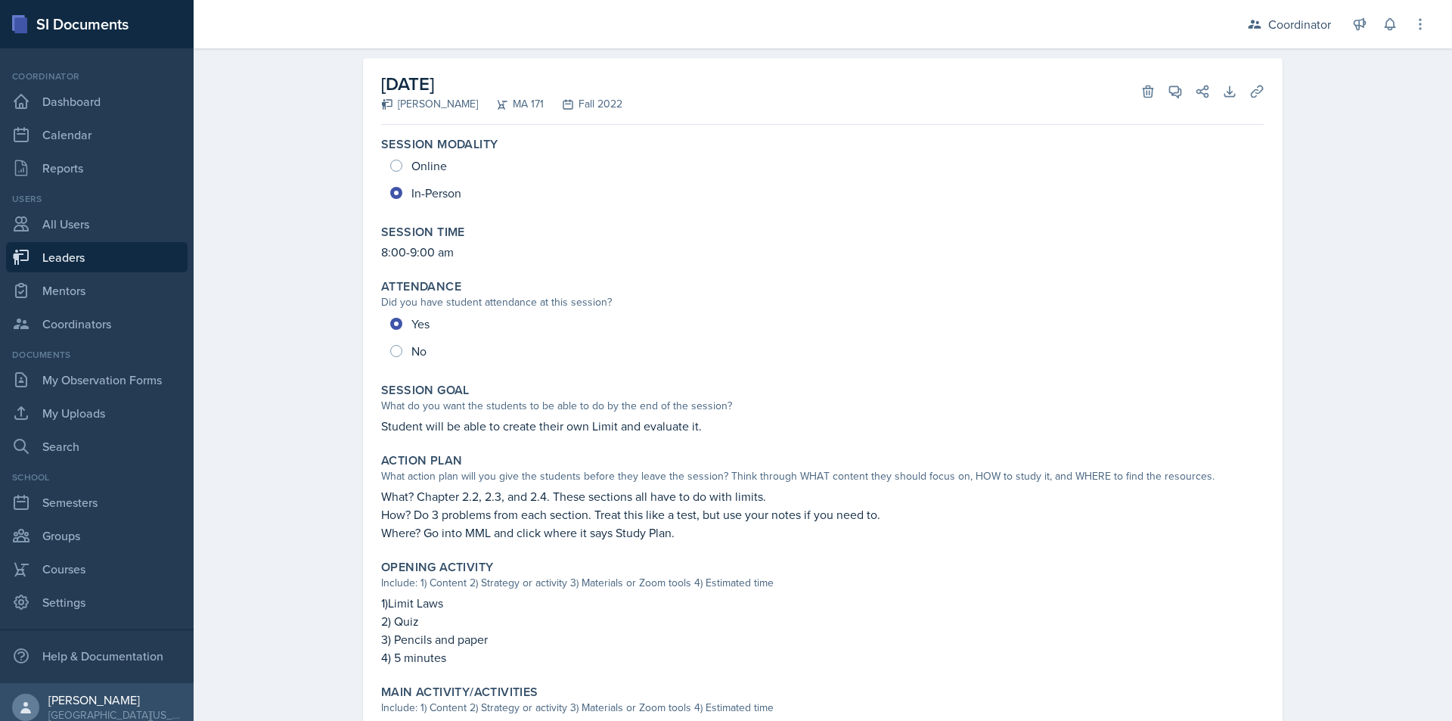
click at [505, 431] on p "Student will be able to create their own Limit and evaluate it." at bounding box center [823, 426] width 884 height 18
copy div "Student will be able to create their own Limit and evaluate it."
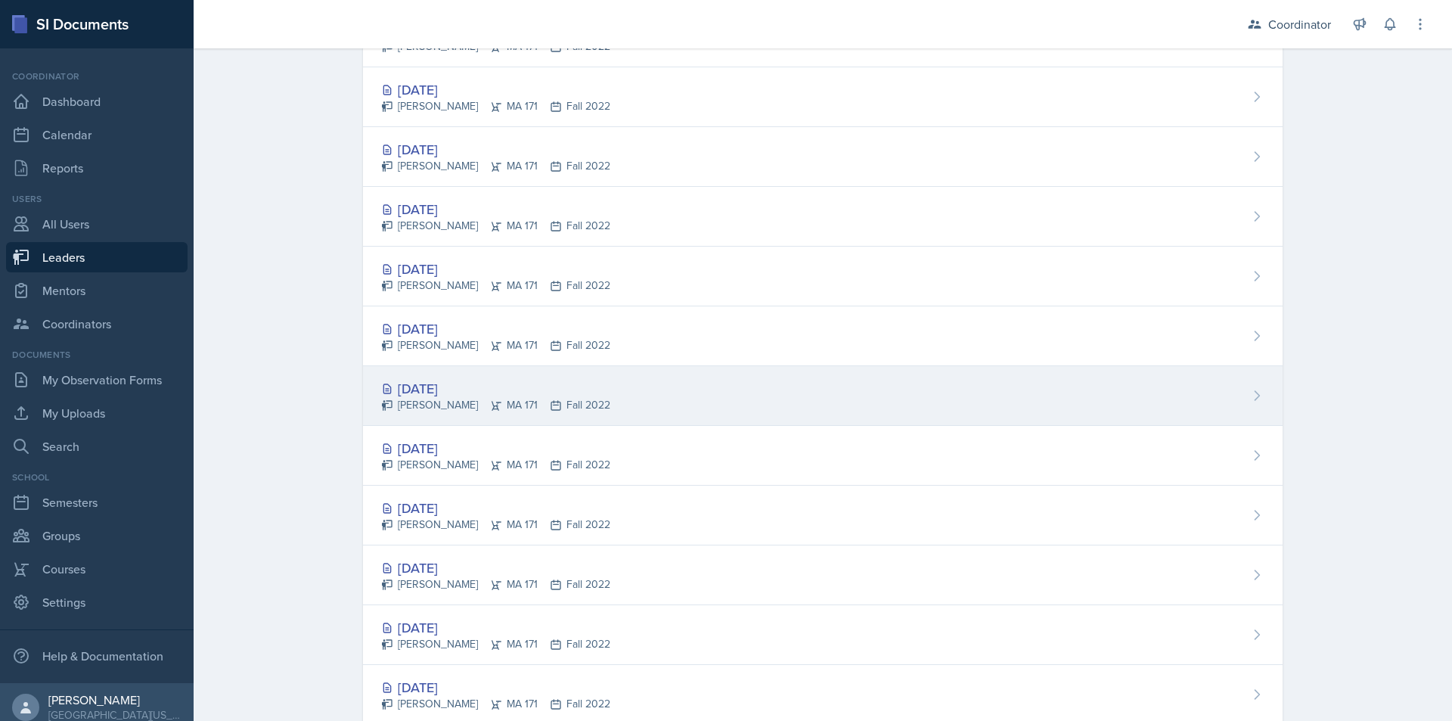
scroll to position [530, 0]
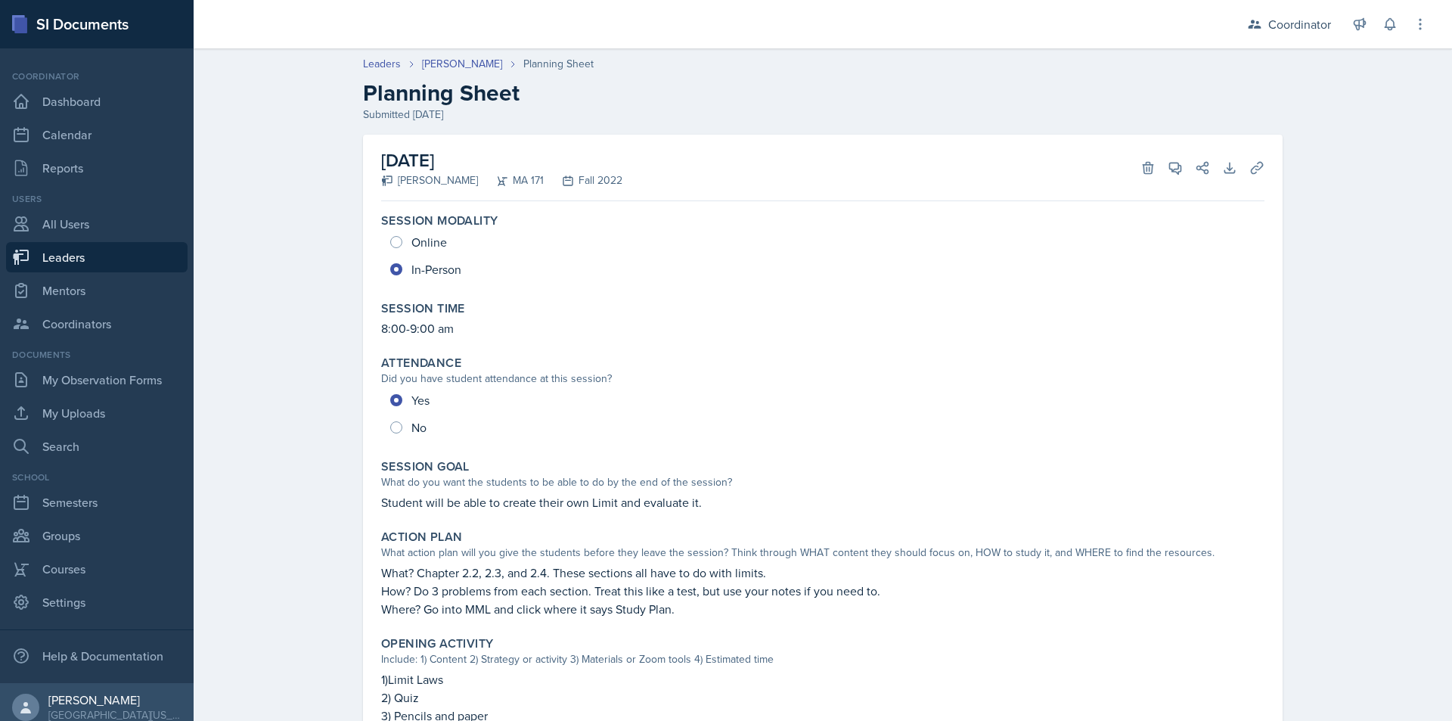
scroll to position [76, 0]
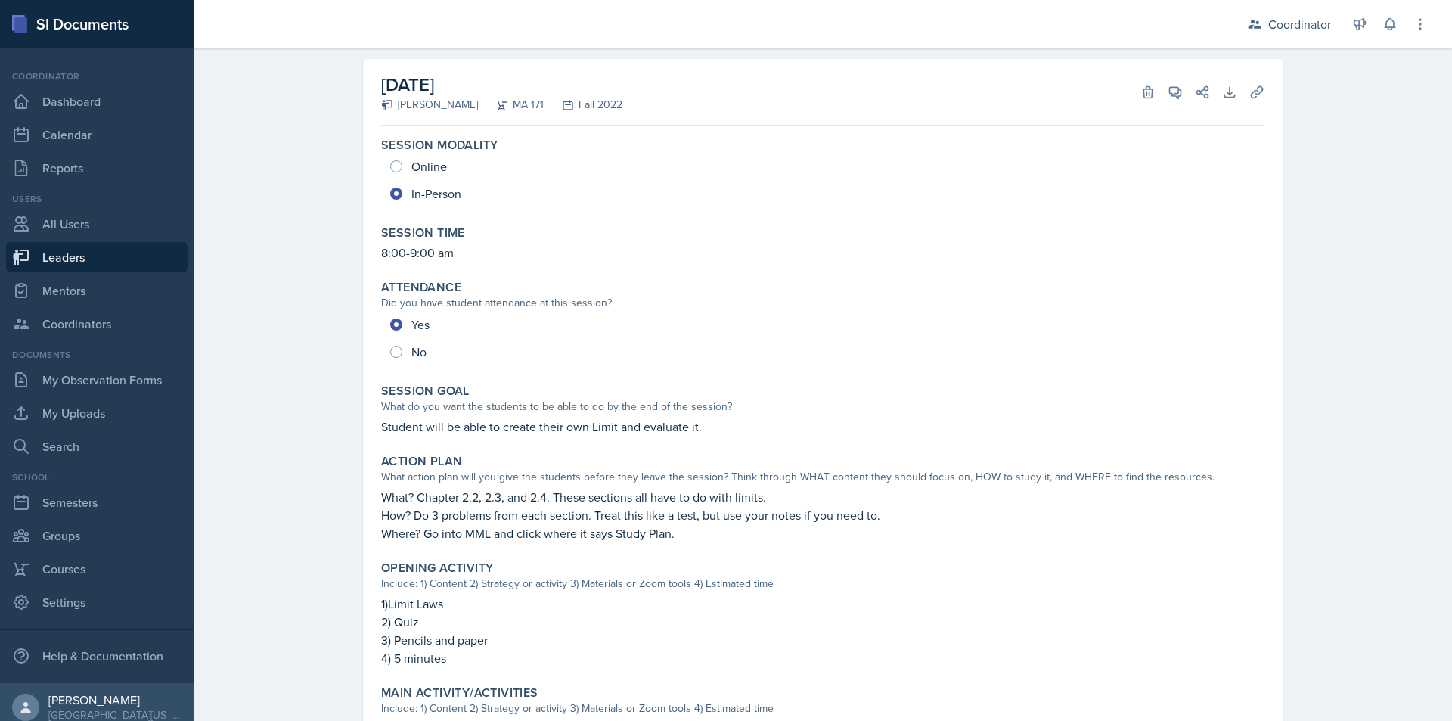
drag, startPoint x: 378, startPoint y: 499, endPoint x: 722, endPoint y: 536, distance: 346.1
click at [722, 536] on div "What? Chapter 2.2, 2.3, and 2.4. These sections all have to do with limits. How…" at bounding box center [823, 515] width 884 height 54
copy div "What? Chapter 2.2, 2.3, and 2.4. These sections all have to do with limits. How…"
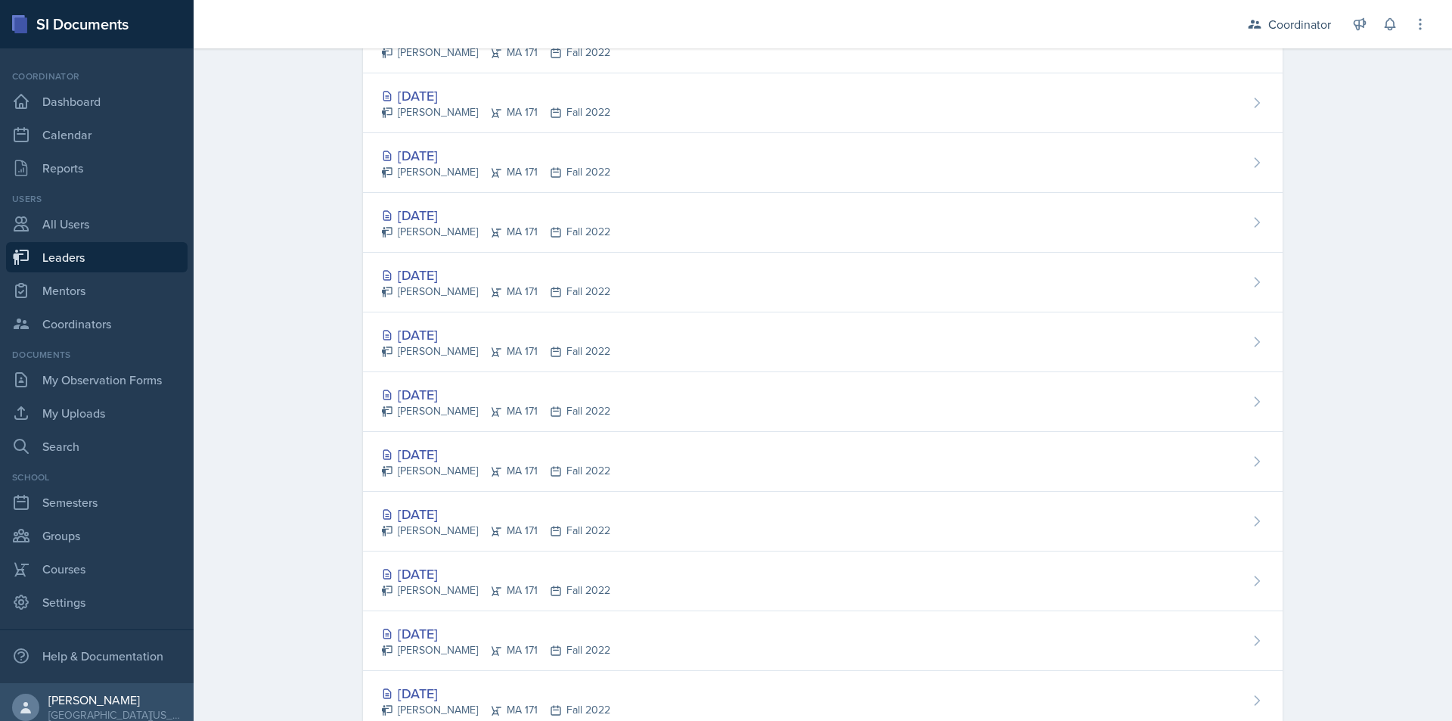
scroll to position [378, 0]
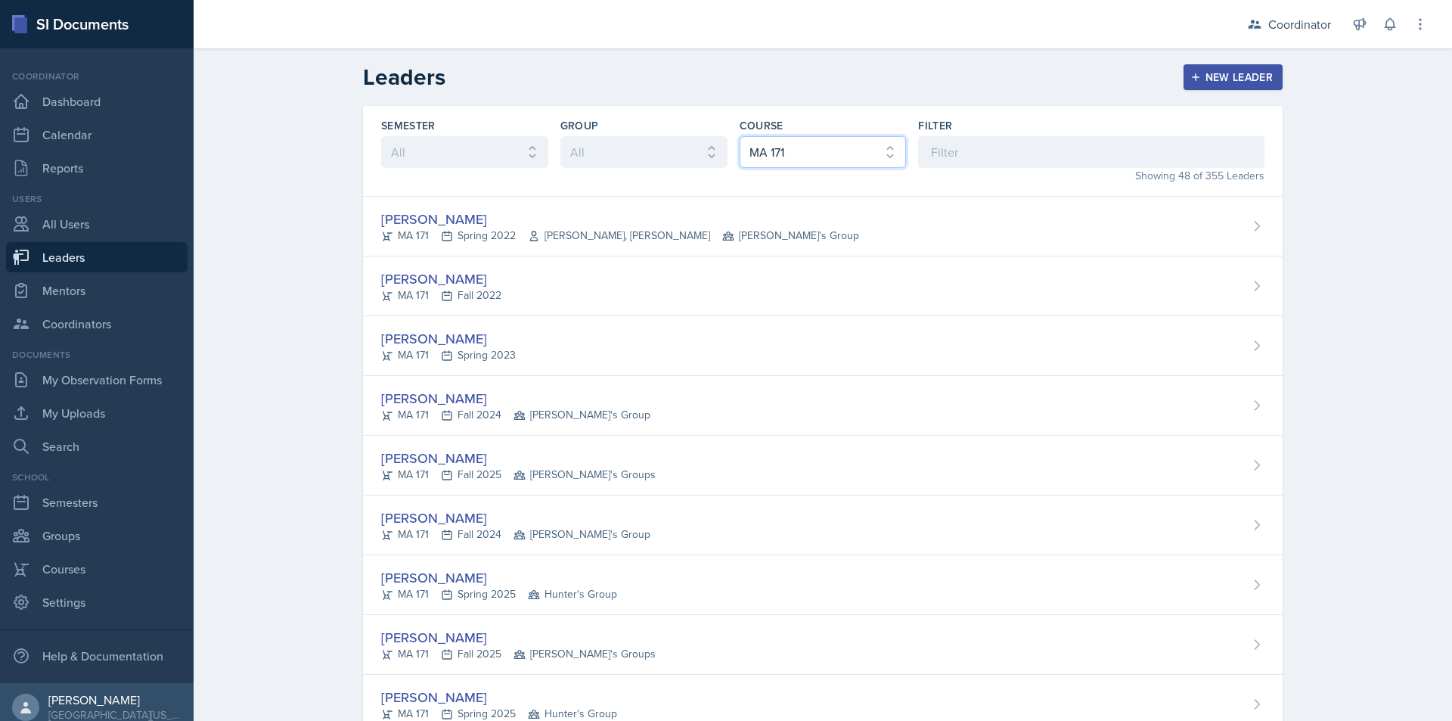
click at [741, 144] on select "All ACC 211 ACC 212 ACC 307 BYS 119 BYS 215 BYS 300 CH 101 CH 121 CH 331 CPE 21…" at bounding box center [823, 152] width 167 height 32
select select "2e4122e1-5982-447f-bbdd-b5316e5fff65"
click at [740, 136] on select "All ACC 211 ACC 212 ACC 307 BYS 119 BYS 215 BYS 300 CH 101 CH 121 CH 331 CPE 21…" at bounding box center [823, 152] width 167 height 32
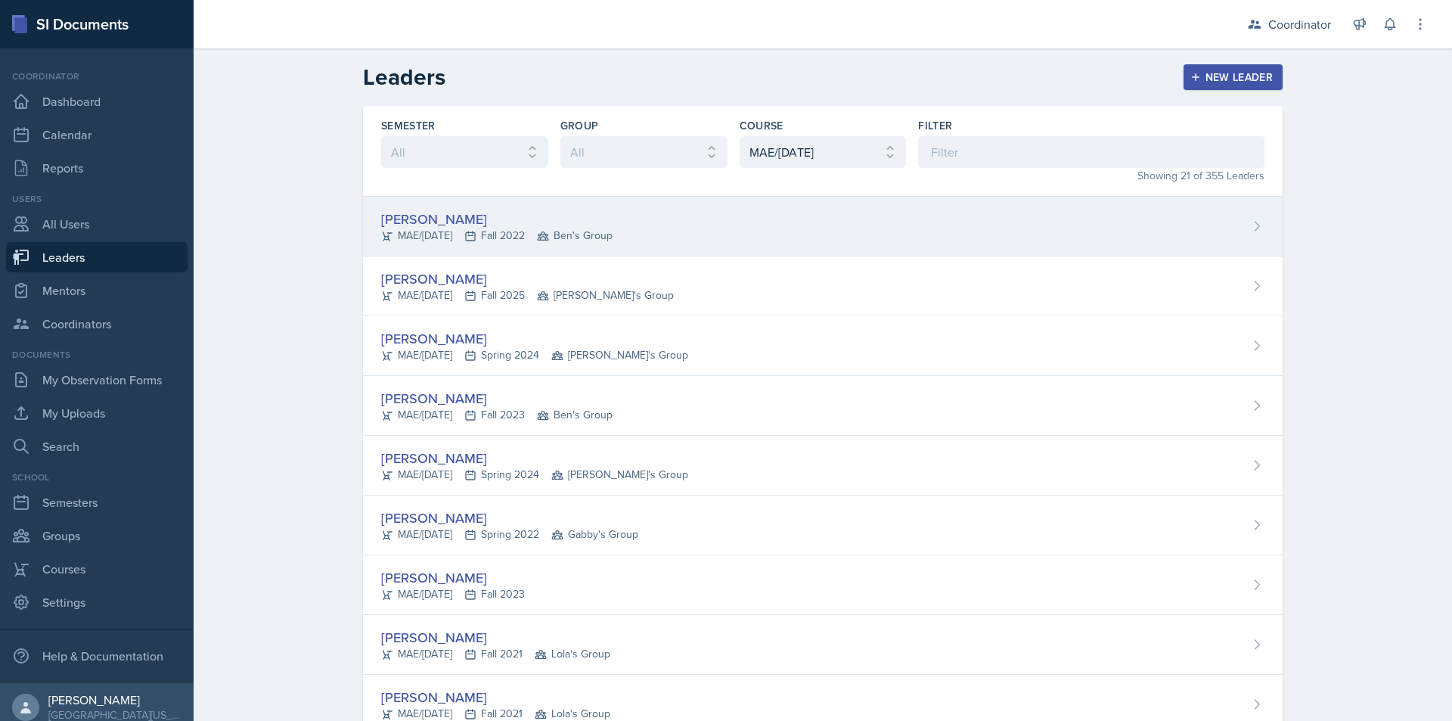
click at [772, 244] on div "[PERSON_NAME] MAE/[DATE] Fall 2022 Ben's Group" at bounding box center [823, 227] width 920 height 60
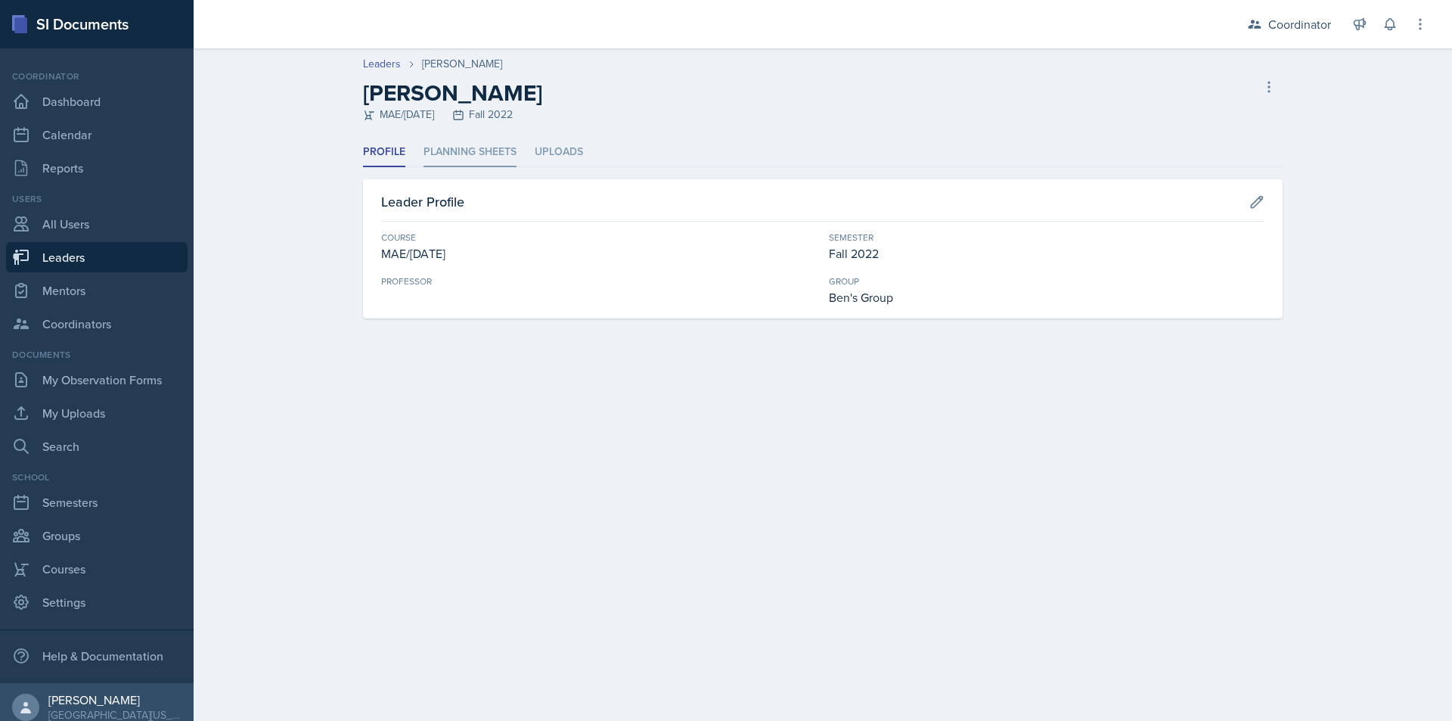
click at [493, 156] on li "Planning Sheets" at bounding box center [470, 153] width 93 height 30
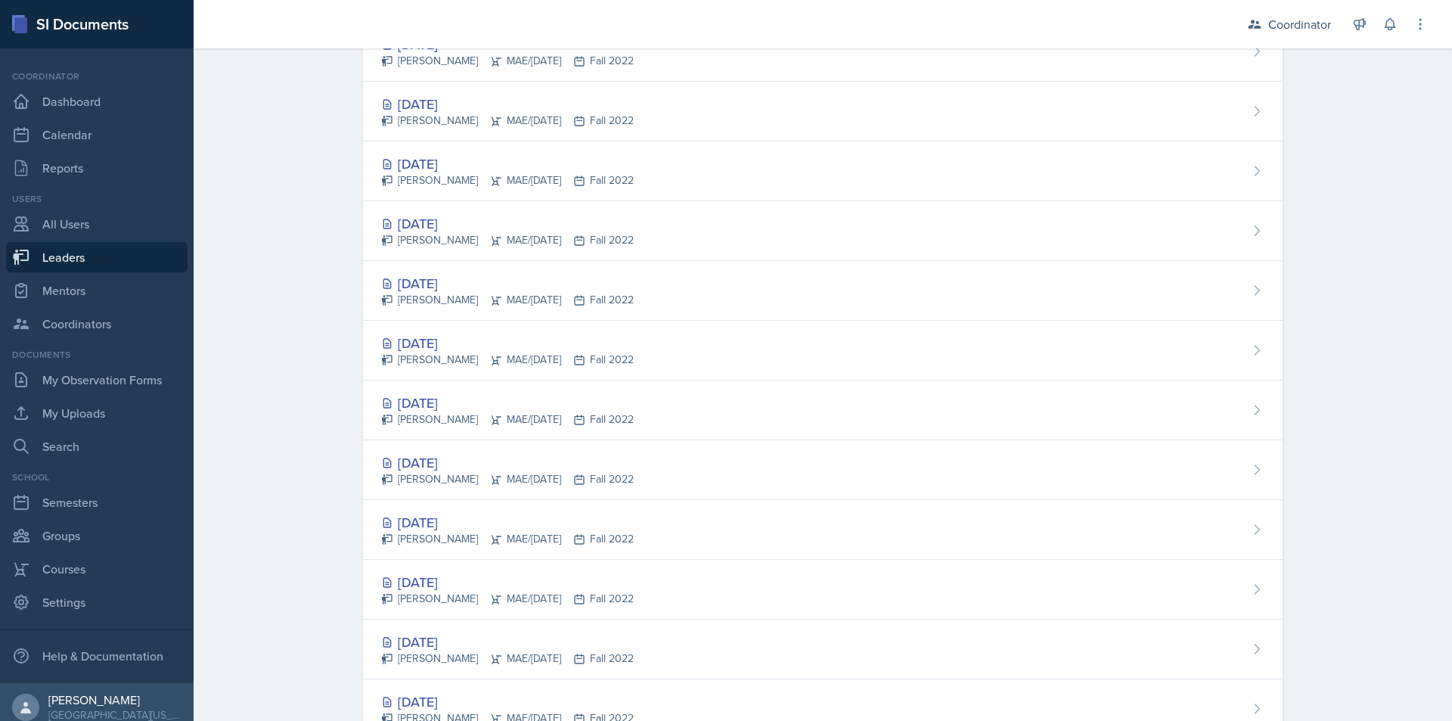
scroll to position [1155, 0]
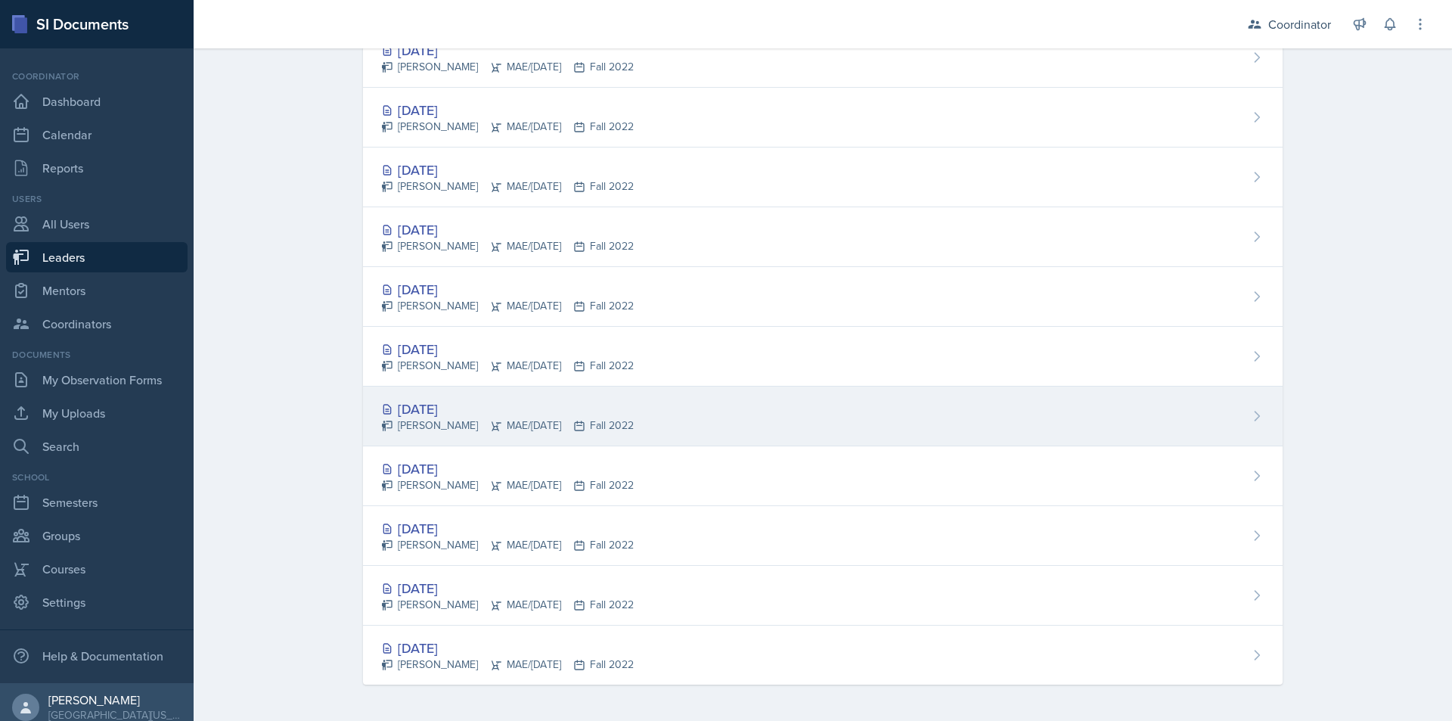
click at [824, 437] on div "[DATE] [PERSON_NAME] MAE/[DATE] Fall 2022" at bounding box center [823, 417] width 920 height 60
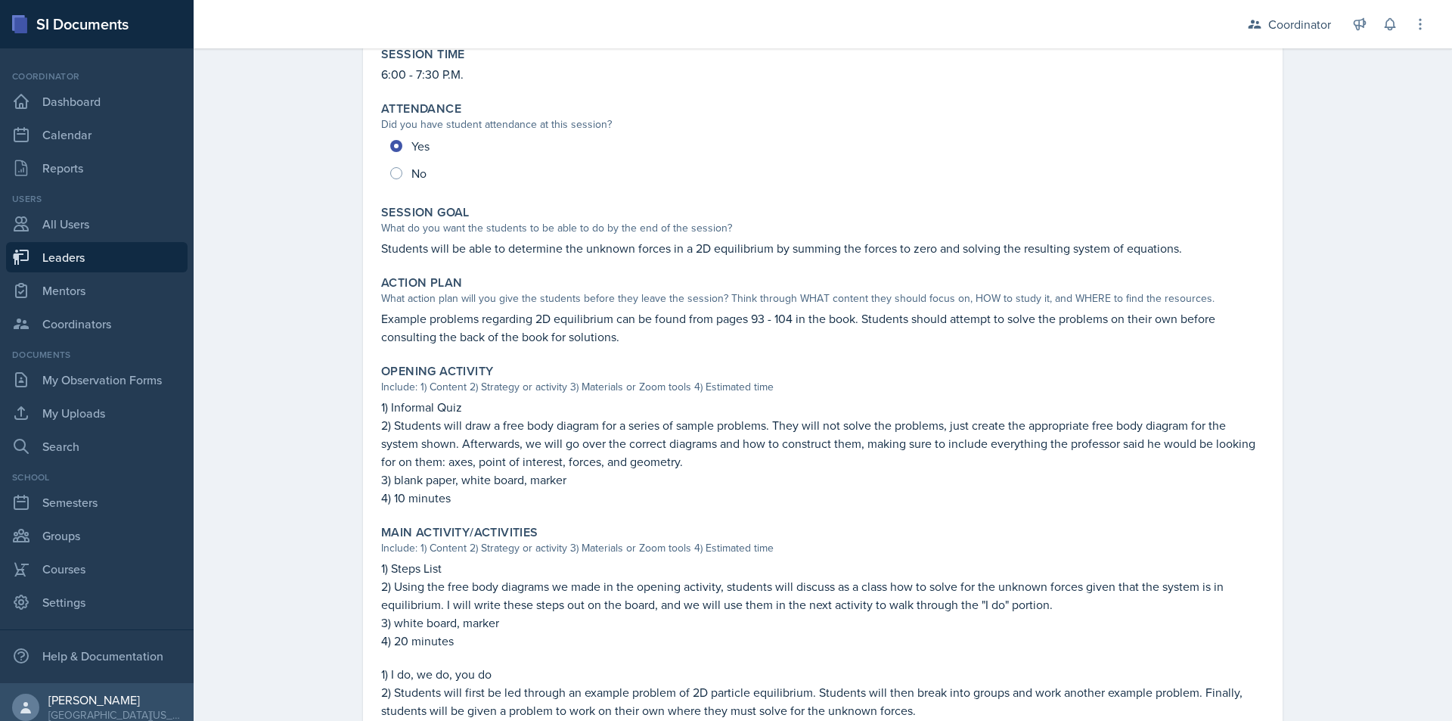
scroll to position [227, 0]
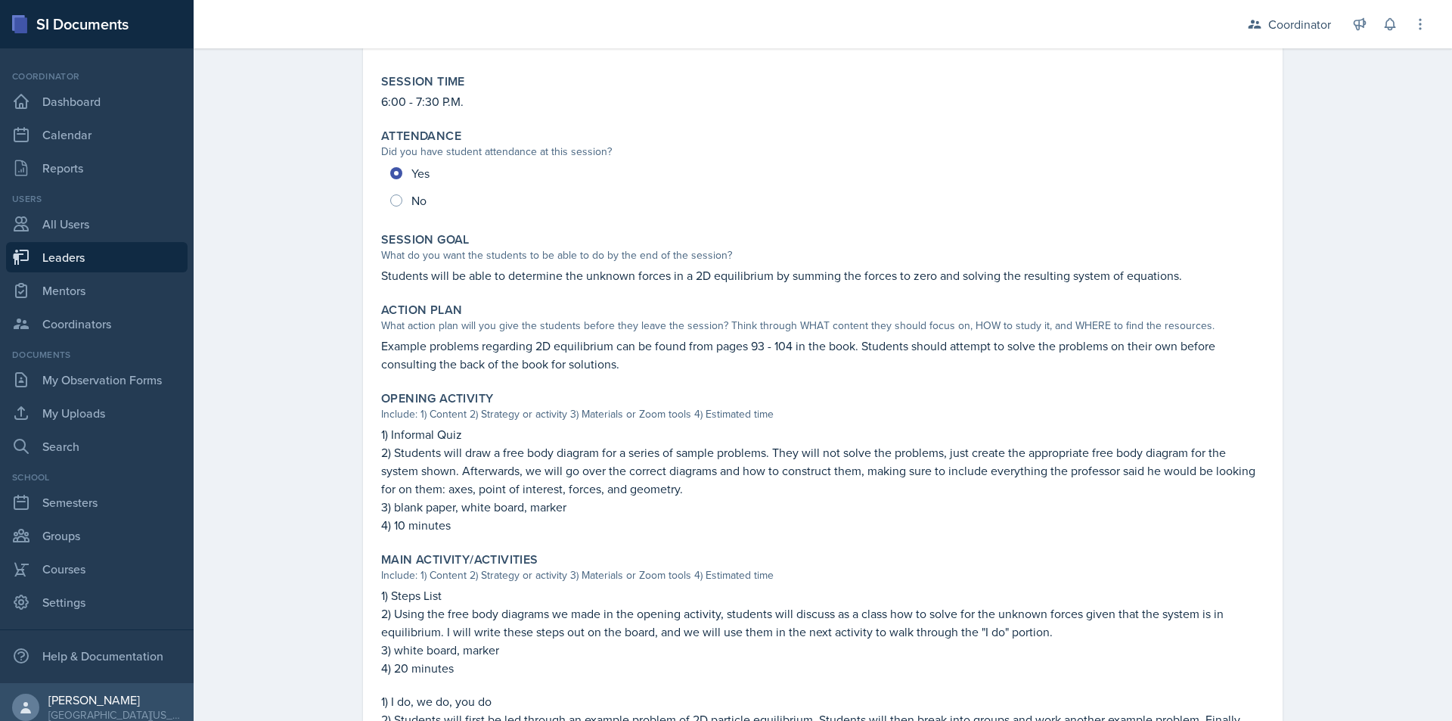
click at [527, 277] on p "Students will be able to determine the unknown forces in a 2D equilibrium by su…" at bounding box center [823, 275] width 884 height 18
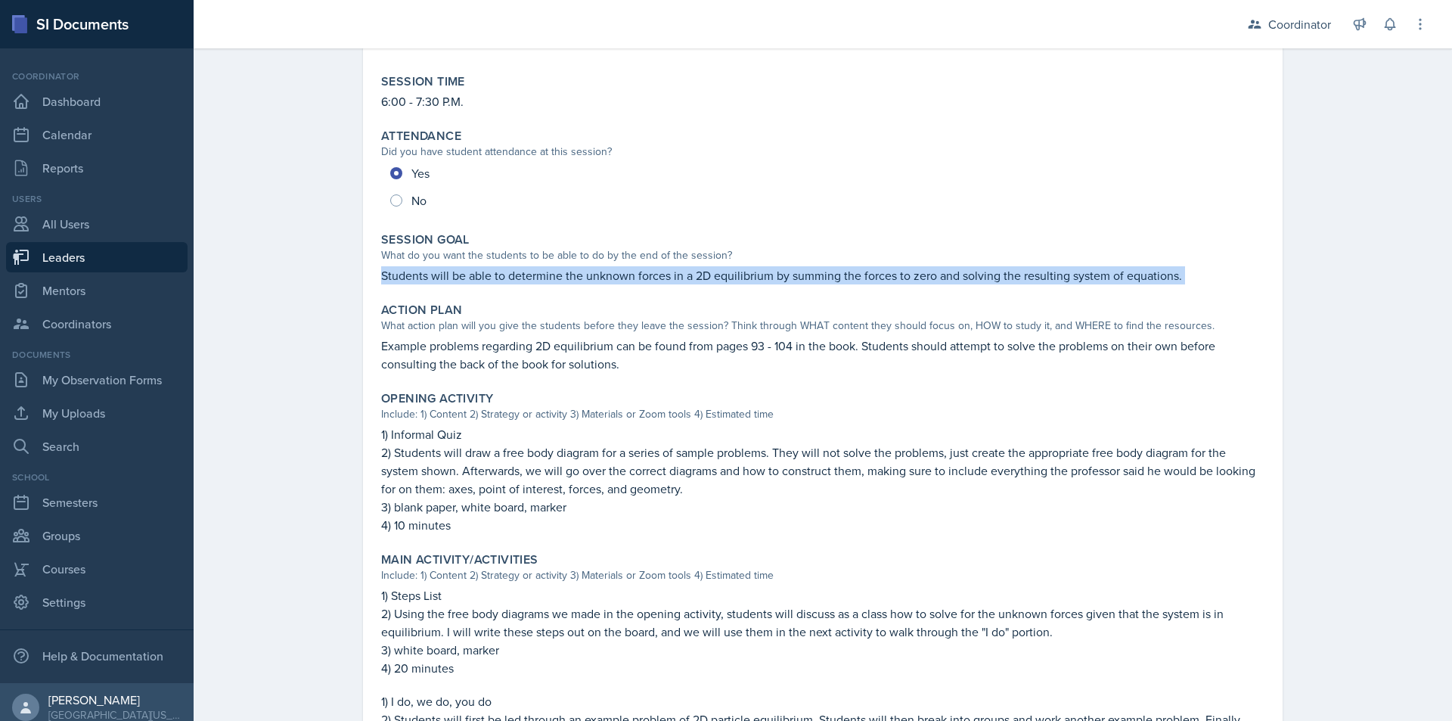
click at [527, 277] on p "Students will be able to determine the unknown forces in a 2D equilibrium by su…" at bounding box center [823, 275] width 884 height 18
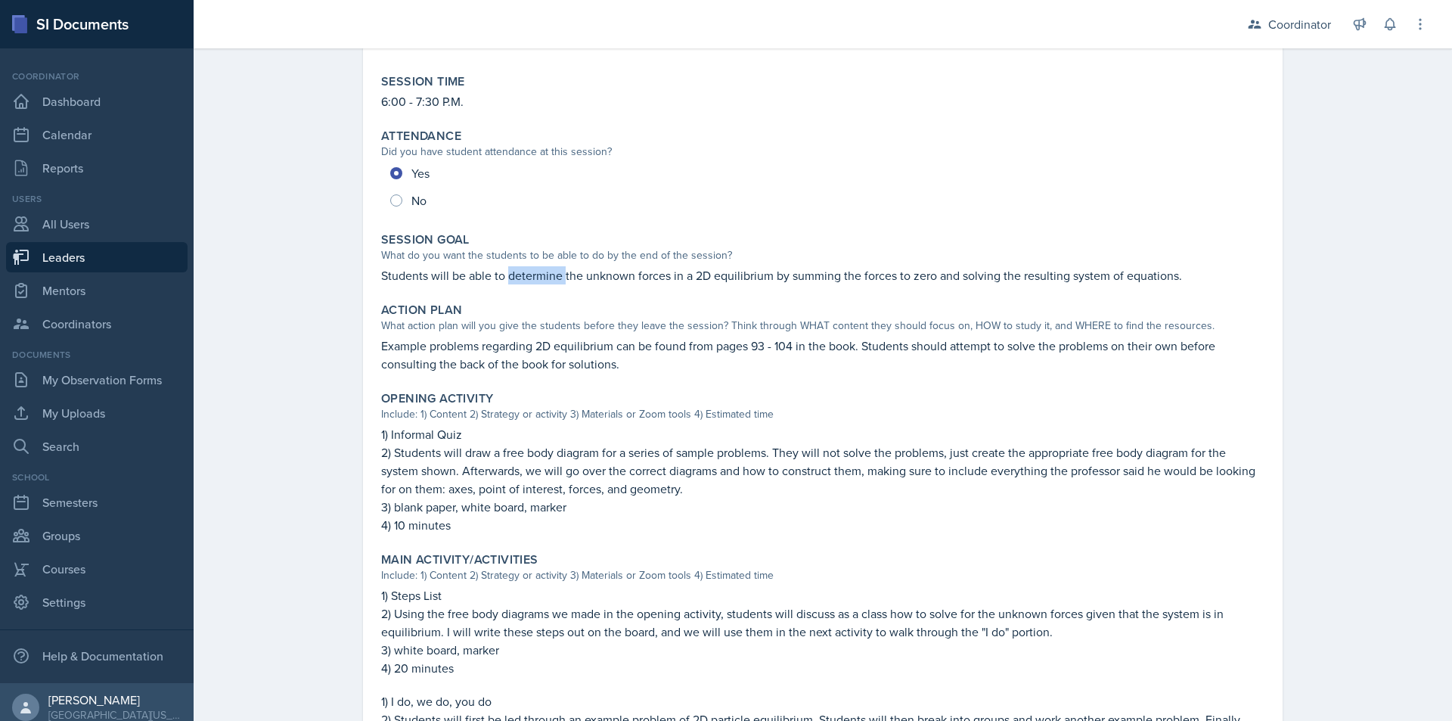
click at [527, 277] on p "Students will be able to determine the unknown forces in a 2D equilibrium by su…" at bounding box center [823, 275] width 884 height 18
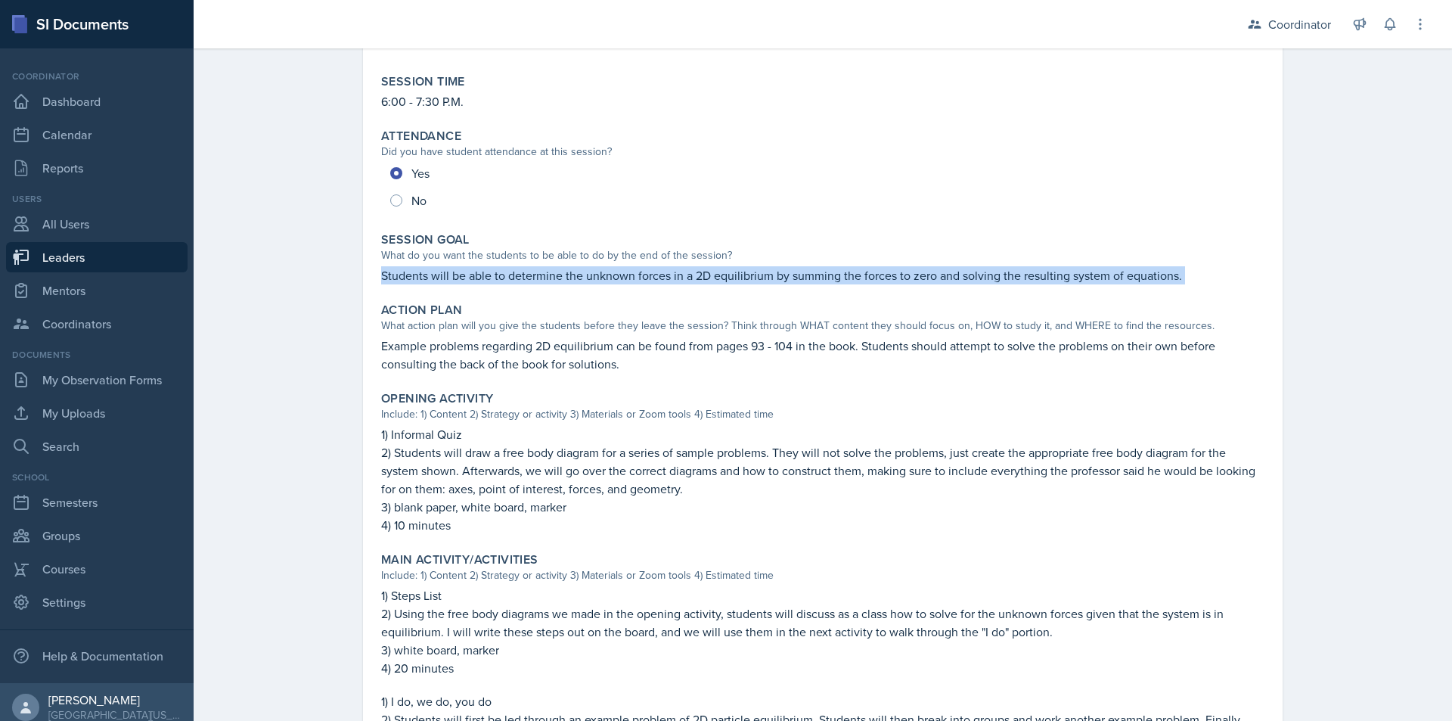
click at [527, 277] on p "Students will be able to determine the unknown forces in a 2D equilibrium by su…" at bounding box center [823, 275] width 884 height 18
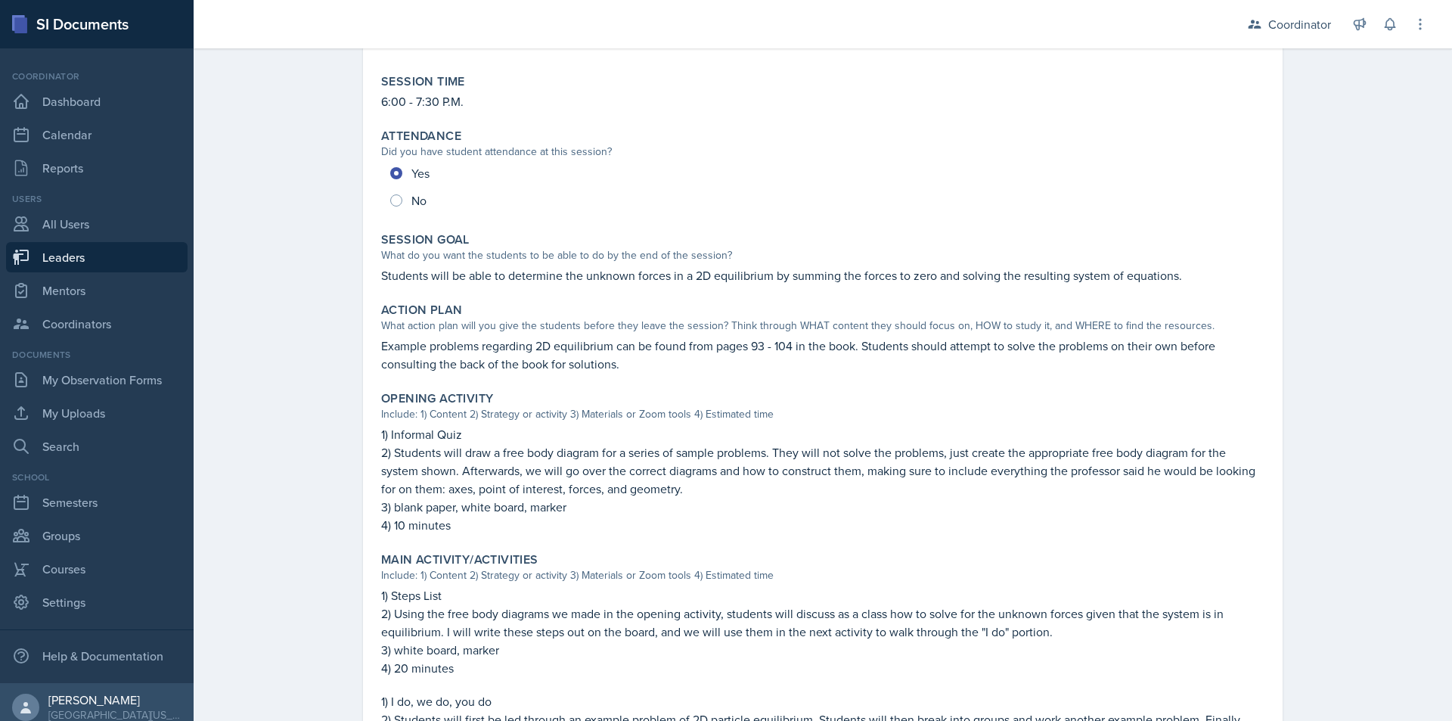
click at [405, 356] on p "Example problems regarding 2D equilibrium can be found from pages 93 - 104 in t…" at bounding box center [823, 355] width 884 height 36
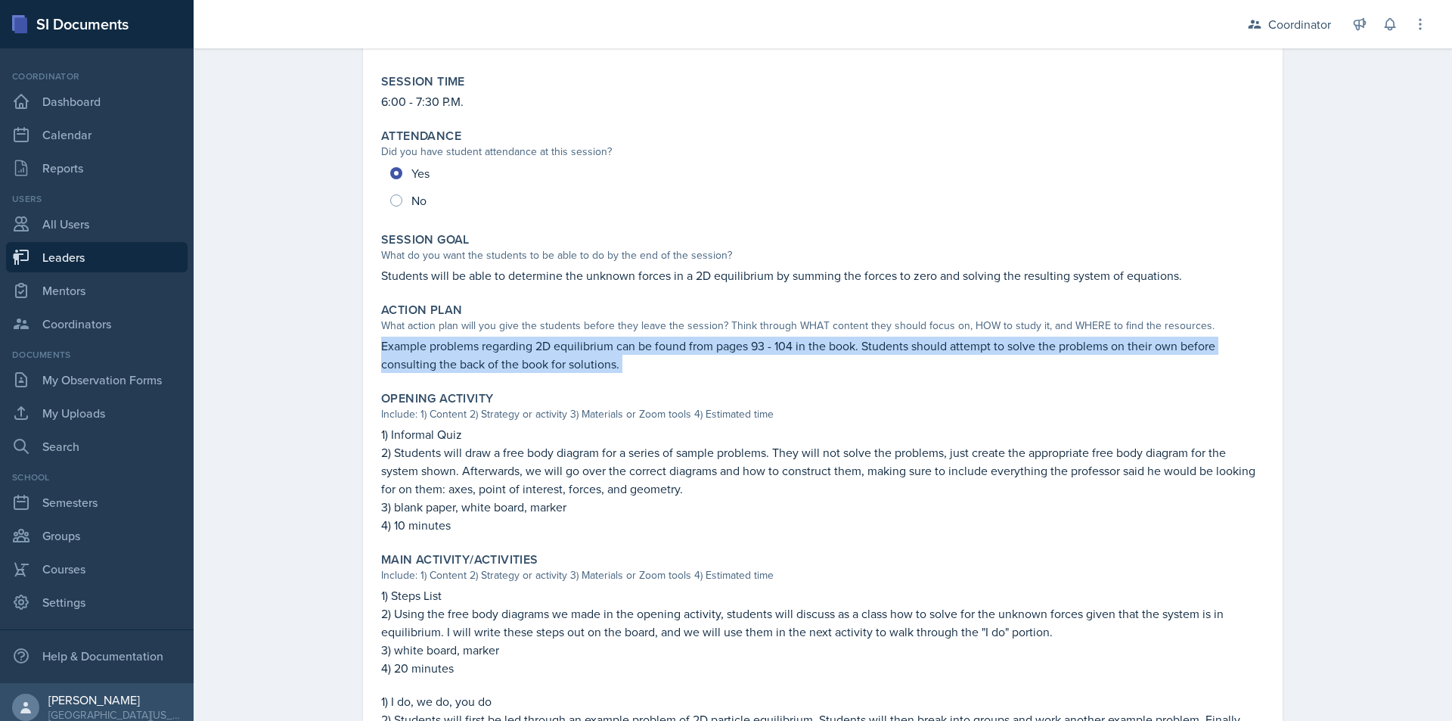
click at [405, 356] on p "Example problems regarding 2D equilibrium can be found from pages 93 - 104 in t…" at bounding box center [823, 355] width 884 height 36
copy div "Example problems regarding 2D equilibrium can be found from pages 93 - 104 in t…"
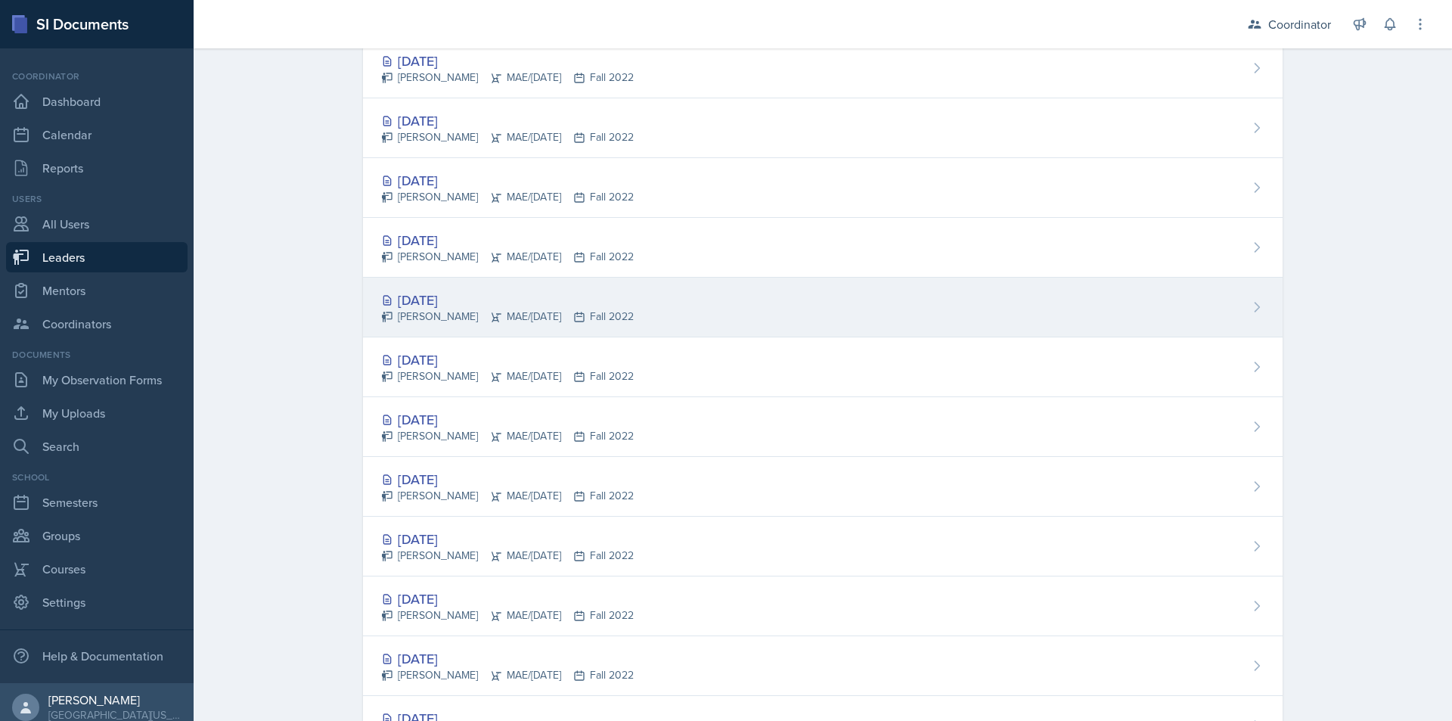
scroll to position [1155, 0]
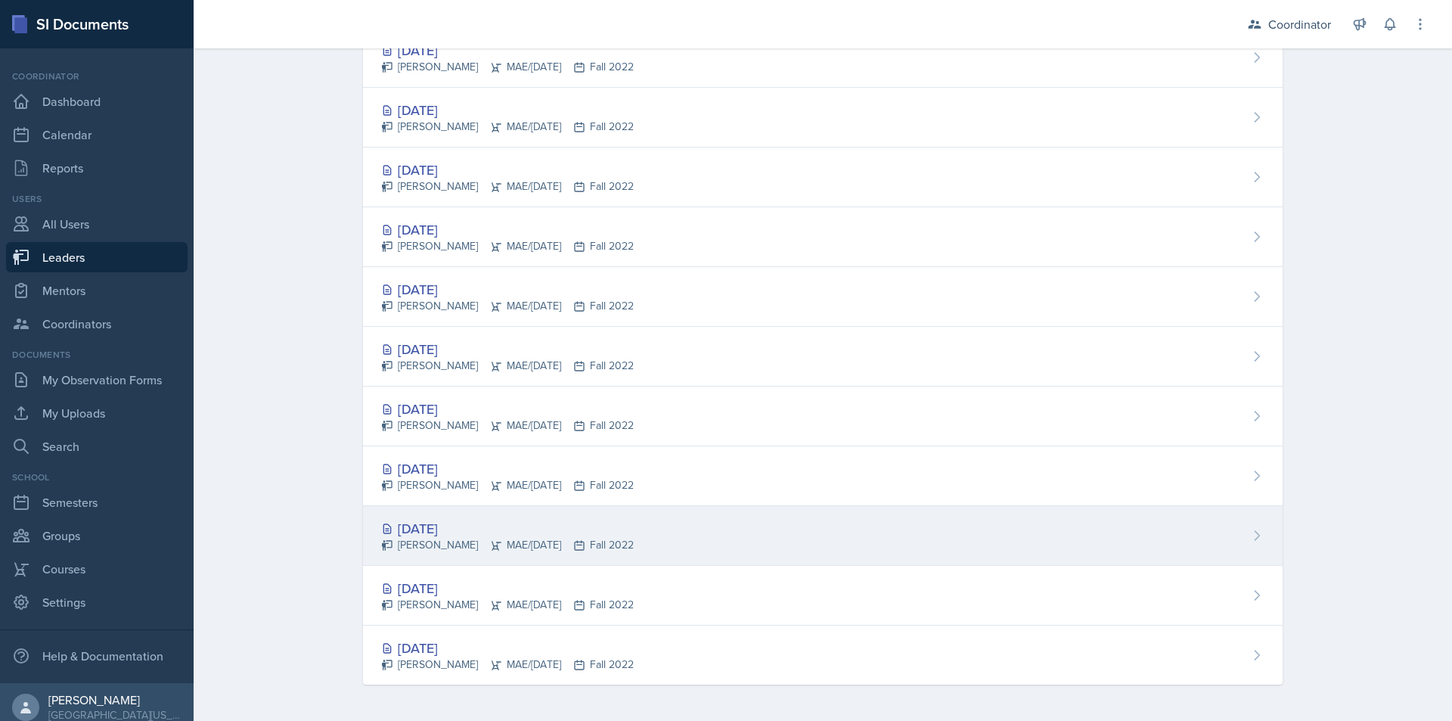
click at [768, 561] on div "[DATE] [PERSON_NAME] MAE/[DATE] Fall 2022" at bounding box center [823, 536] width 920 height 60
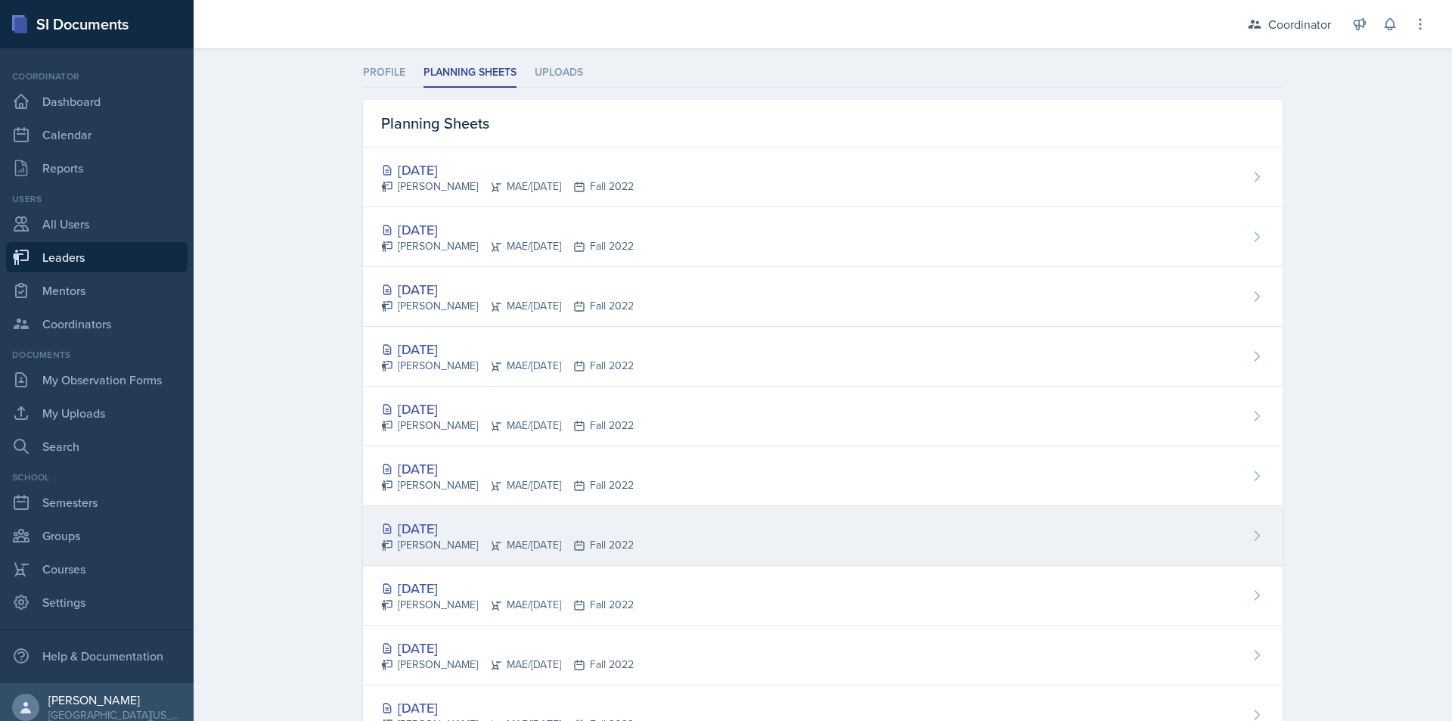
scroll to position [227, 0]
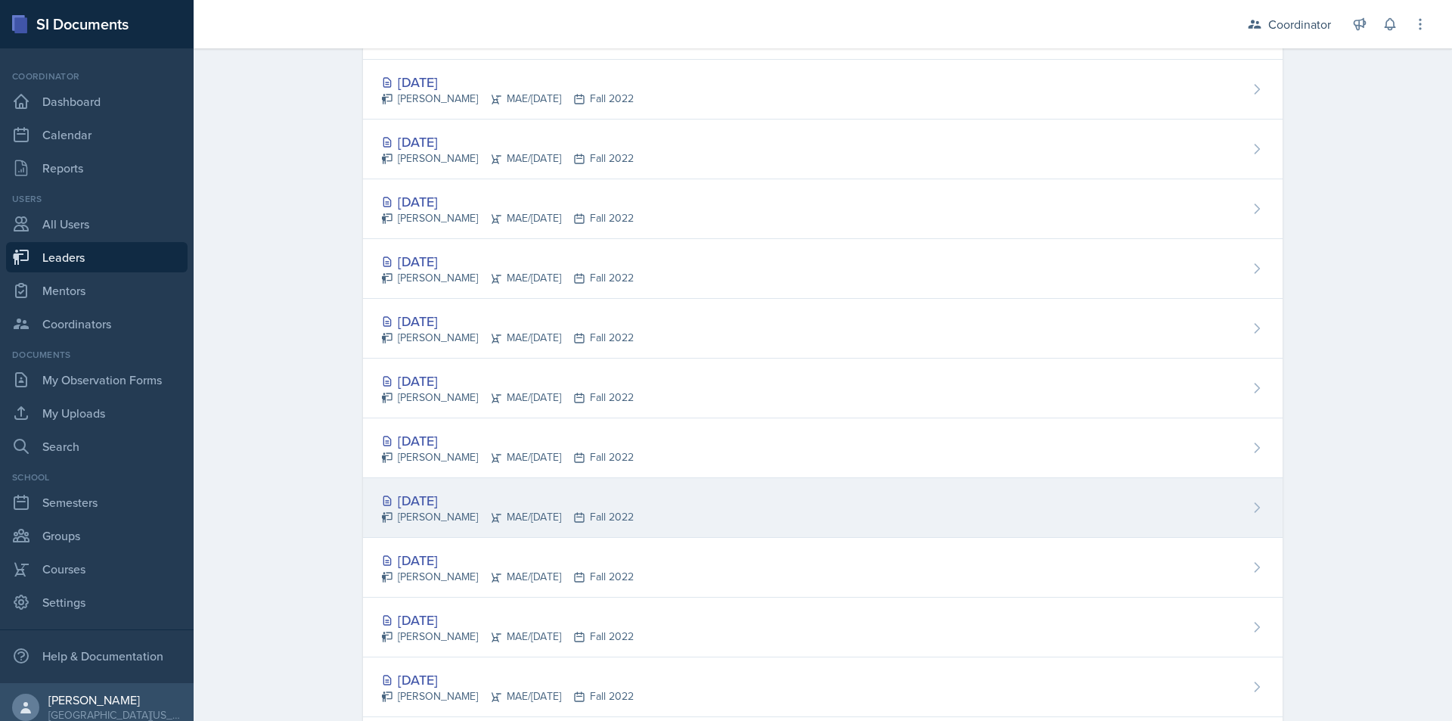
click at [872, 508] on div "[DATE] [PERSON_NAME] MAE/[DATE] Fall 2022" at bounding box center [823, 508] width 920 height 60
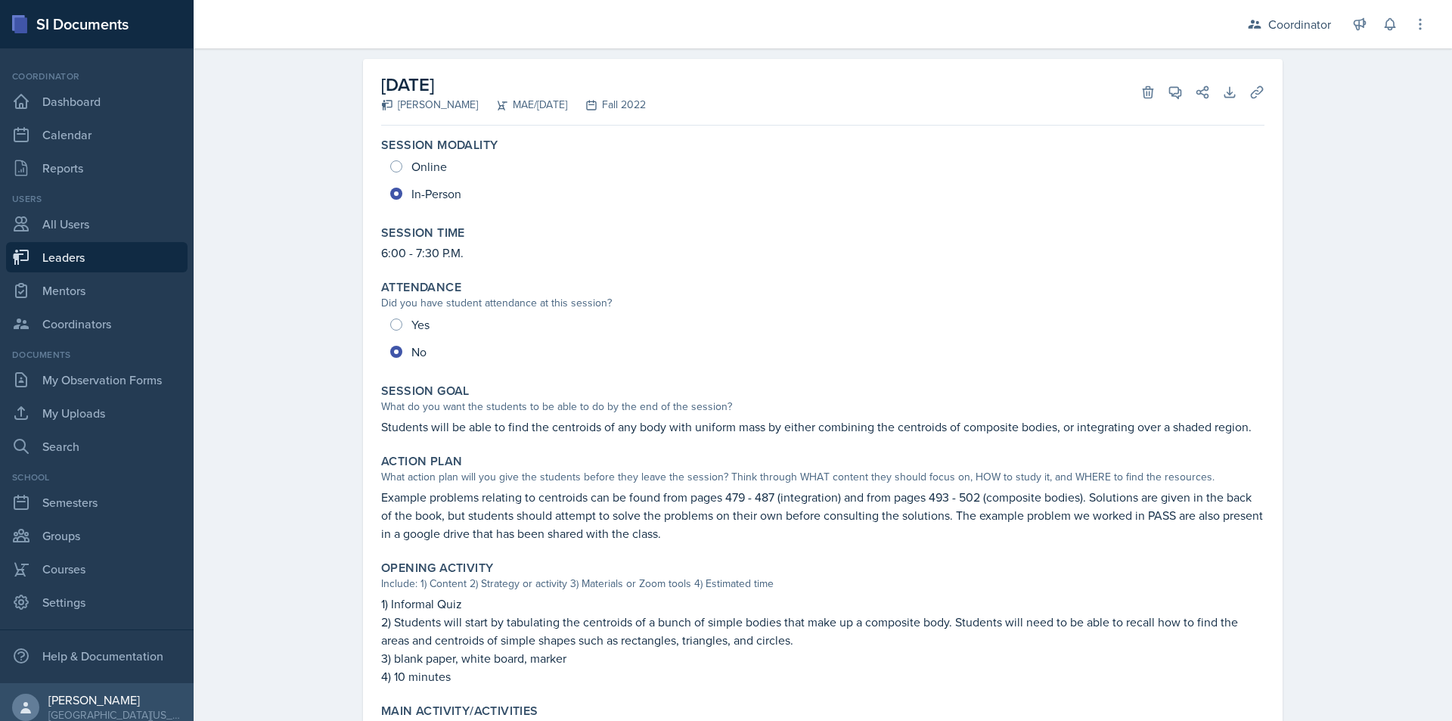
scroll to position [151, 0]
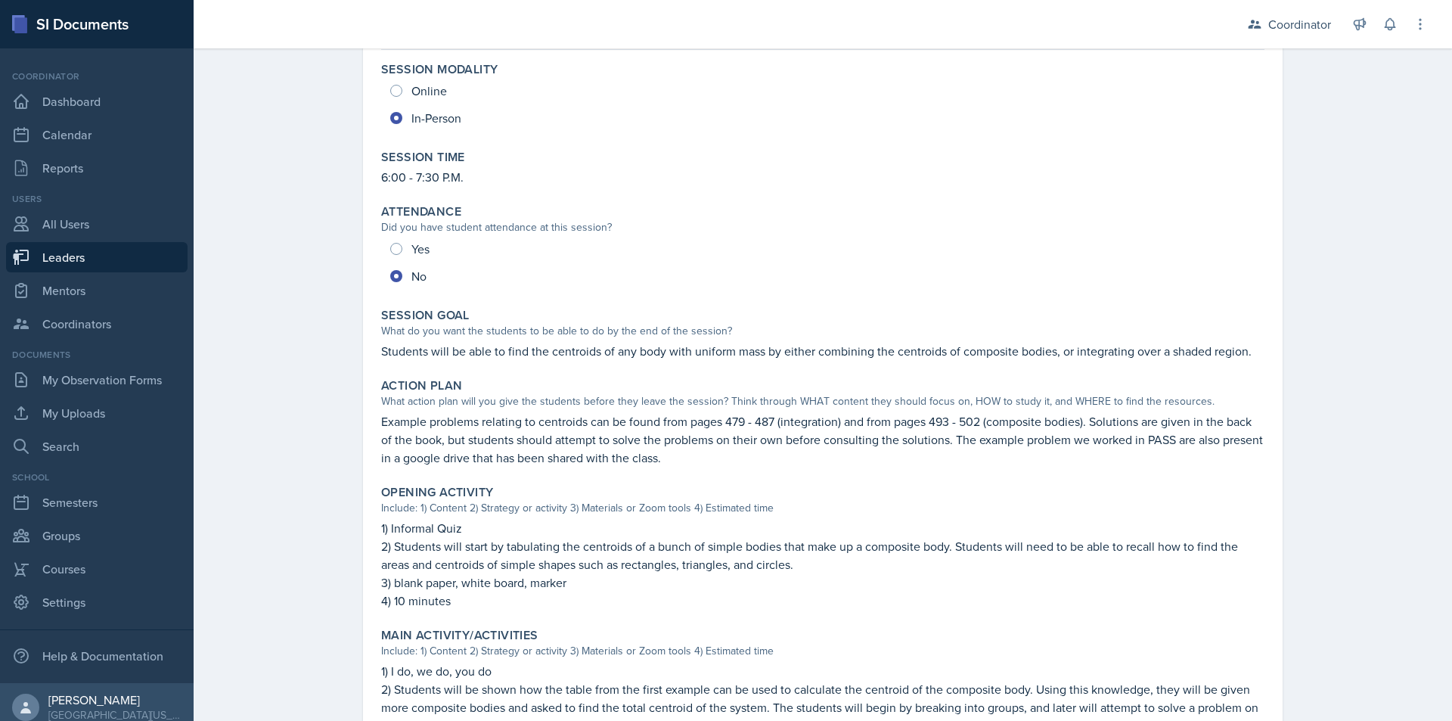
click at [480, 348] on p "Students will be able to find the centroids of any body with uniform mass by ei…" at bounding box center [823, 351] width 884 height 18
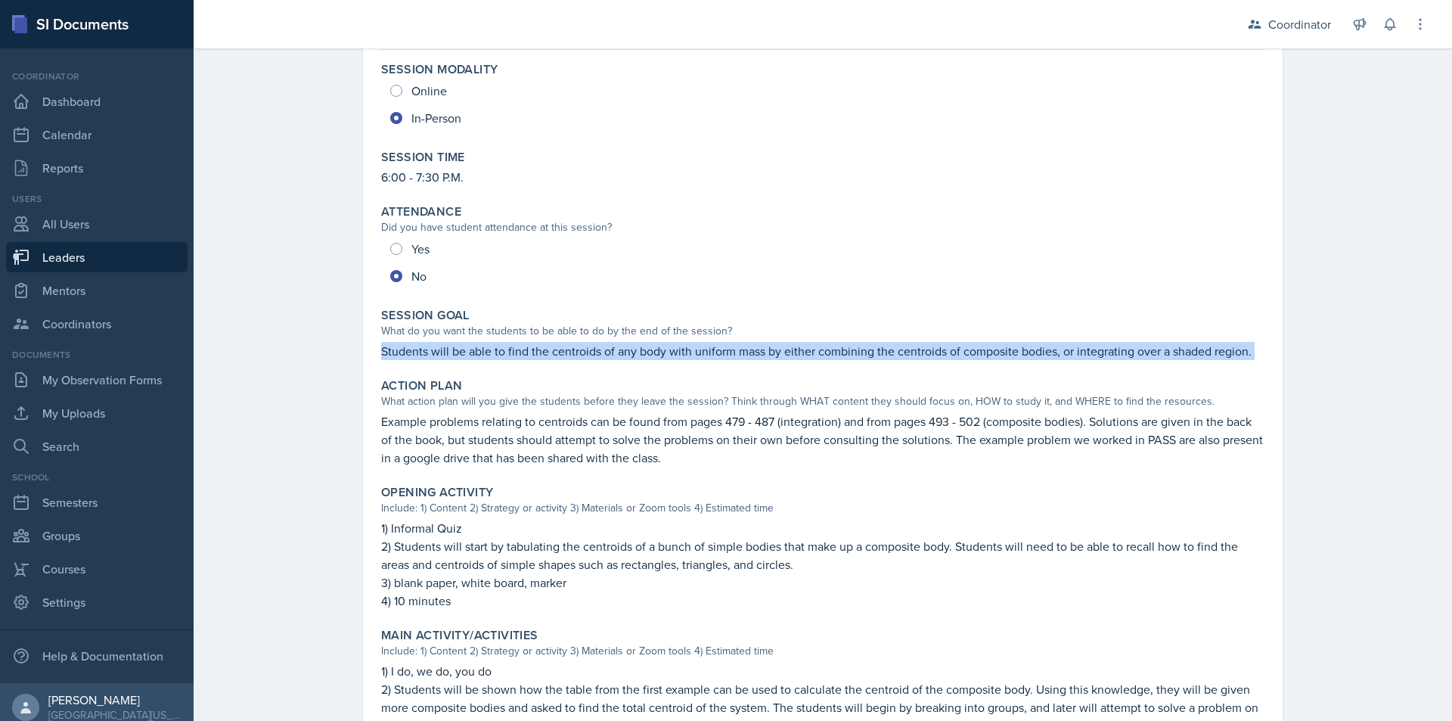
click at [480, 348] on p "Students will be able to find the centroids of any body with uniform mass by ei…" at bounding box center [823, 351] width 884 height 18
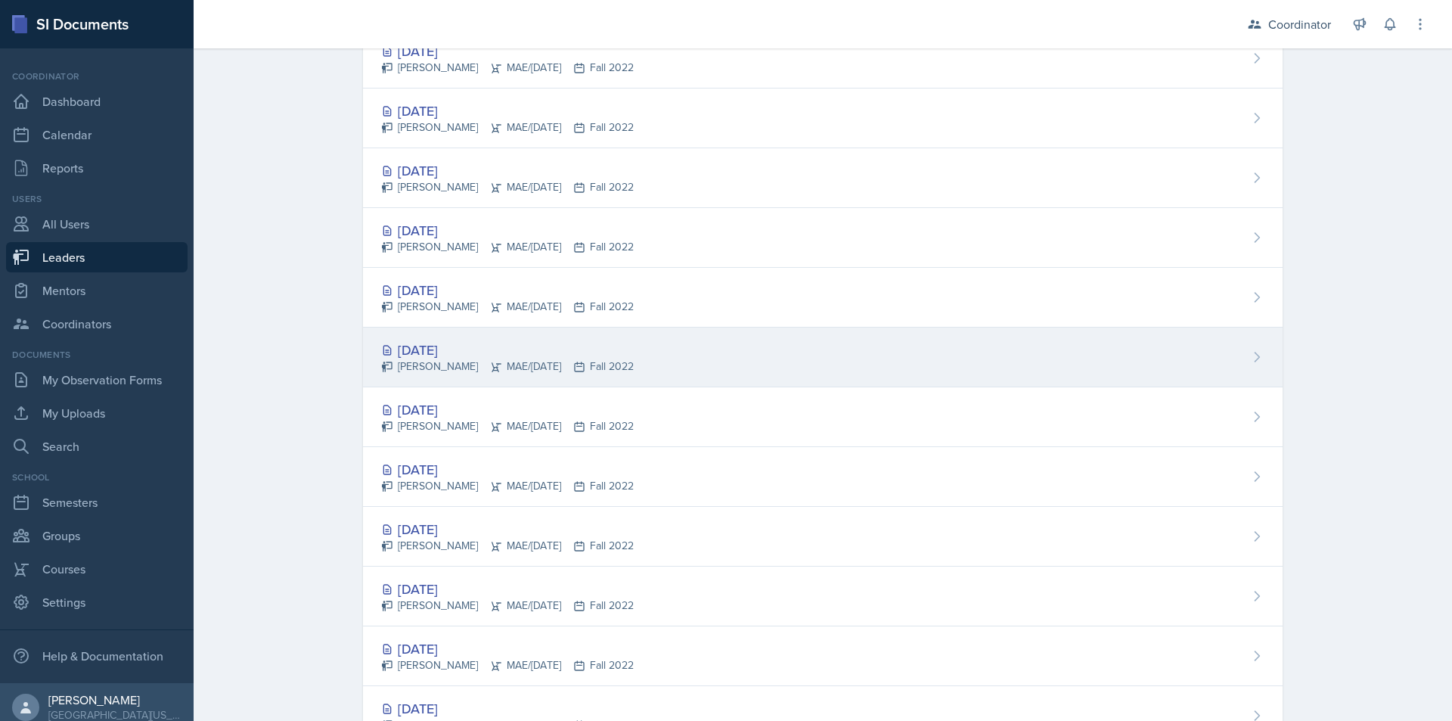
scroll to position [378, 0]
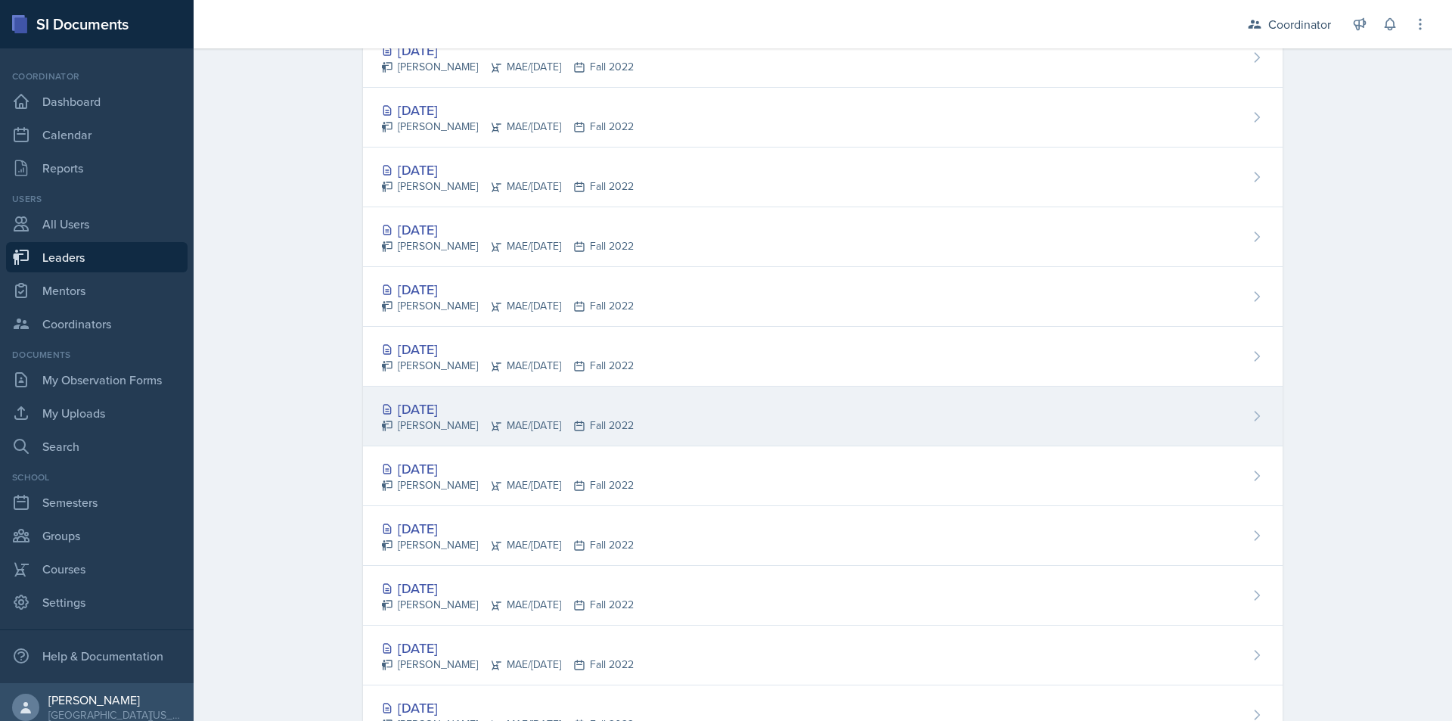
click at [797, 412] on div "[DATE] [PERSON_NAME] MAE/[DATE] Fall 2022" at bounding box center [823, 417] width 920 height 60
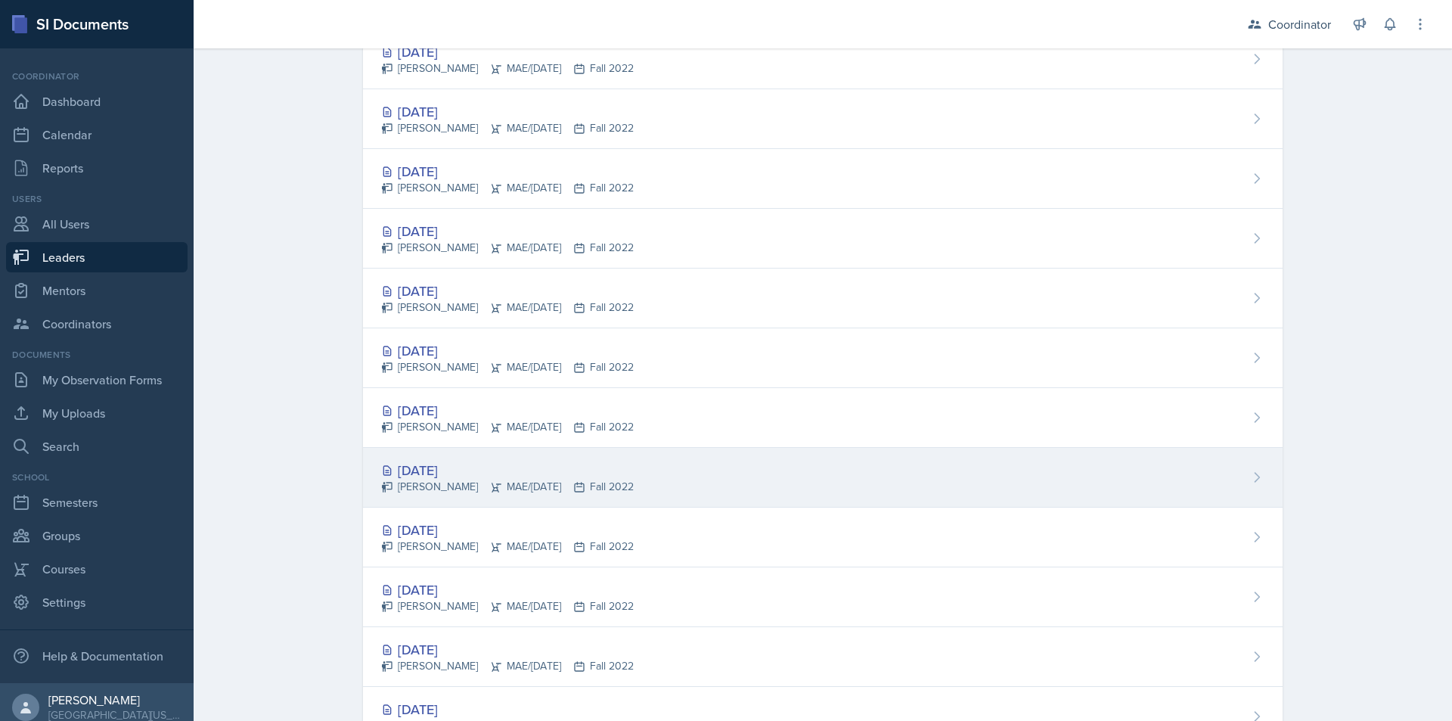
scroll to position [378, 0]
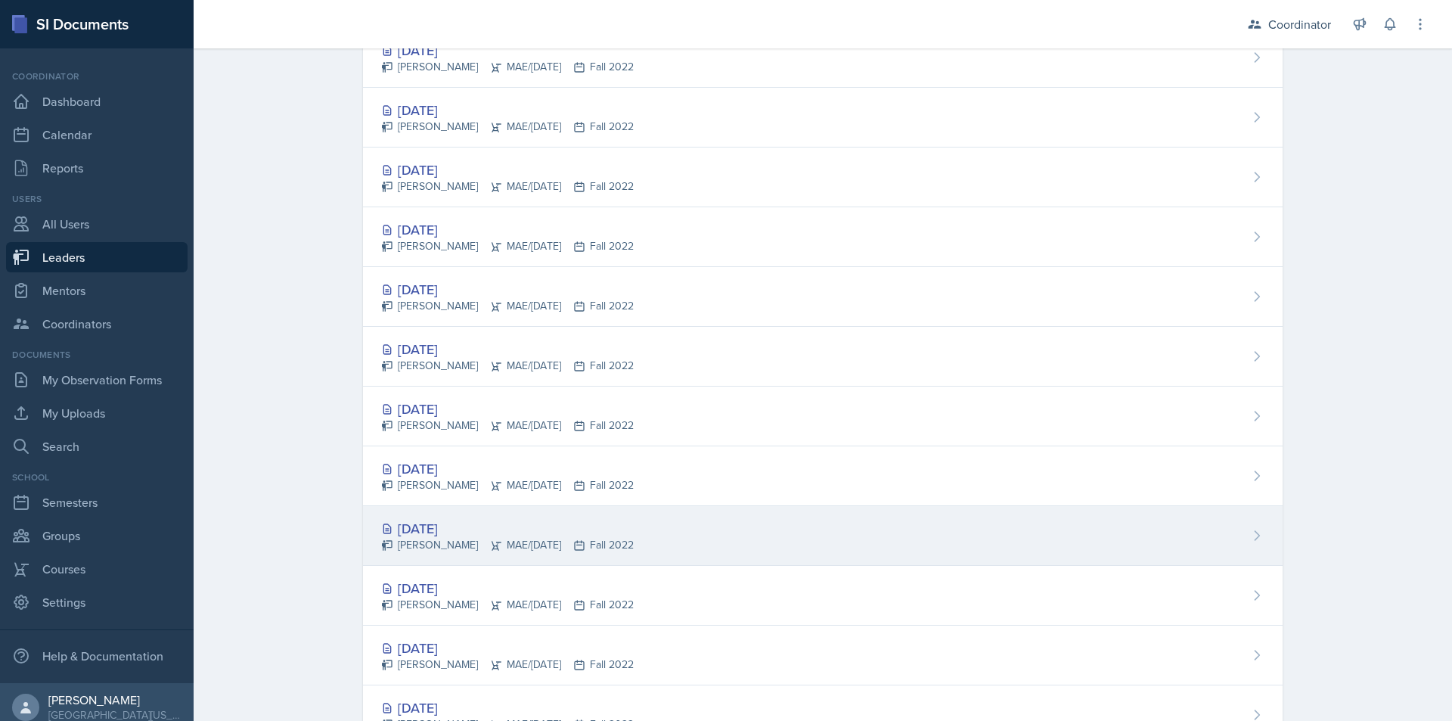
click at [752, 514] on div "[DATE] [PERSON_NAME] MAE/[DATE] Fall 2022" at bounding box center [823, 536] width 920 height 60
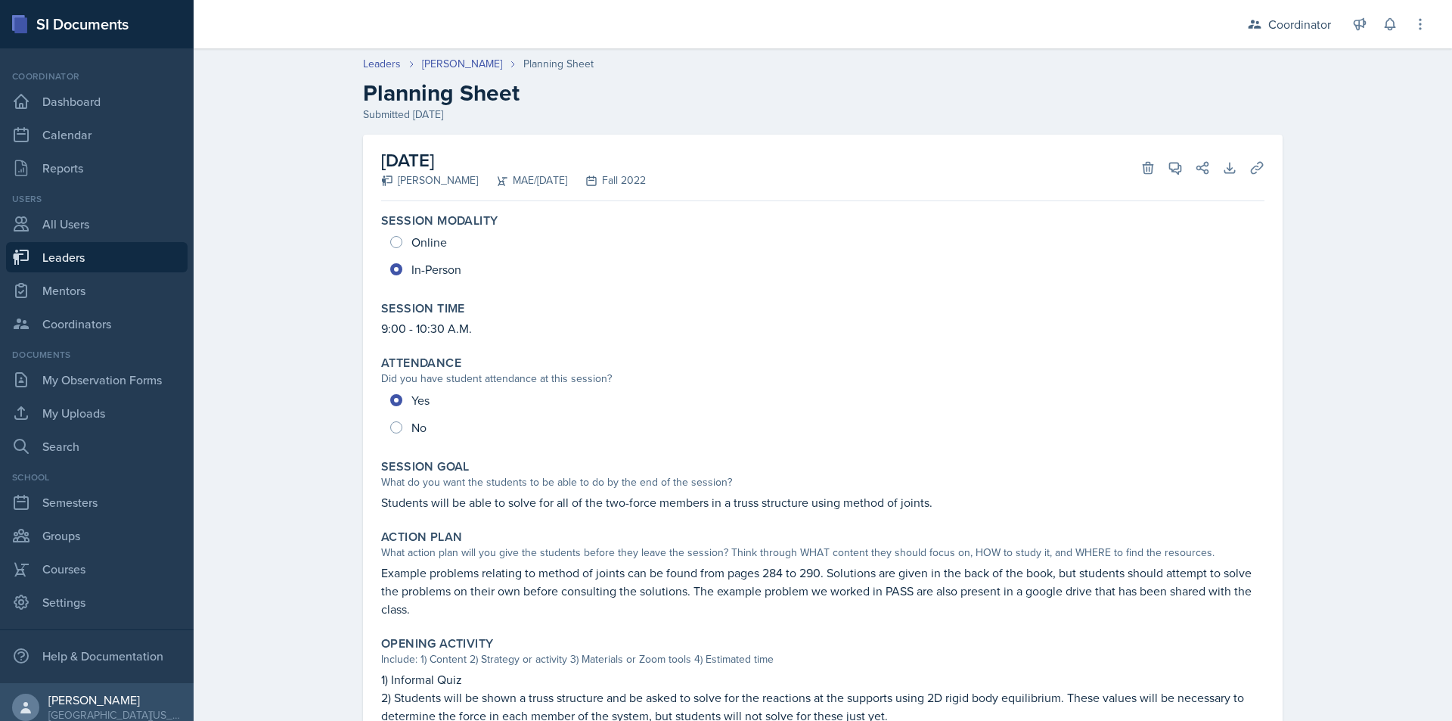
click at [489, 503] on p "Students will be able to solve for all of the two-force members in a truss stru…" at bounding box center [823, 502] width 884 height 18
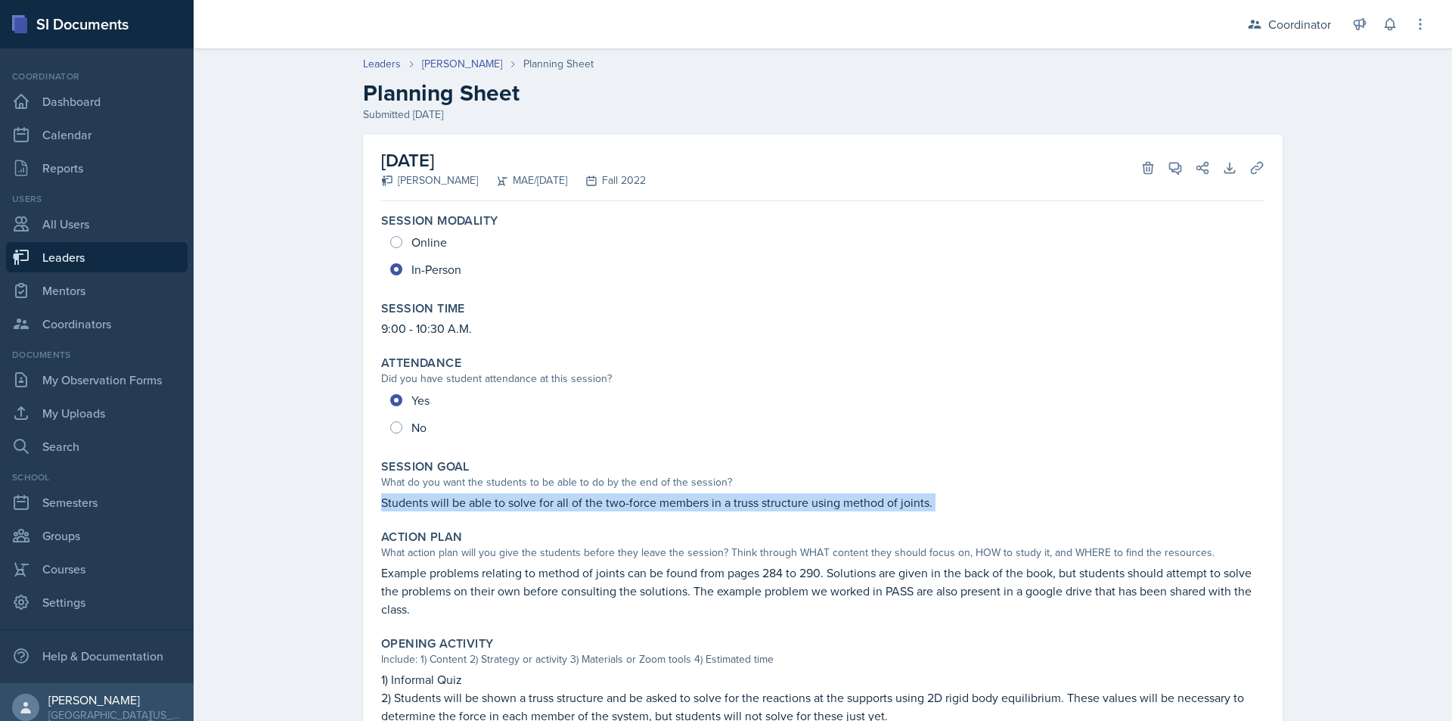
click at [489, 503] on p "Students will be able to solve for all of the two-force members in a truss stru…" at bounding box center [823, 502] width 884 height 18
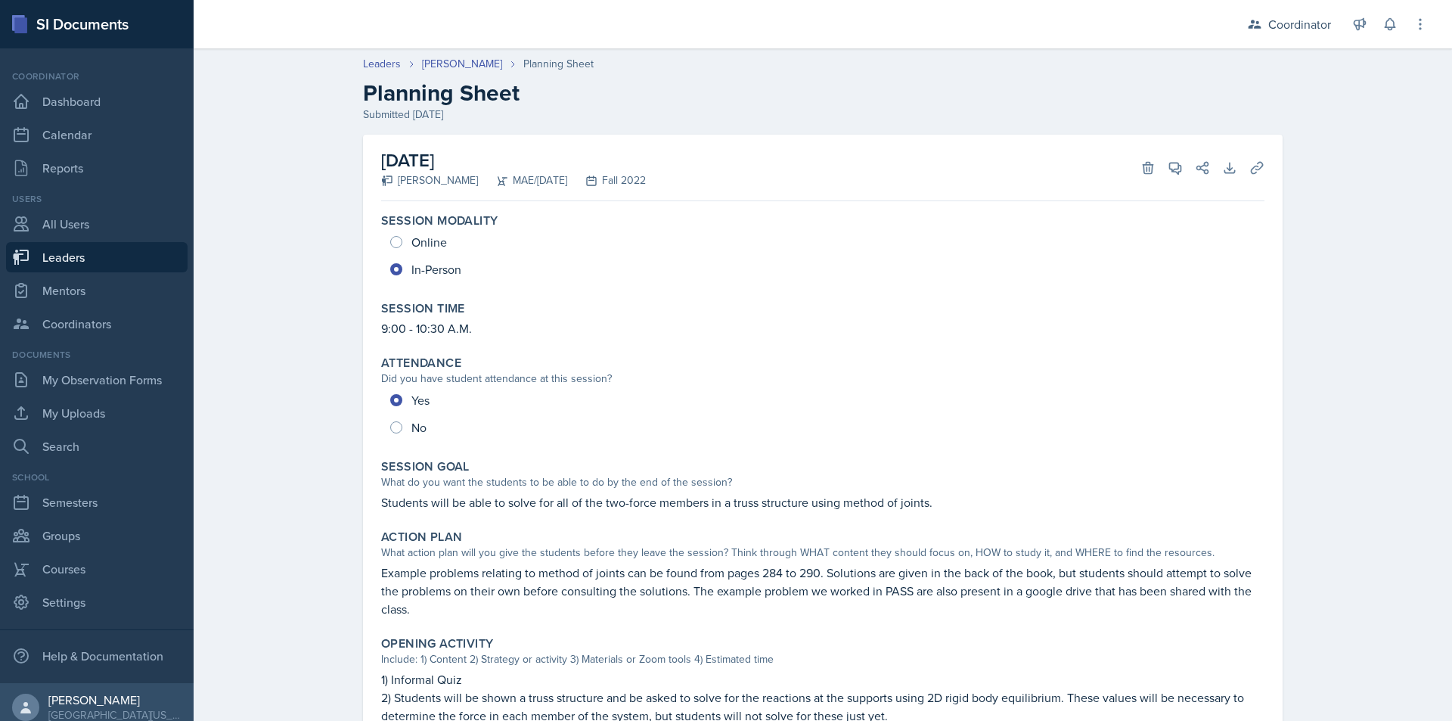
click at [247, 458] on div "Leaders [PERSON_NAME] Planning Sheet Planning Sheet Submitted [DATE] [DATE] [PE…" at bounding box center [823, 626] width 1259 height 1171
click at [509, 579] on p "Example problems relating to method of joints can be found from pages 284 to 29…" at bounding box center [823, 591] width 884 height 54
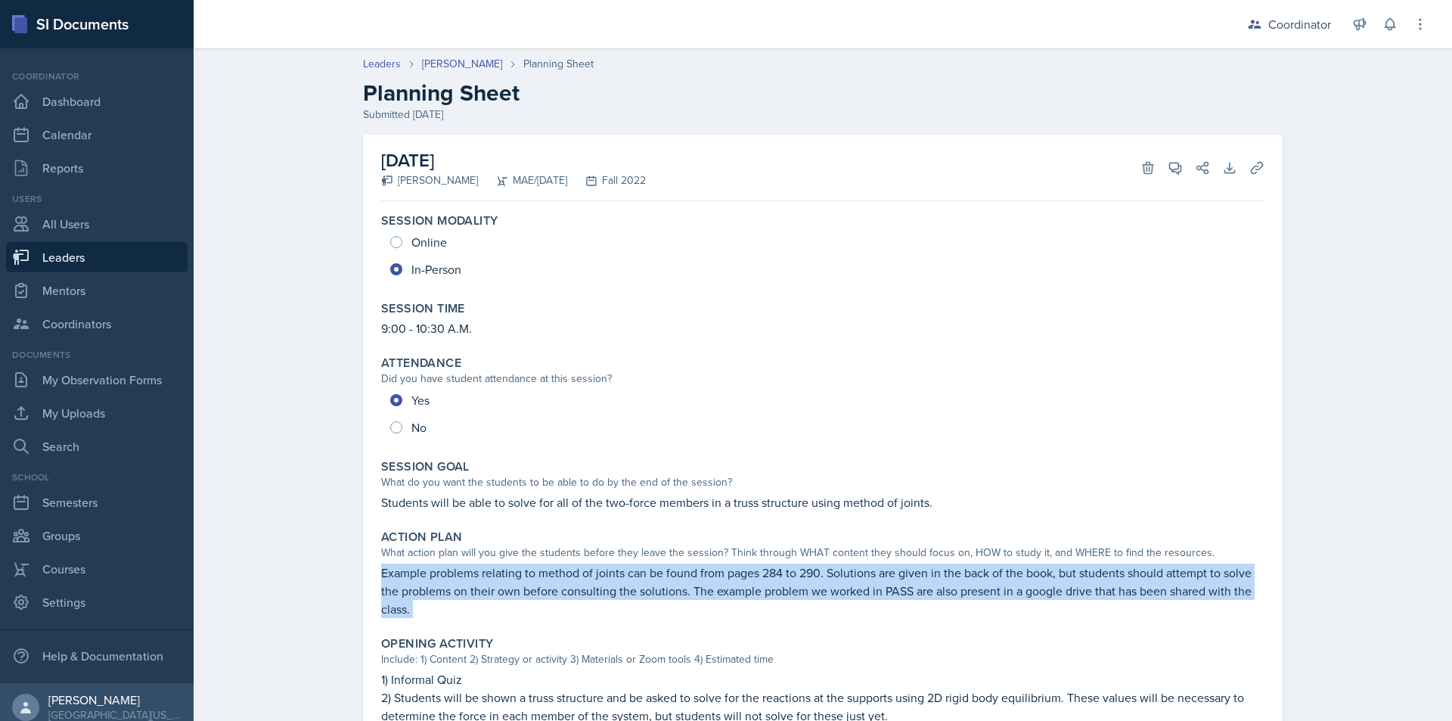
click at [509, 579] on p "Example problems relating to method of joints can be found from pages 284 to 29…" at bounding box center [823, 591] width 884 height 54
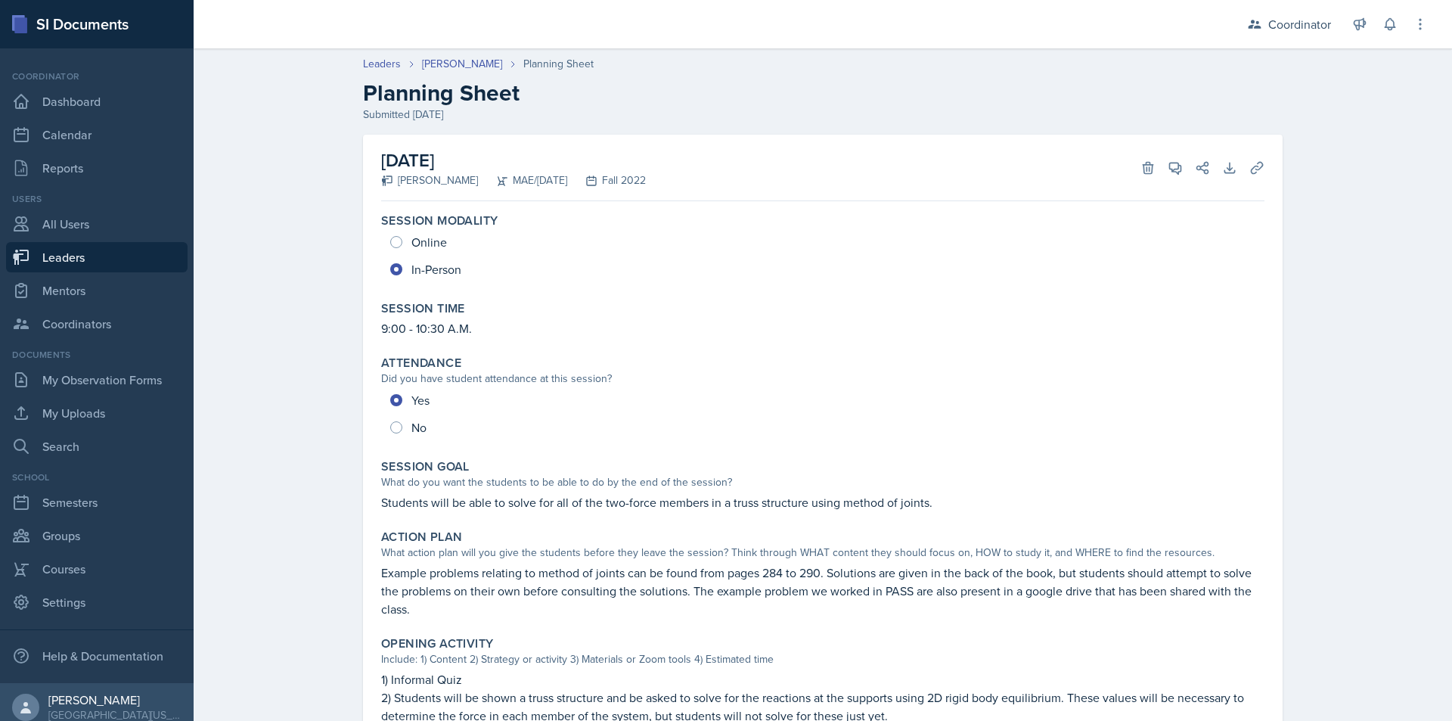
click at [243, 398] on div "Leaders [PERSON_NAME] Planning Sheet Planning Sheet Submitted [DATE] [DATE] [PE…" at bounding box center [823, 626] width 1259 height 1171
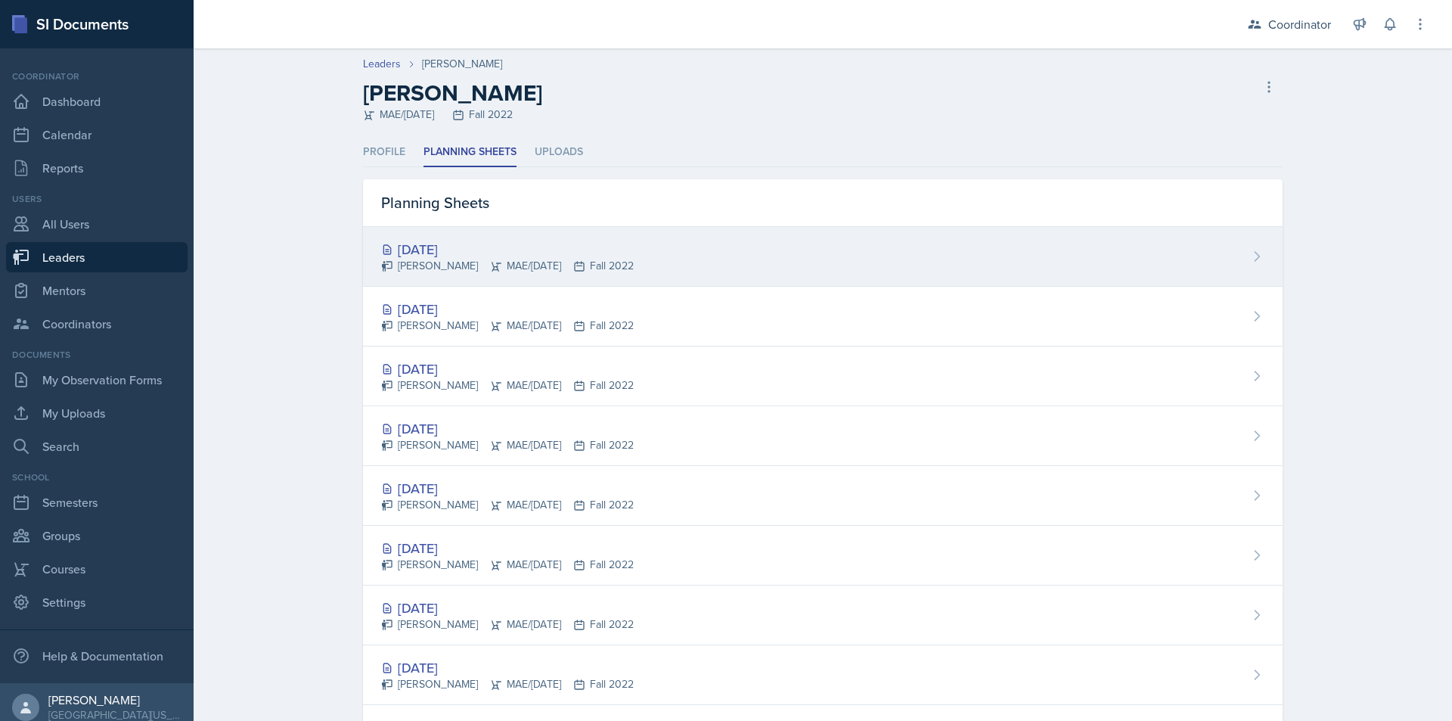
click at [778, 266] on div "[DATE] [PERSON_NAME] MAE/[DATE] Fall 2022" at bounding box center [823, 257] width 920 height 60
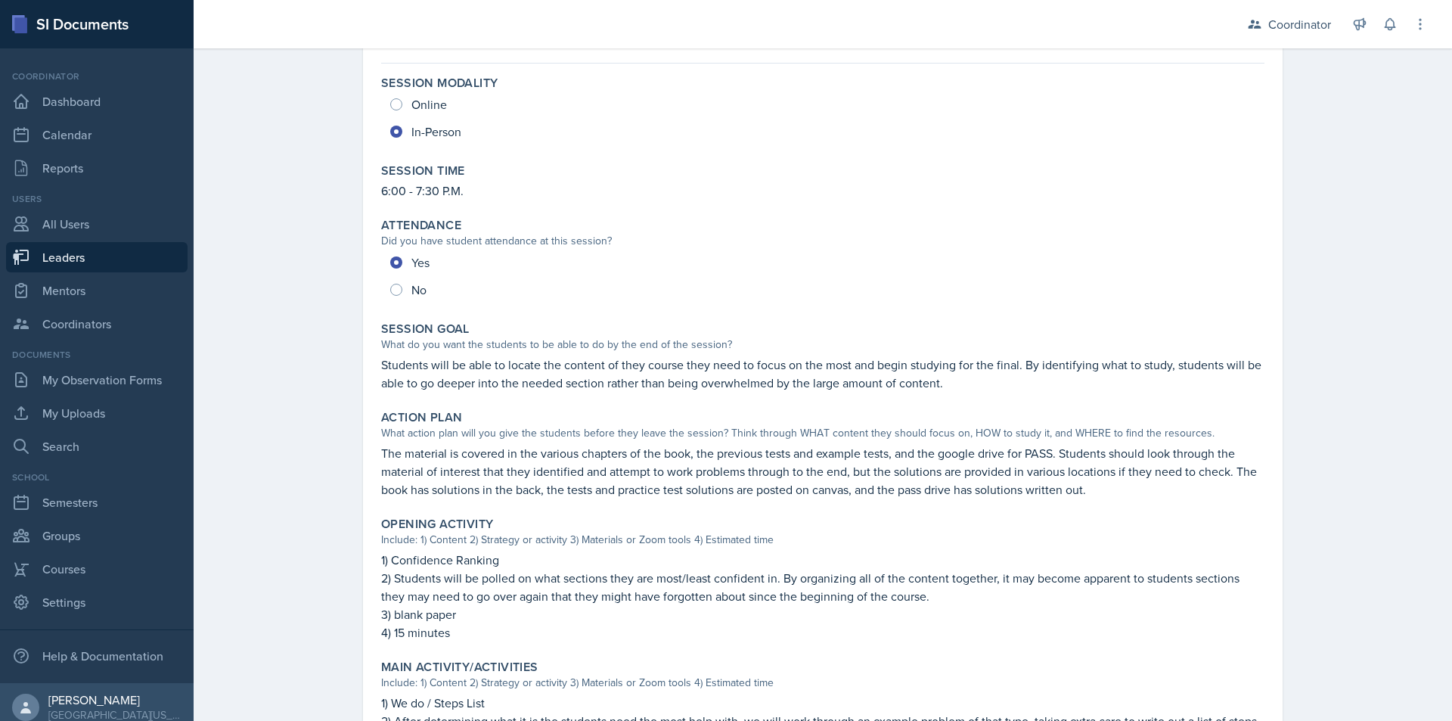
scroll to position [151, 0]
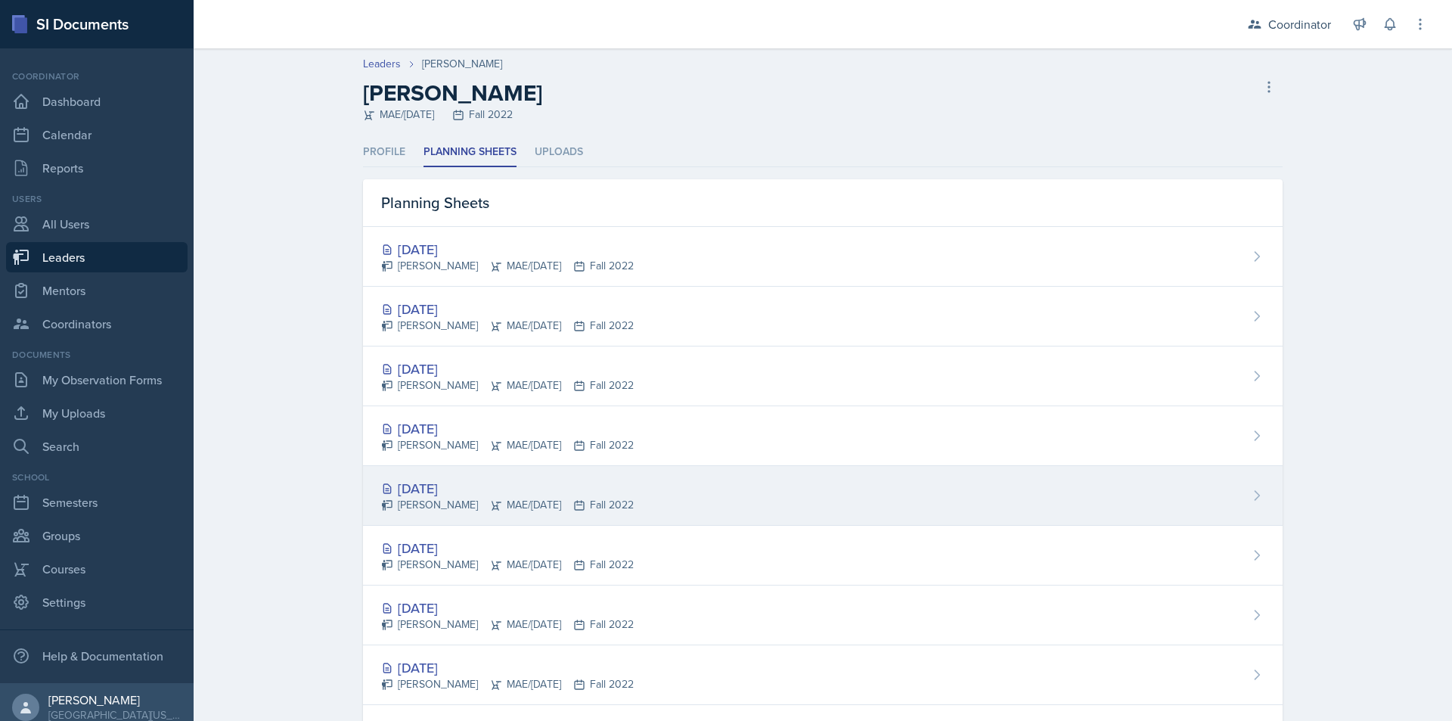
click at [549, 505] on div "[PERSON_NAME] MAE/[DATE] Fall 2022" at bounding box center [507, 505] width 253 height 16
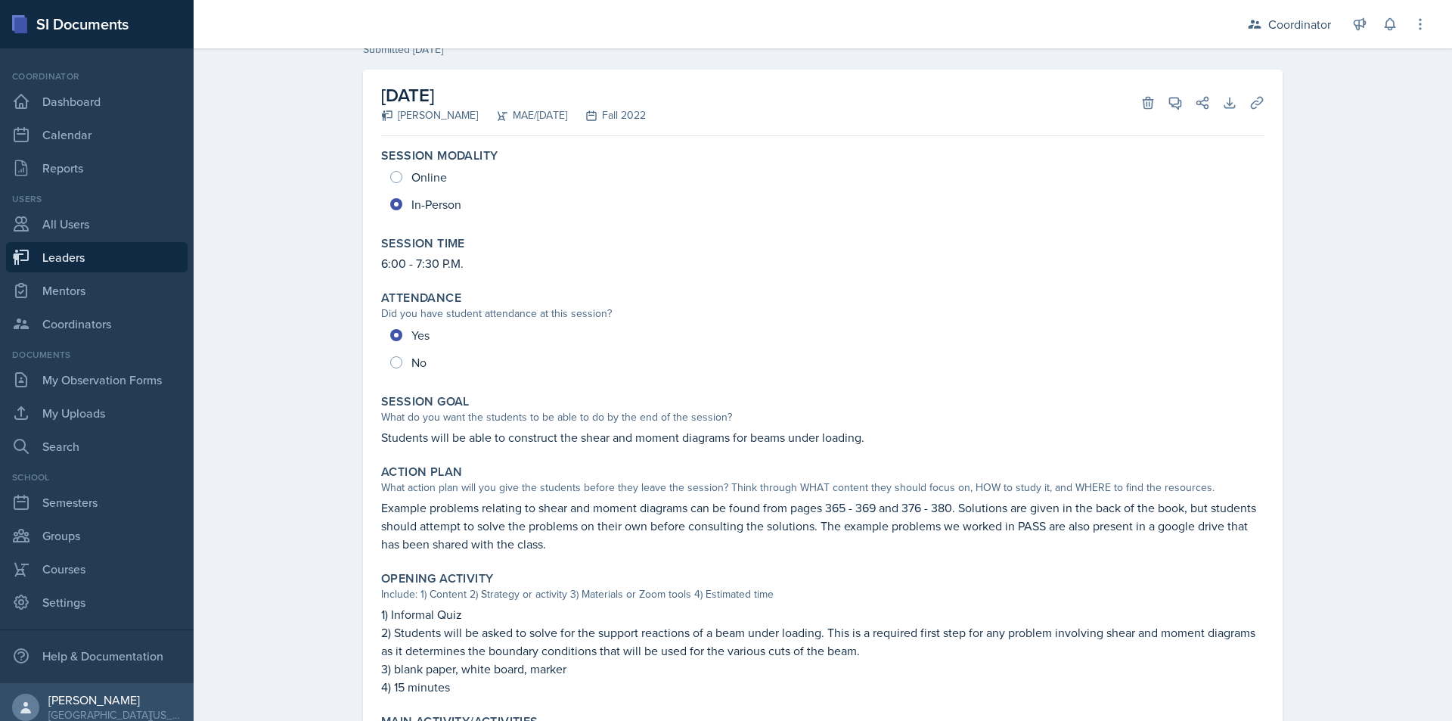
scroll to position [151, 0]
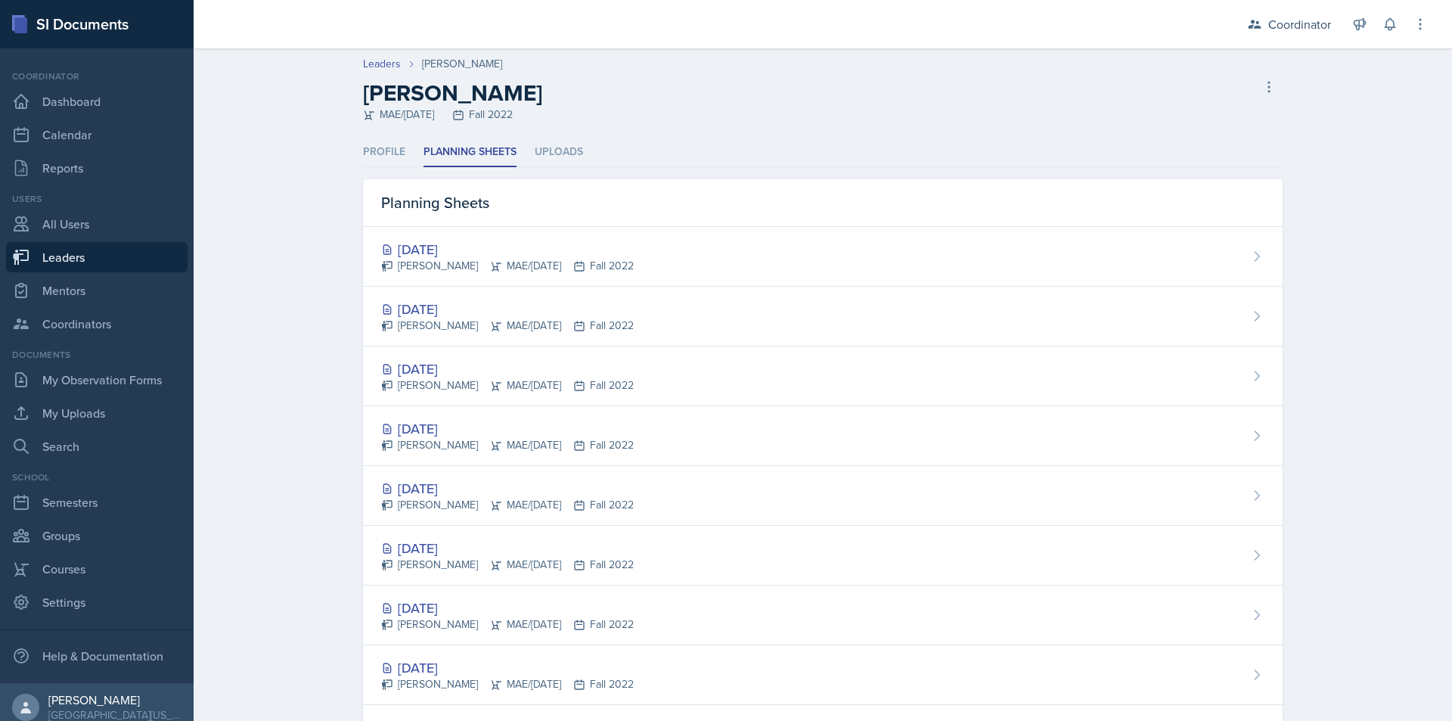
select select "2e4122e1-5982-447f-bbdd-b5316e5fff65"
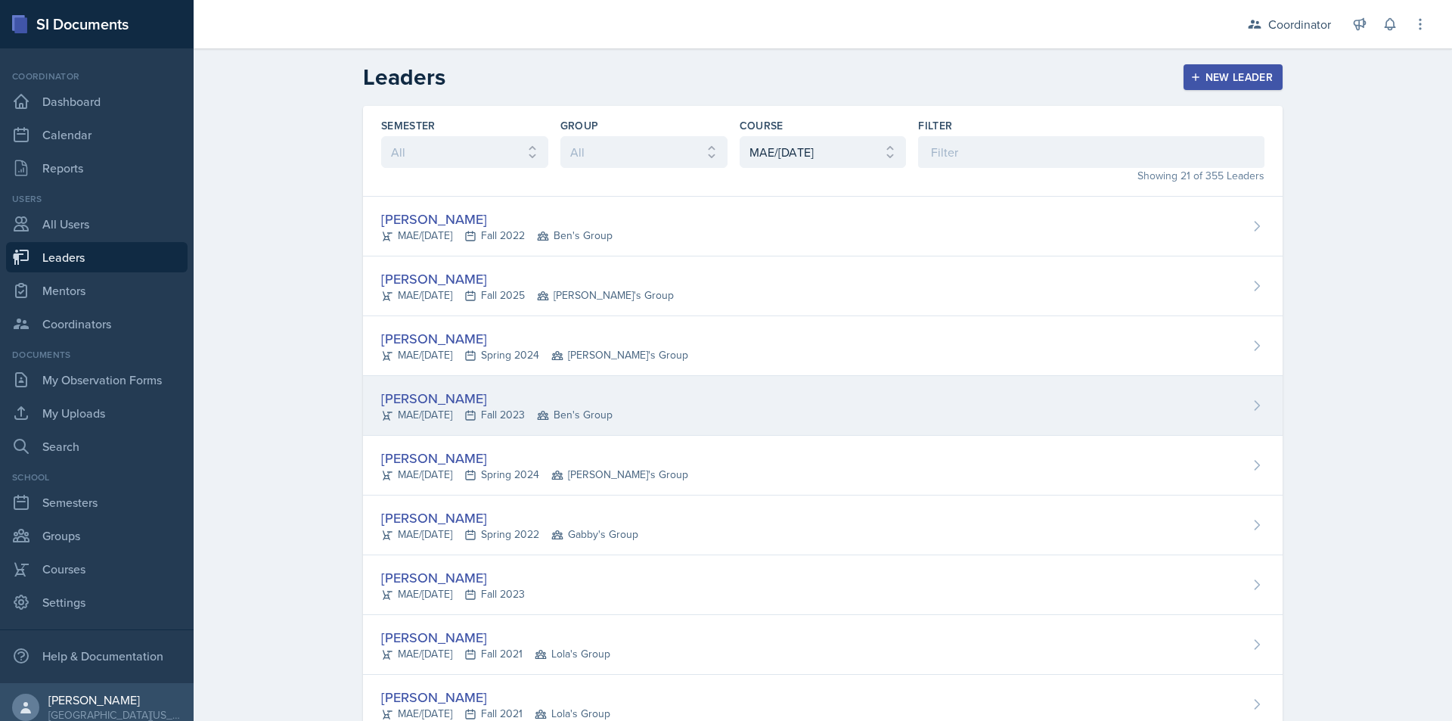
click at [803, 411] on div "[PERSON_NAME]/[DATE] Fall 2023 Ben's Group" at bounding box center [823, 406] width 920 height 60
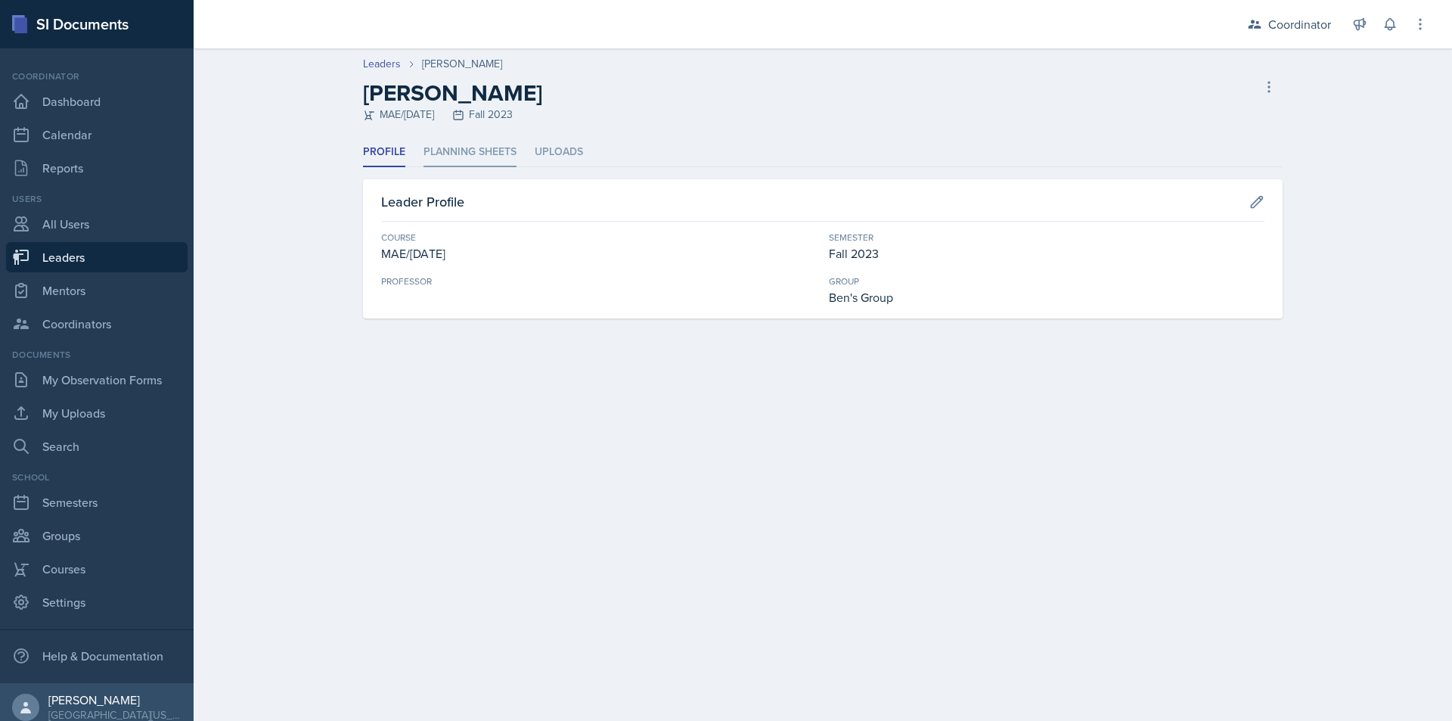
click at [489, 166] on li "Planning Sheets" at bounding box center [470, 153] width 93 height 30
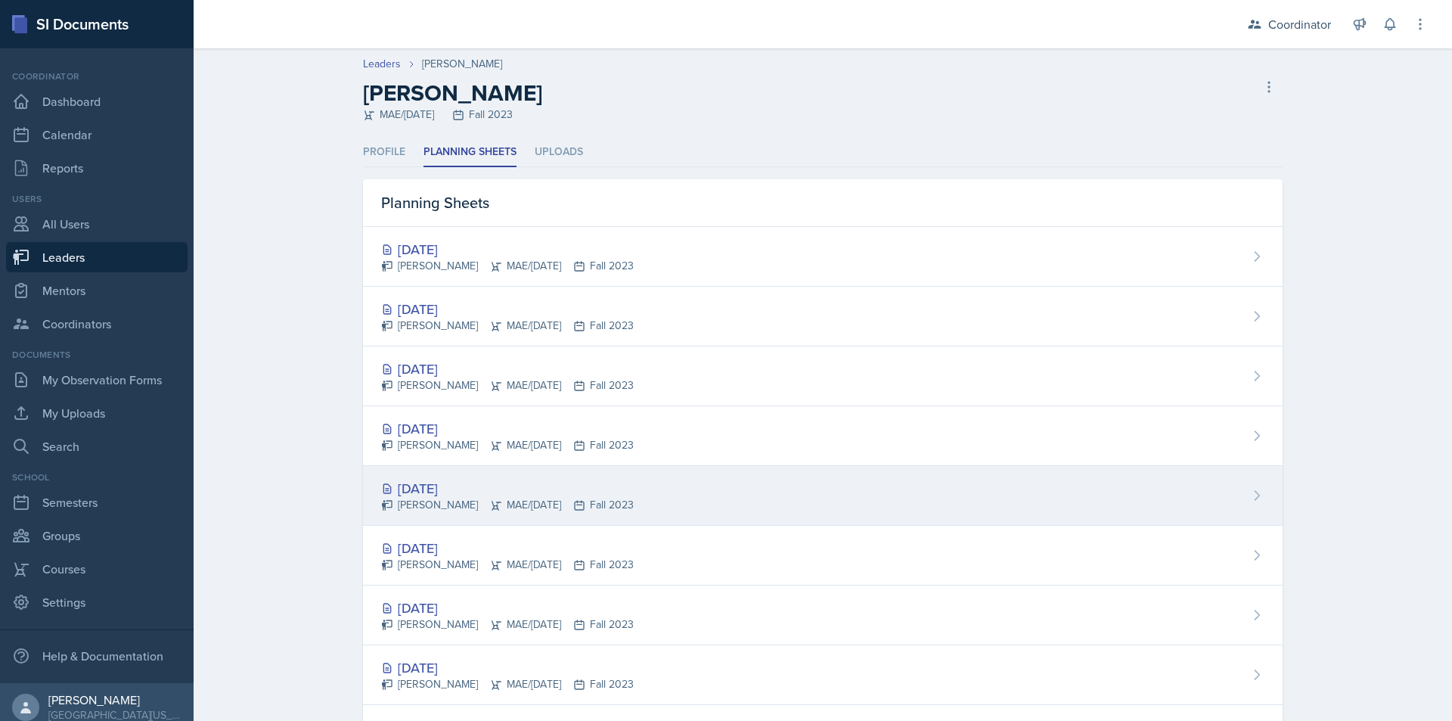
click at [905, 506] on div "[DATE] [PERSON_NAME]/[DATE] Fall 2023" at bounding box center [823, 496] width 920 height 60
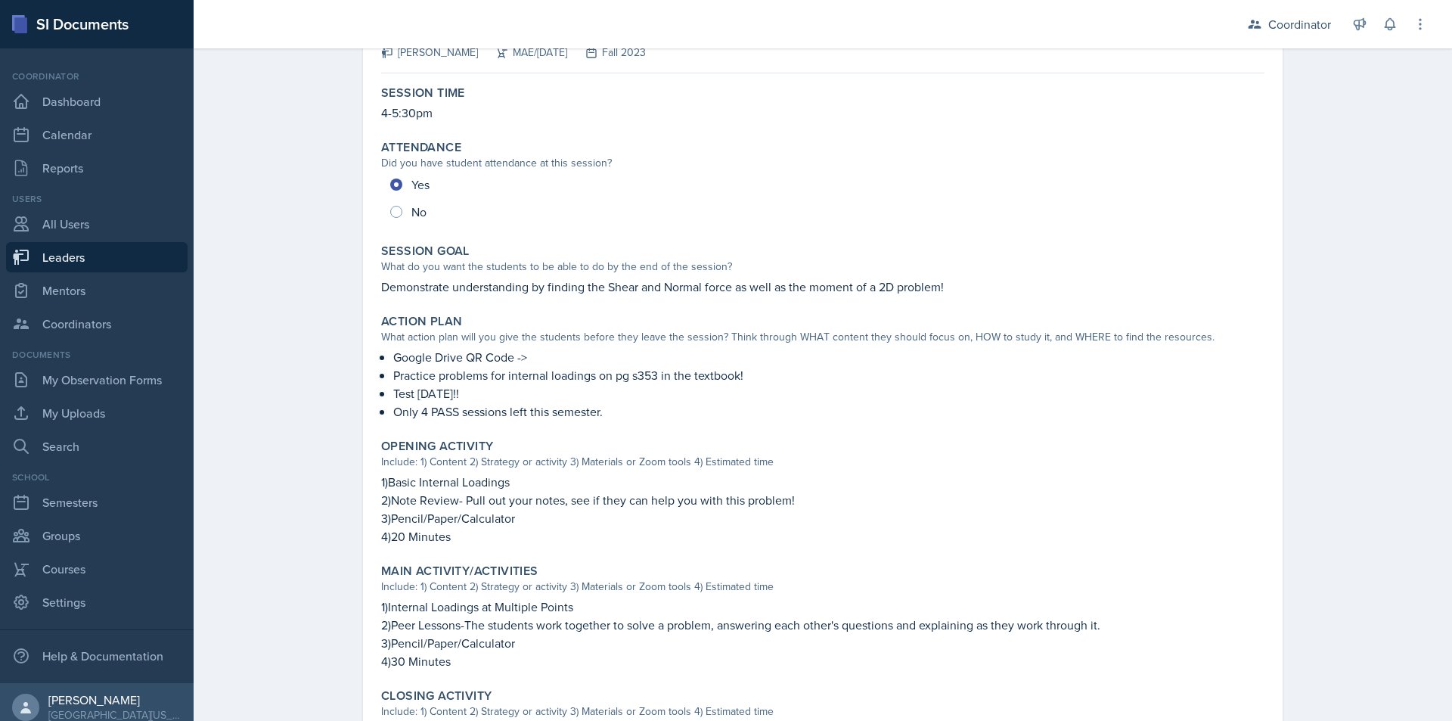
scroll to position [151, 0]
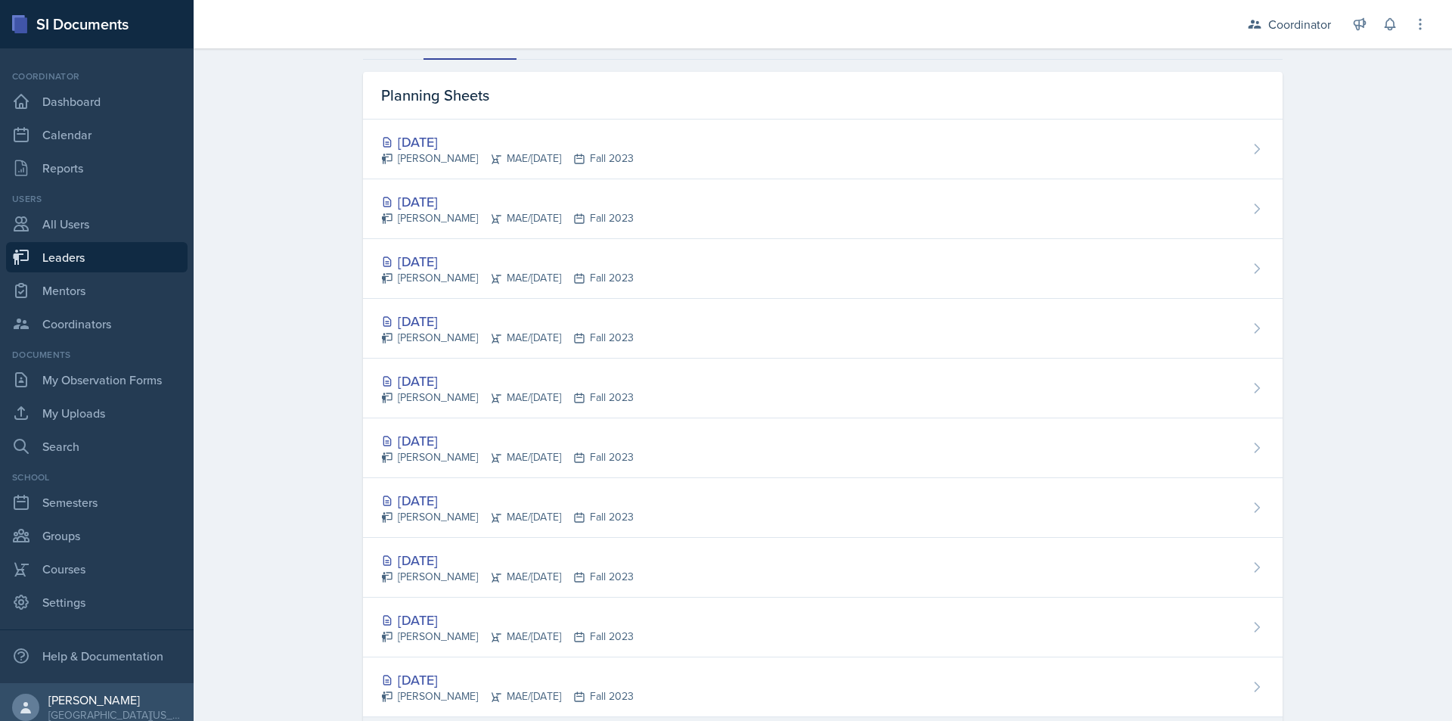
scroll to position [378, 0]
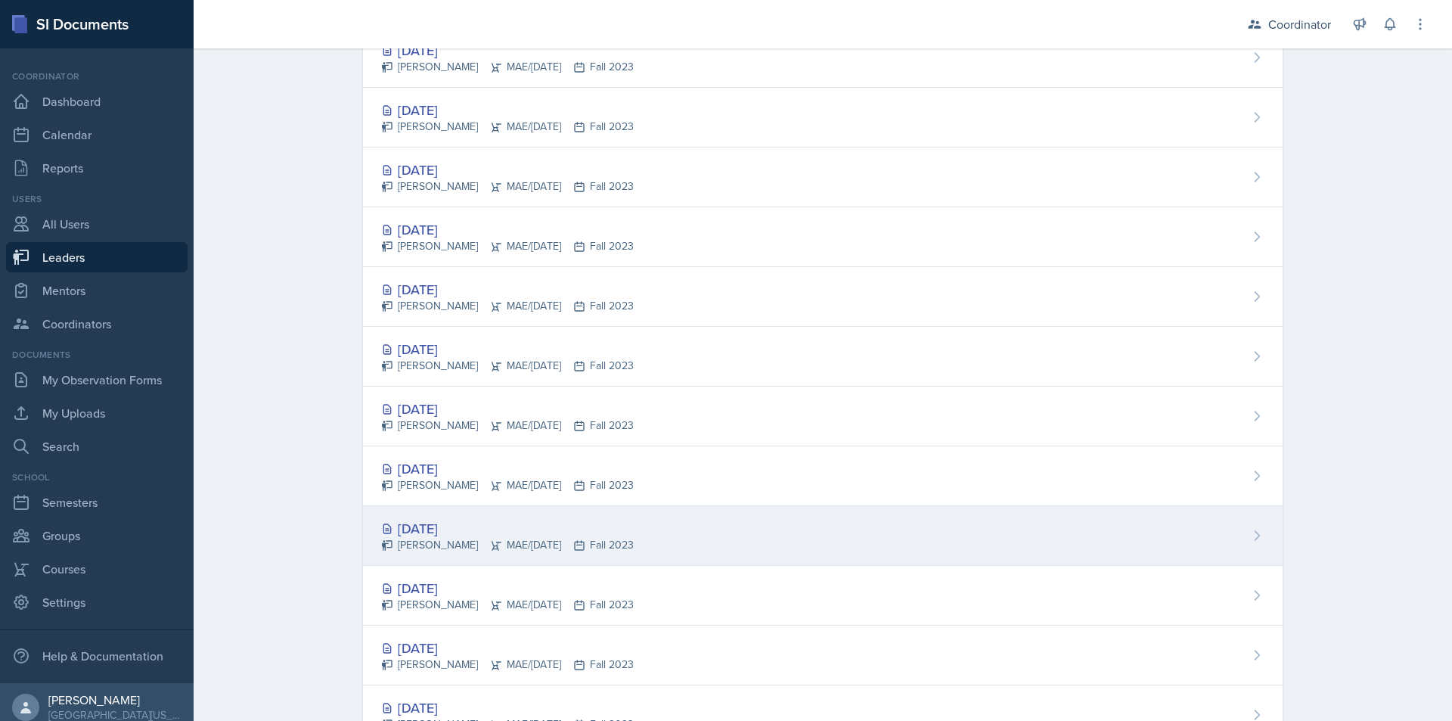
click at [812, 514] on div "[DATE] [PERSON_NAME]/[DATE] Fall 2023" at bounding box center [823, 536] width 920 height 60
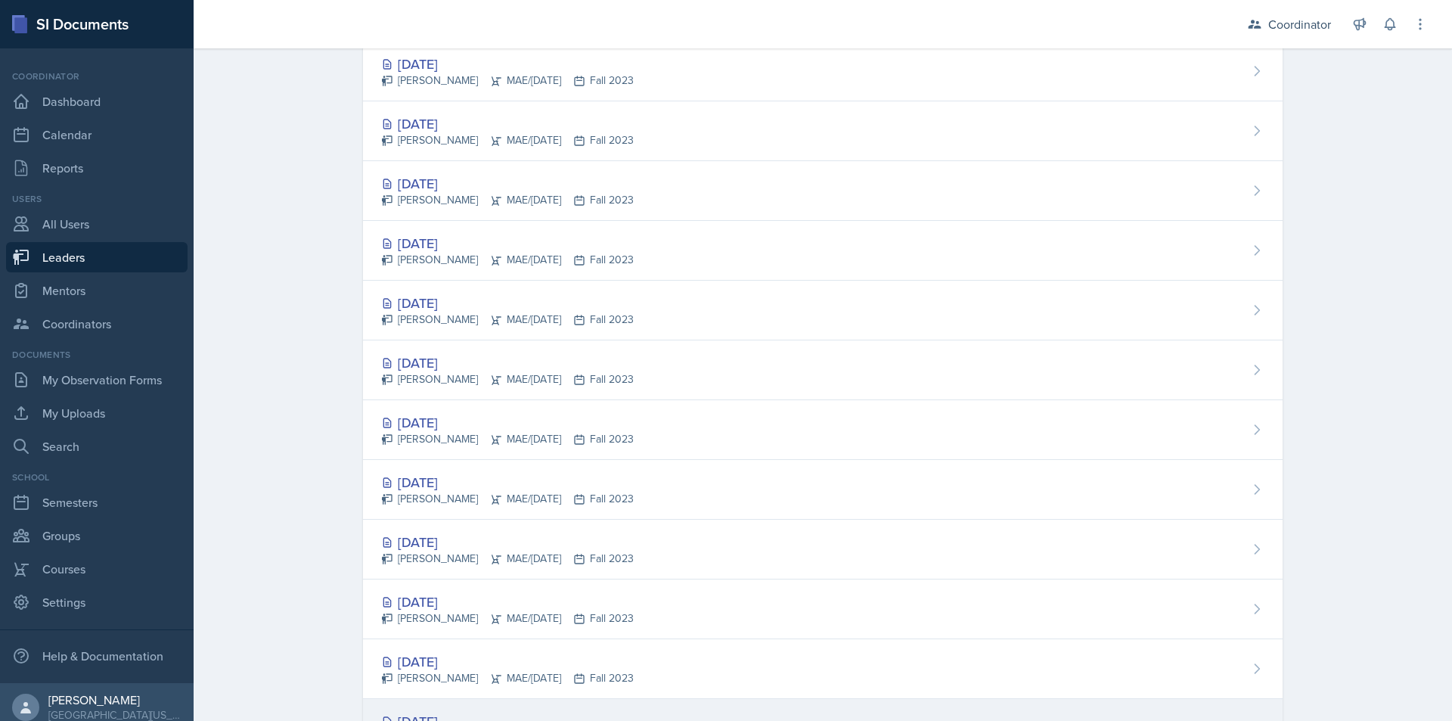
scroll to position [530, 0]
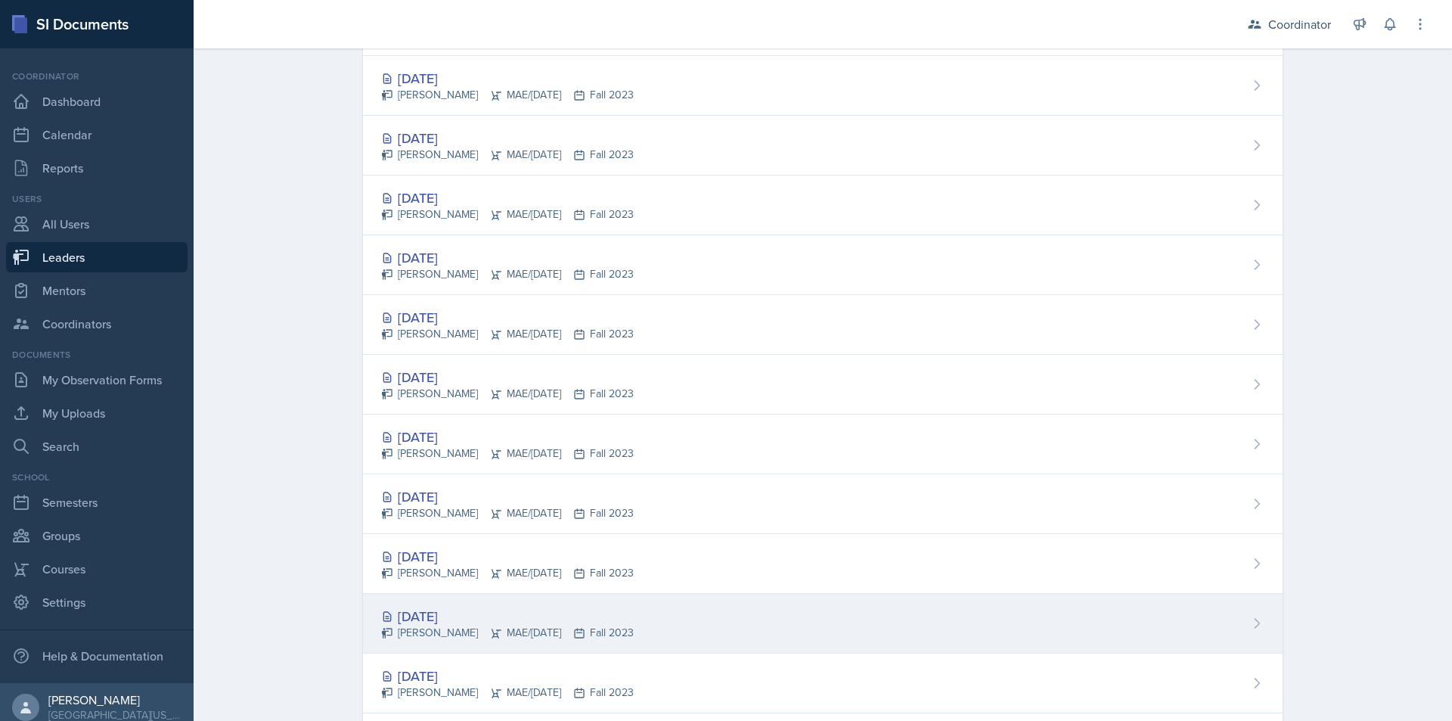
click at [860, 624] on div "[DATE] [PERSON_NAME]/[DATE] Fall 2023" at bounding box center [823, 624] width 920 height 60
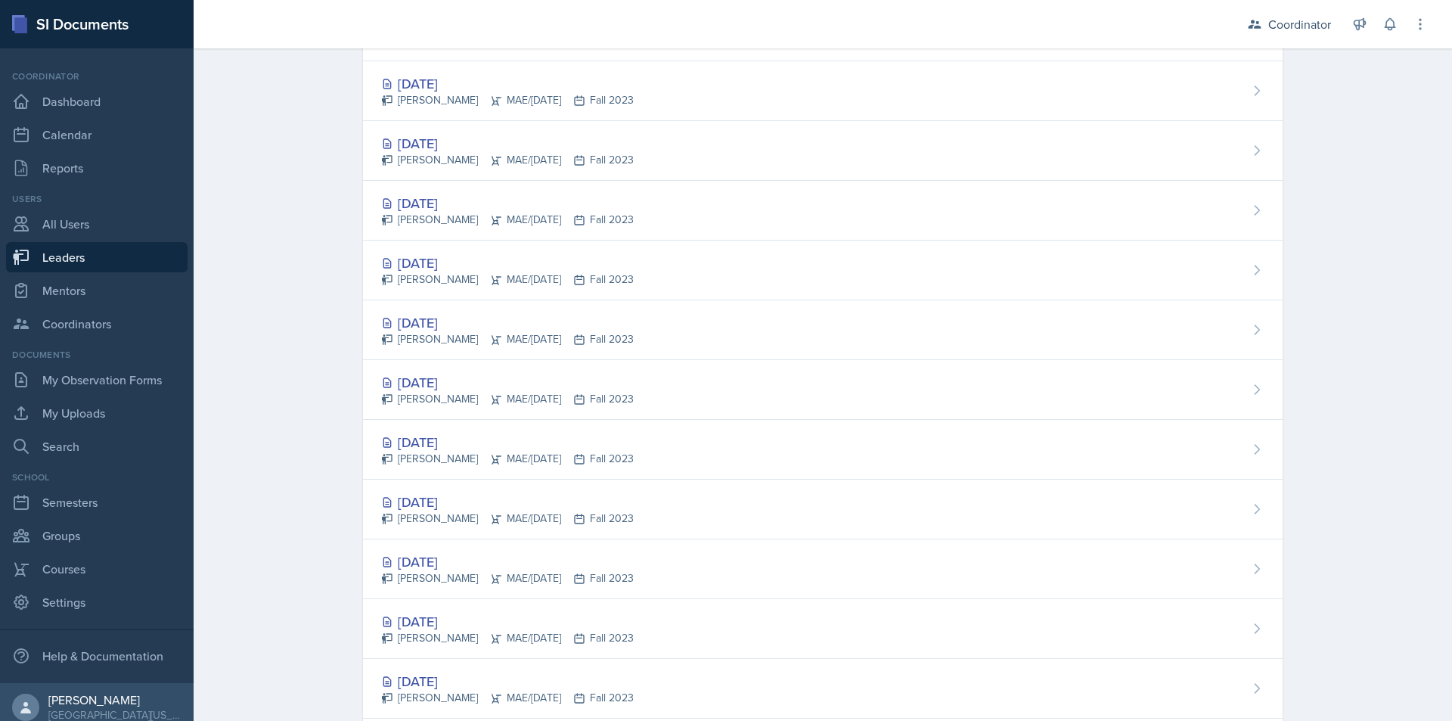
scroll to position [1059, 0]
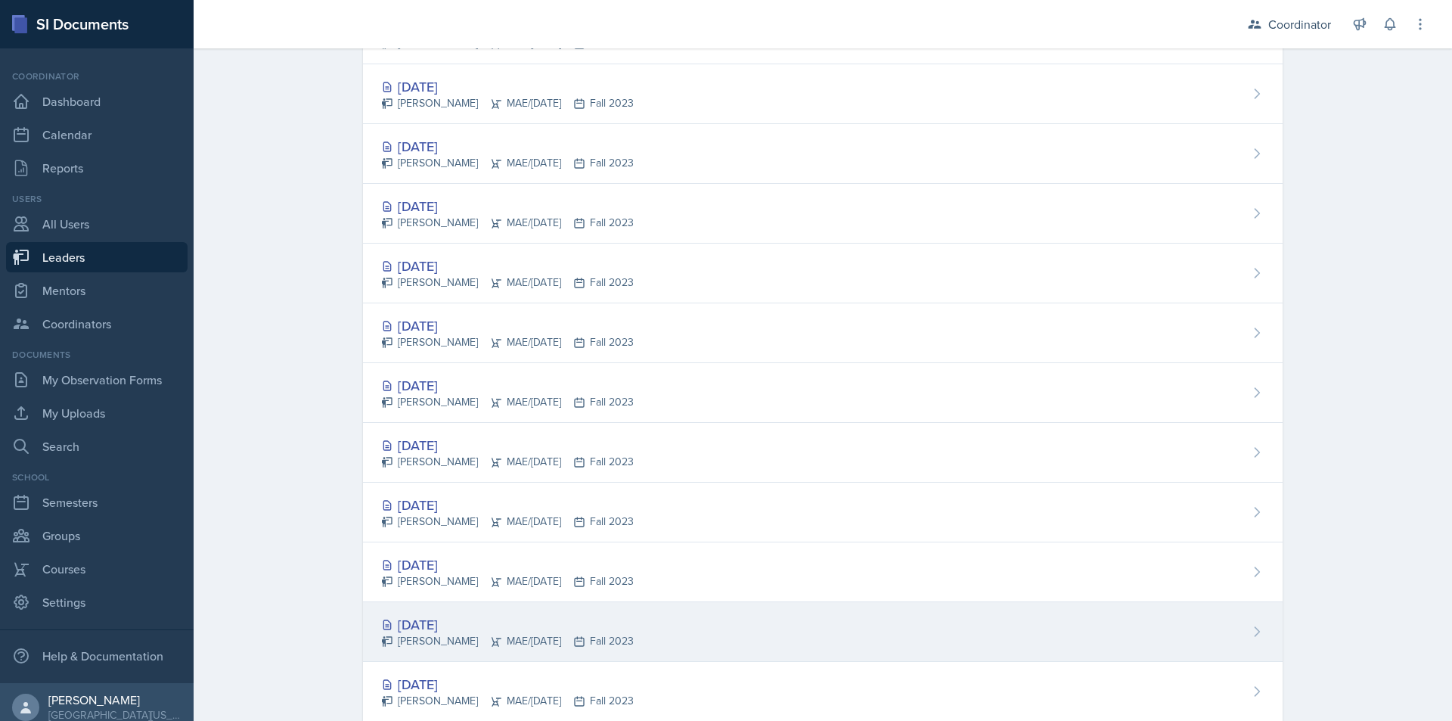
click at [806, 629] on div "[DATE] [PERSON_NAME]/[DATE] Fall 2023" at bounding box center [823, 632] width 920 height 60
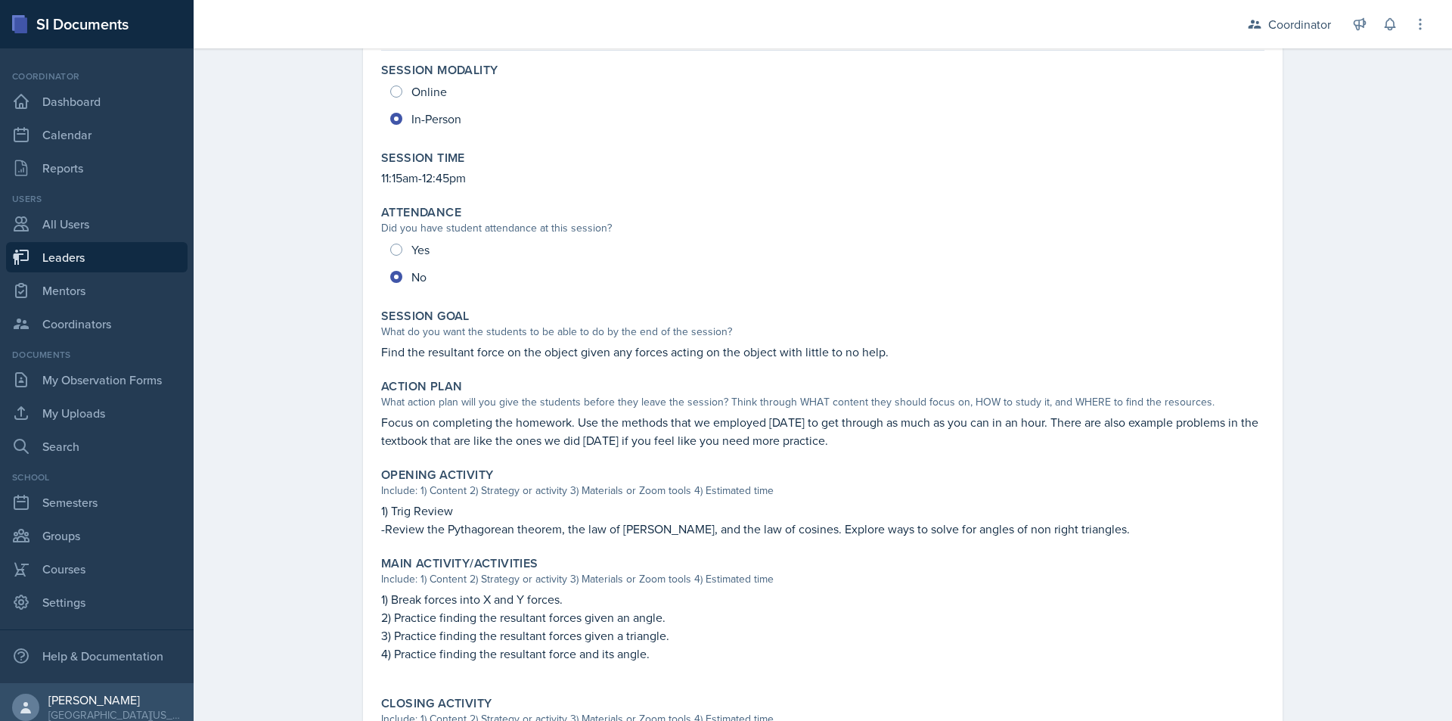
scroll to position [151, 0]
drag, startPoint x: 573, startPoint y: 424, endPoint x: 1035, endPoint y: 427, distance: 461.5
click at [1035, 427] on p "Focus on completing the homework. Use the methods that we employed [DATE] to ge…" at bounding box center [823, 430] width 884 height 36
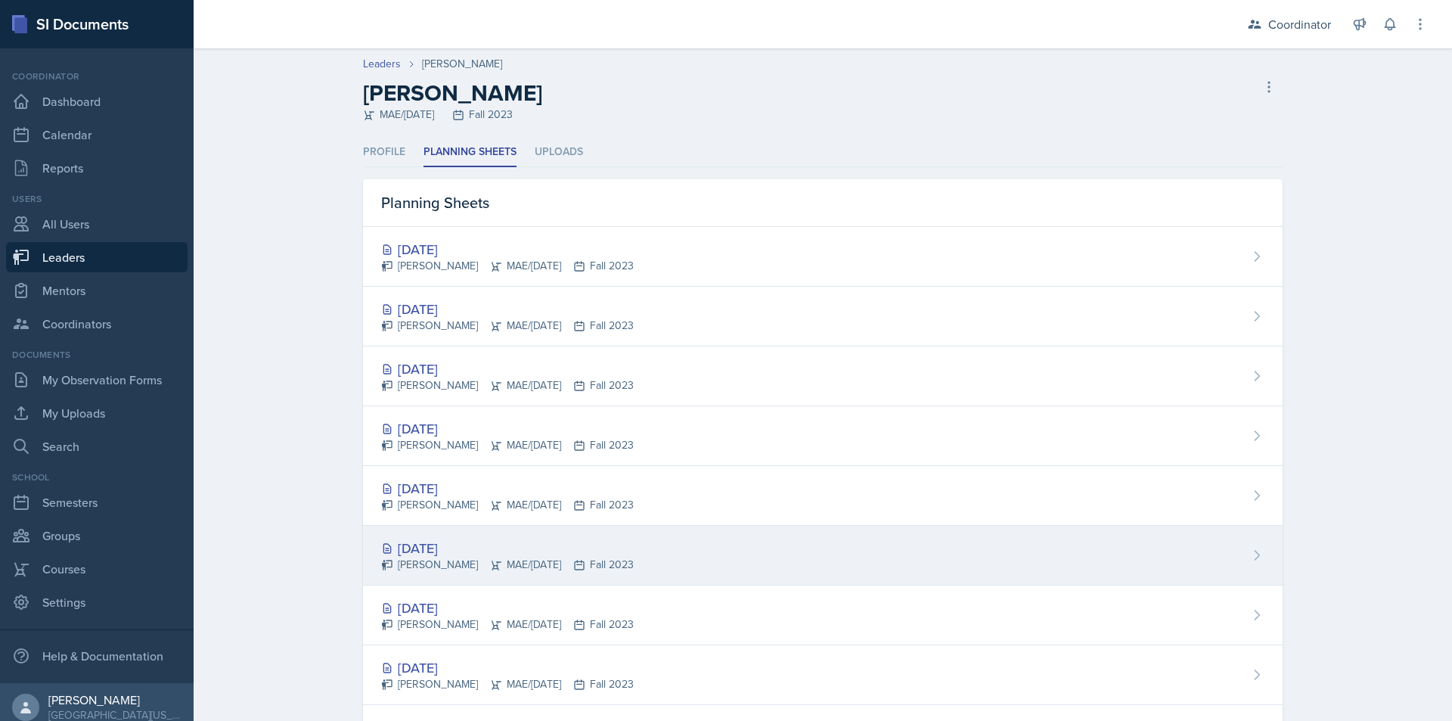
click at [660, 550] on div "[DATE] [PERSON_NAME]/[DATE] Fall 2023" at bounding box center [823, 556] width 920 height 60
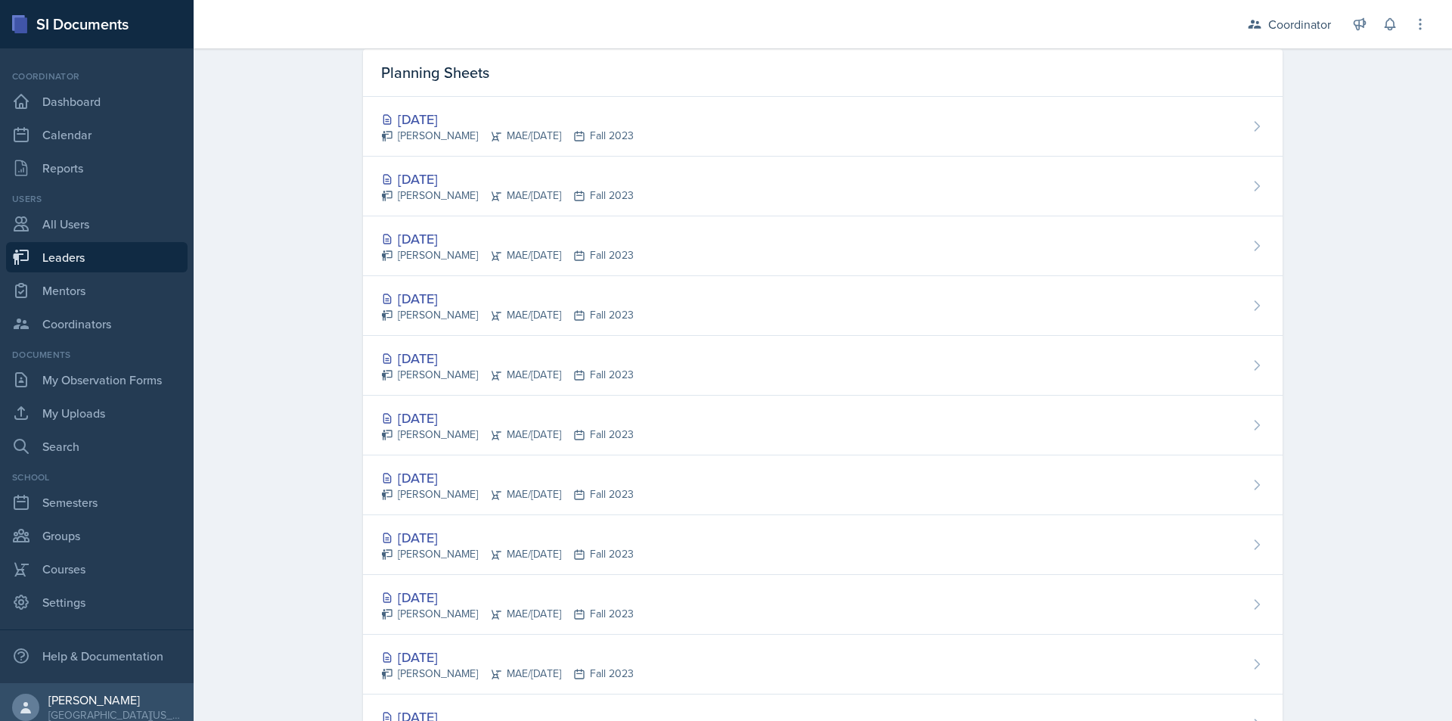
scroll to position [303, 0]
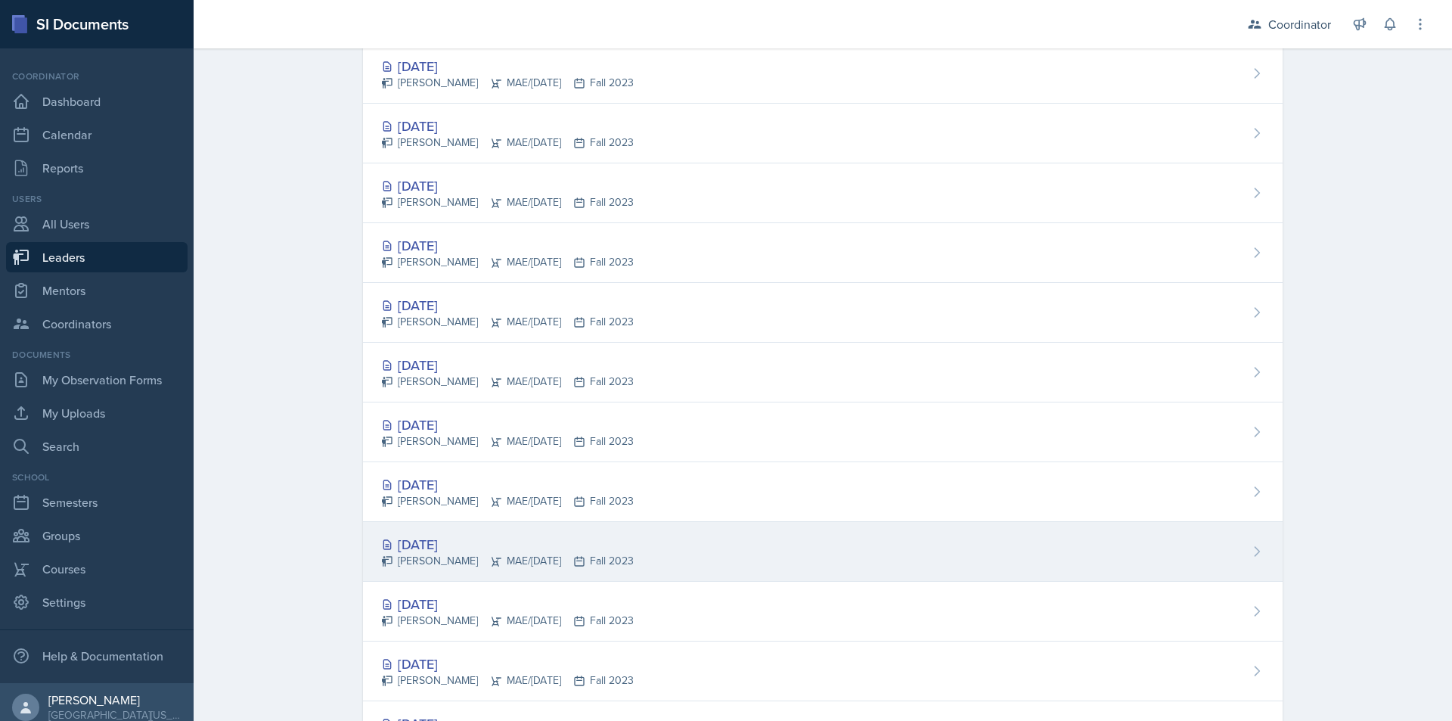
click at [815, 542] on div "[DATE] [PERSON_NAME]/[DATE] Fall 2023" at bounding box center [823, 552] width 920 height 60
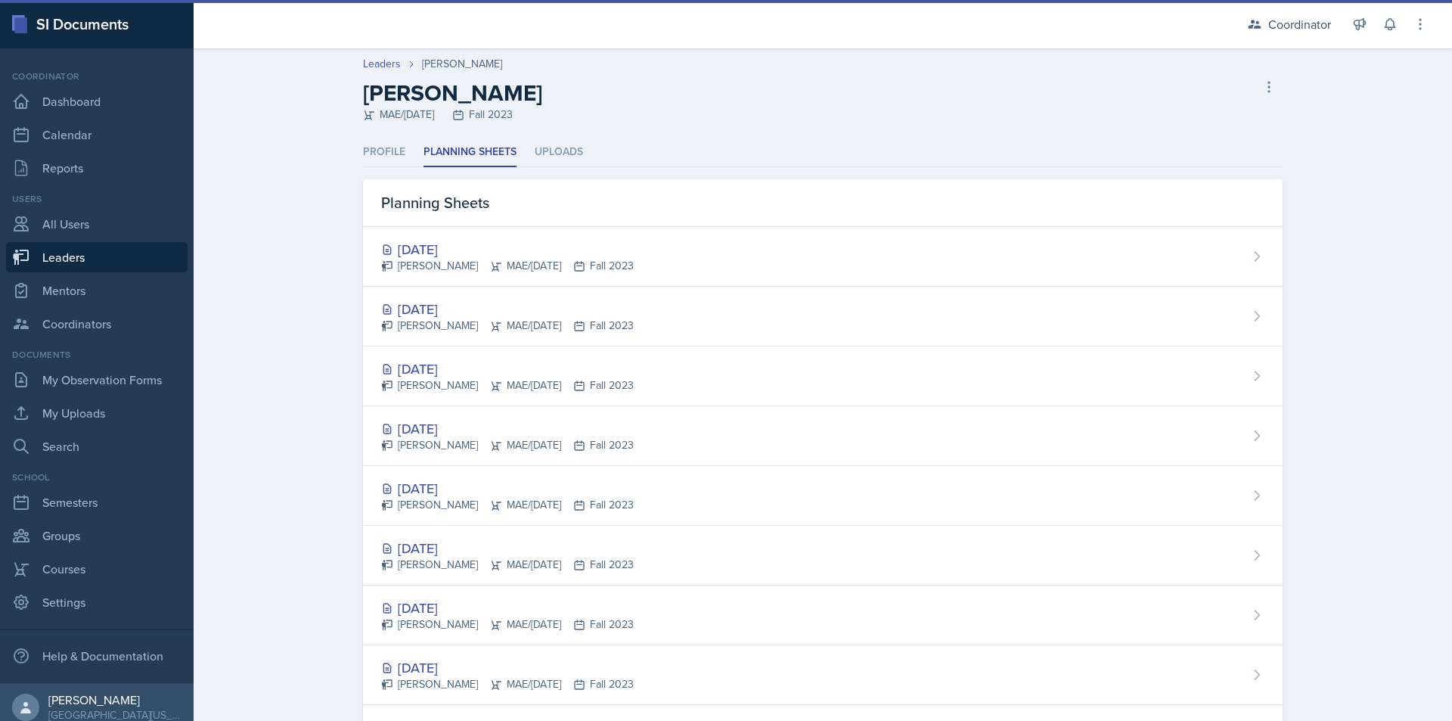
scroll to position [454, 0]
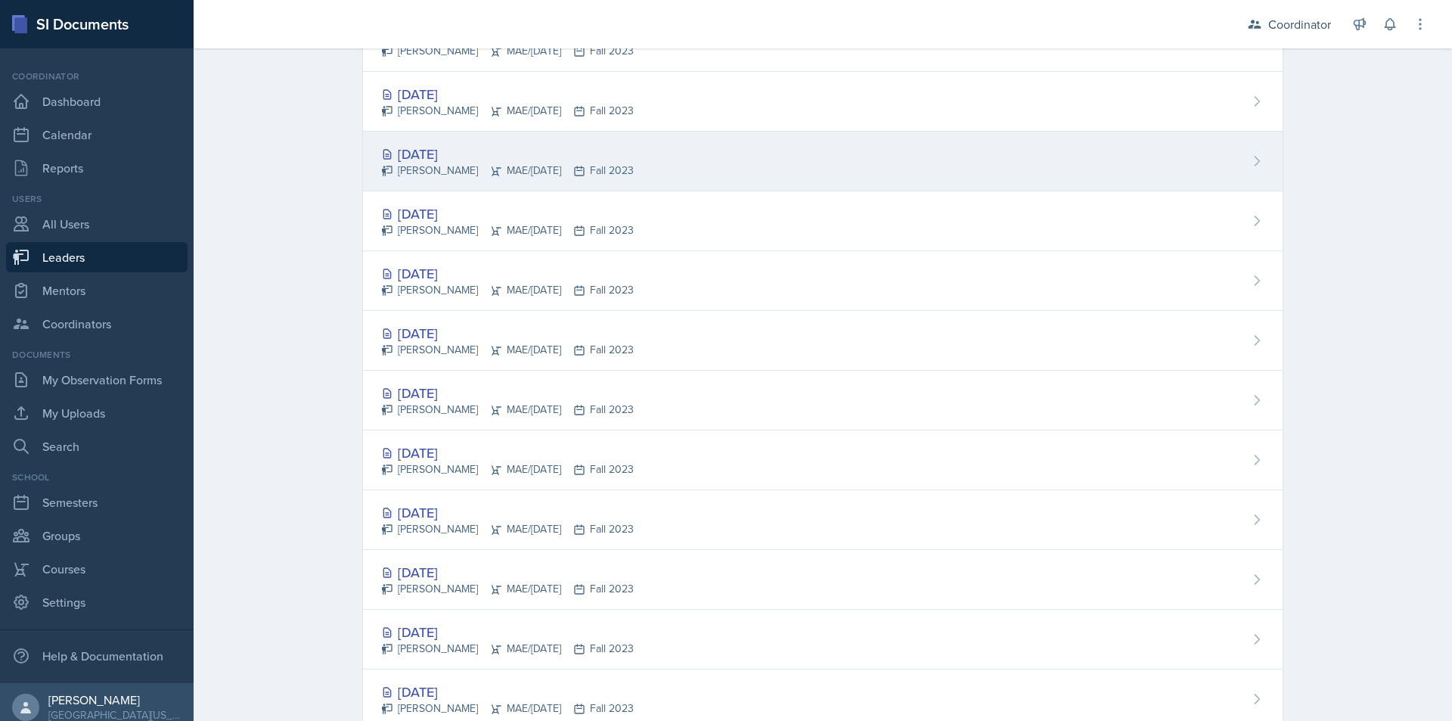
click at [785, 172] on div "[DATE] [PERSON_NAME]/[DATE] Fall 2023" at bounding box center [823, 162] width 920 height 60
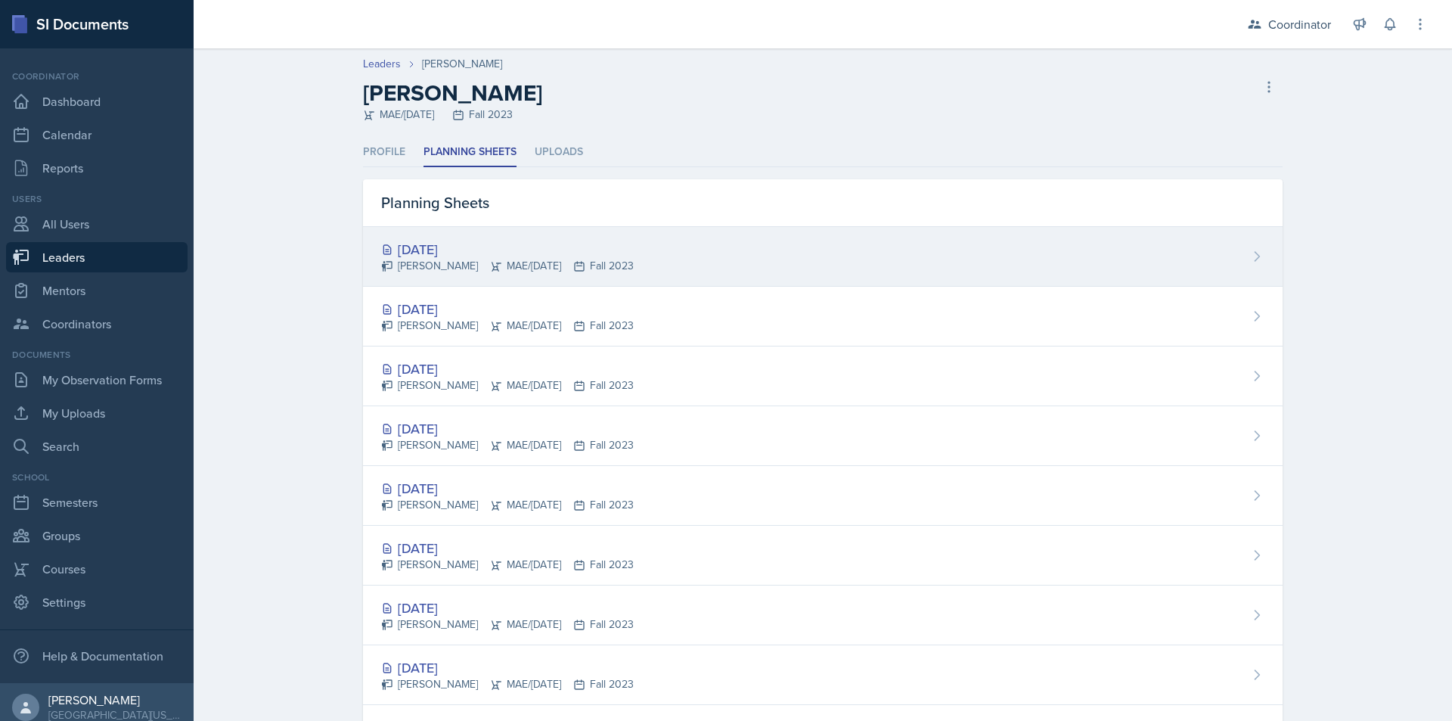
click at [741, 262] on div "[DATE] [PERSON_NAME]/[DATE] Fall 2023" at bounding box center [823, 257] width 920 height 60
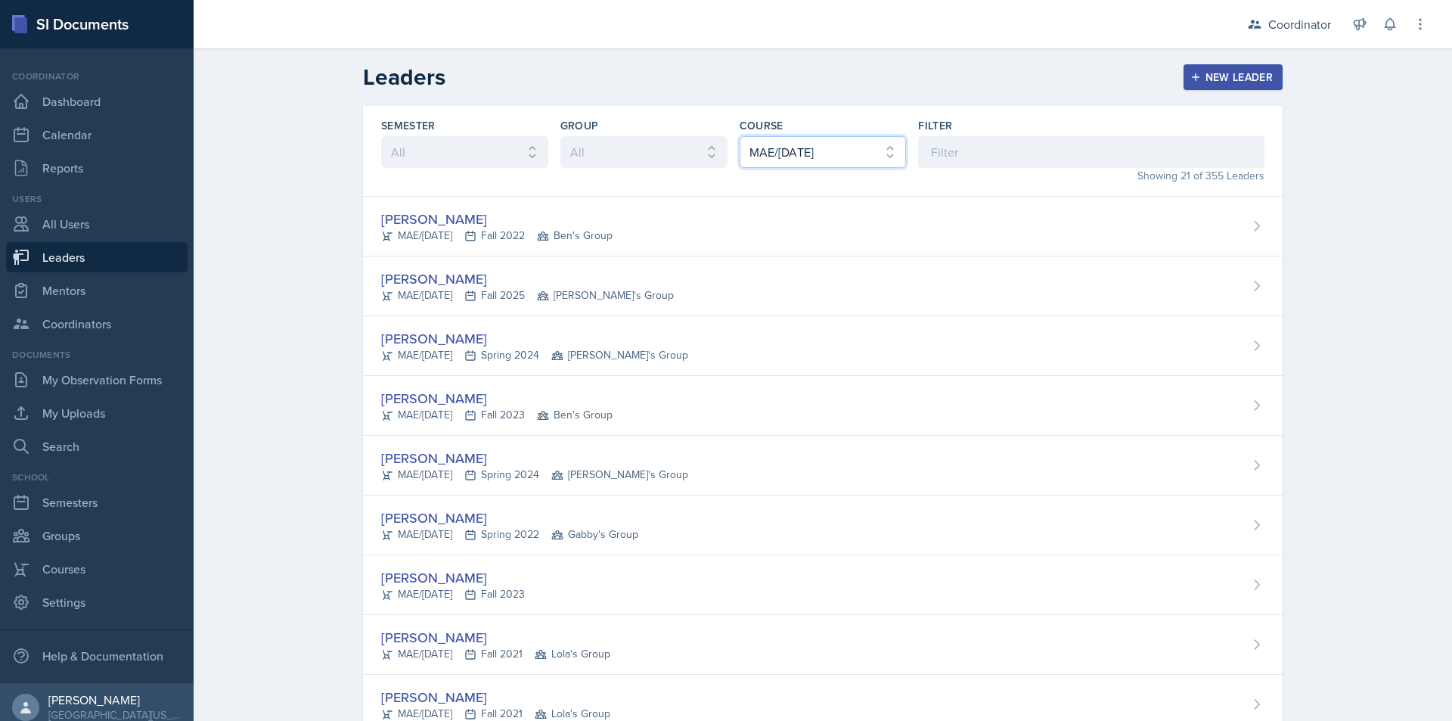
click at [757, 161] on select "All ACC 211 ACC 212 ACC 307 BYS 119 BYS 215 BYS 300 CH 101 CH 121 CH 331 CPE 21…" at bounding box center [823, 152] width 167 height 32
select select "7bc8cbb9-83b1-4143-8fd6-5fadce938d1f"
click at [740, 136] on select "All ACC 211 ACC 212 ACC 307 BYS 119 BYS 215 BYS 300 CH 101 CH 121 CH 331 CPE 21…" at bounding box center [823, 152] width 167 height 32
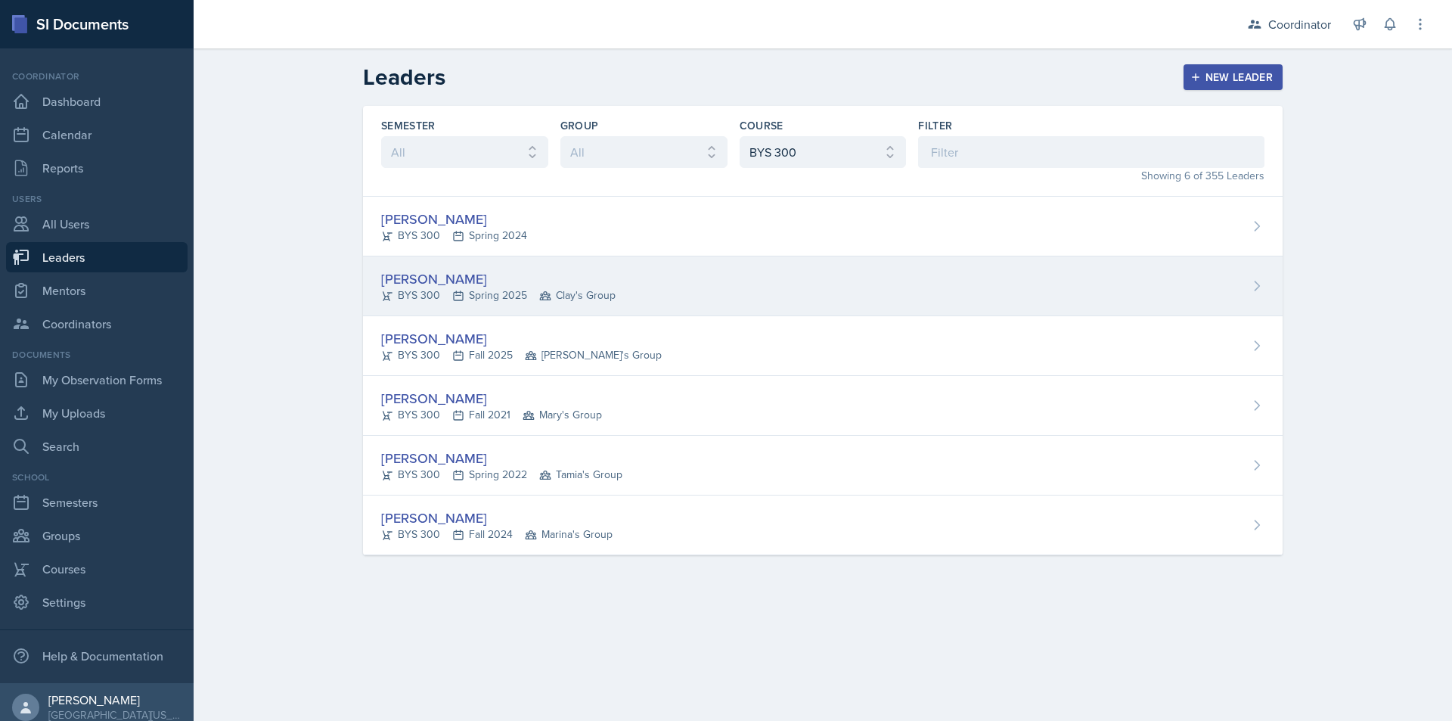
click at [715, 295] on div "[PERSON_NAME] BYS 300 Spring 2025 Clay's Group" at bounding box center [823, 286] width 920 height 60
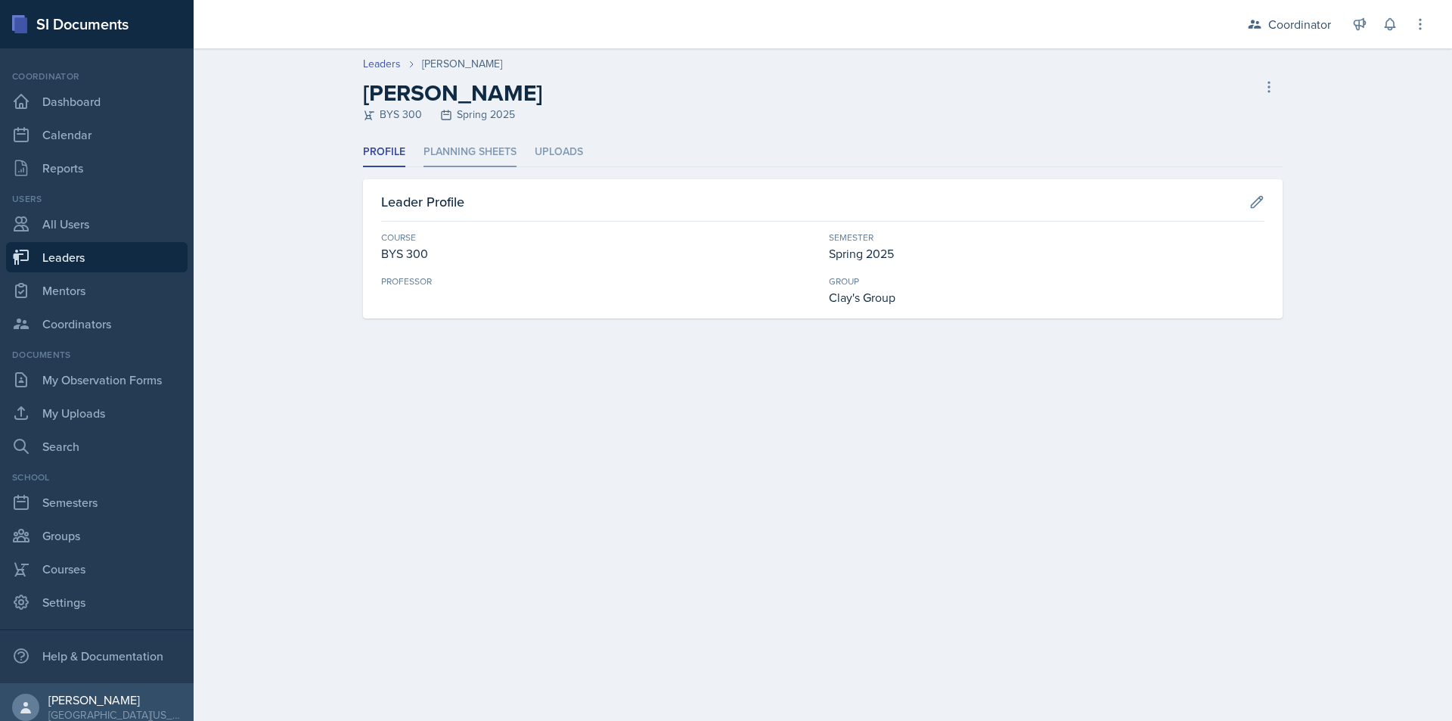
click at [500, 155] on li "Planning Sheets" at bounding box center [470, 153] width 93 height 30
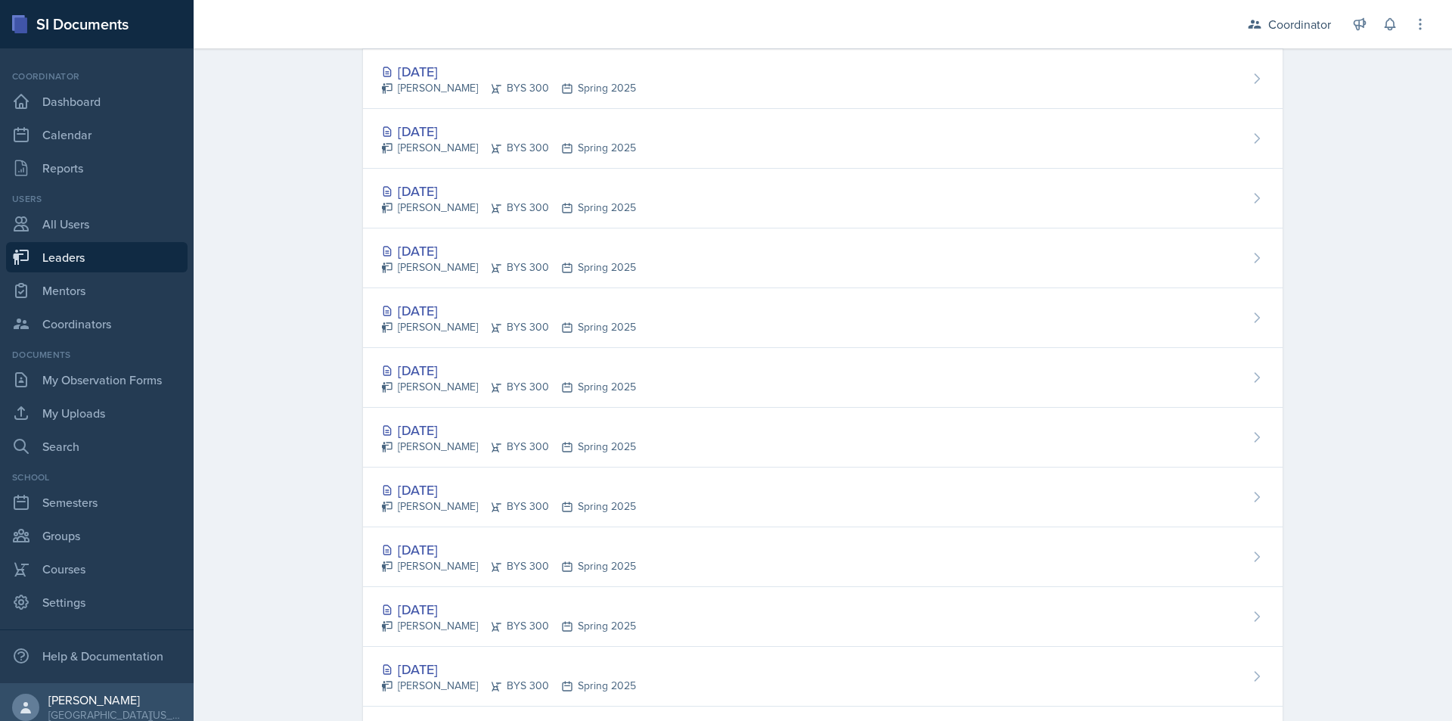
scroll to position [530, 0]
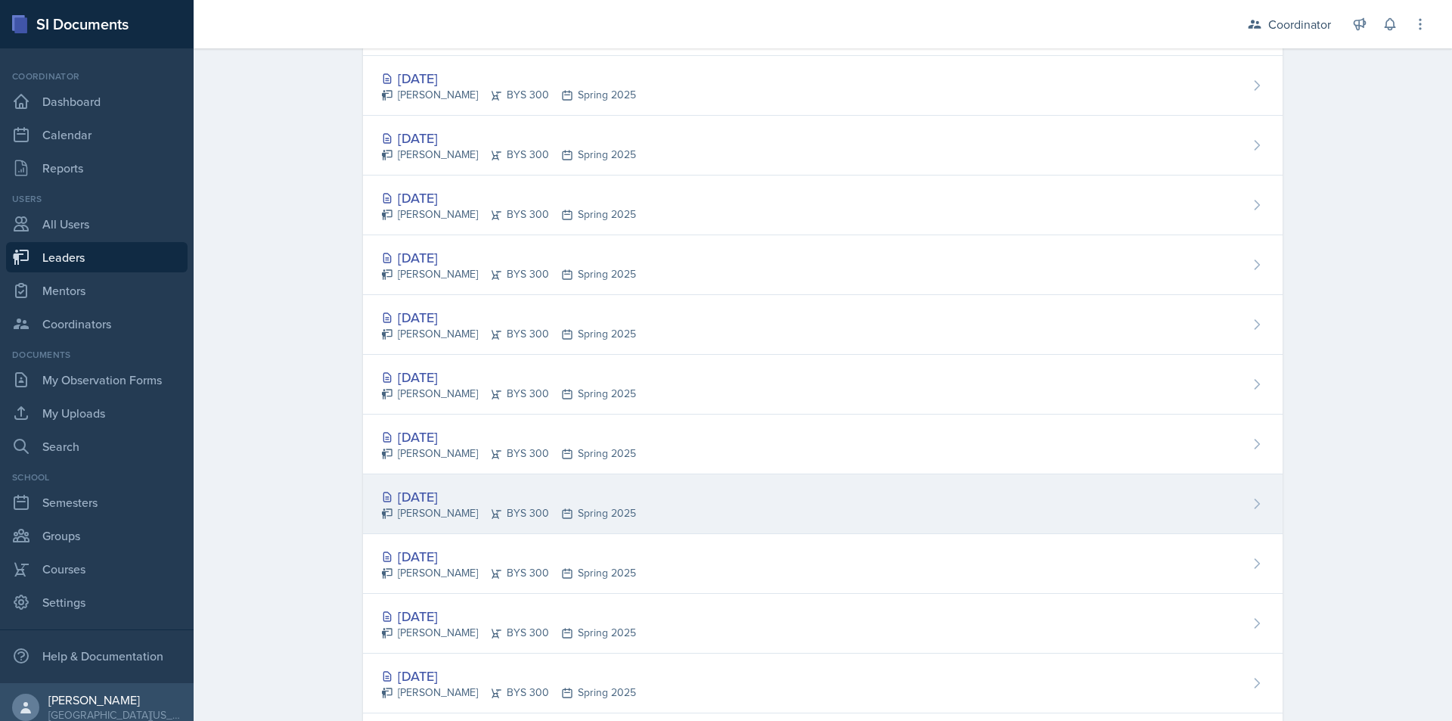
click at [716, 488] on div "[DATE] [PERSON_NAME] BYS 300 Spring 2025" at bounding box center [823, 504] width 920 height 60
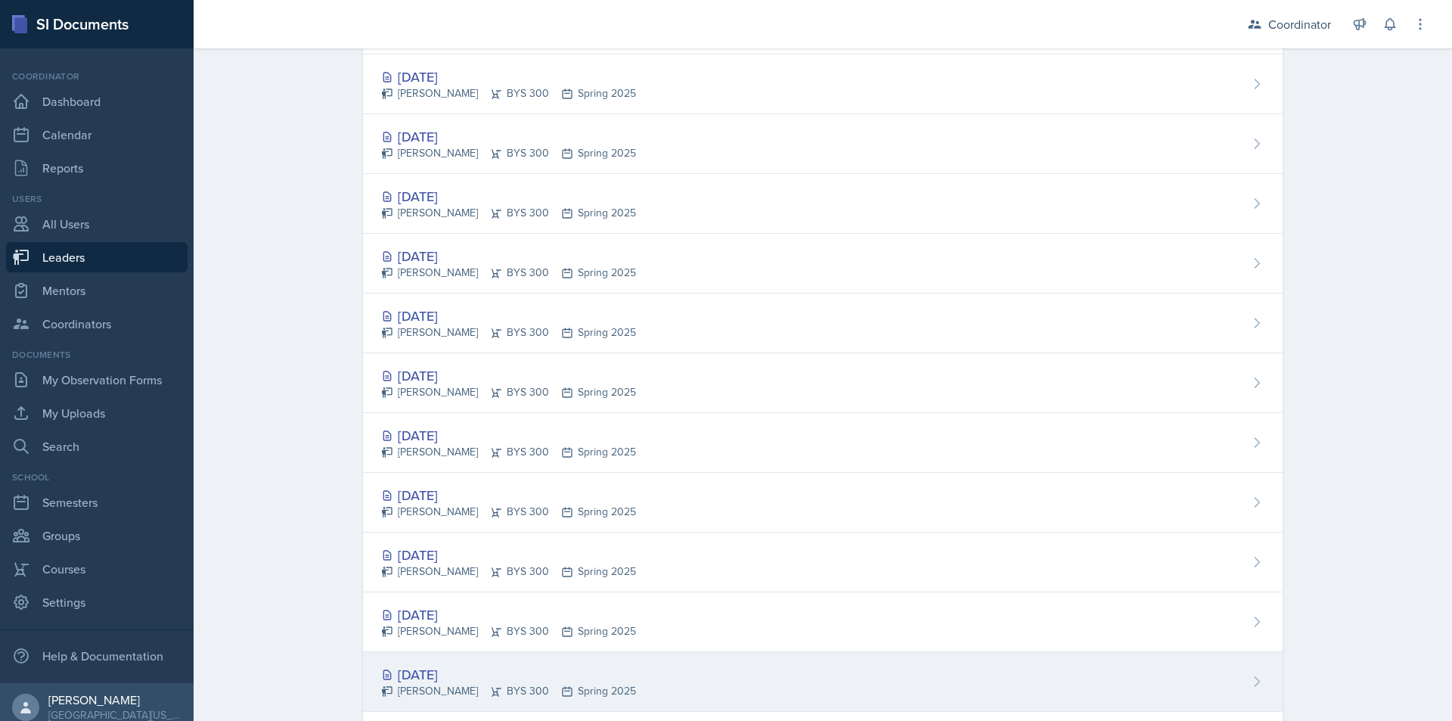
scroll to position [1589, 0]
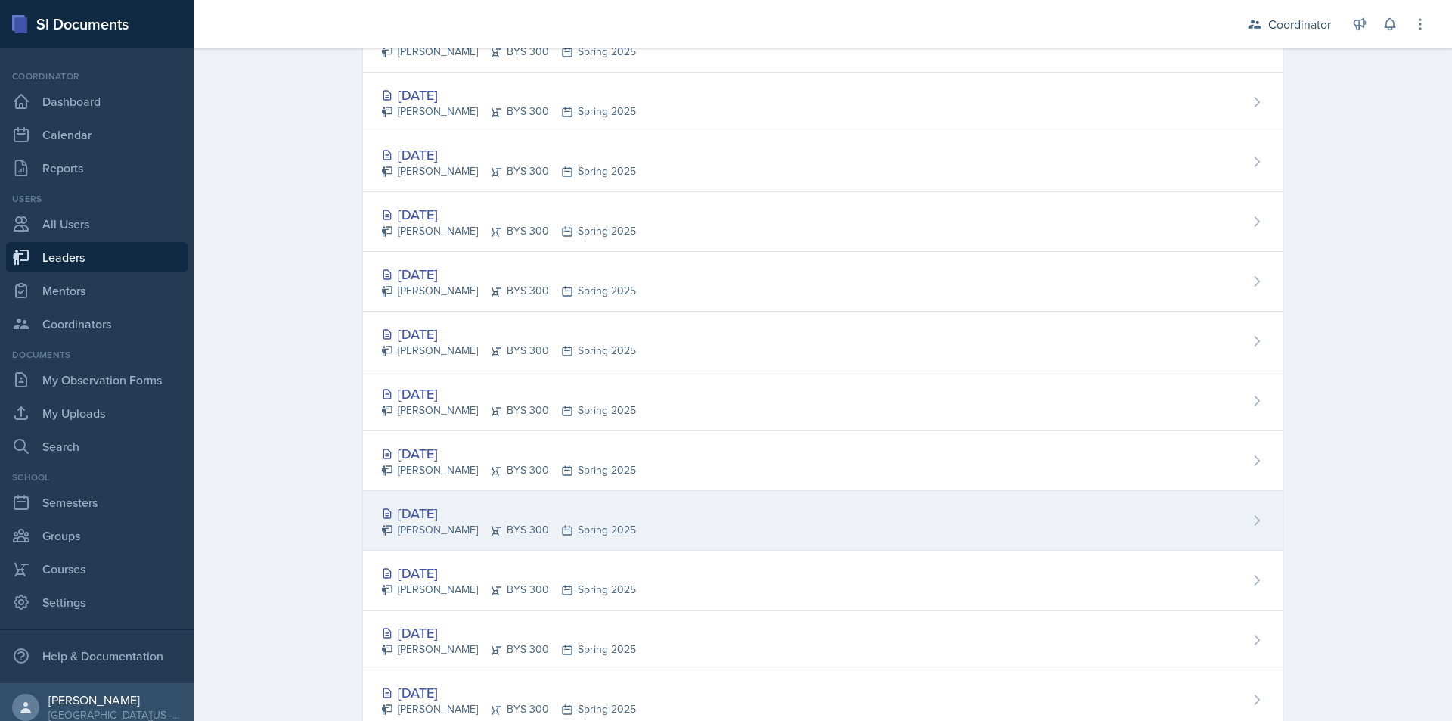
click at [738, 519] on div "[DATE] [PERSON_NAME] BYS 300 Spring 2025" at bounding box center [823, 521] width 920 height 60
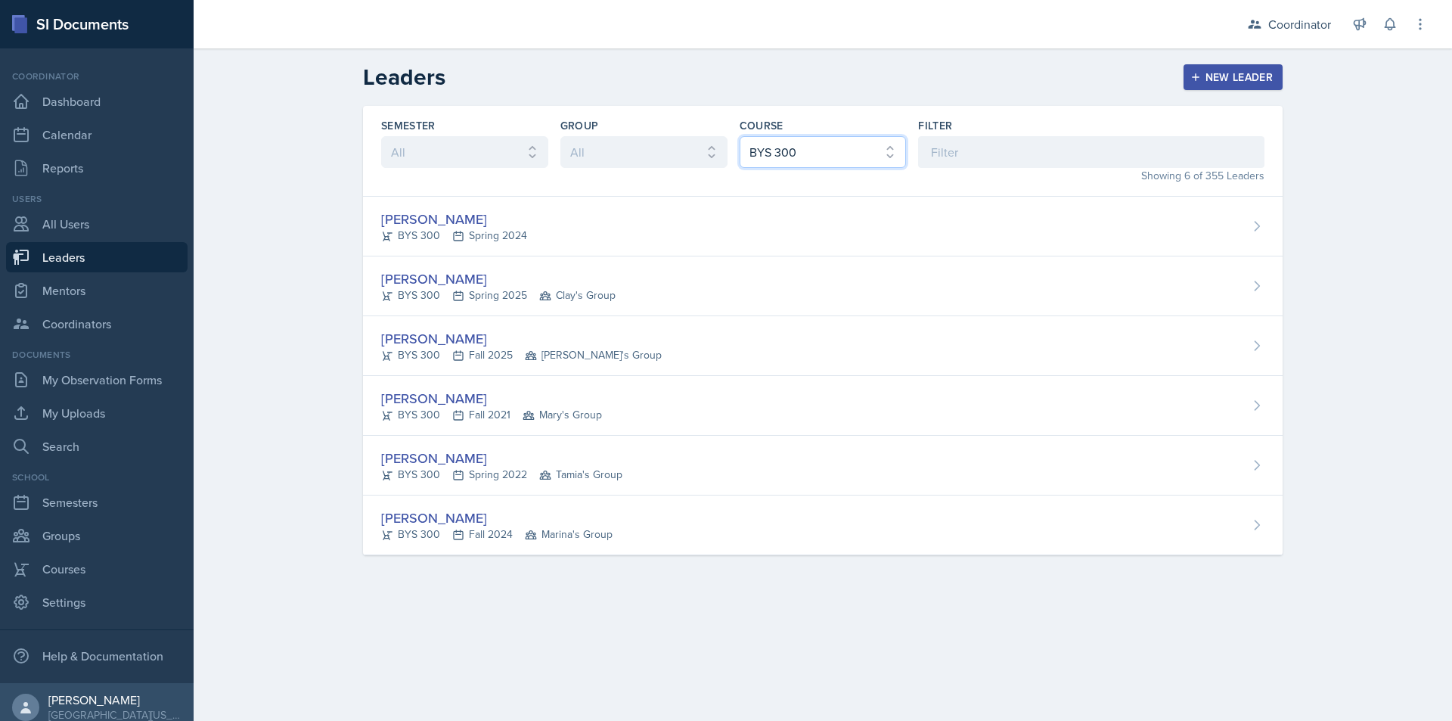
click at [770, 154] on select "All ACC 211 ACC 212 ACC 307 BYS 119 BYS 215 BYS 300 CH 101 CH 121 CH 331 CPE 21…" at bounding box center [823, 152] width 167 height 32
select select "a2a7c3a9-1fad-4522-a67e-ba87c5b1aa08"
click at [740, 136] on select "All ACC 211 ACC 212 ACC 307 BYS 119 BYS 215 BYS 300 CH 101 CH 121 CH 331 CPE 21…" at bounding box center [823, 152] width 167 height 32
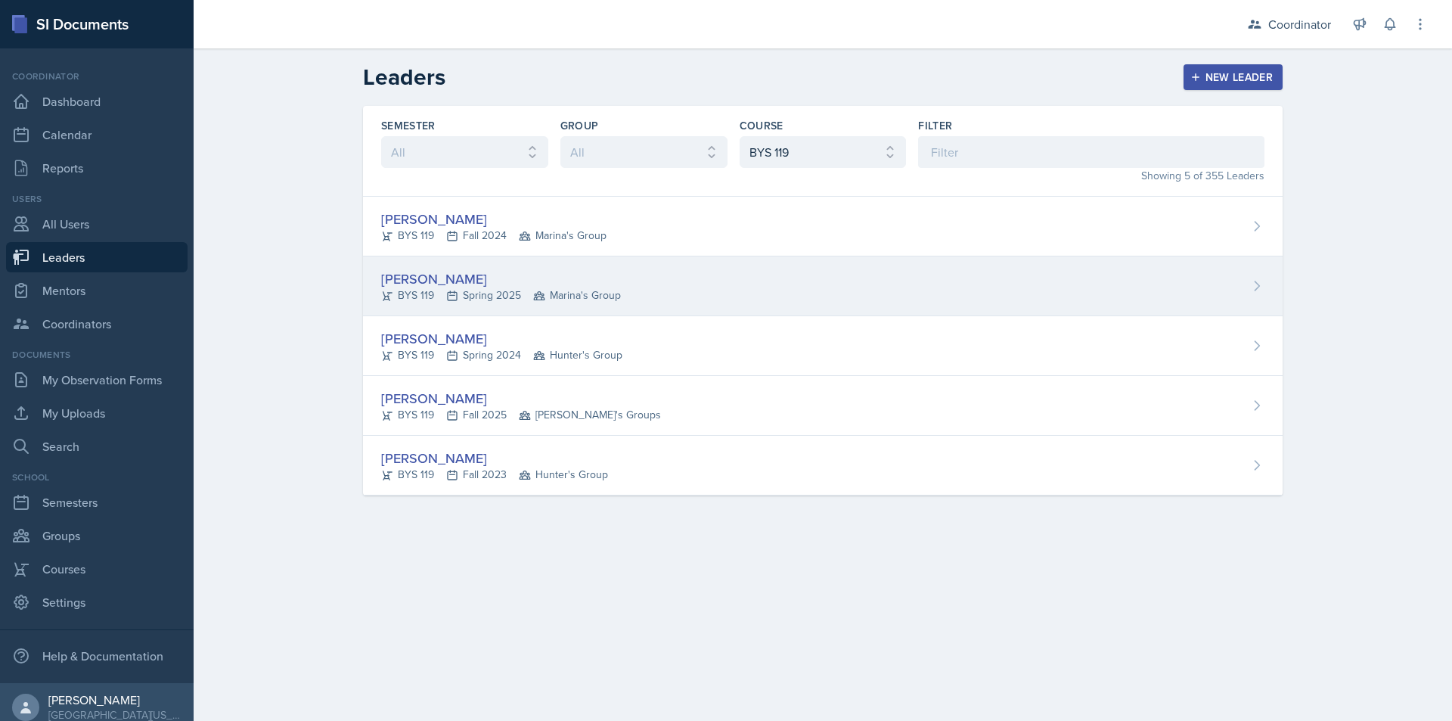
click at [812, 297] on div "[PERSON_NAME] BYS 119 Spring 2025 Marina's Group" at bounding box center [823, 286] width 920 height 60
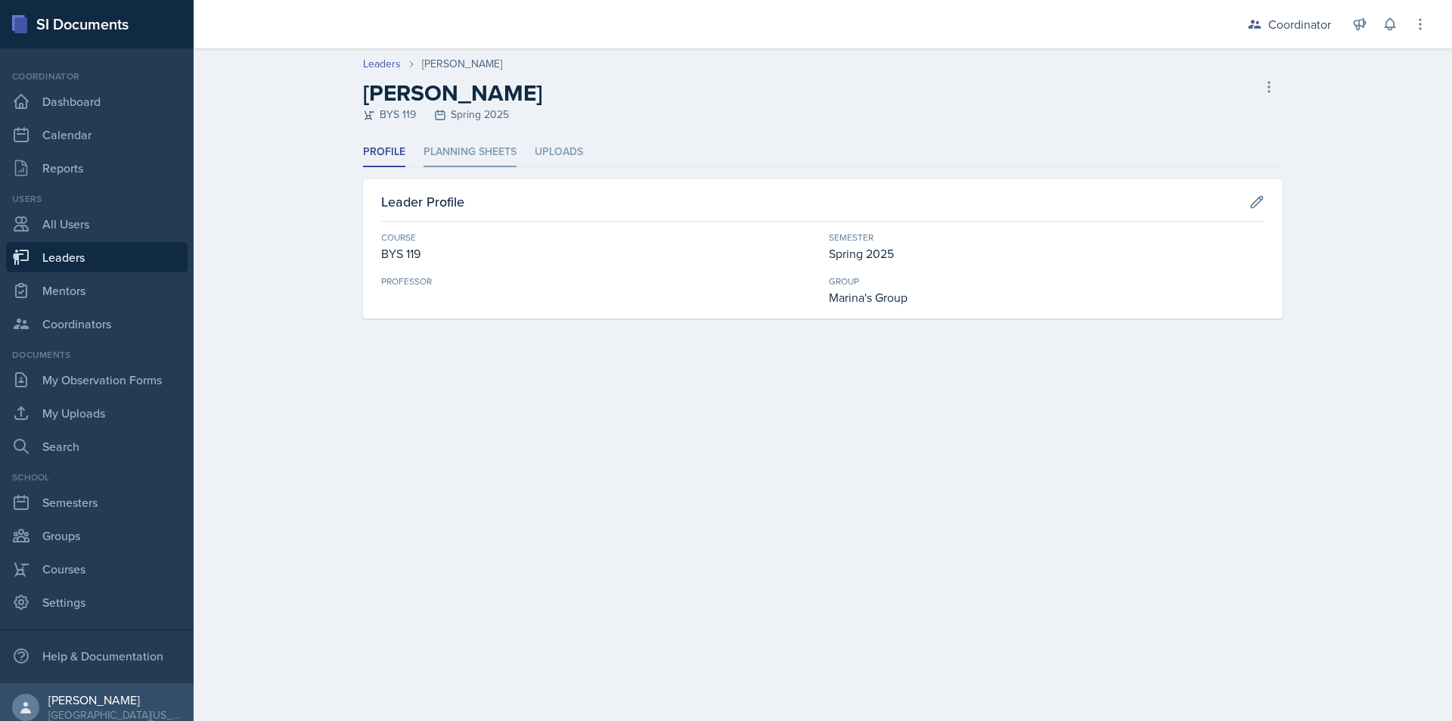
click at [430, 151] on li "Planning Sheets" at bounding box center [470, 153] width 93 height 30
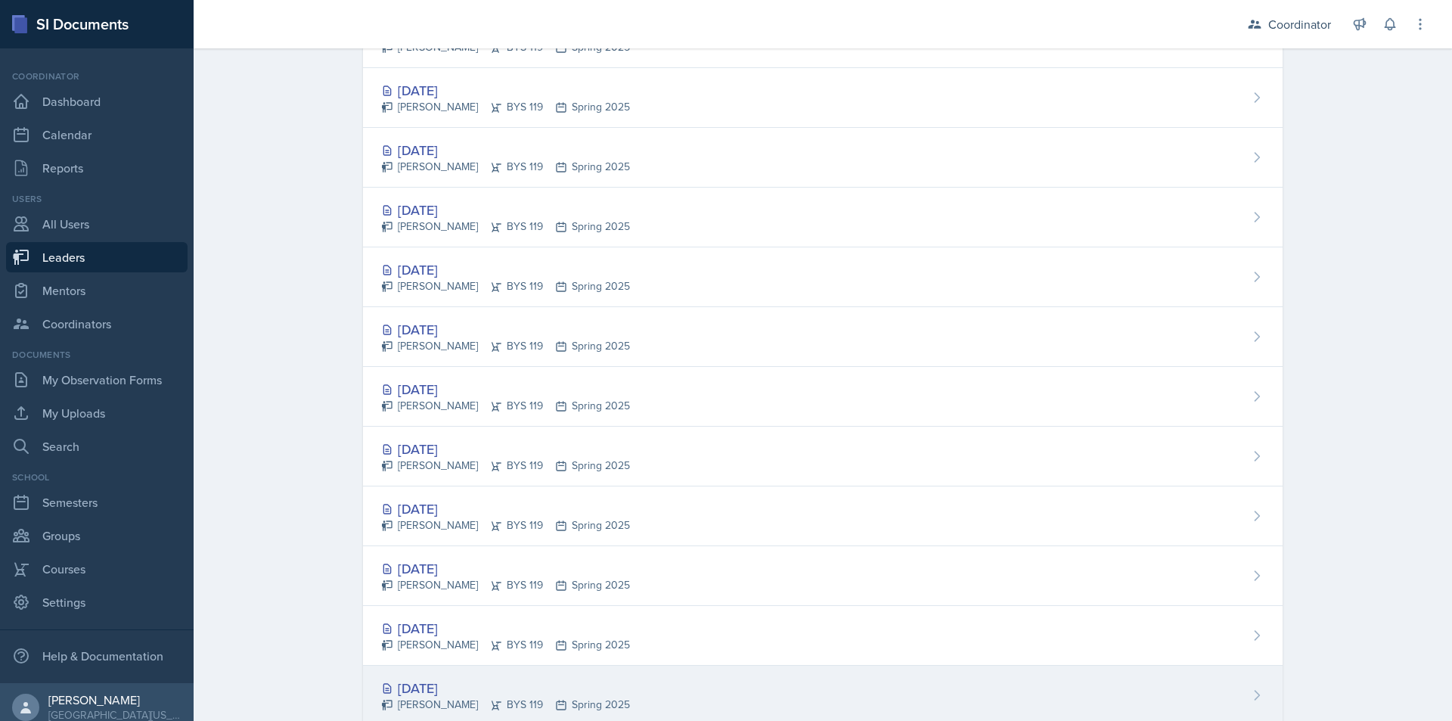
scroll to position [1135, 0]
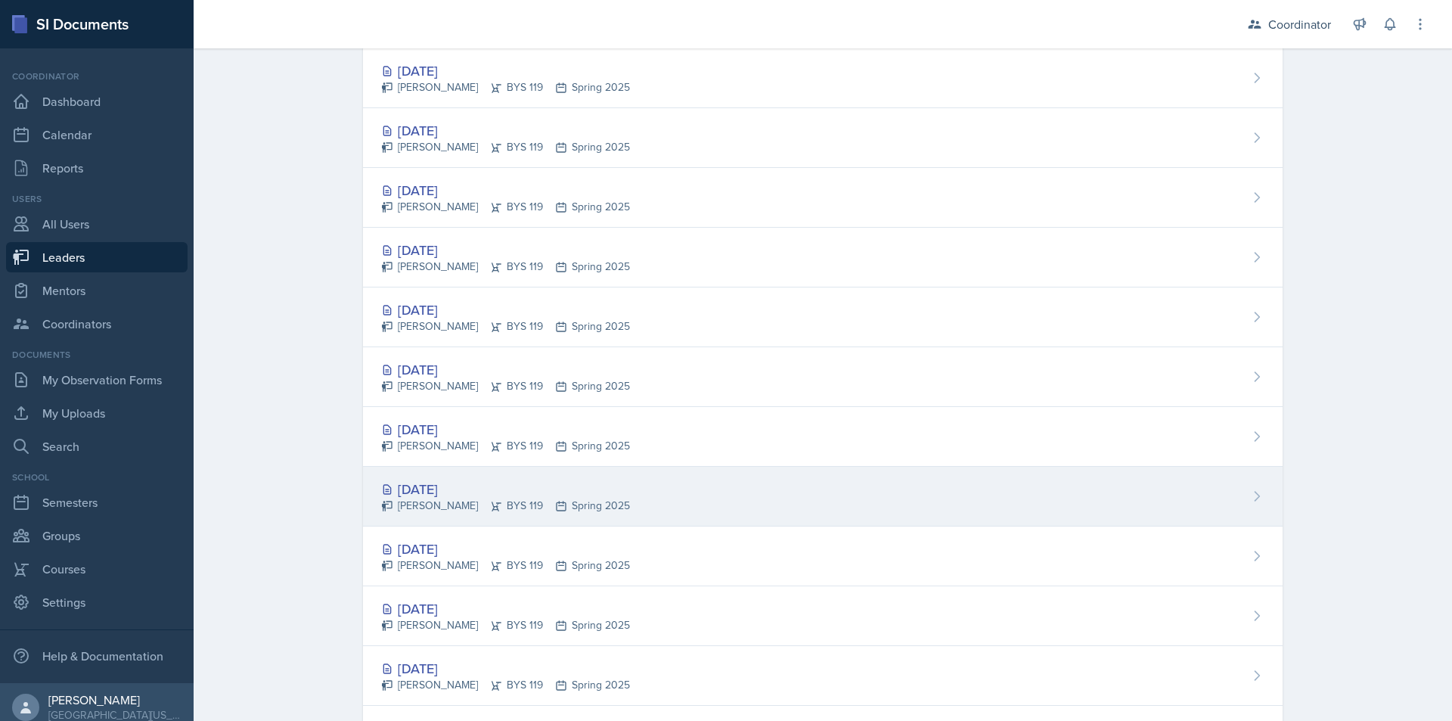
click at [837, 486] on div "[DATE] [PERSON_NAME] BYS 119 Spring 2025" at bounding box center [823, 497] width 920 height 60
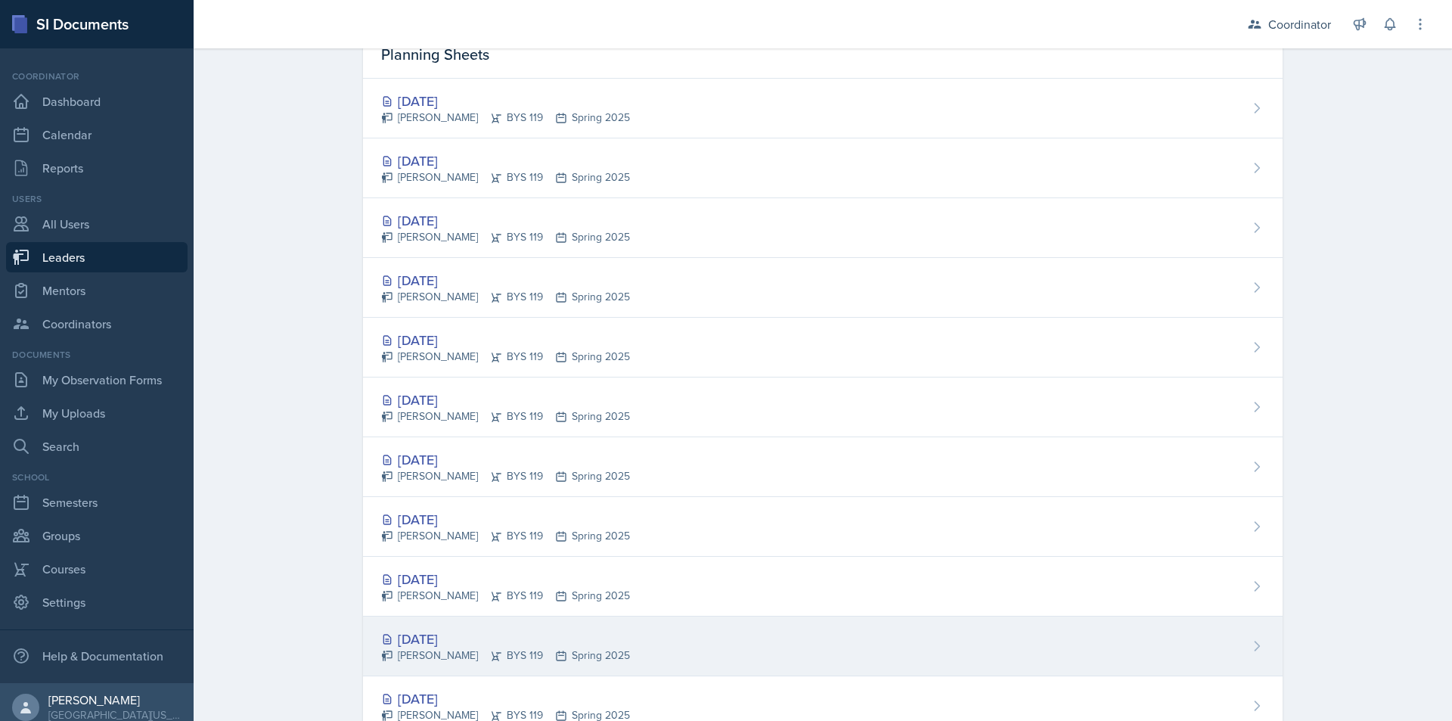
scroll to position [378, 0]
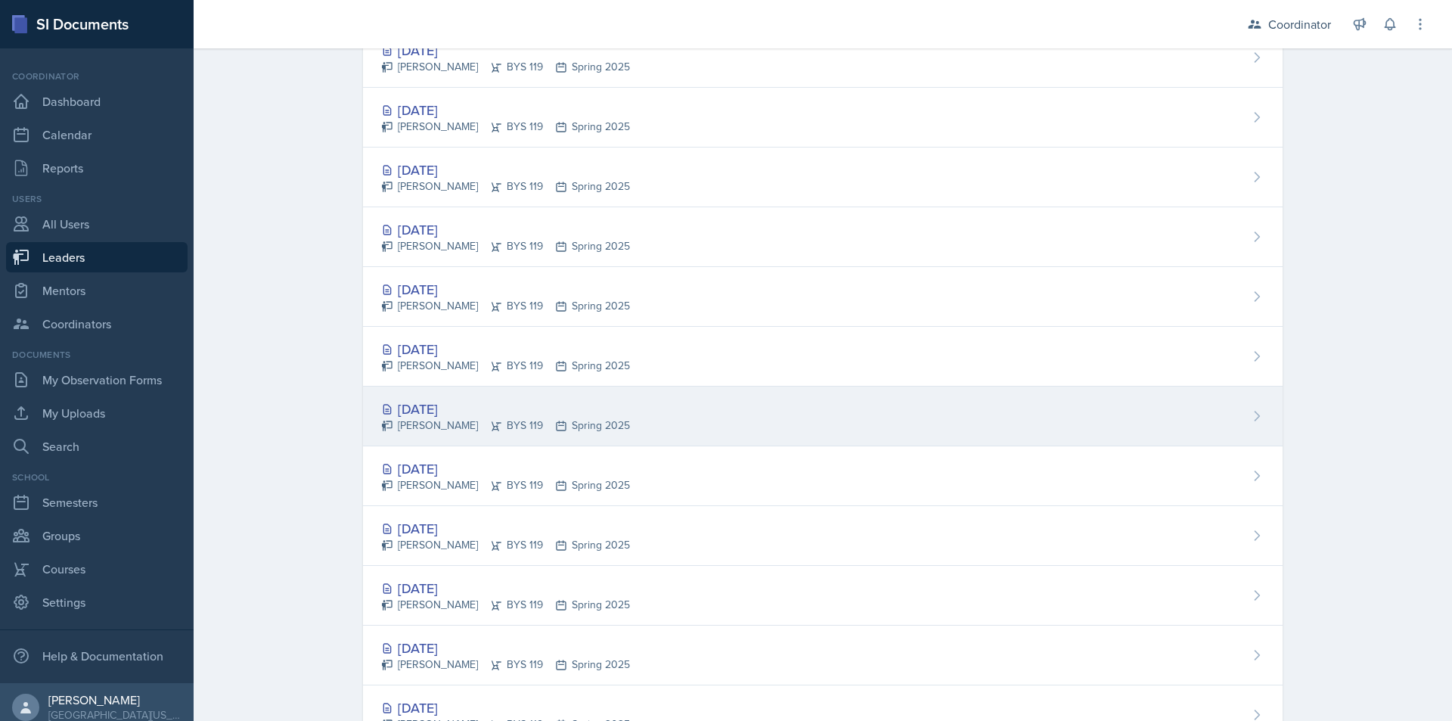
click at [771, 411] on div "[DATE] [PERSON_NAME] BYS 119 Spring 2025" at bounding box center [823, 417] width 920 height 60
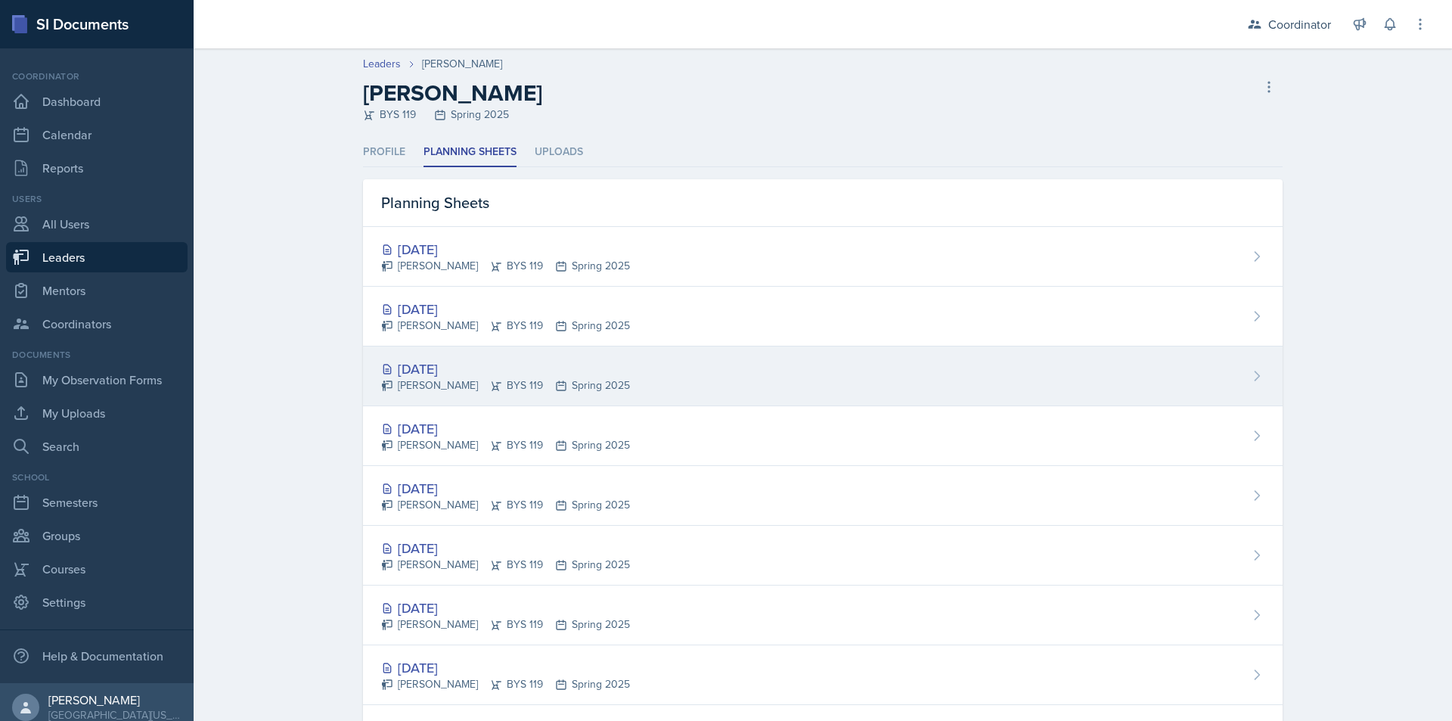
click at [654, 378] on div "[DATE] [PERSON_NAME] BYS 119 Spring 2025" at bounding box center [823, 376] width 920 height 60
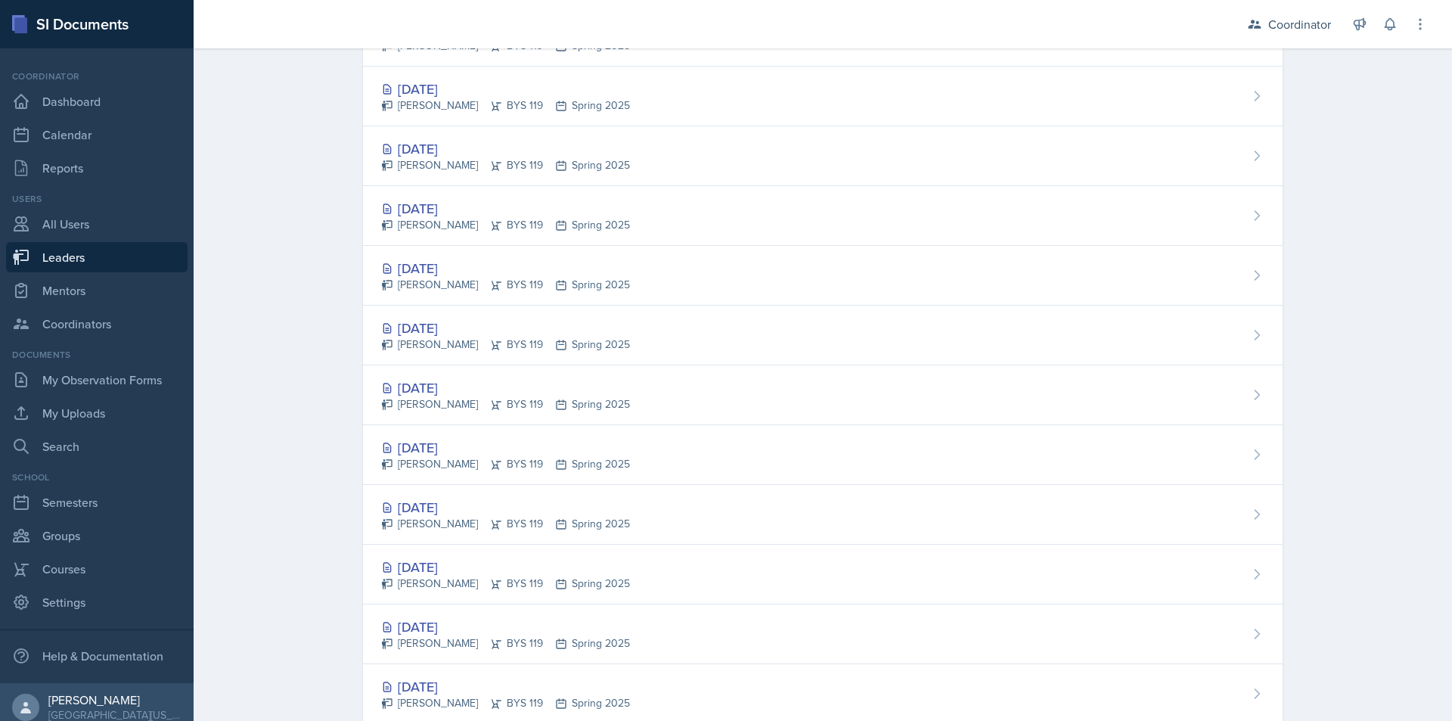
scroll to position [1135, 0]
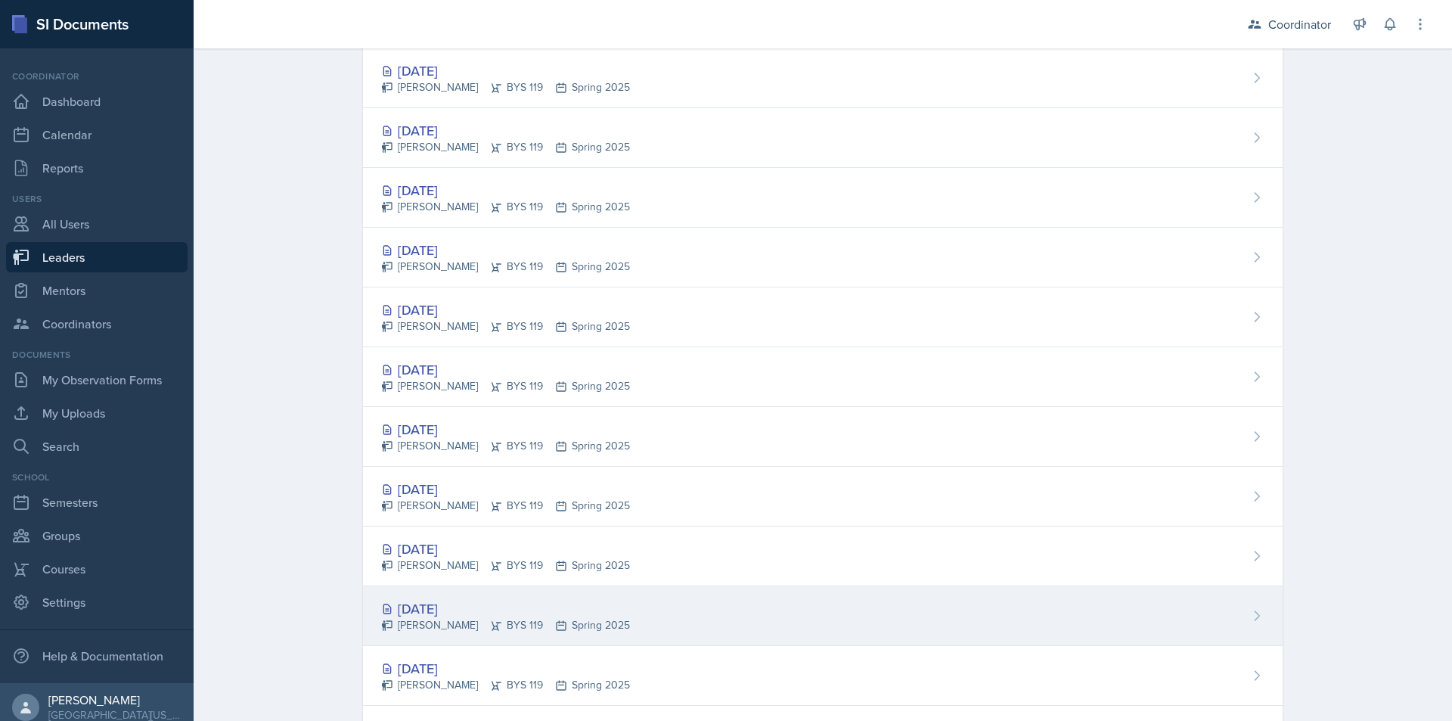
click at [914, 604] on div "[DATE] [PERSON_NAME] BYS 119 Spring 2025" at bounding box center [823, 616] width 920 height 60
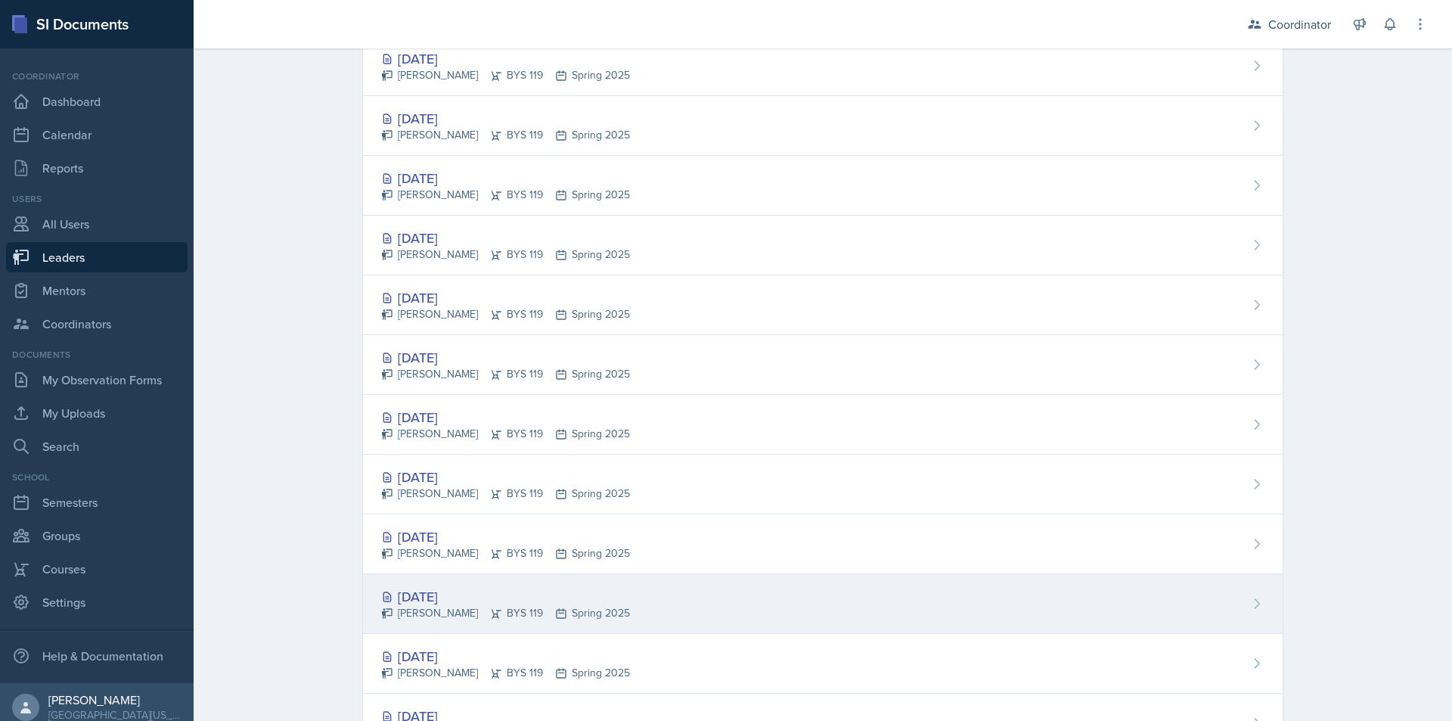
scroll to position [1513, 0]
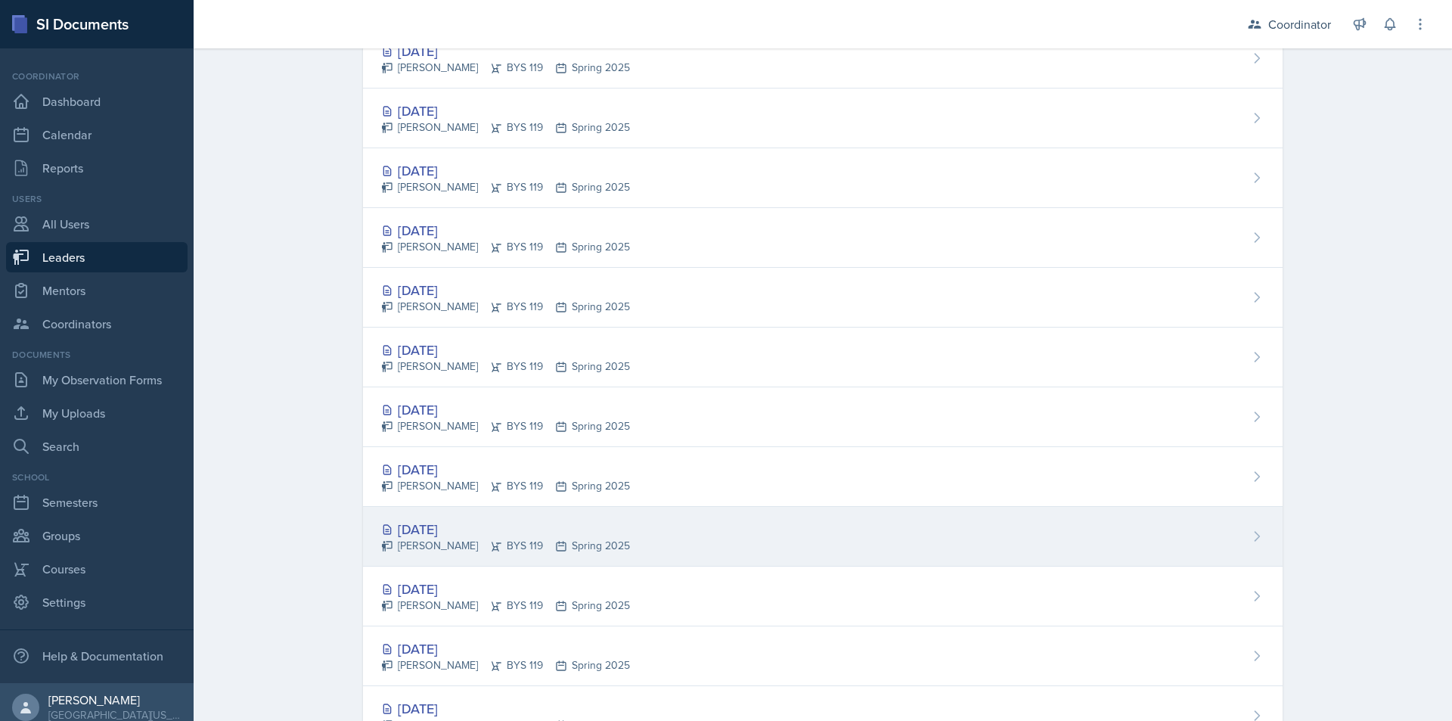
click at [815, 545] on div "[DATE] [PERSON_NAME] BYS 119 Spring 2025" at bounding box center [823, 537] width 920 height 60
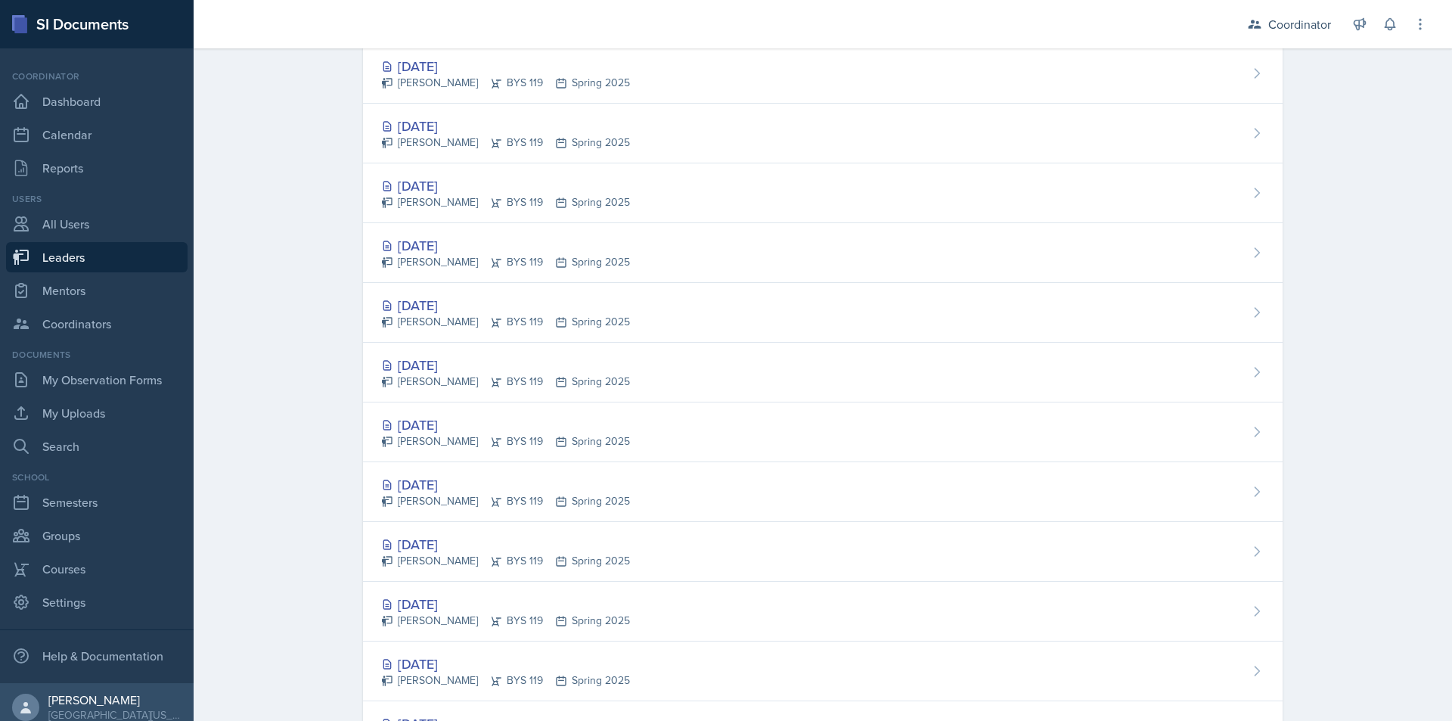
scroll to position [1573, 0]
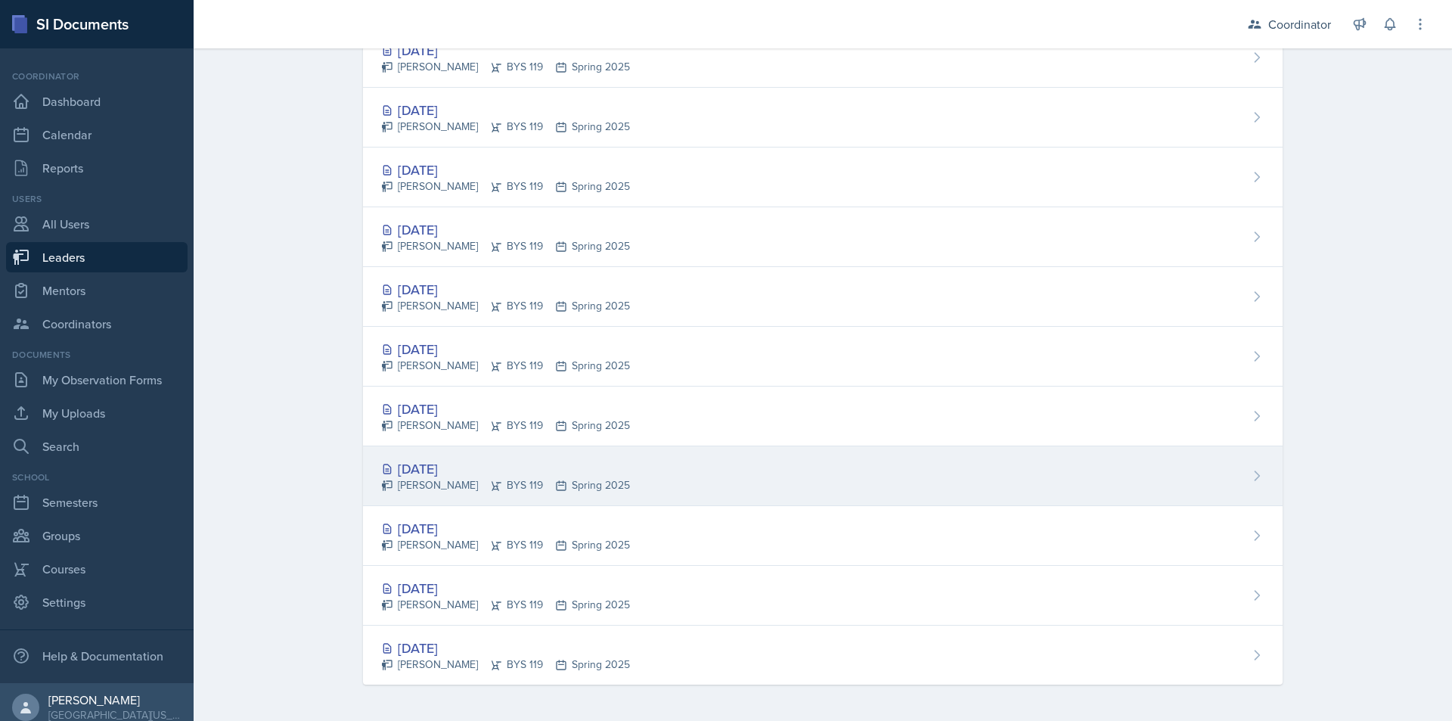
click at [797, 497] on div "[DATE] [PERSON_NAME] BYS 119 Spring 2025" at bounding box center [823, 476] width 920 height 60
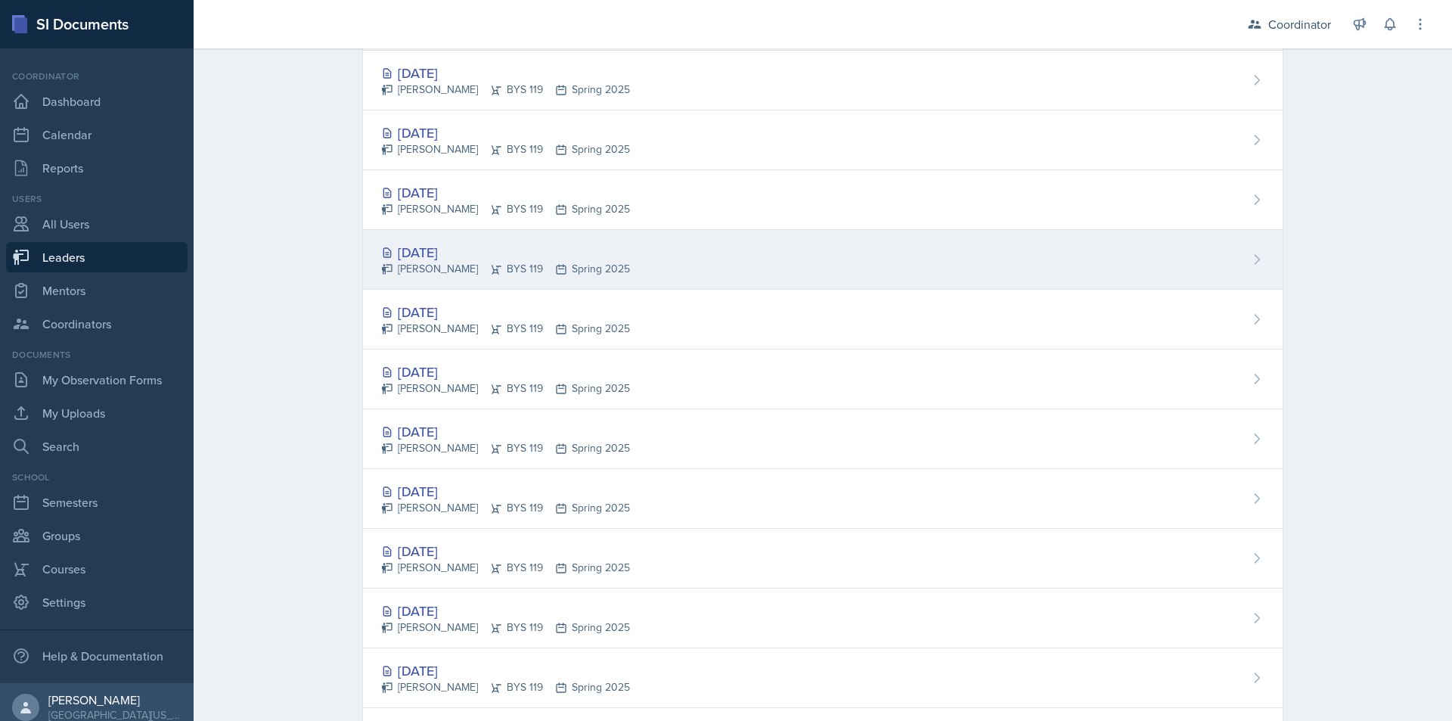
scroll to position [1513, 0]
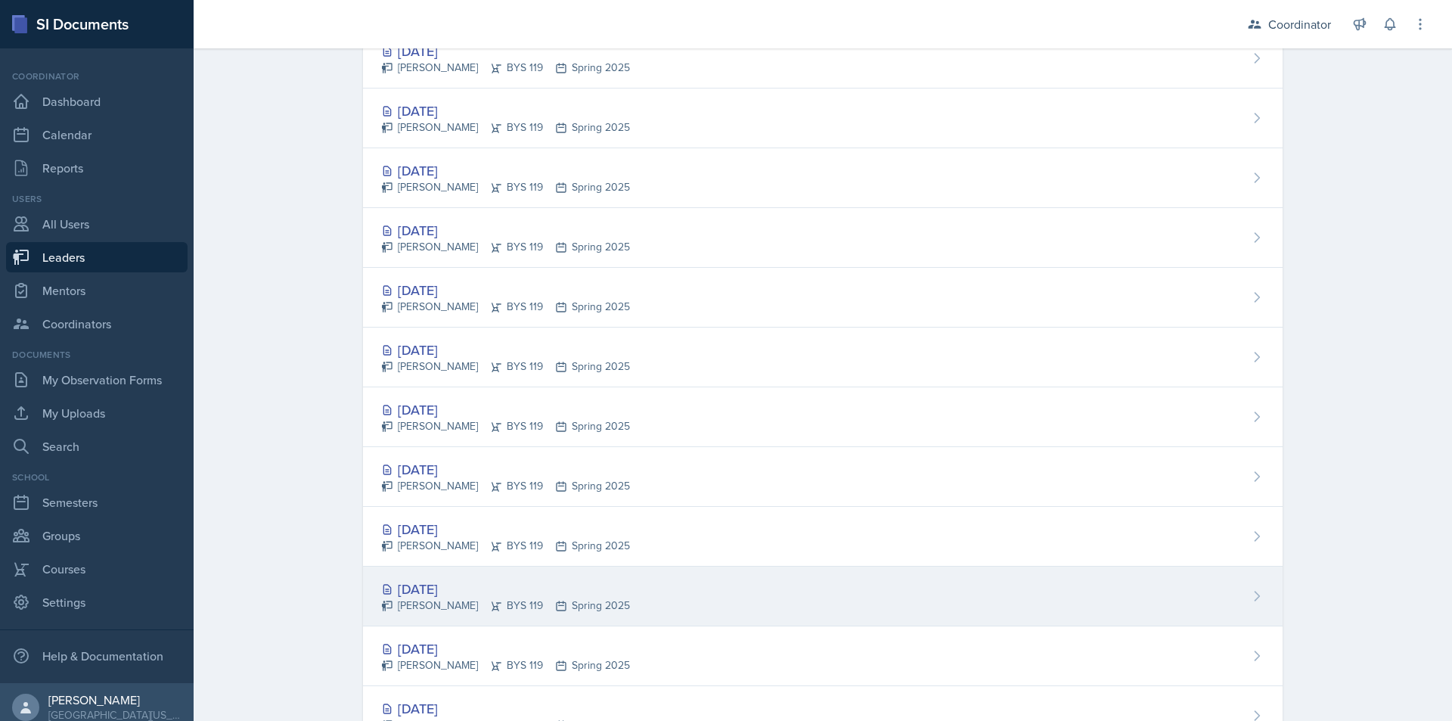
click at [791, 613] on div "[DATE] [PERSON_NAME] BYS 119 Spring 2025" at bounding box center [823, 597] width 920 height 60
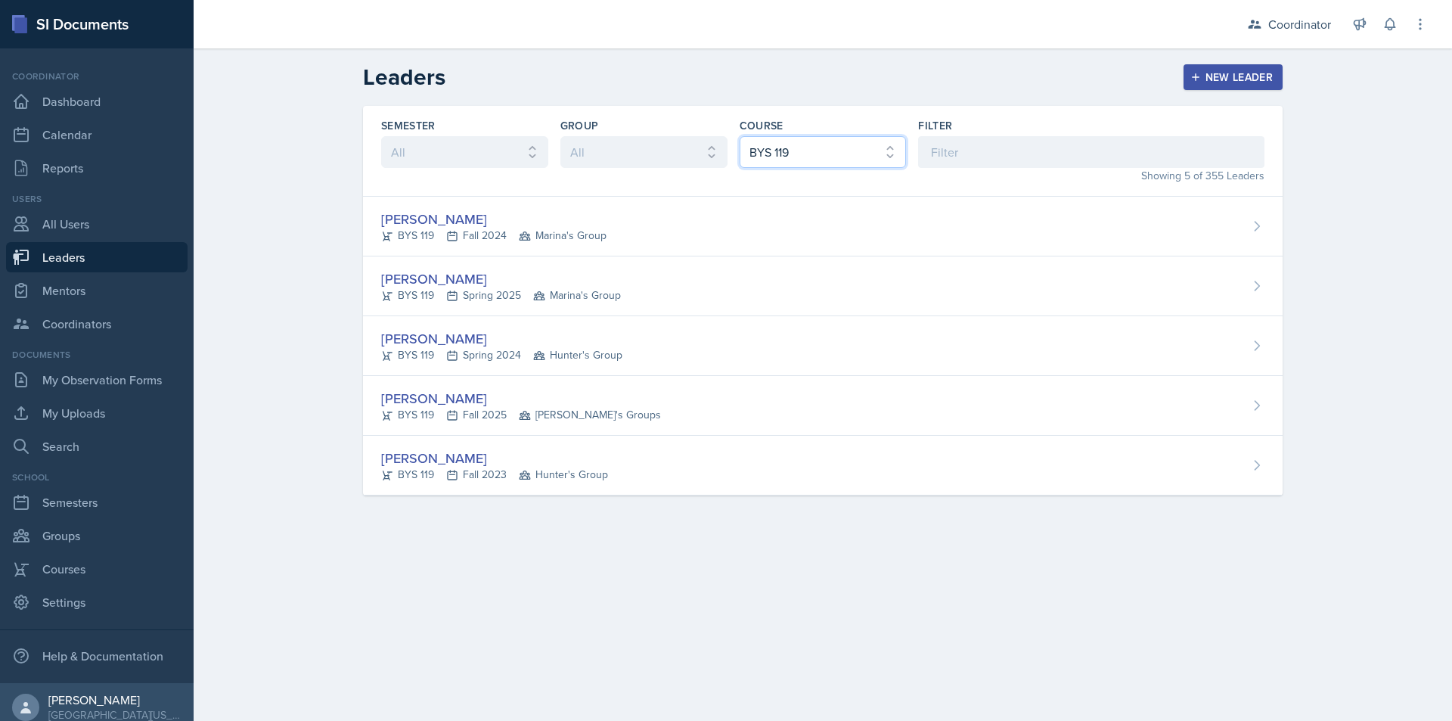
drag, startPoint x: 890, startPoint y: 151, endPoint x: 887, endPoint y: 166, distance: 14.6
click at [890, 151] on select "All ACC 211 ACC 212 ACC 307 BYS 119 BYS 215 BYS 300 CH 101 CH 121 CH 331 CPE 21…" at bounding box center [823, 152] width 167 height 32
select select "b05892b2-52b0-4ba5-a41c-6593615c4f47"
click at [740, 136] on select "All ACC 211 ACC 212 ACC 307 BYS 119 BYS 215 BYS 300 CH 101 CH 121 CH 331 CPE 21…" at bounding box center [823, 152] width 167 height 32
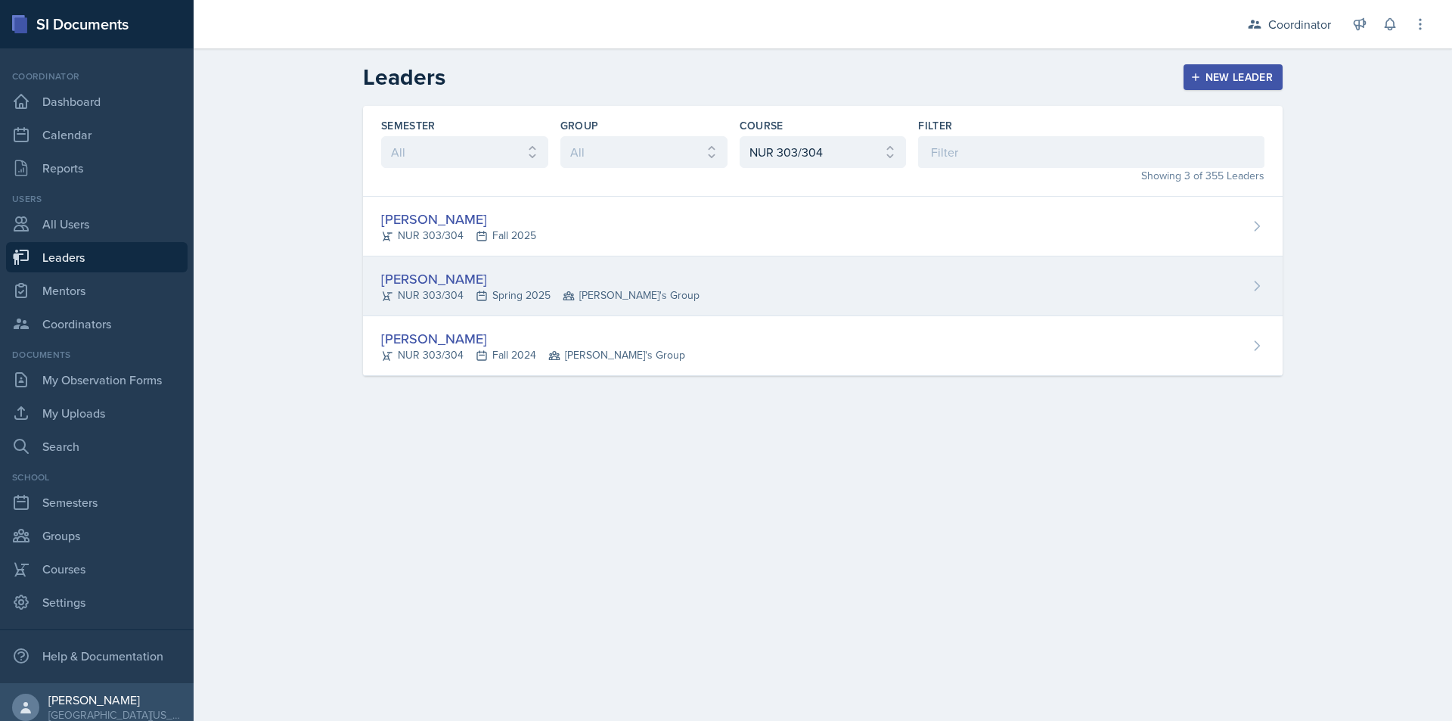
click at [786, 297] on div "[PERSON_NAME] NUR 303/304 Spring 2025 Zack's Group" at bounding box center [823, 286] width 920 height 60
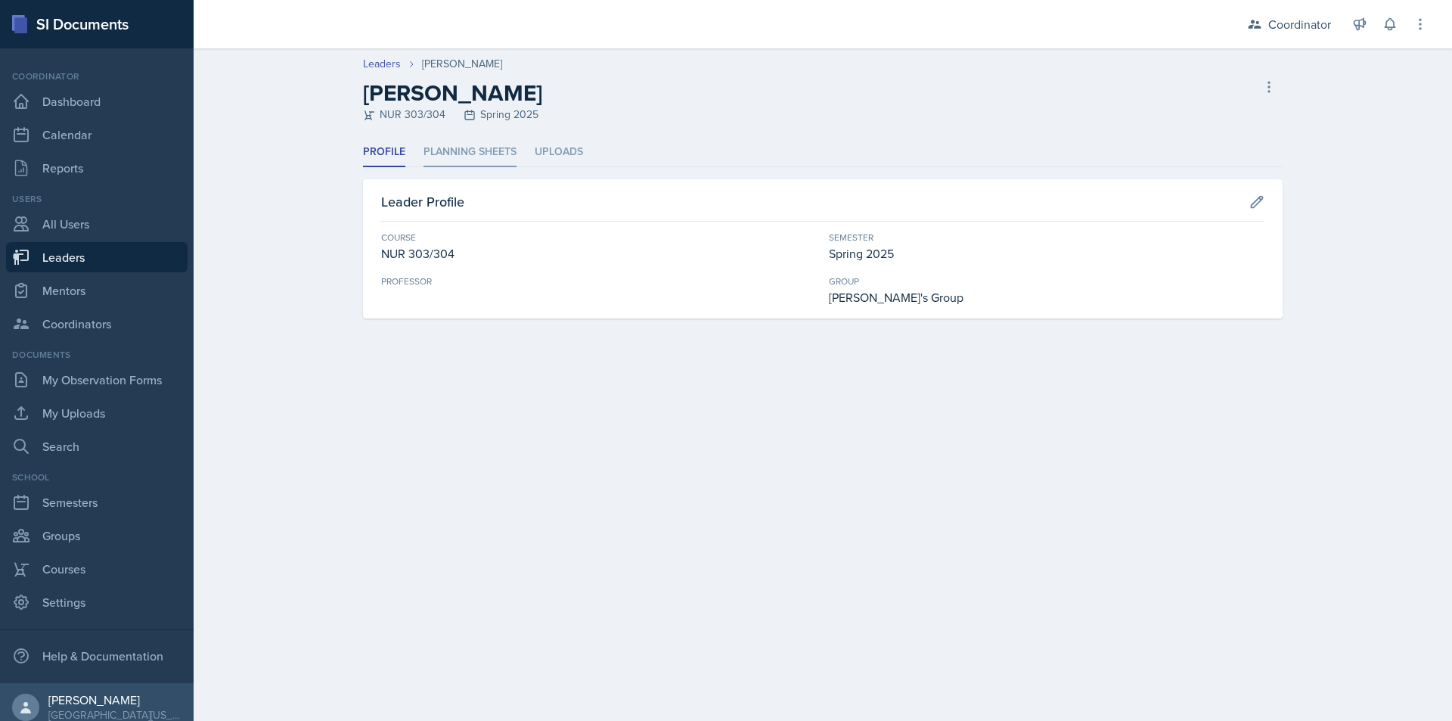
click at [460, 141] on li "Planning Sheets" at bounding box center [470, 153] width 93 height 30
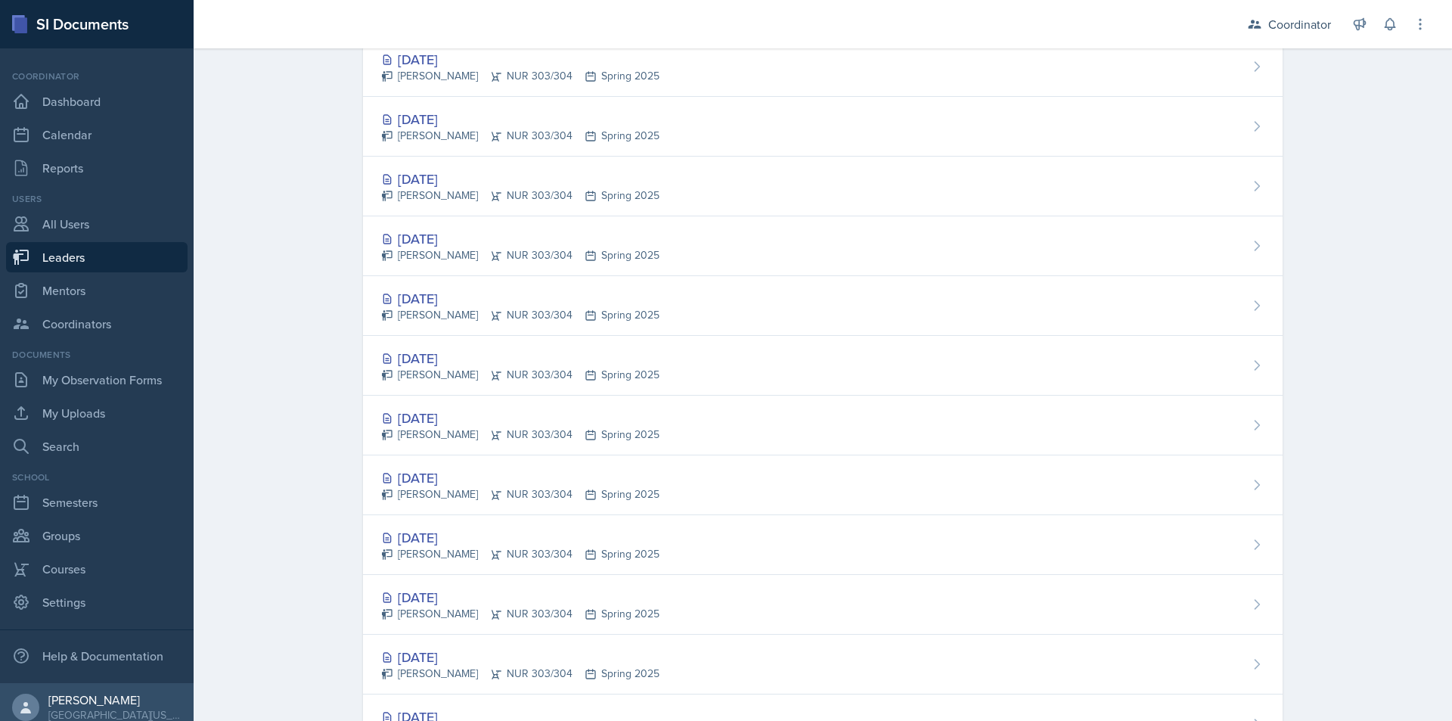
scroll to position [605, 0]
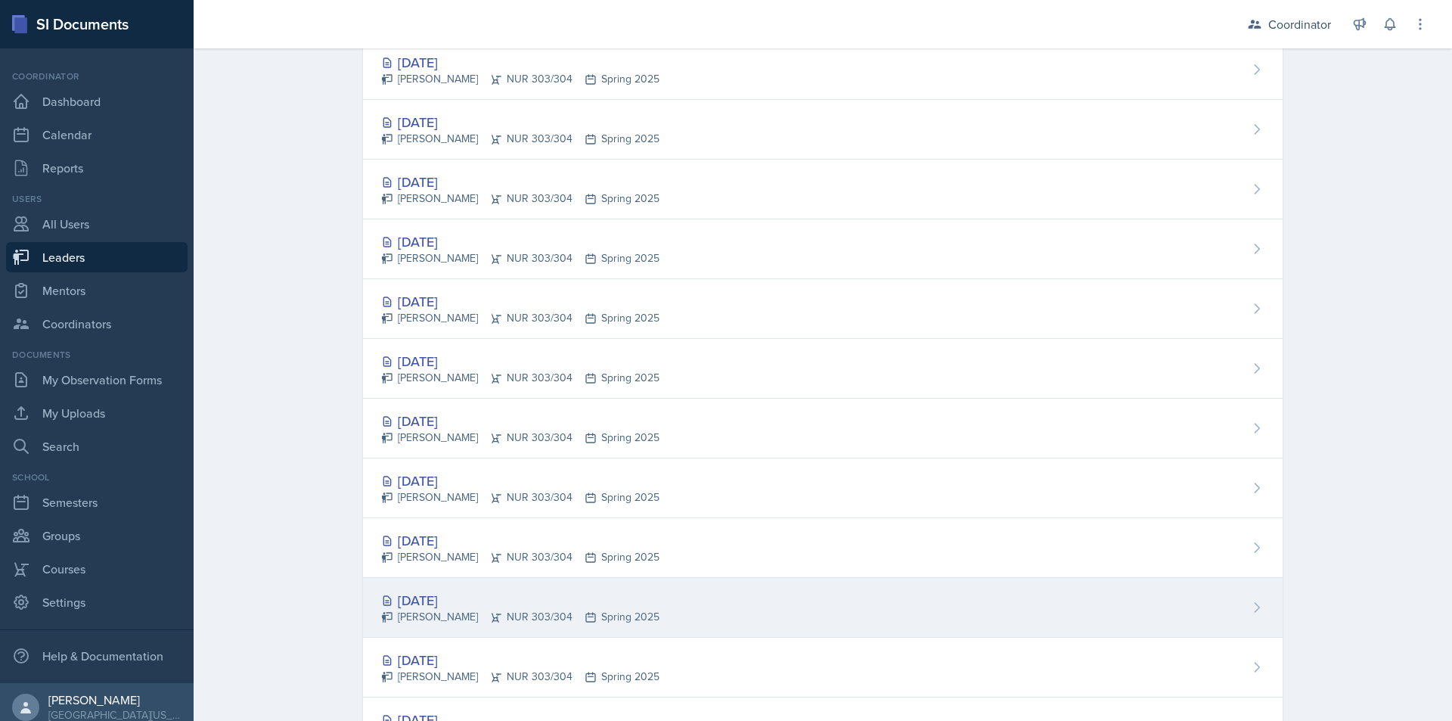
click at [807, 588] on div "[DATE] [PERSON_NAME] NUR 303/304 Spring 2025" at bounding box center [823, 608] width 920 height 60
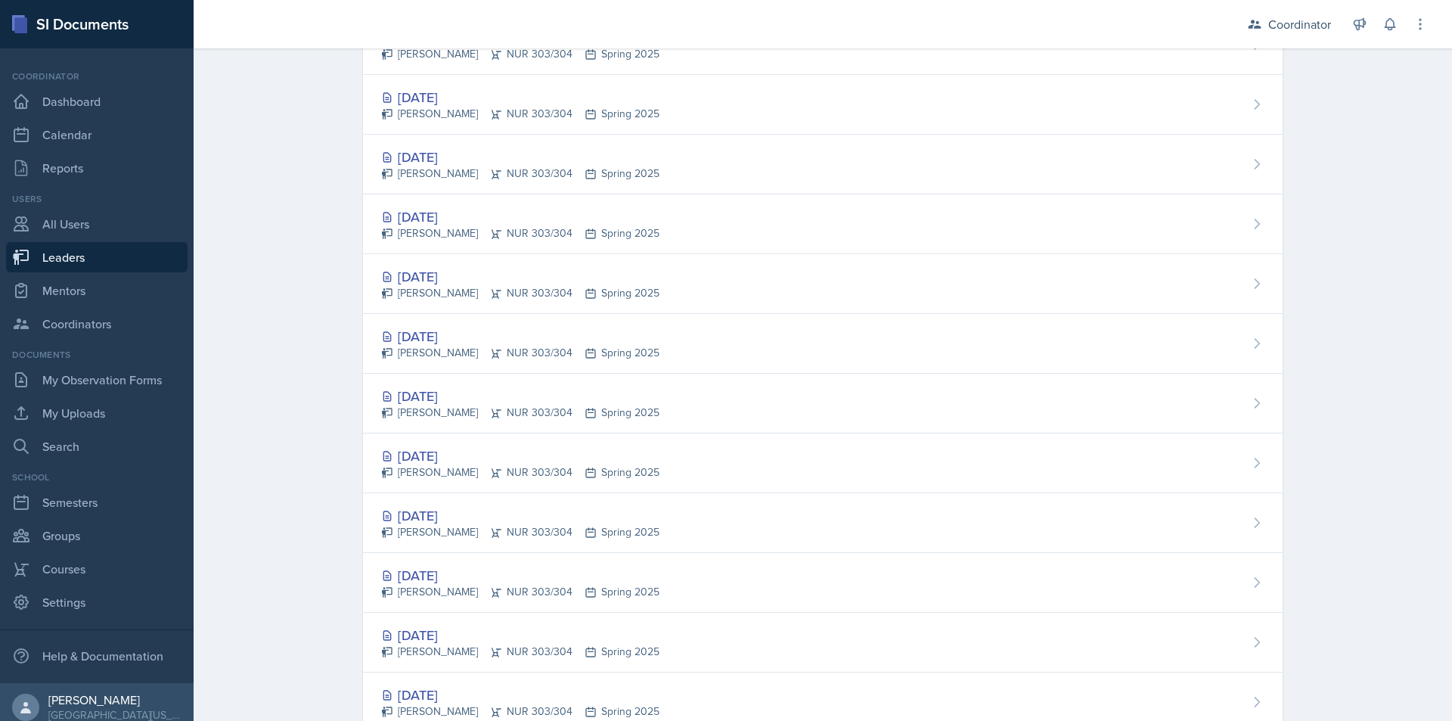
scroll to position [908, 0]
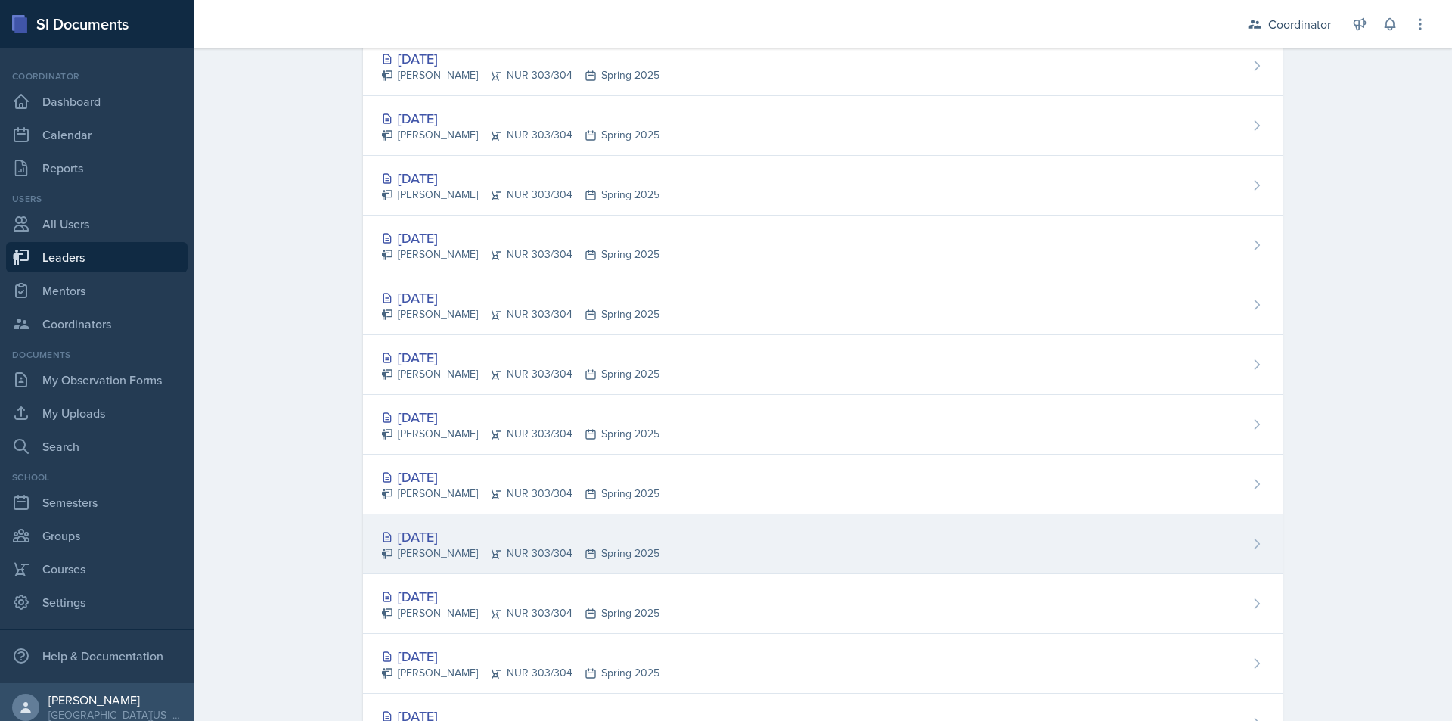
click at [765, 563] on div "[DATE] [PERSON_NAME] NUR 303/304 Spring 2025" at bounding box center [823, 544] width 920 height 60
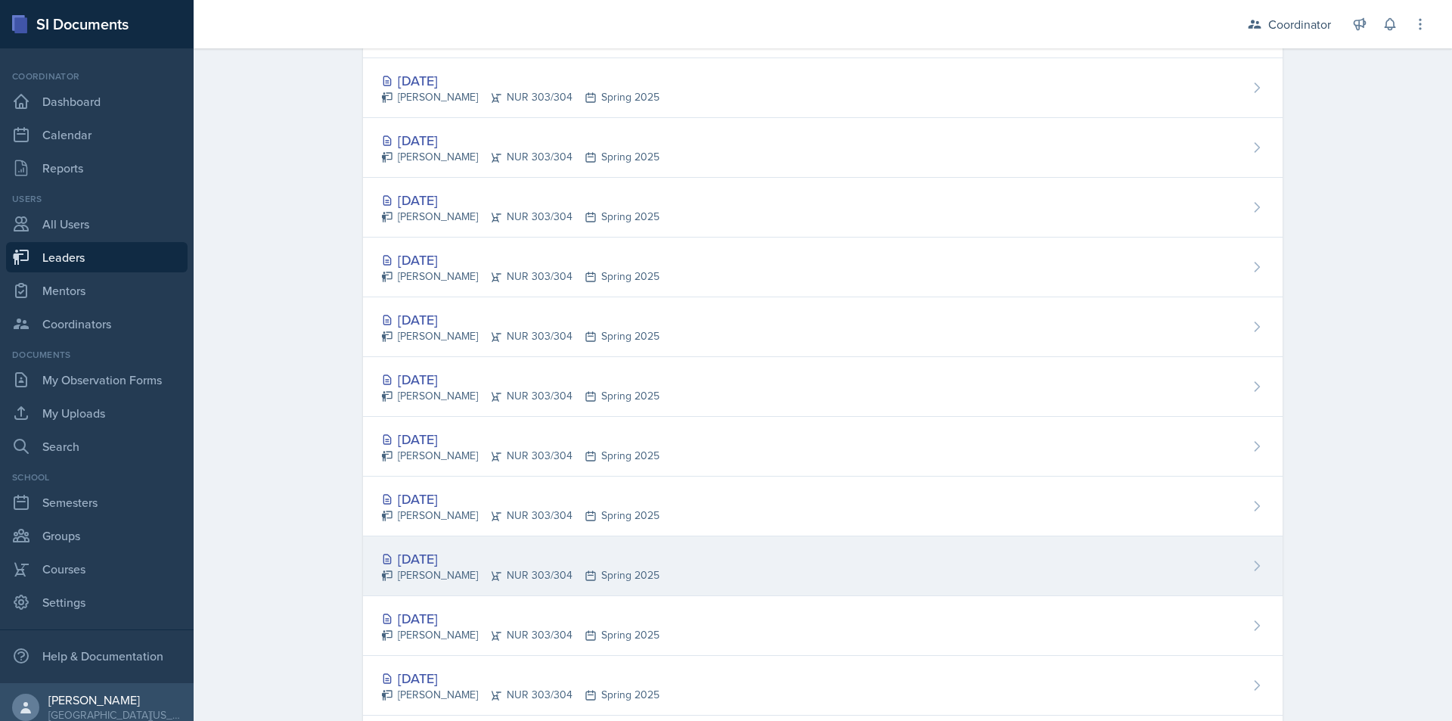
scroll to position [1454, 0]
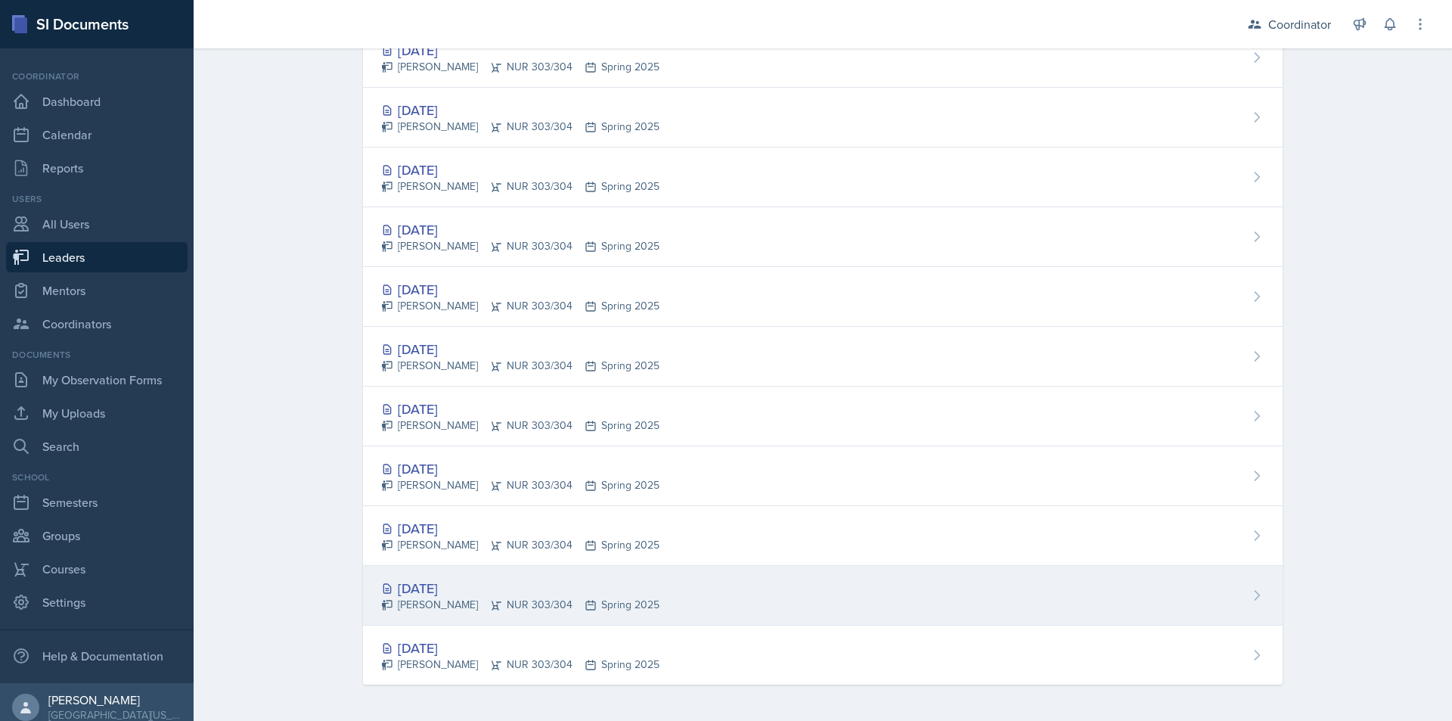
click at [856, 620] on div "[DATE] [PERSON_NAME] NUR 303/304 Spring 2025" at bounding box center [823, 596] width 920 height 60
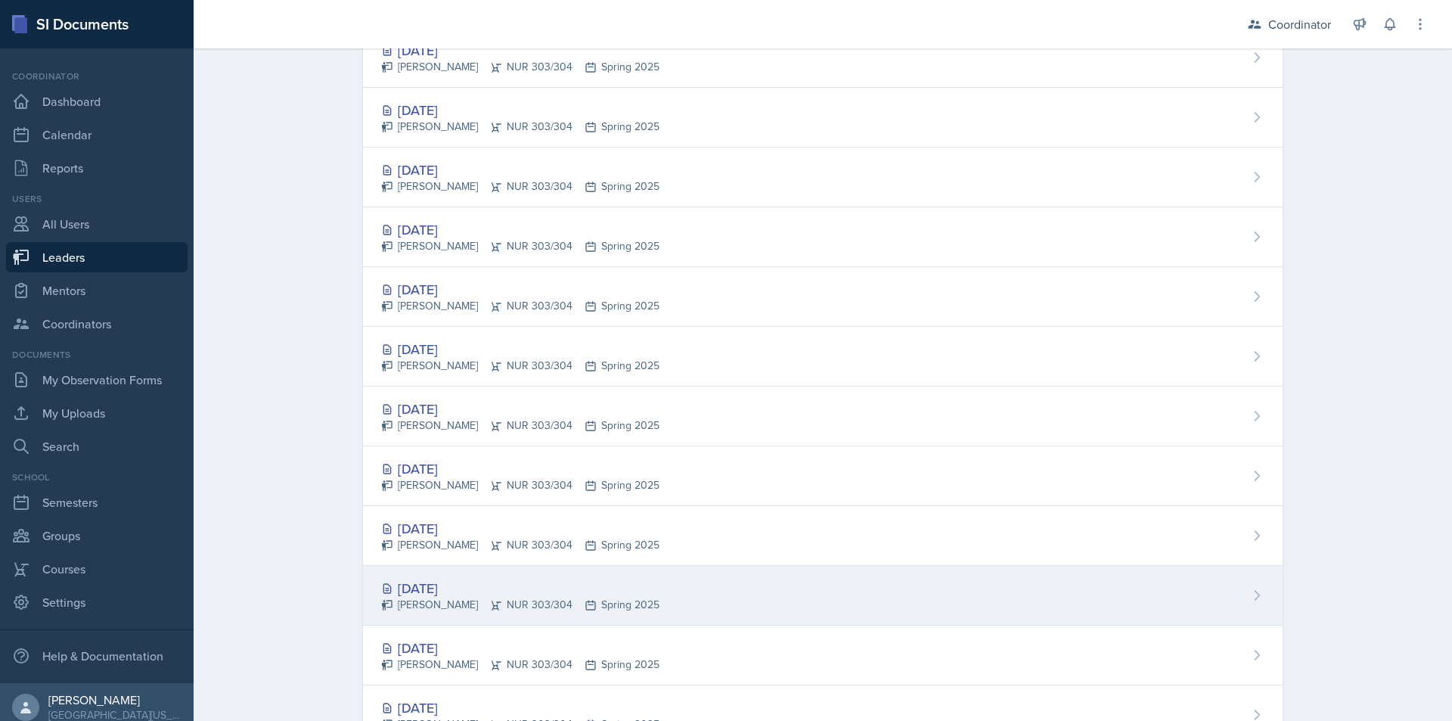
scroll to position [983, 0]
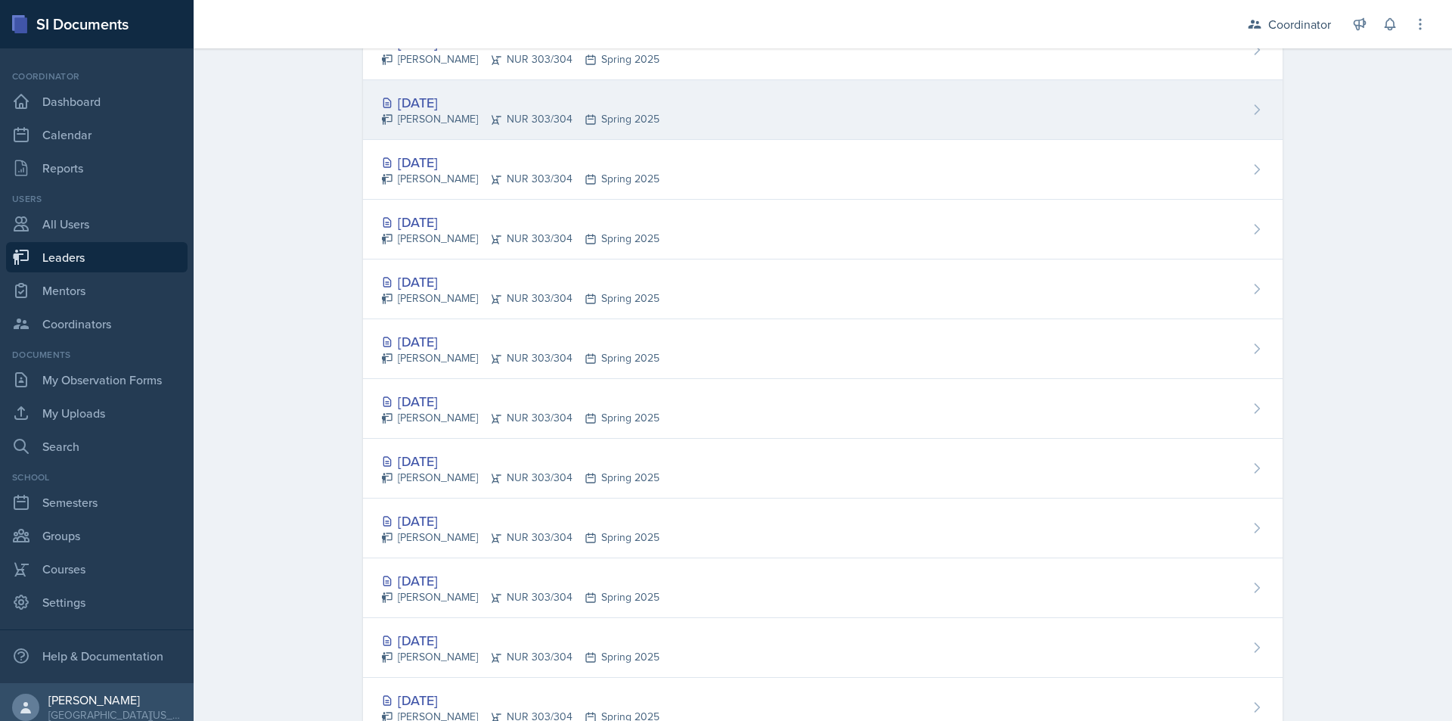
click at [916, 102] on div "[DATE] [PERSON_NAME] NUR 303/304 Spring 2025" at bounding box center [823, 110] width 920 height 60
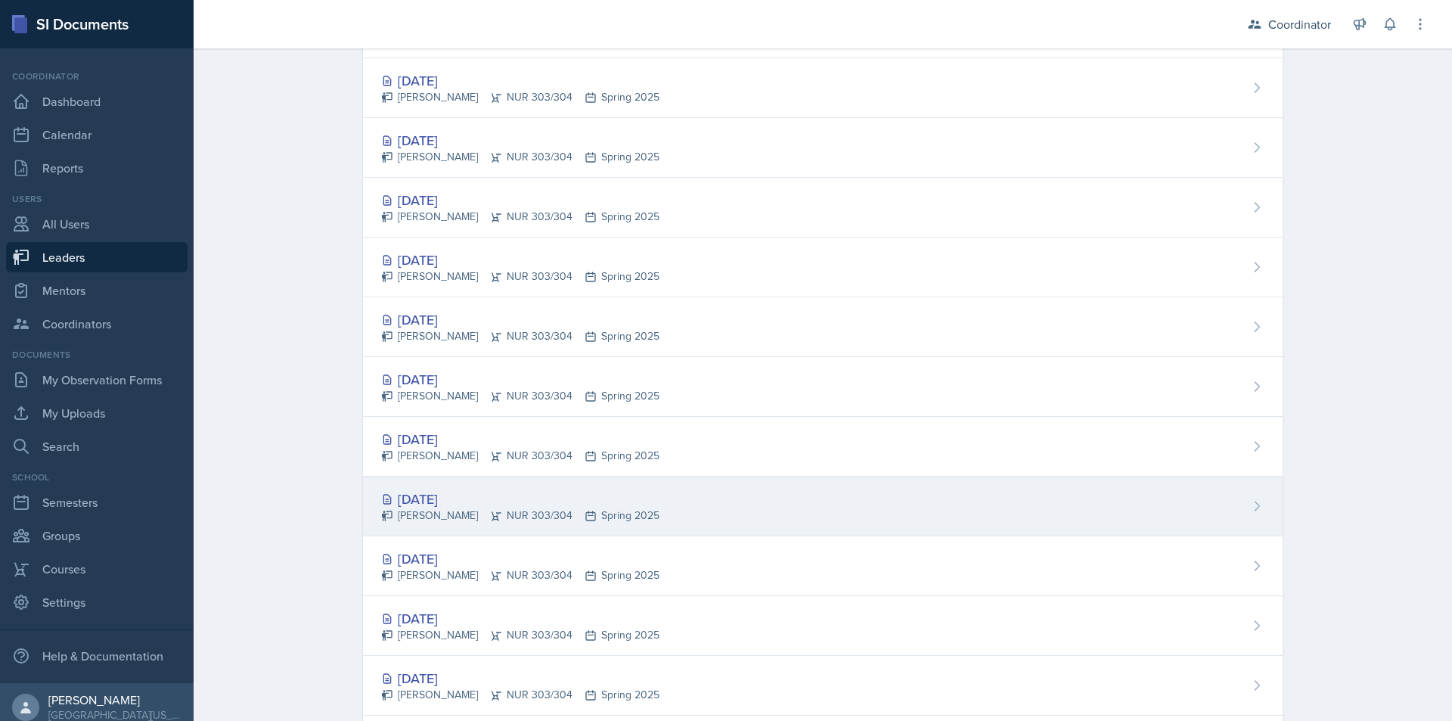
scroll to position [454, 0]
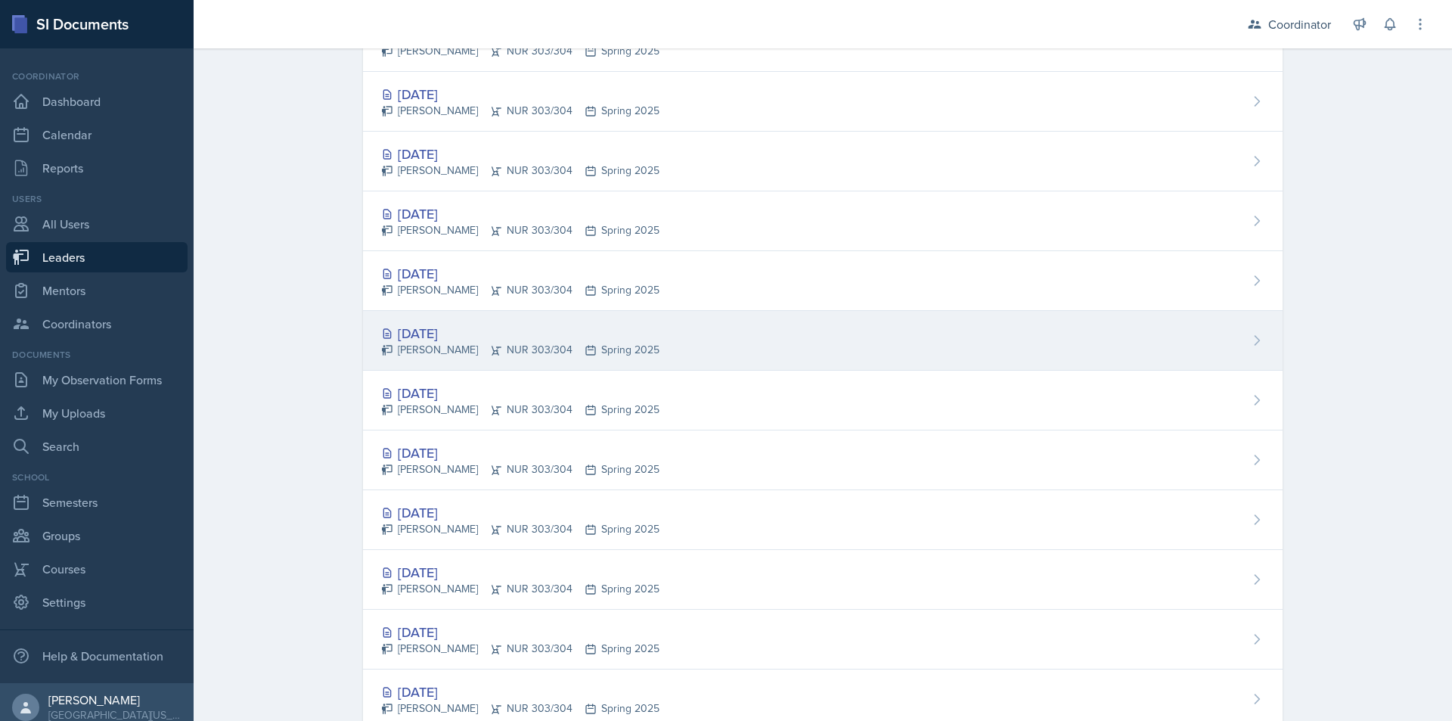
click at [738, 340] on div "[DATE] [PERSON_NAME] NUR 303/304 Spring 2025" at bounding box center [823, 341] width 920 height 60
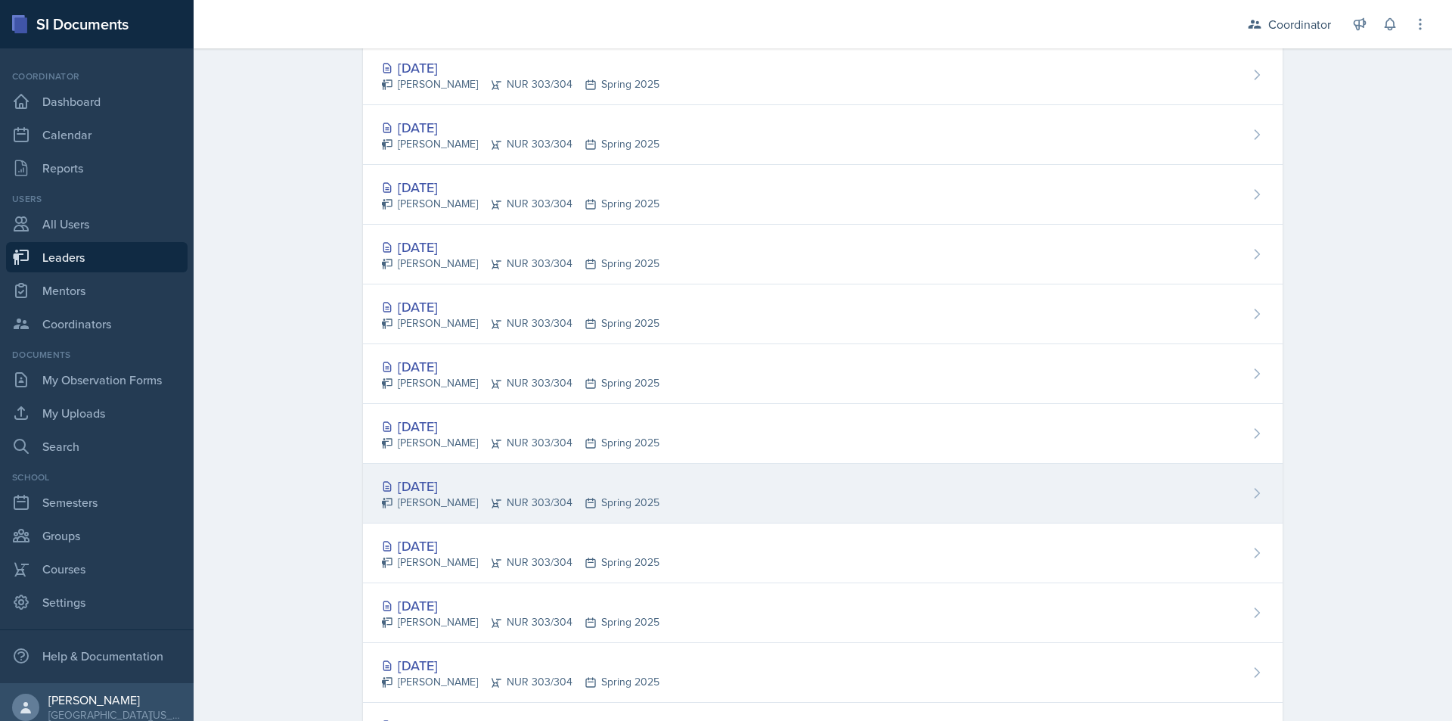
scroll to position [303, 0]
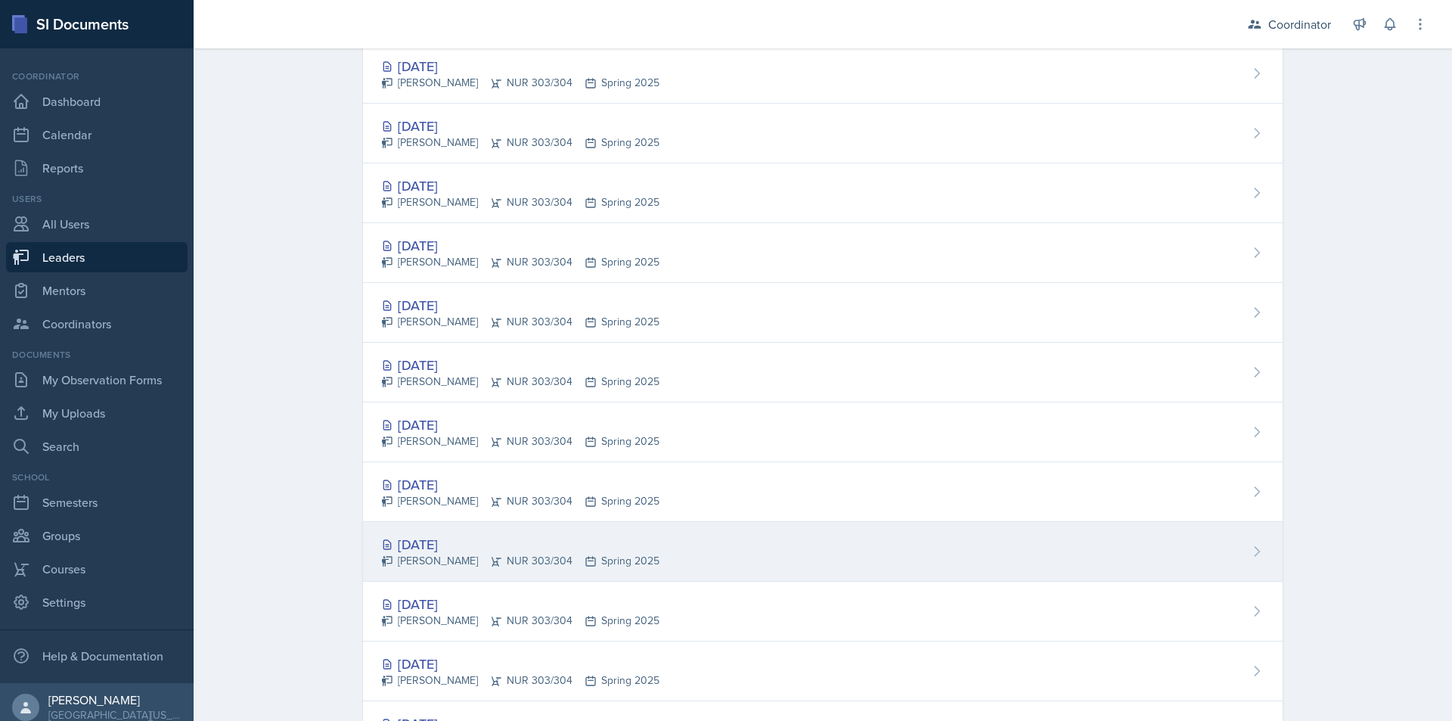
click at [623, 558] on div "[PERSON_NAME] NUR 303/304 Spring 2025" at bounding box center [520, 561] width 278 height 16
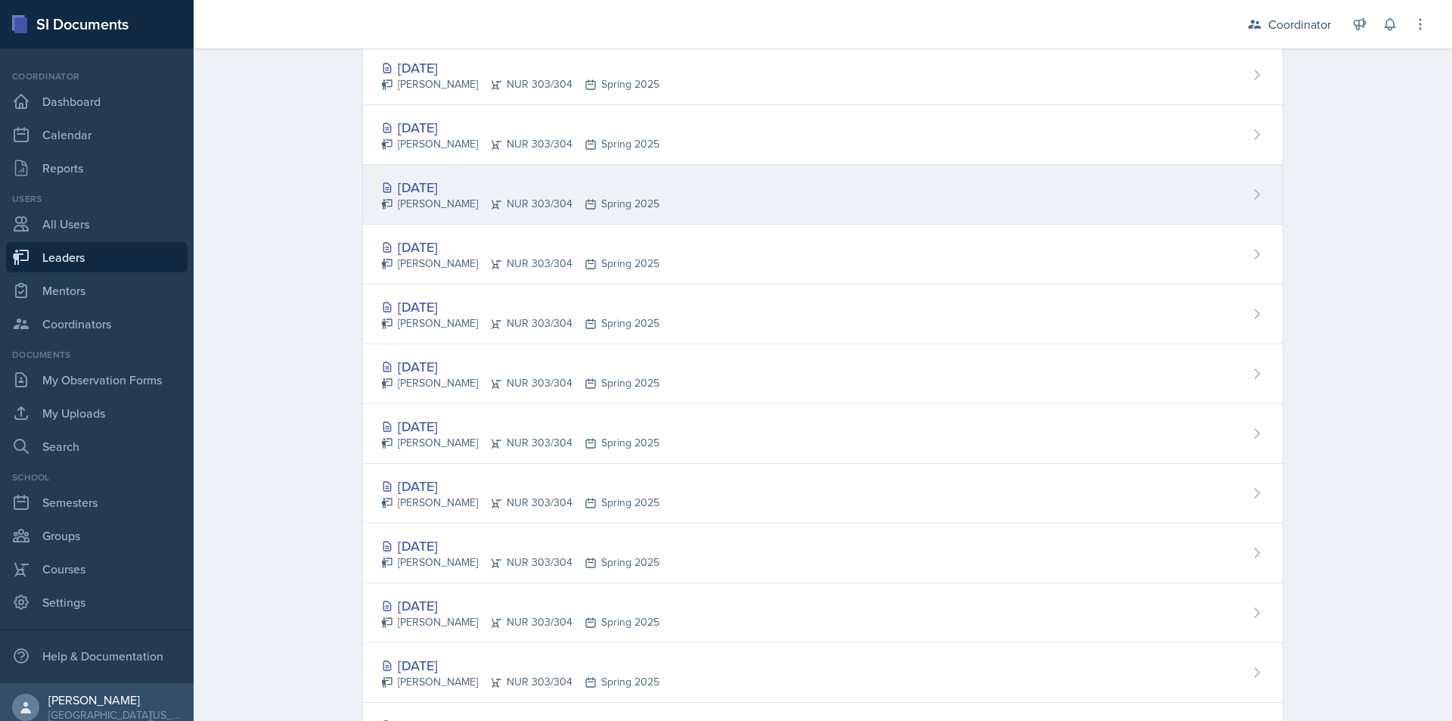
scroll to position [605, 0]
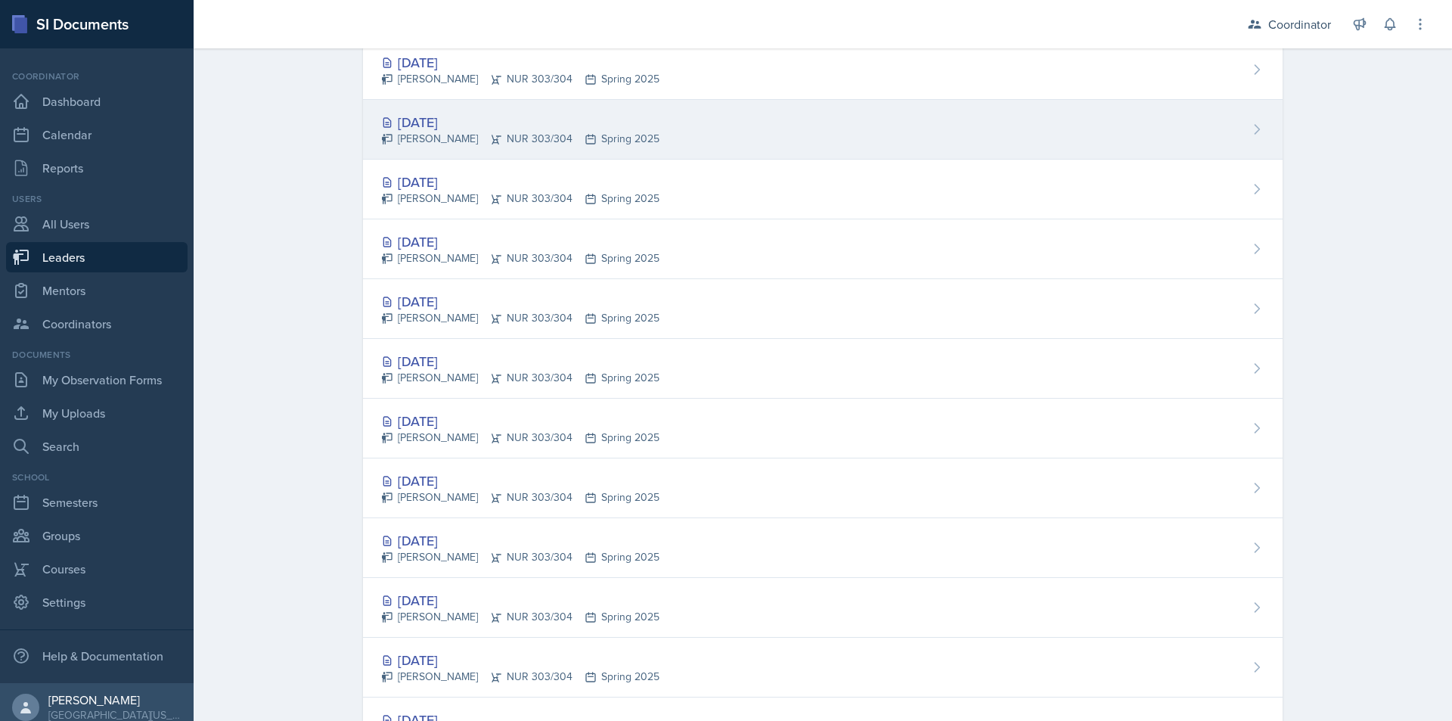
click at [730, 144] on div "[DATE] [PERSON_NAME] NUR 303/304 Spring 2025" at bounding box center [823, 130] width 920 height 60
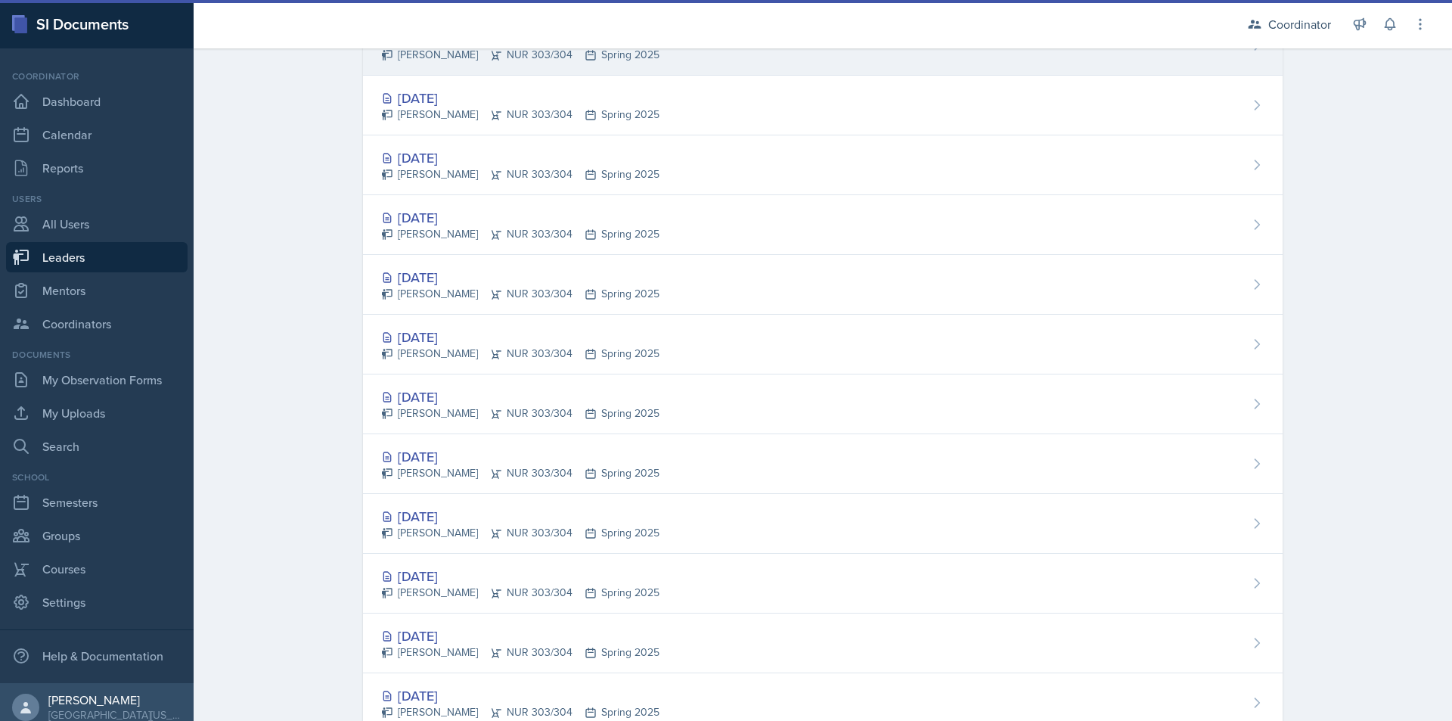
scroll to position [454, 0]
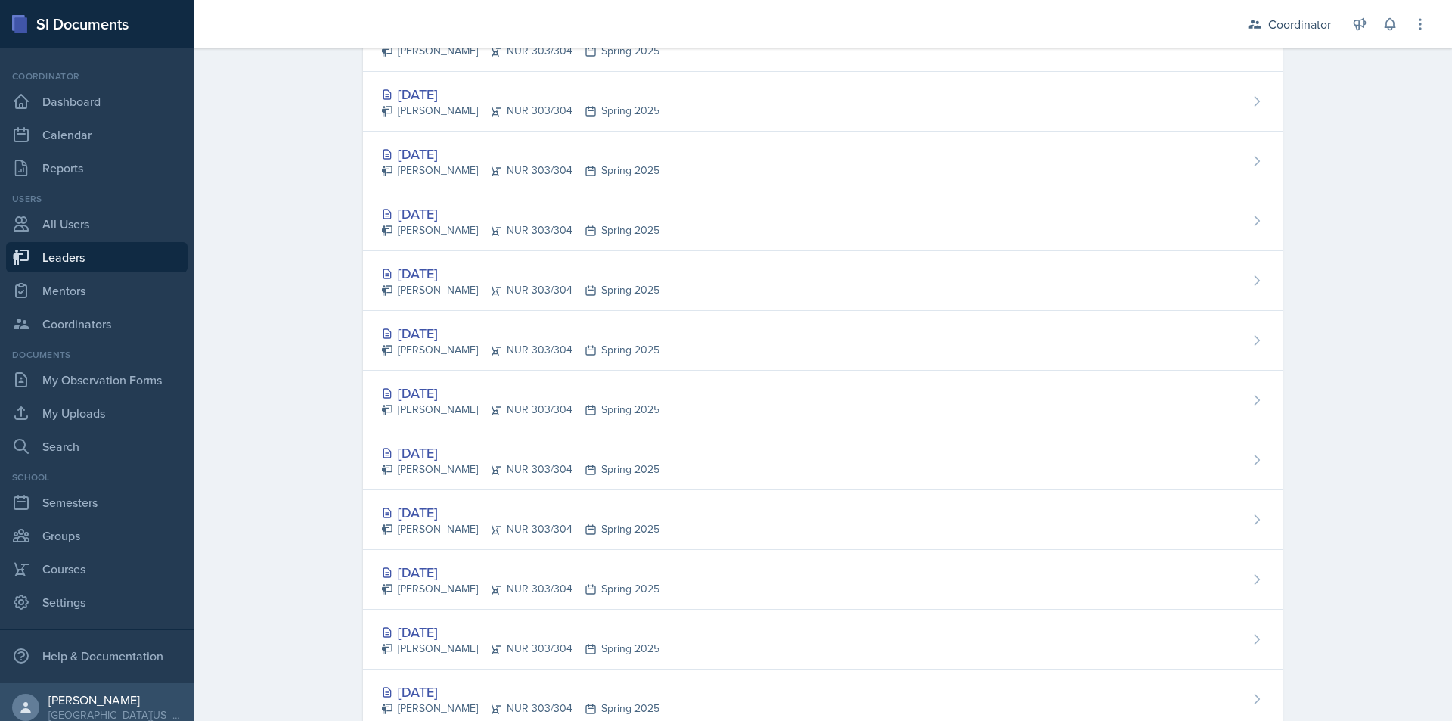
click at [715, 343] on div "[DATE] [PERSON_NAME] NUR 303/304 Spring 2025" at bounding box center [823, 341] width 920 height 60
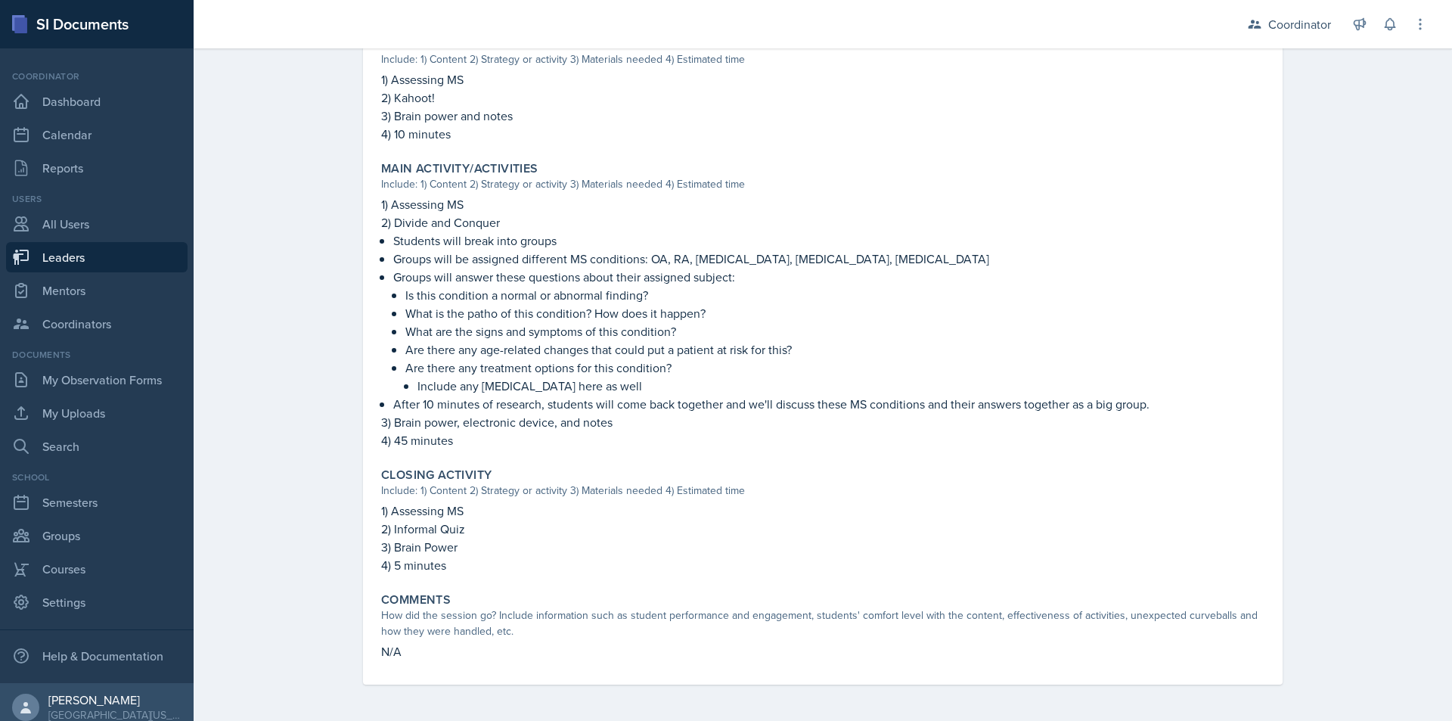
scroll to position [134, 0]
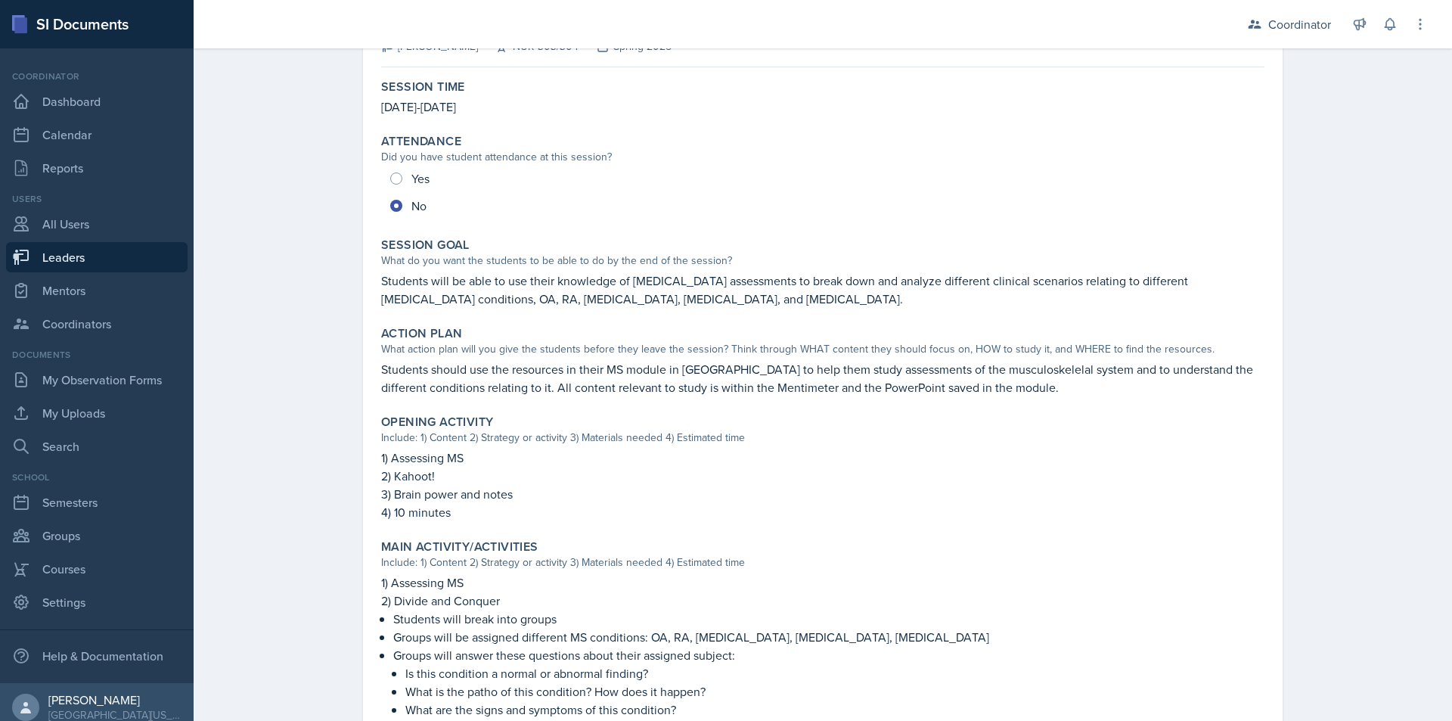
click at [394, 285] on p "Students will be able to use their knowledge of [MEDICAL_DATA] assessments to b…" at bounding box center [823, 290] width 884 height 36
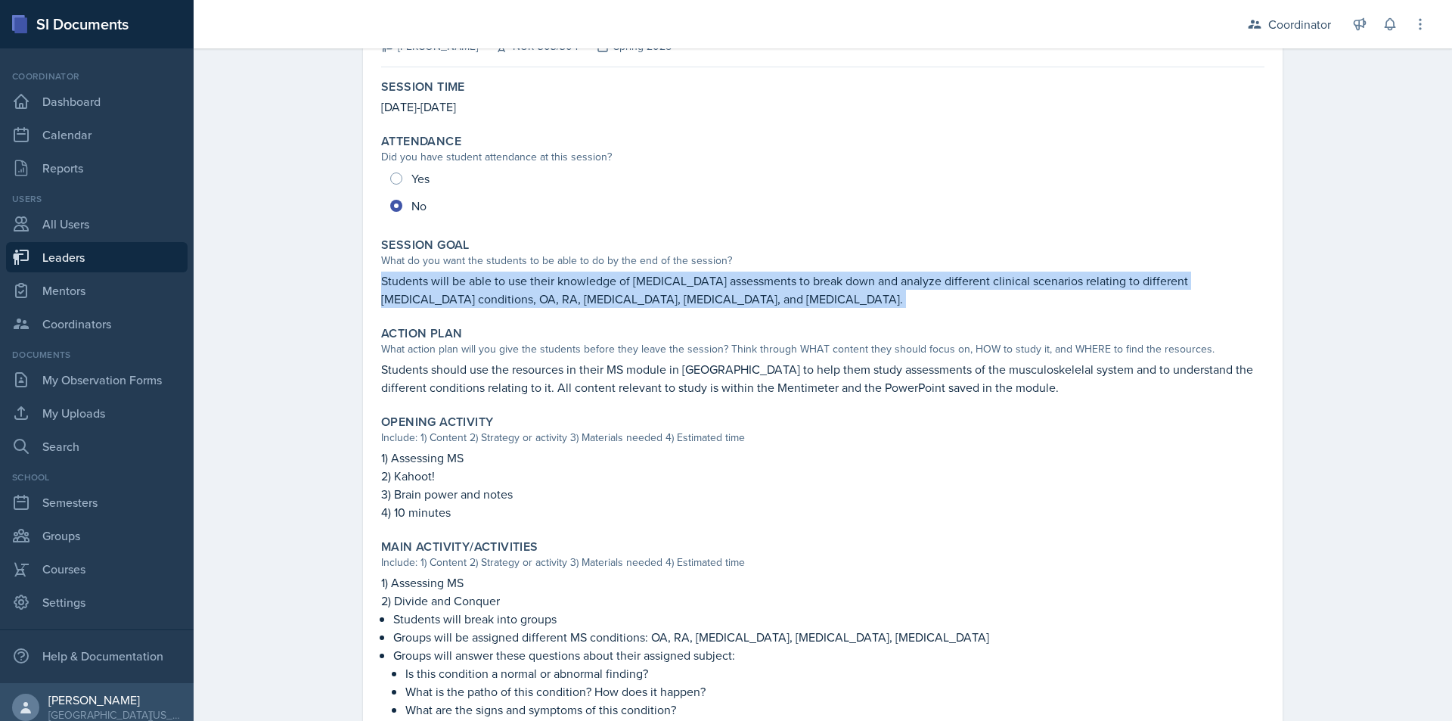
click at [394, 285] on p "Students will be able to use their knowledge of [MEDICAL_DATA] assessments to b…" at bounding box center [823, 290] width 884 height 36
click at [466, 281] on p "Students will be able to use their knowledge of [MEDICAL_DATA] assessments to b…" at bounding box center [823, 290] width 884 height 36
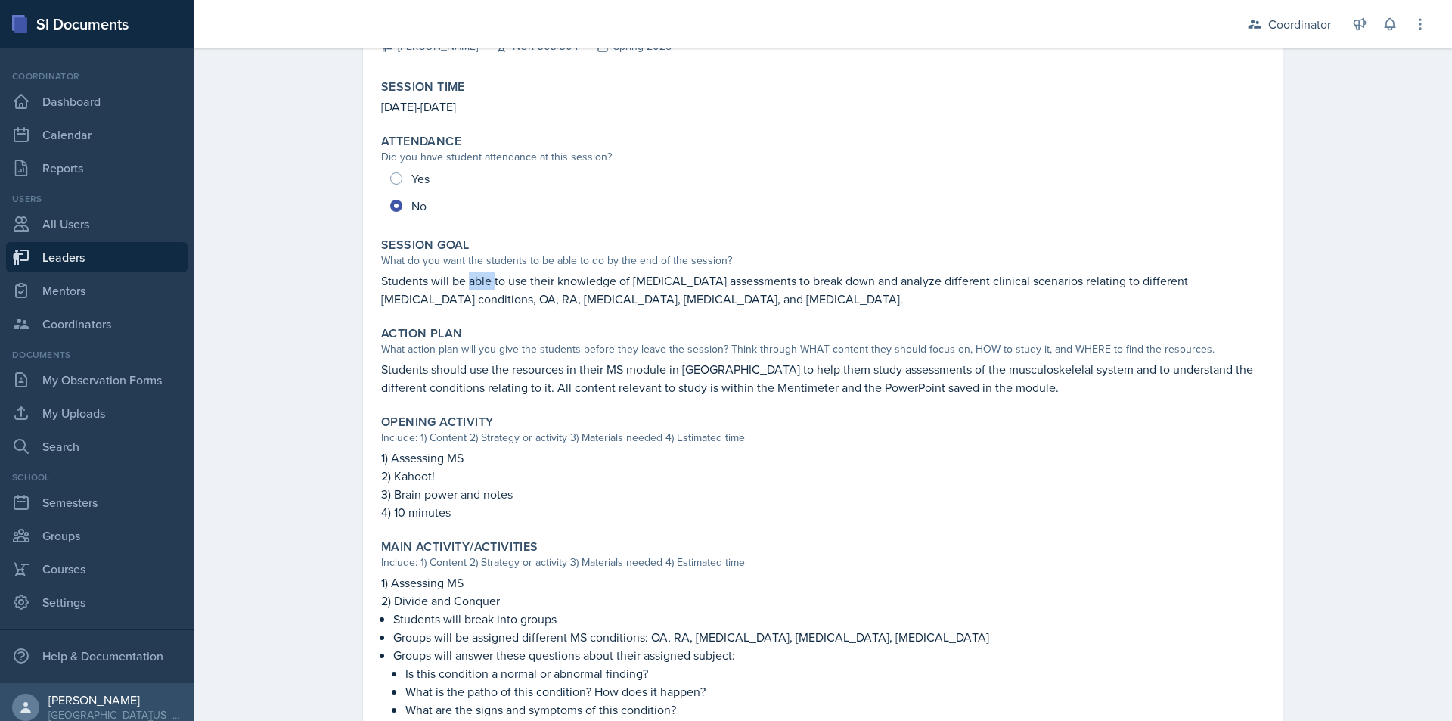
click at [466, 281] on p "Students will be able to use their knowledge of [MEDICAL_DATA] assessments to b…" at bounding box center [823, 290] width 884 height 36
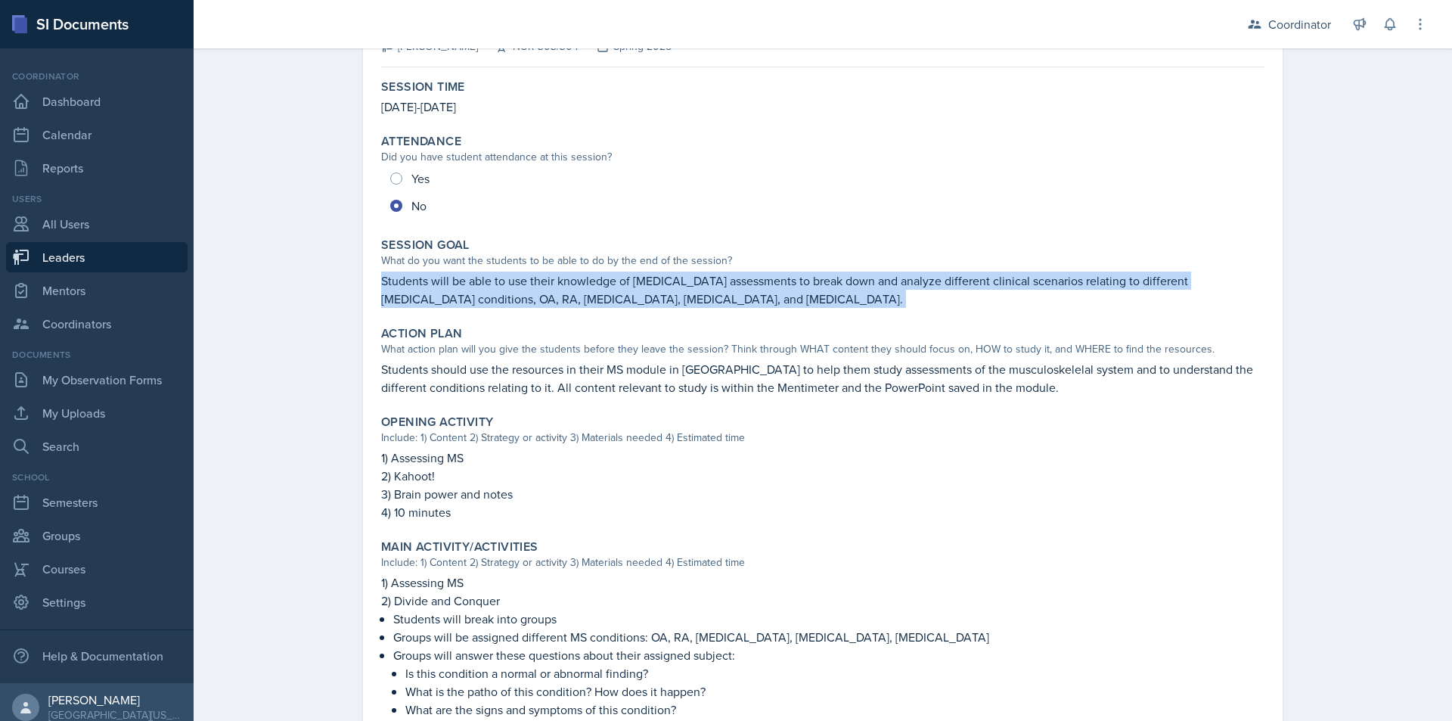
click at [466, 281] on p "Students will be able to use their knowledge of [MEDICAL_DATA] assessments to b…" at bounding box center [823, 290] width 884 height 36
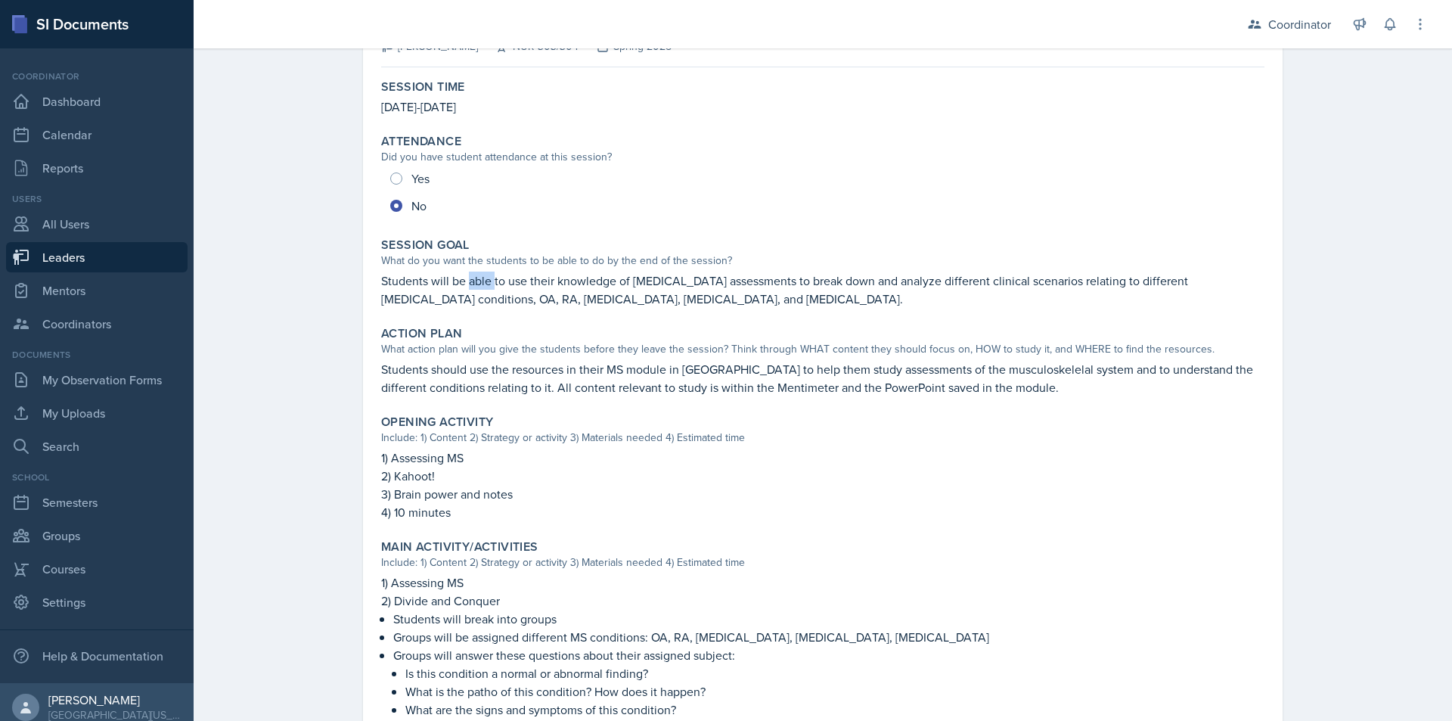
click at [466, 281] on p "Students will be able to use their knowledge of [MEDICAL_DATA] assessments to b…" at bounding box center [823, 290] width 884 height 36
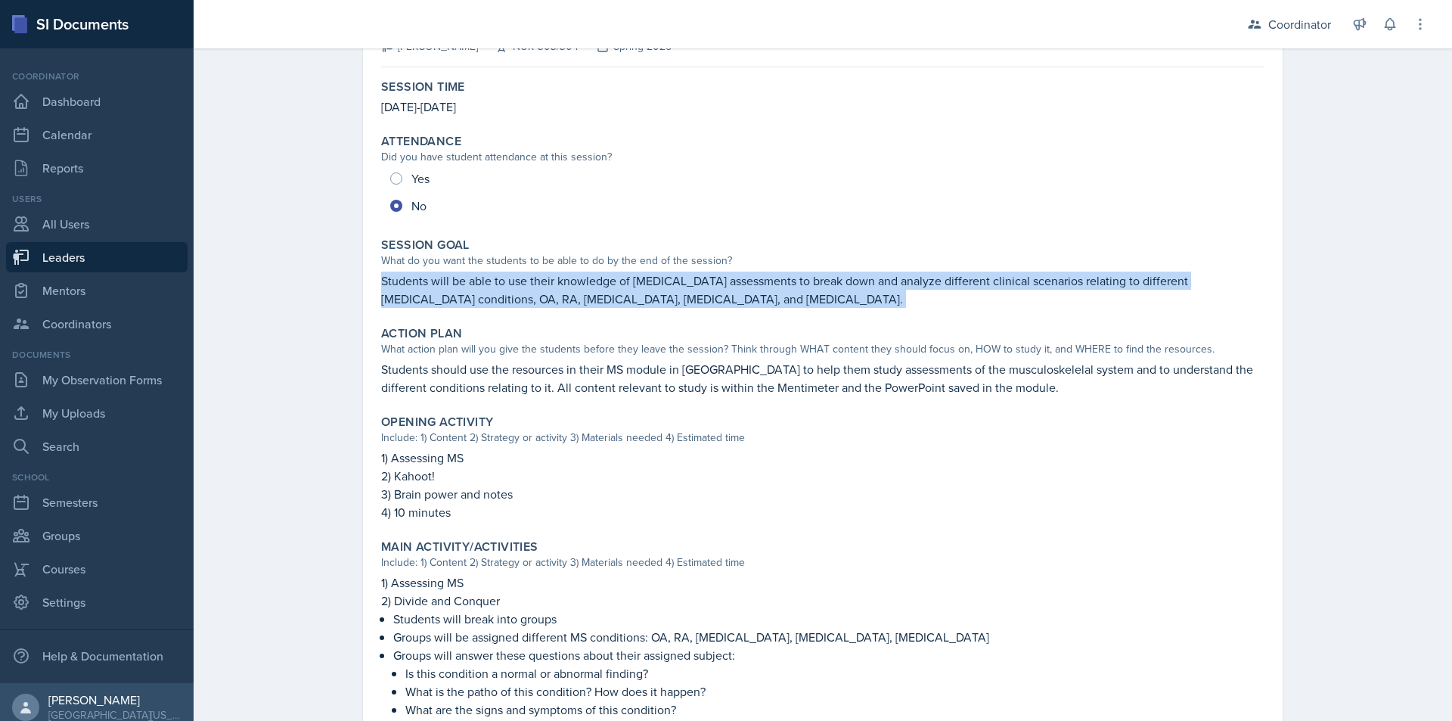
click at [466, 281] on p "Students will be able to use their knowledge of [MEDICAL_DATA] assessments to b…" at bounding box center [823, 290] width 884 height 36
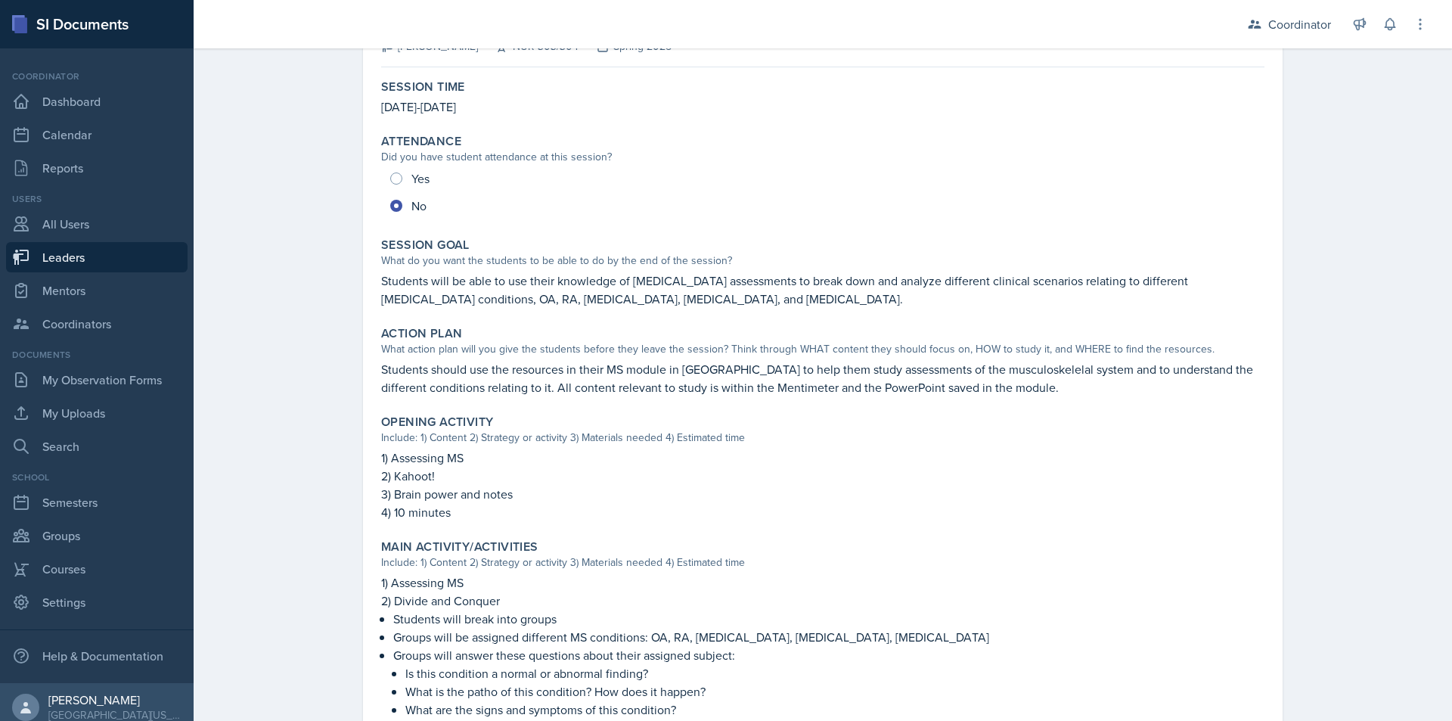
click at [293, 540] on div "Leaders [PERSON_NAME] Planning Sheet Planning Sheet Submitted [DATE] [DATE] [PE…" at bounding box center [823, 503] width 1259 height 1192
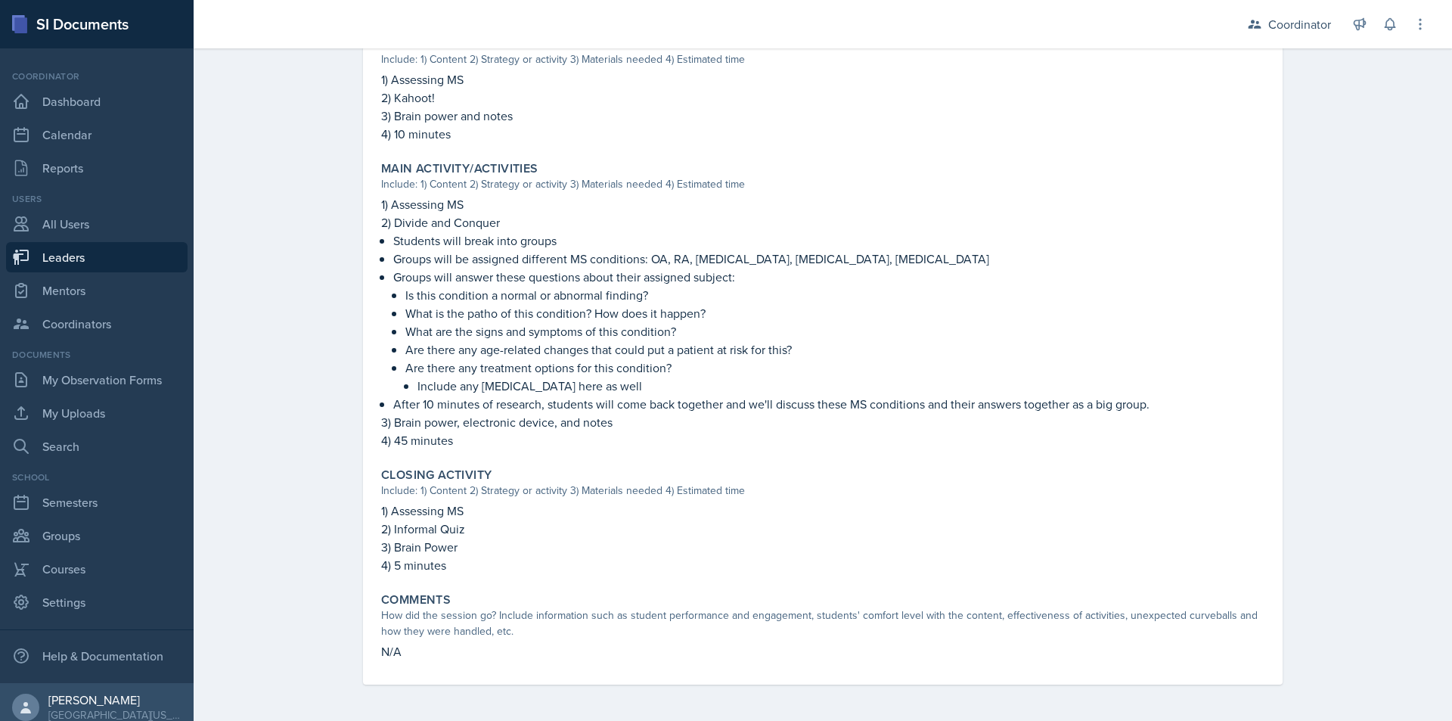
click at [303, 480] on div "Leaders [PERSON_NAME] Planning Sheet Planning Sheet Submitted [DATE] [DATE] [PE…" at bounding box center [823, 125] width 1259 height 1192
